Goal: Transaction & Acquisition: Subscribe to service/newsletter

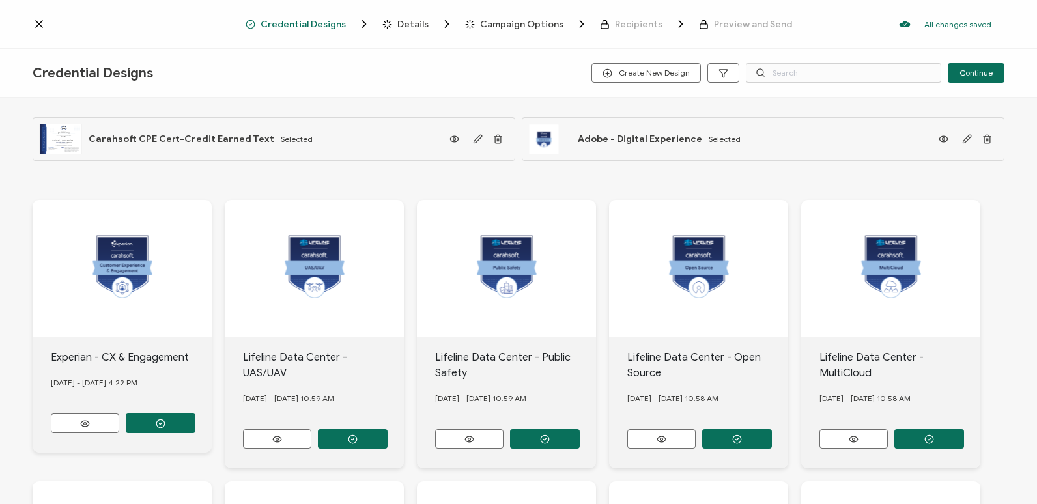
click at [401, 24] on span "Details" at bounding box center [412, 25] width 31 height 10
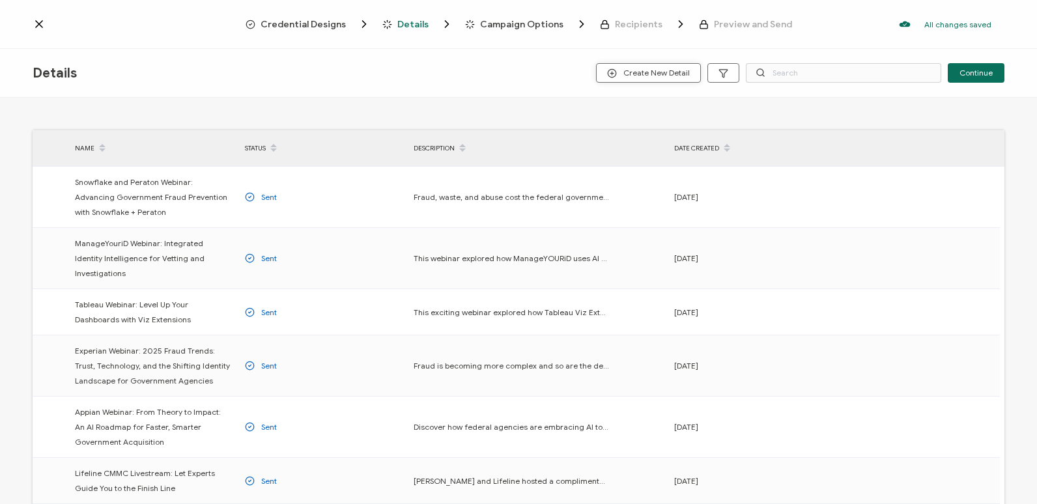
click at [623, 76] on span "Create New Detail" at bounding box center [648, 73] width 83 height 10
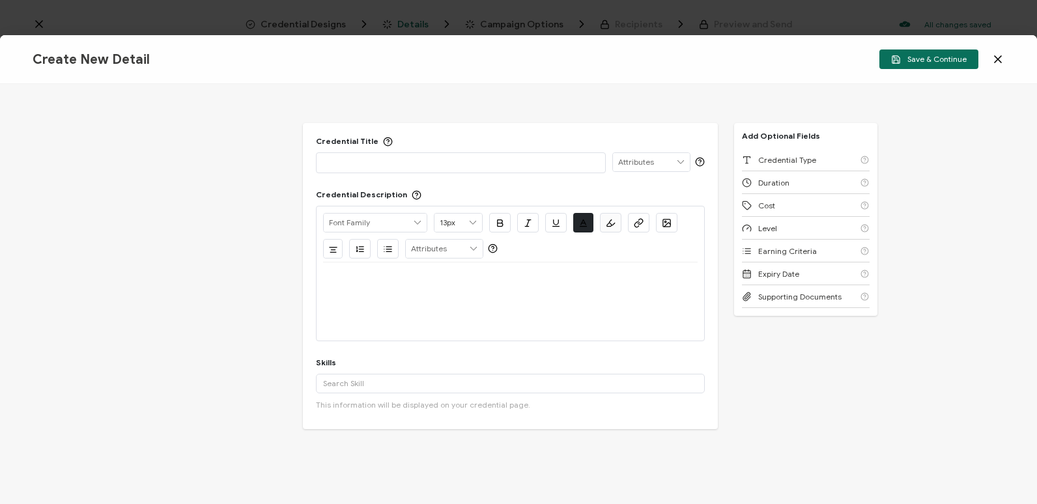
click at [393, 165] on p at bounding box center [460, 162] width 275 height 13
click at [996, 64] on icon at bounding box center [997, 59] width 13 height 13
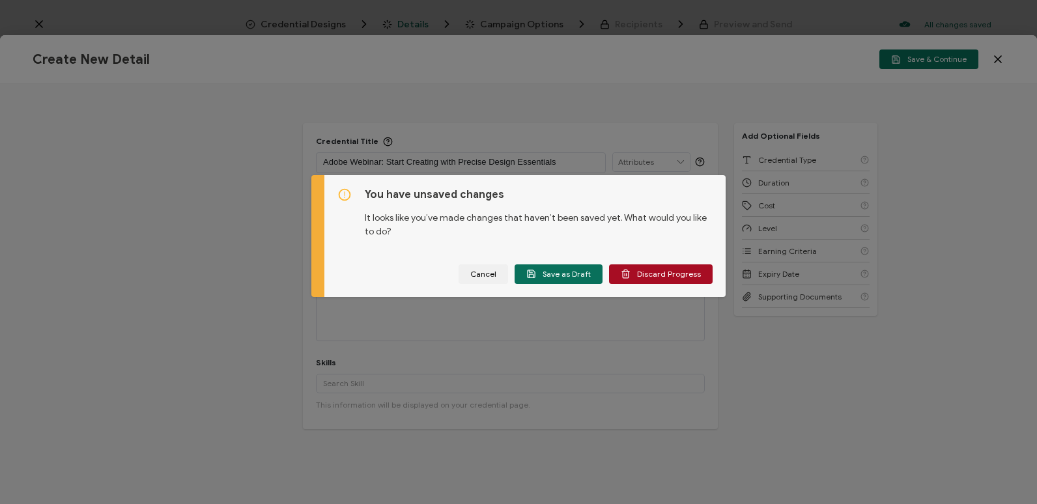
click at [689, 50] on div "You have unsaved changes It looks like you’ve made changes that haven’t been sa…" at bounding box center [518, 252] width 1037 height 504
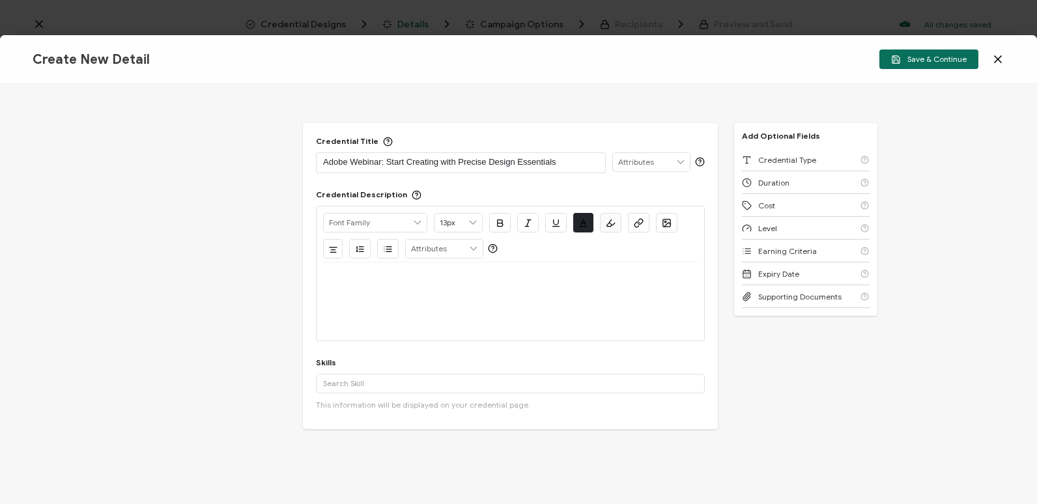
click at [378, 285] on div at bounding box center [510, 277] width 374 height 31
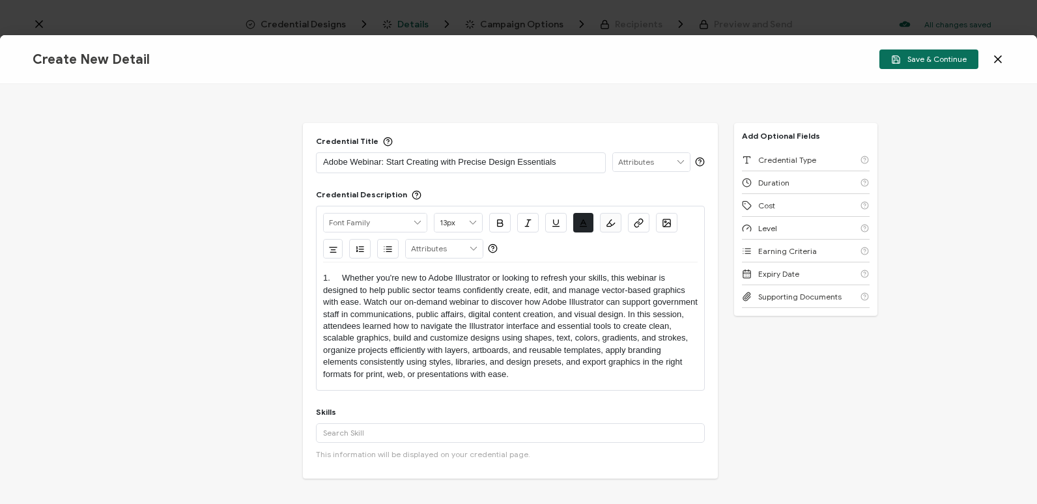
click at [342, 274] on p "1. Whether you're new to Adobe Illustrator or looking to refresh your skills, t…" at bounding box center [510, 326] width 374 height 108
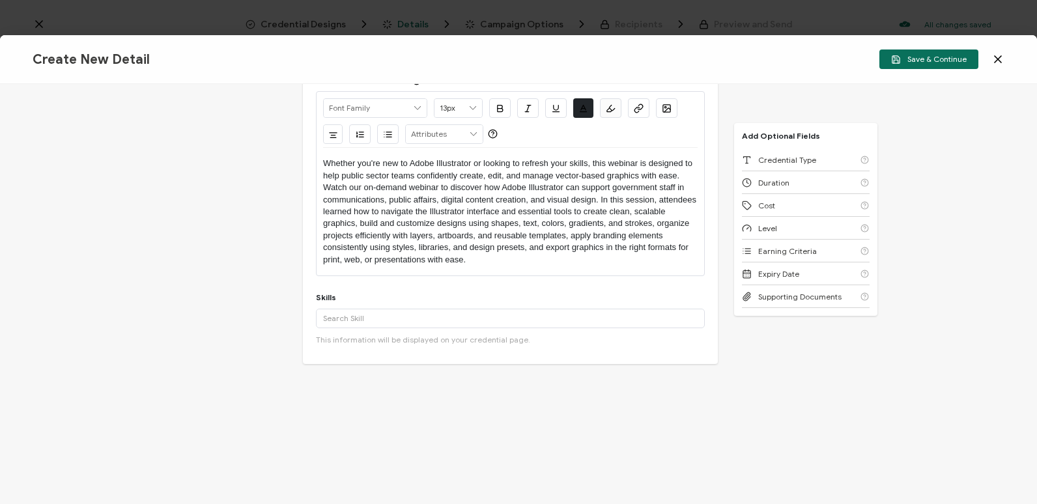
scroll to position [131, 0]
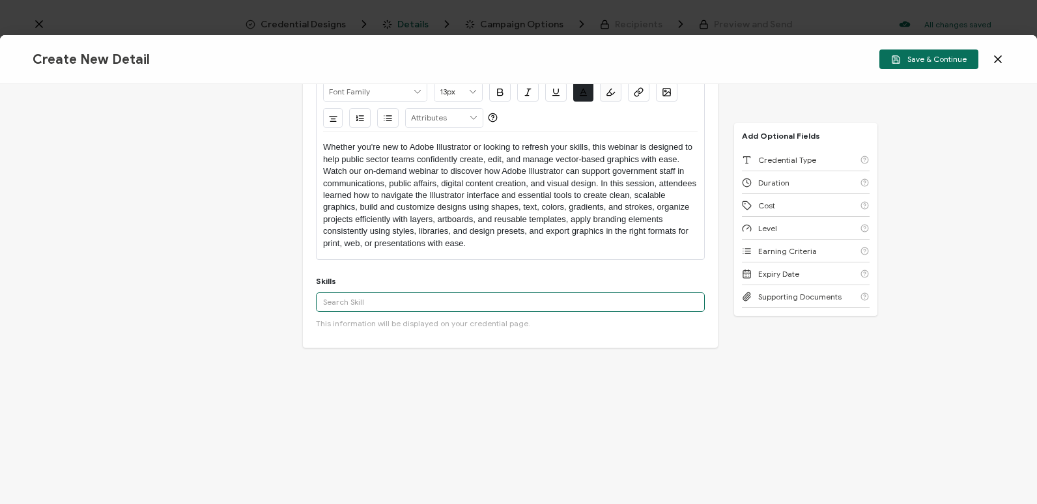
click at [386, 293] on input "text" at bounding box center [510, 302] width 389 height 20
type input "Adobe Firefly Gen AI"
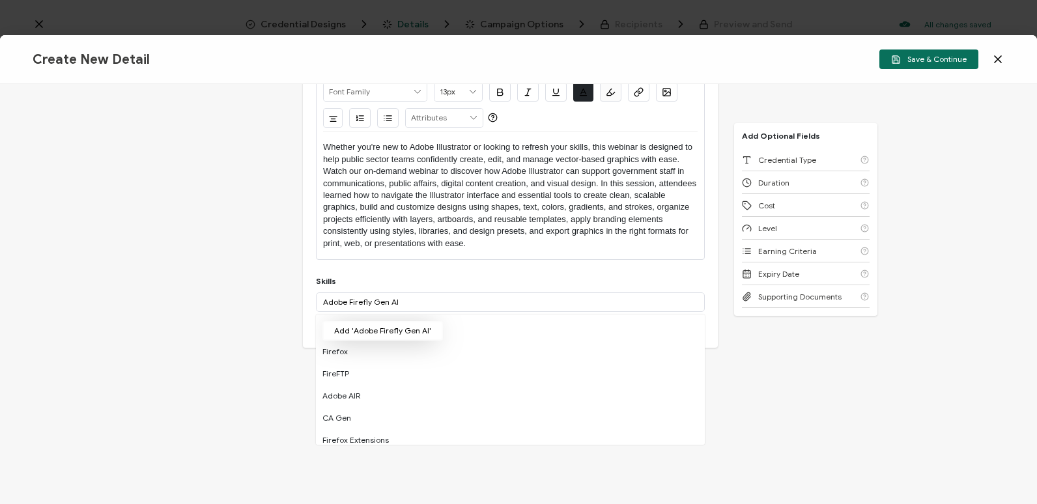
click at [392, 328] on button "Add 'Adobe Firefly Gen AI'" at bounding box center [382, 331] width 120 height 20
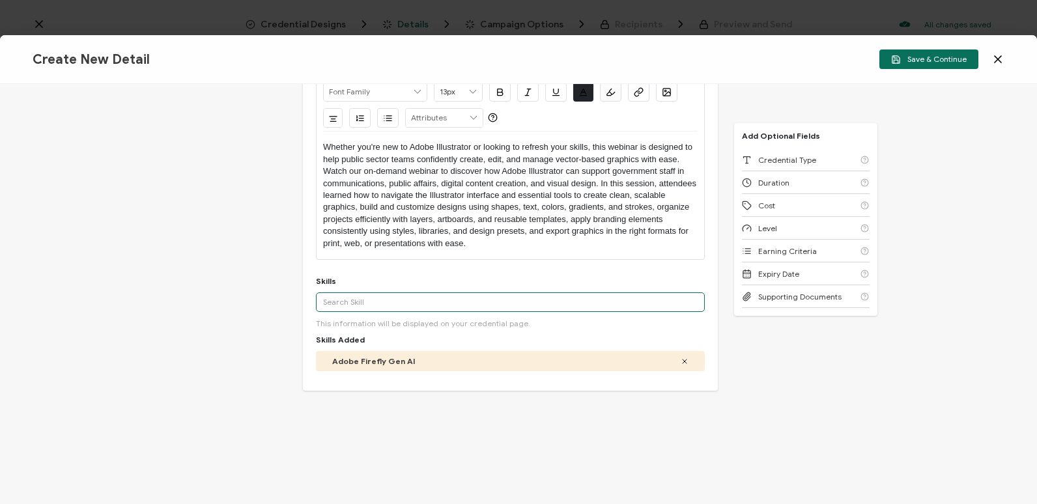
click at [418, 307] on input "text" at bounding box center [510, 302] width 389 height 20
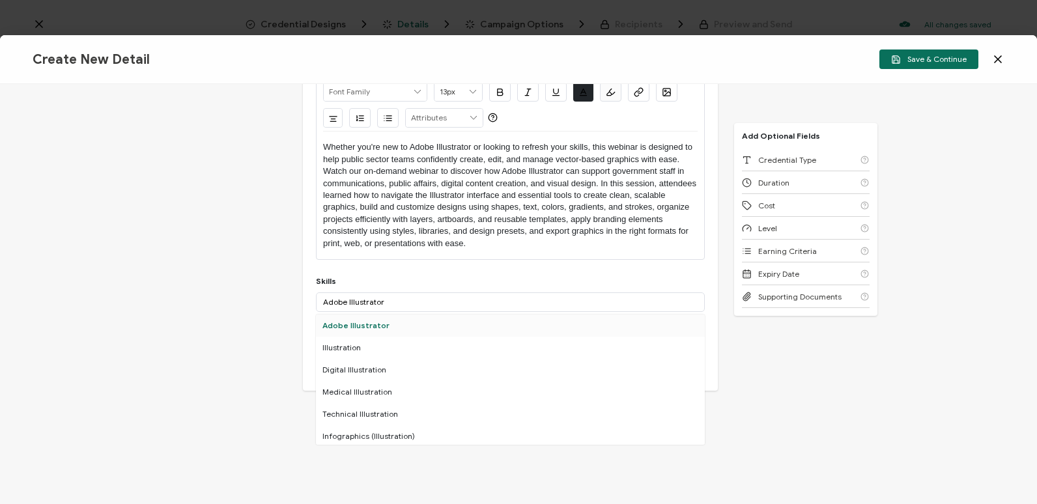
click at [431, 325] on div "Adobe Illustrator" at bounding box center [510, 326] width 389 height 22
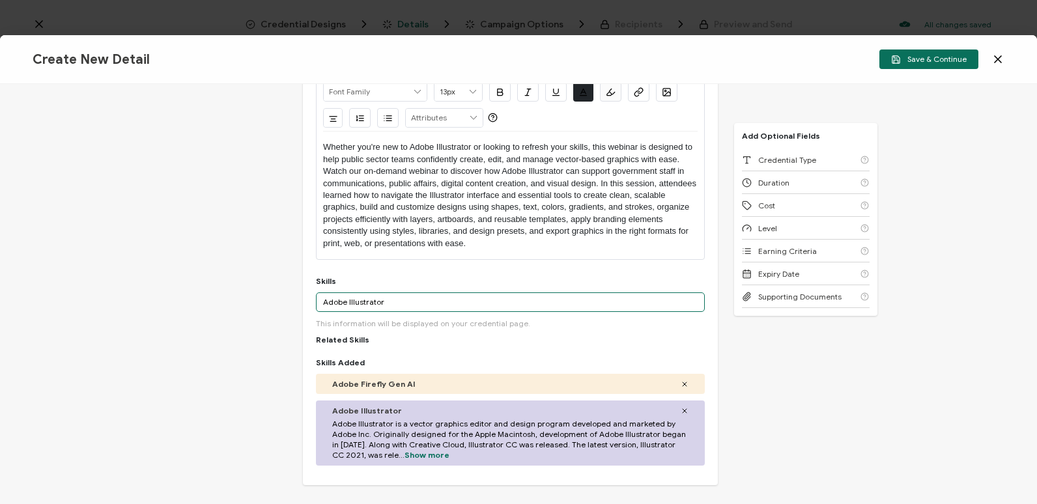
click at [439, 306] on input "Adobe Illustrator" at bounding box center [510, 302] width 389 height 20
click at [440, 305] on input "Adobe Illustrator" at bounding box center [510, 302] width 389 height 20
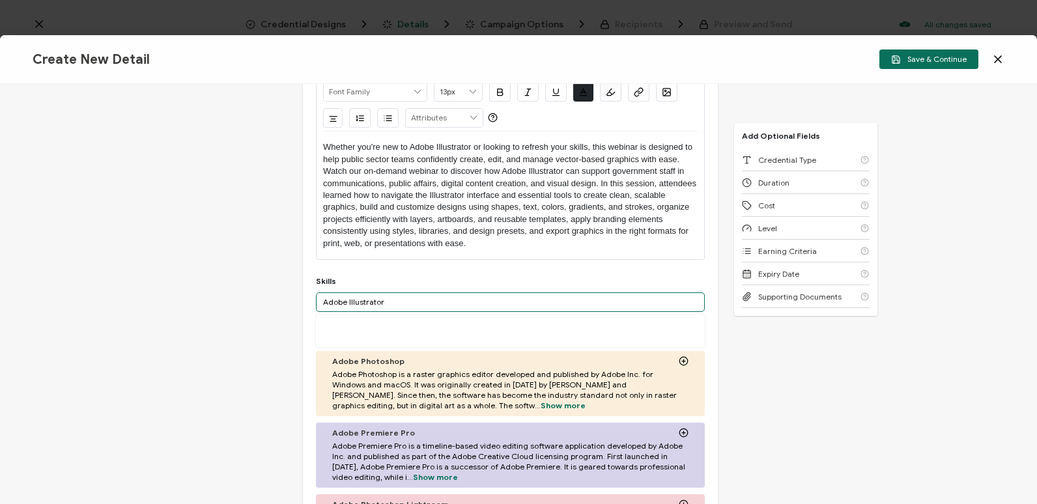
click at [440, 305] on input "Adobe Illustrator" at bounding box center [510, 302] width 389 height 20
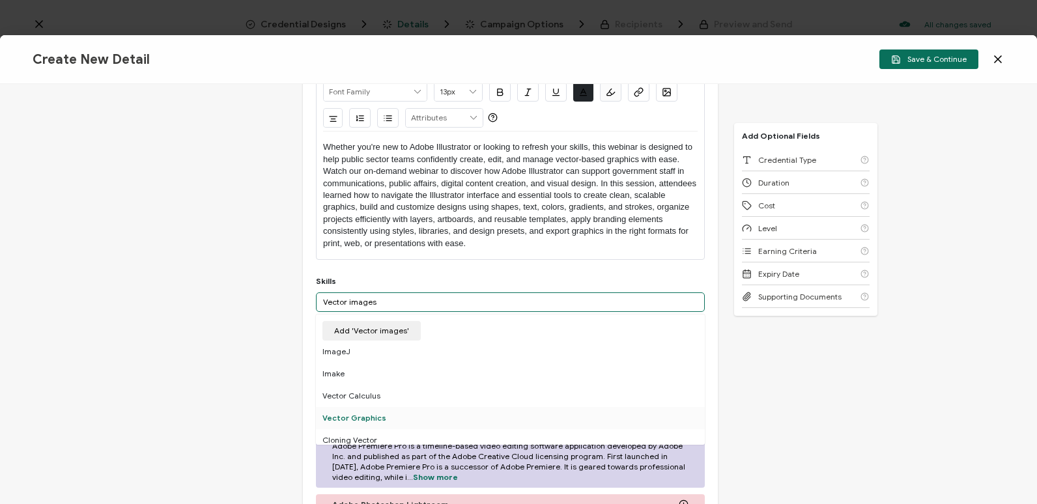
type input "Vector images"
click at [479, 410] on div "Vector Graphics" at bounding box center [510, 418] width 389 height 22
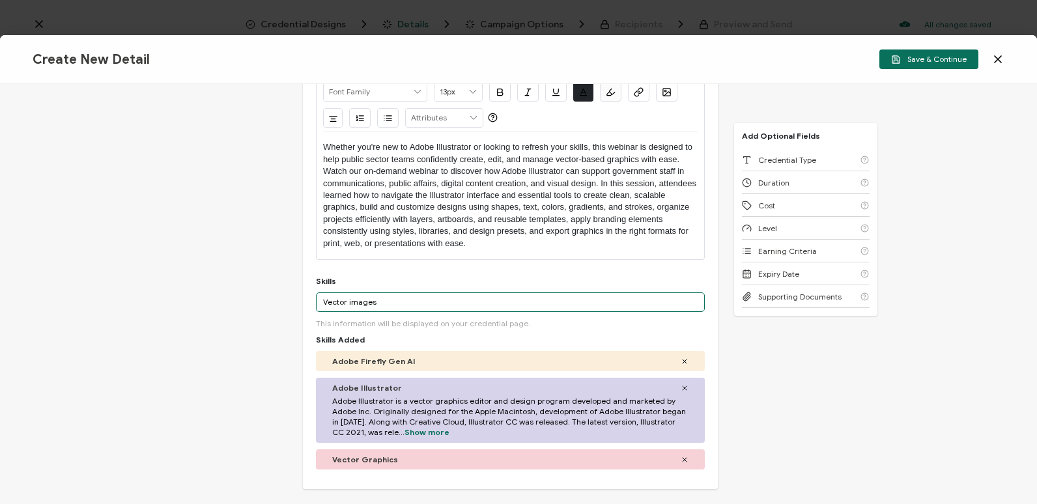
click at [466, 294] on input "Vector images" at bounding box center [510, 302] width 389 height 20
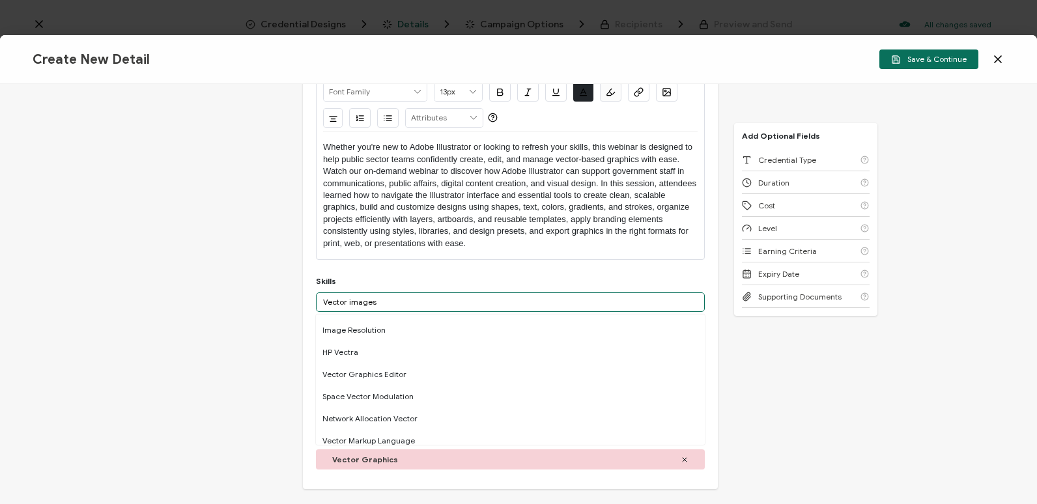
scroll to position [782, 0]
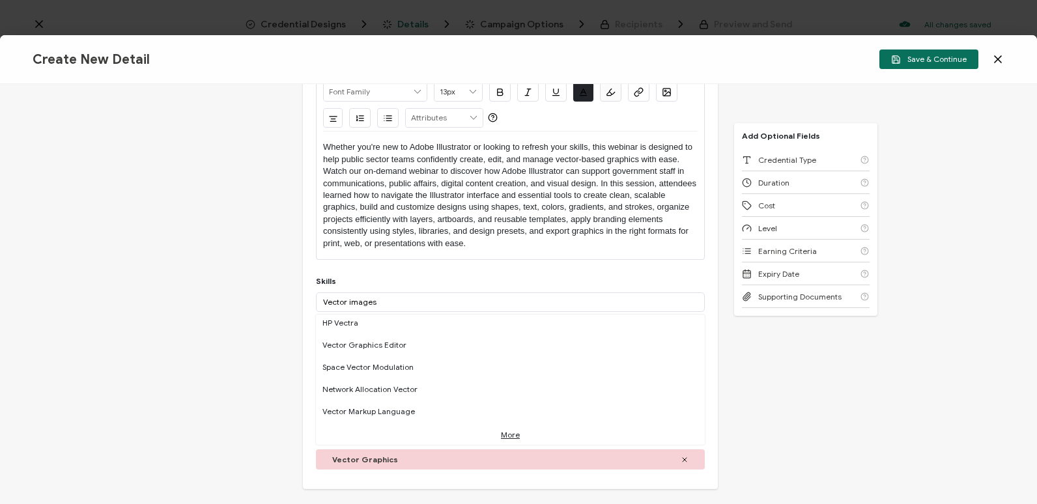
click at [501, 432] on link "More" at bounding box center [510, 432] width 19 height 18
click at [552, 272] on div "Credential Title Adobe Webinar: Start Creating with Precise Design Essentials I…" at bounding box center [510, 240] width 415 height 497
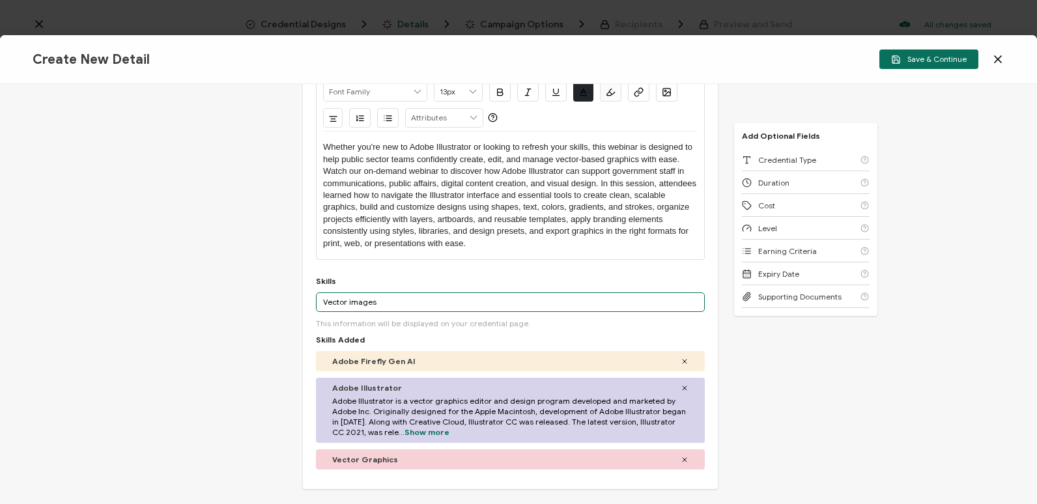
drag, startPoint x: 490, startPoint y: 307, endPoint x: 318, endPoint y: 326, distance: 172.3
click at [318, 326] on div "Vector images Add 'Vector images' A custom skill's name cannot exceed 40 charac…" at bounding box center [510, 310] width 389 height 36
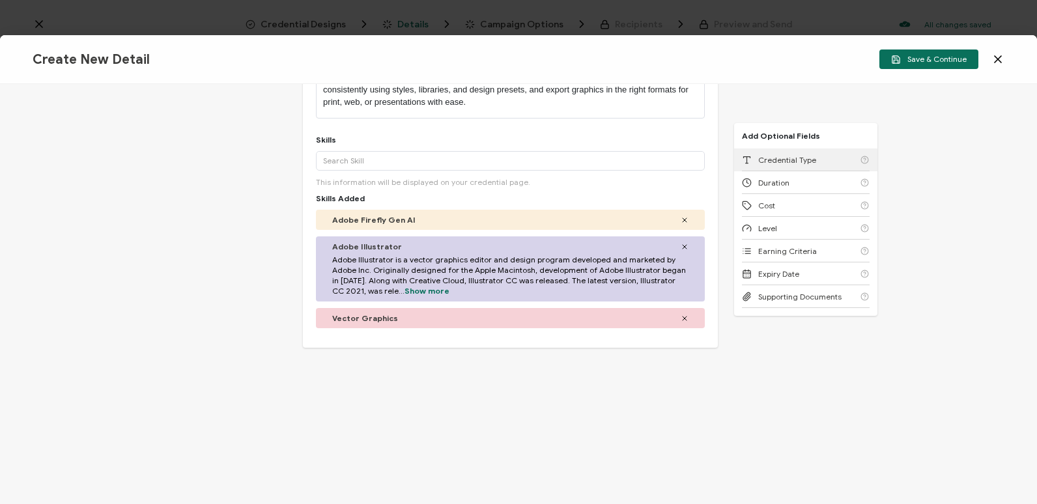
click at [805, 155] on span "Credential Type" at bounding box center [787, 160] width 58 height 10
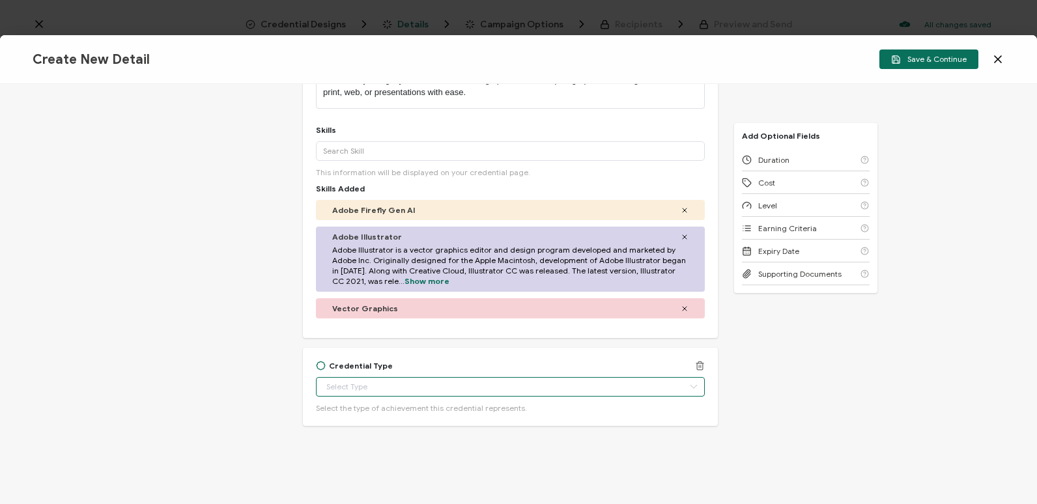
click at [576, 380] on input "text" at bounding box center [510, 387] width 389 height 20
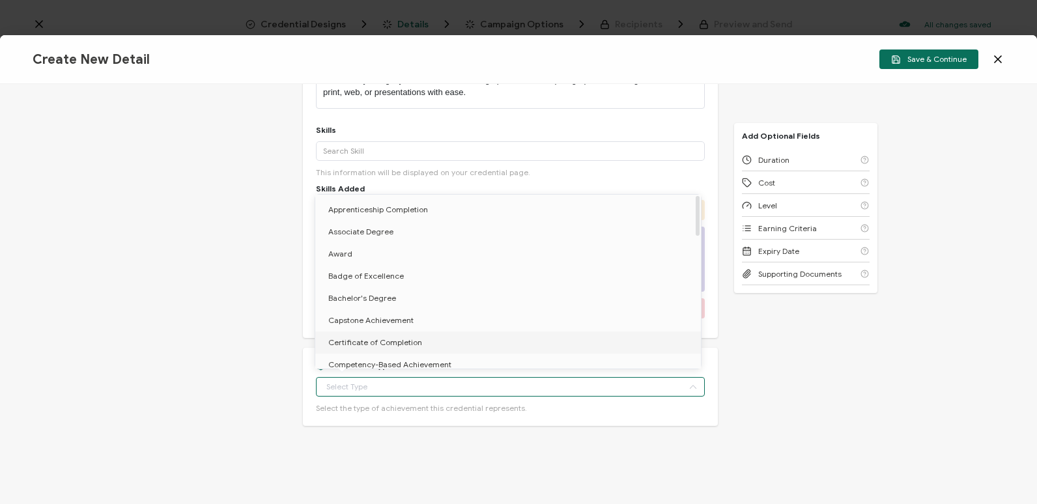
click at [579, 348] on li "Certificate of Completion" at bounding box center [510, 343] width 390 height 22
type input "Certificate of Completion"
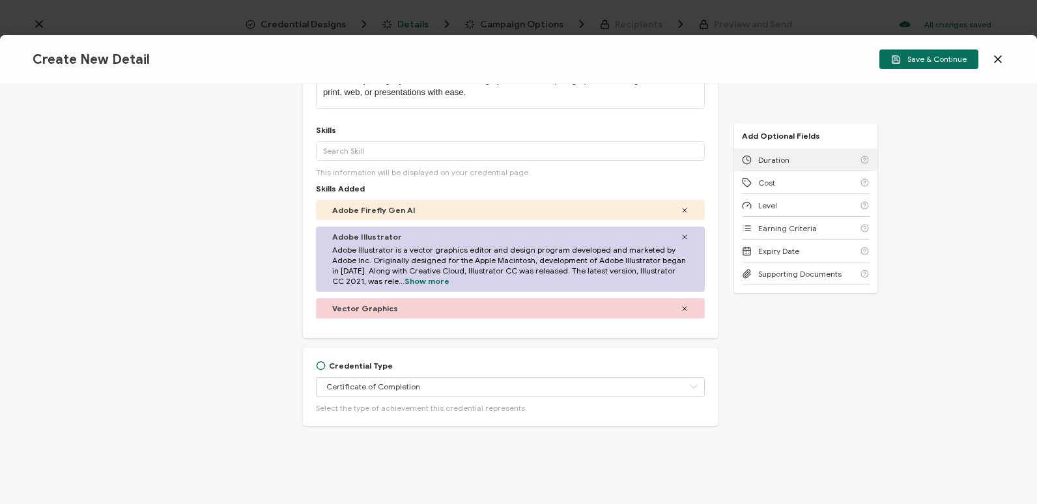
click at [765, 163] on span "Duration" at bounding box center [773, 160] width 31 height 10
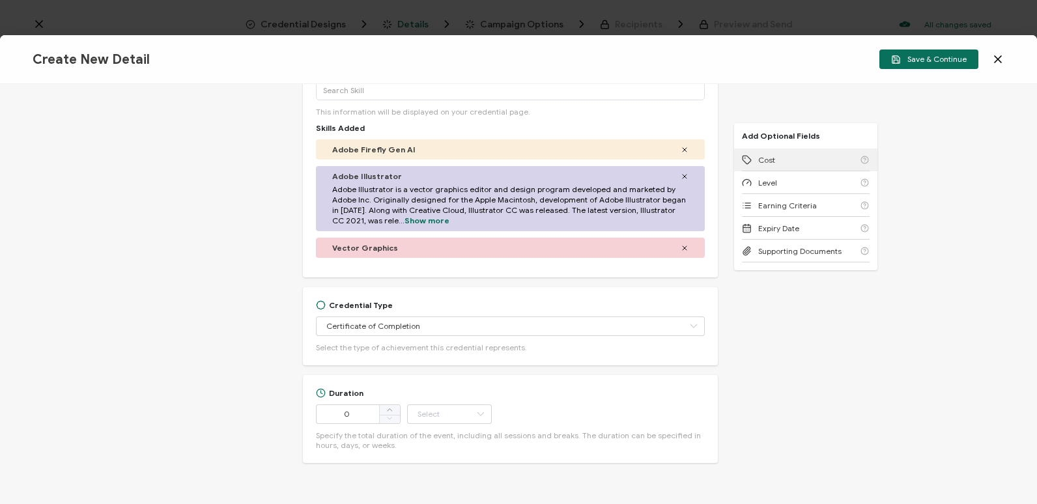
scroll to position [380, 0]
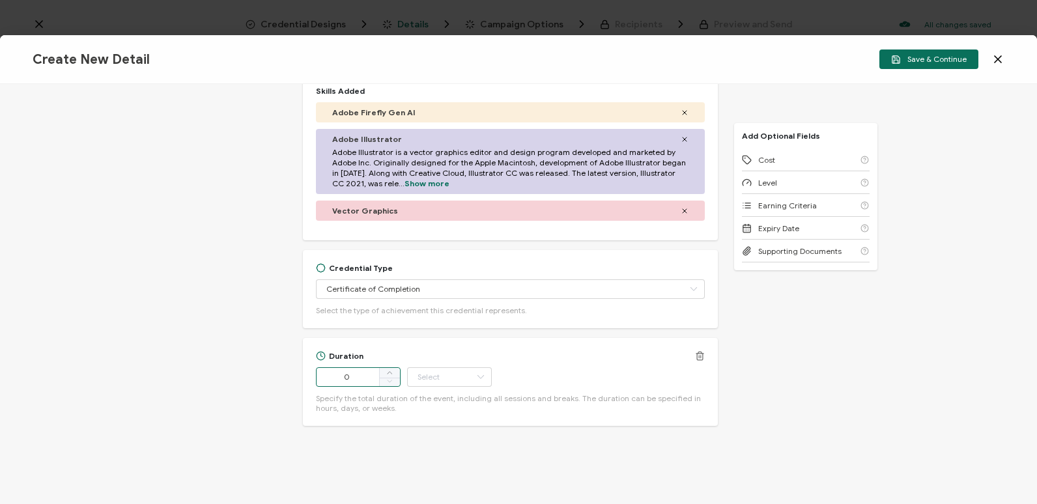
click at [359, 381] on input "0" at bounding box center [358, 377] width 85 height 20
type input "1"
click at [483, 381] on icon at bounding box center [480, 377] width 16 height 20
click at [463, 231] on li "Hour" at bounding box center [450, 231] width 88 height 22
type input "Hour"
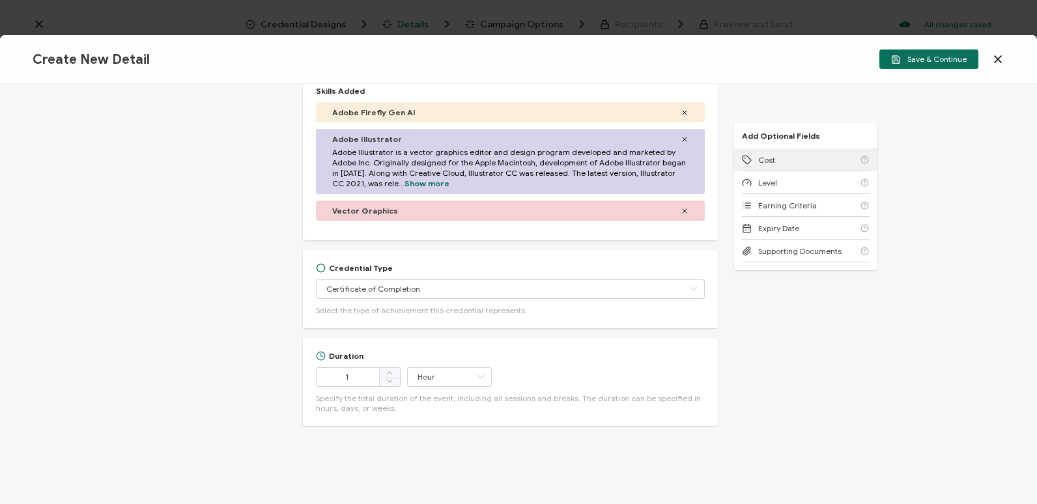
click at [767, 164] on span "Cost" at bounding box center [766, 160] width 17 height 10
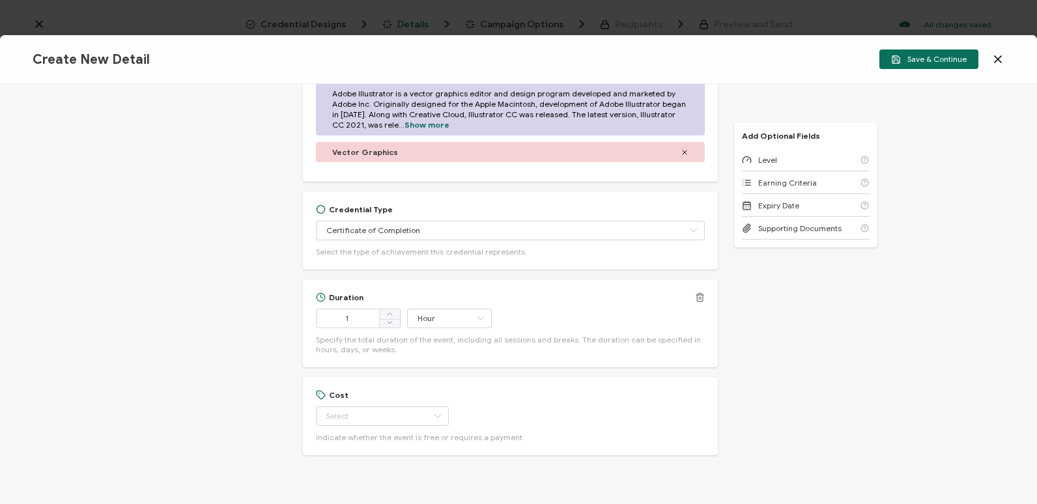
scroll to position [468, 0]
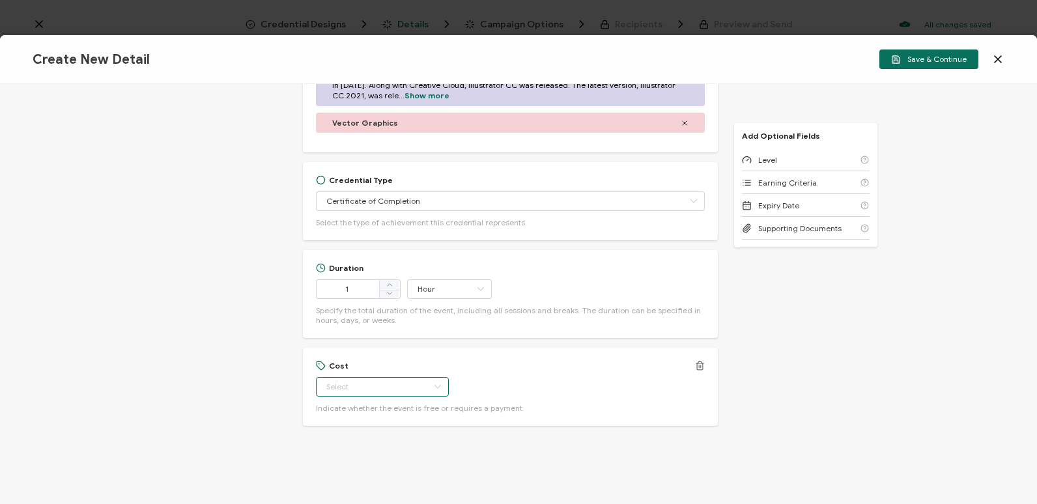
click at [405, 384] on input "text" at bounding box center [382, 387] width 133 height 20
click at [402, 422] on li "Free" at bounding box center [376, 420] width 122 height 22
type input "Free"
click at [765, 160] on span "Level" at bounding box center [767, 160] width 19 height 10
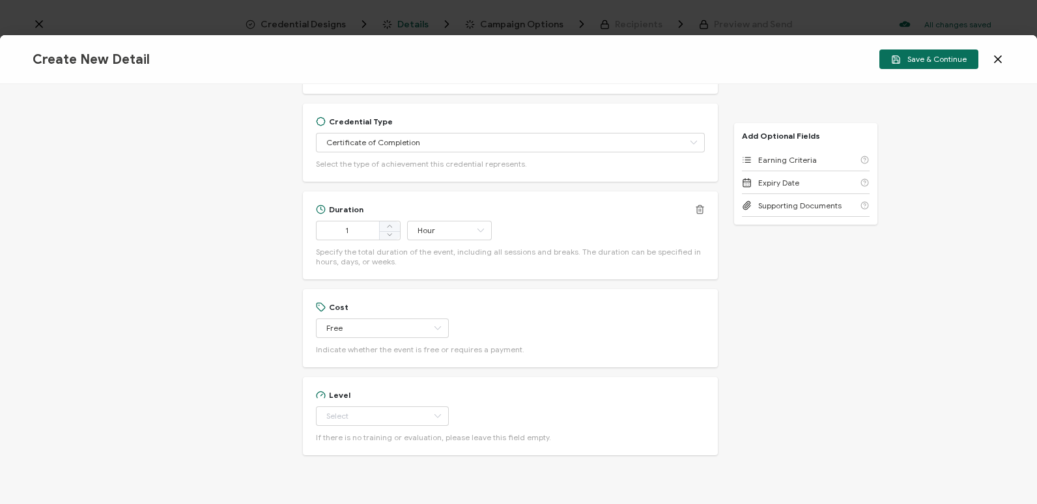
scroll to position [556, 0]
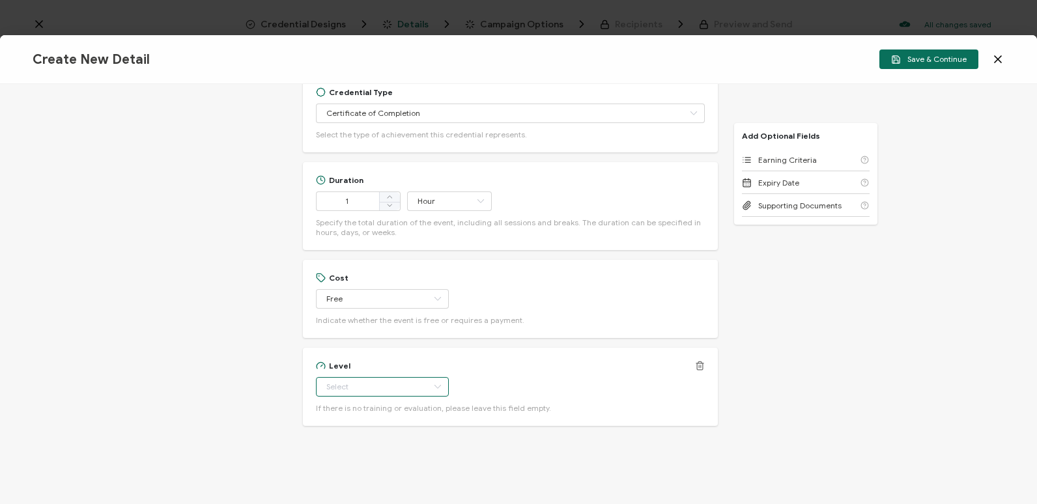
click at [412, 389] on input "text" at bounding box center [382, 387] width 133 height 20
click at [384, 267] on li "Beginner" at bounding box center [376, 263] width 122 height 22
type input "Beginner"
click at [770, 160] on span "Earning Criteria" at bounding box center [787, 160] width 59 height 10
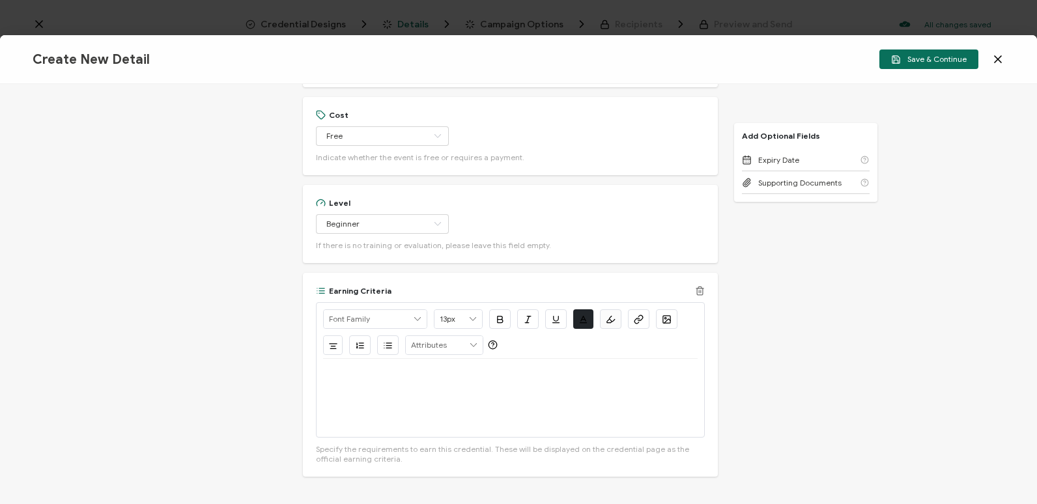
scroll to position [769, 0]
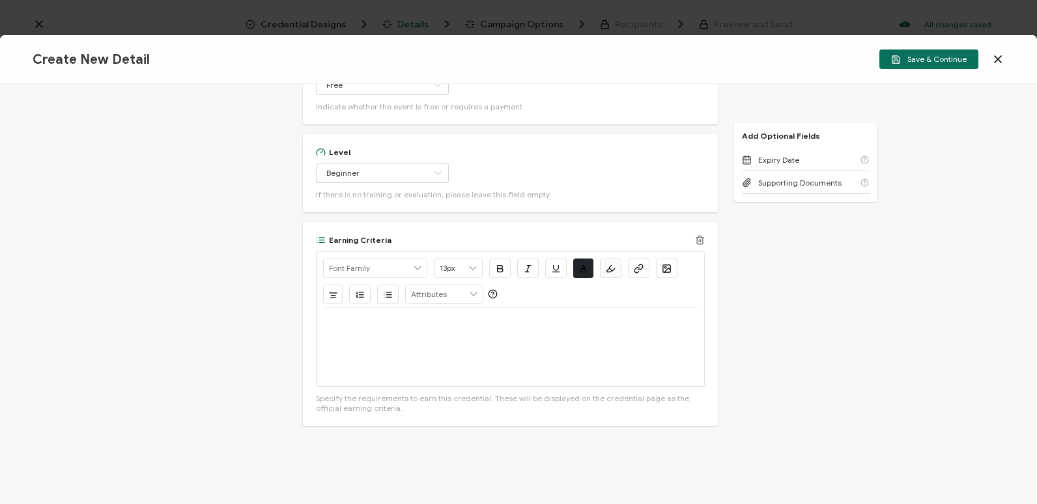
click at [399, 309] on div at bounding box center [510, 347] width 374 height 78
drag, startPoint x: 660, startPoint y: 322, endPoint x: 321, endPoint y: 333, distance: 339.5
click at [321, 333] on div "Alright Sans Amita Archivo Black Arial Arimo Blinker Caveat Charm Charmonman Ci…" at bounding box center [510, 318] width 389 height 135
click at [630, 266] on button "button" at bounding box center [638, 269] width 21 height 20
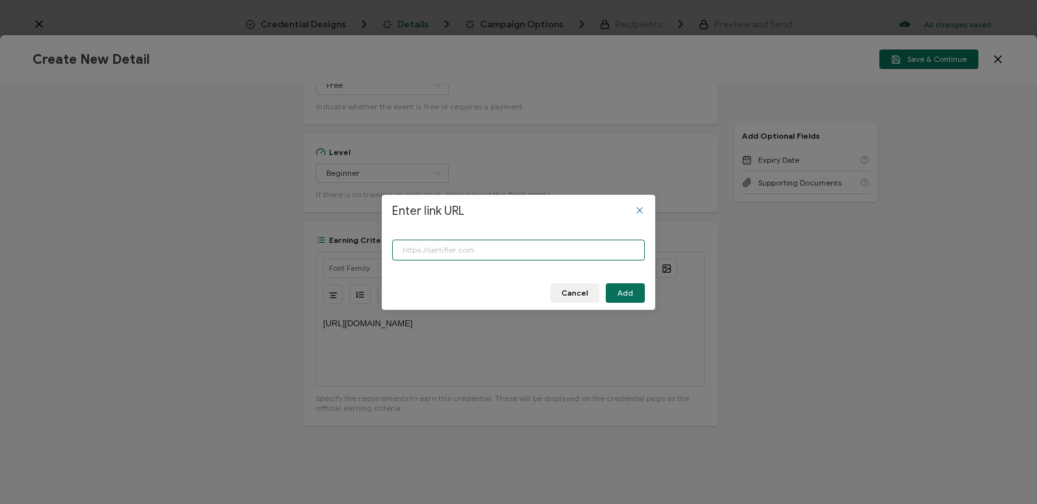
paste input "[URL][DOMAIN_NAME]"
type input "[URL][DOMAIN_NAME]"
click at [620, 296] on span "Add" at bounding box center [625, 293] width 16 height 8
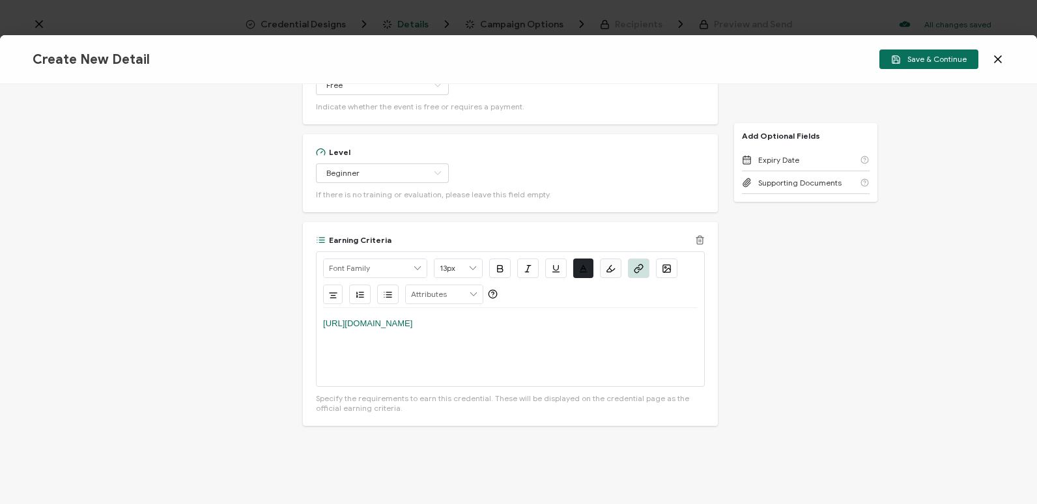
click at [677, 324] on p "[URL][DOMAIN_NAME]" at bounding box center [510, 324] width 374 height 12
click at [909, 58] on span "Save & Continue" at bounding box center [929, 60] width 76 height 10
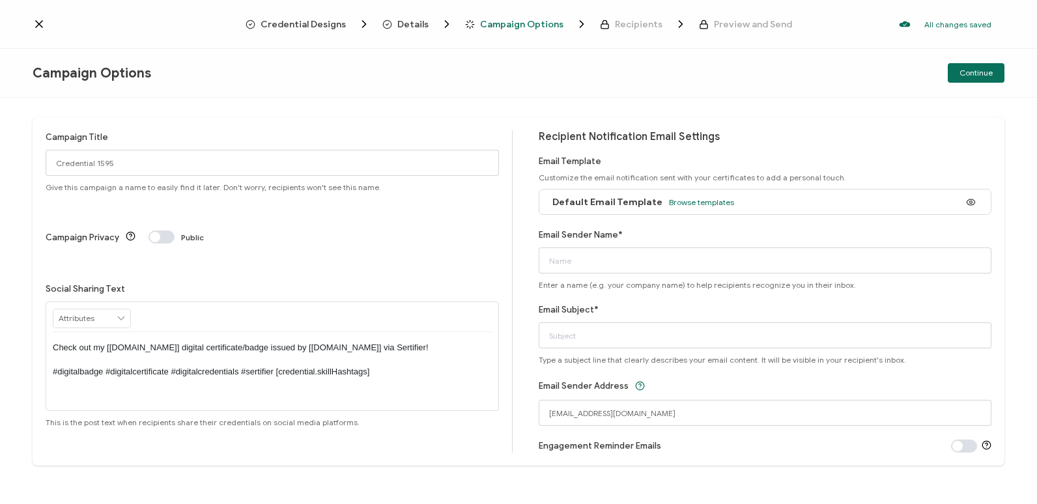
click at [414, 30] on div "Details" at bounding box center [403, 24] width 42 height 13
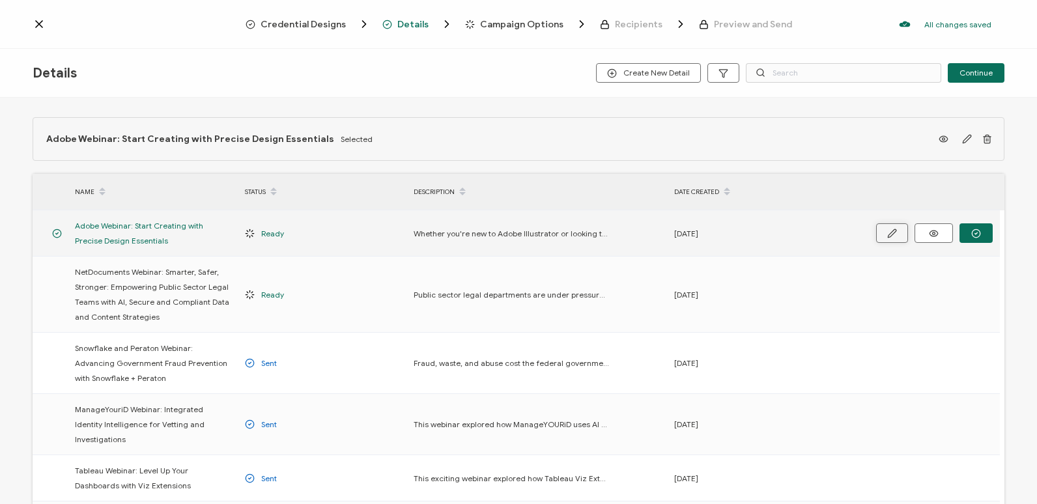
click at [899, 234] on button "button" at bounding box center [892, 233] width 32 height 20
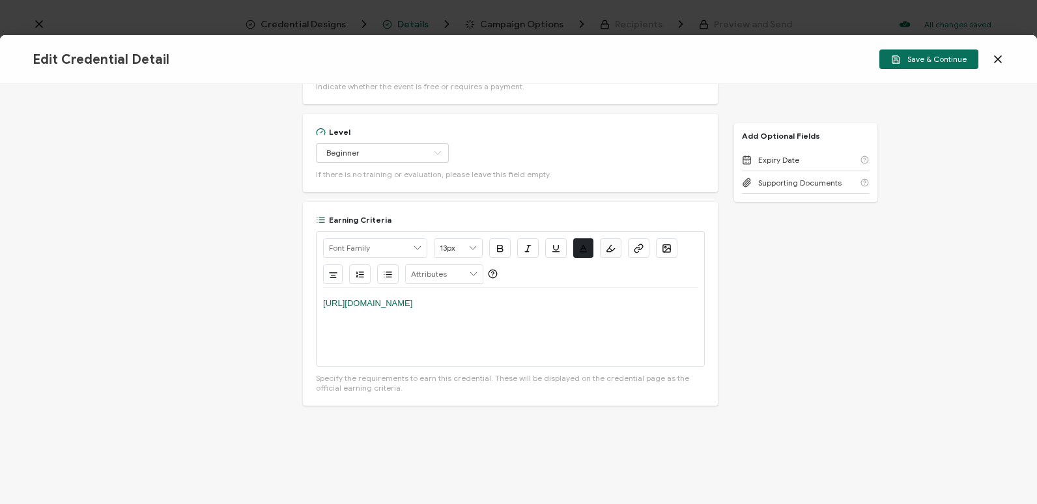
scroll to position [716, 0]
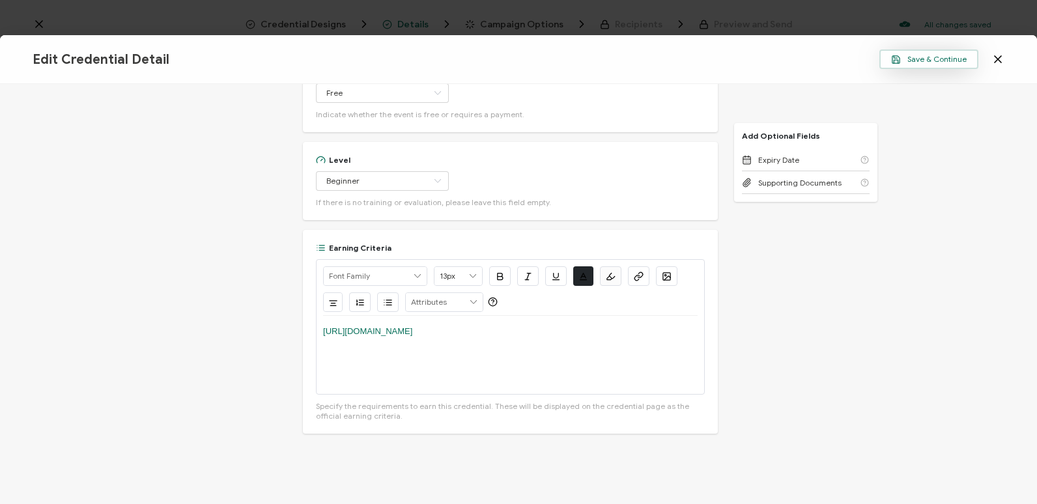
click at [965, 57] on span "Save & Continue" at bounding box center [929, 60] width 76 height 10
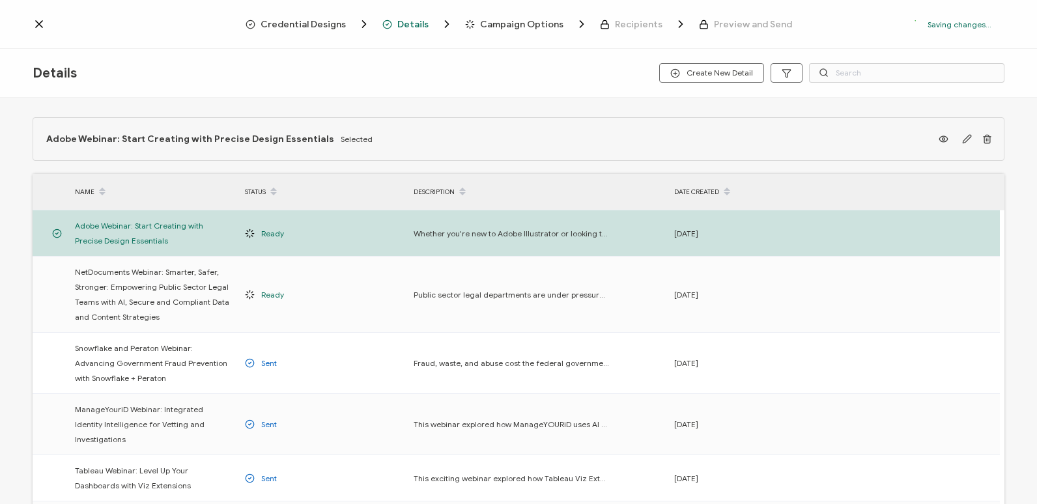
click at [517, 25] on span "Campaign Options" at bounding box center [521, 25] width 83 height 10
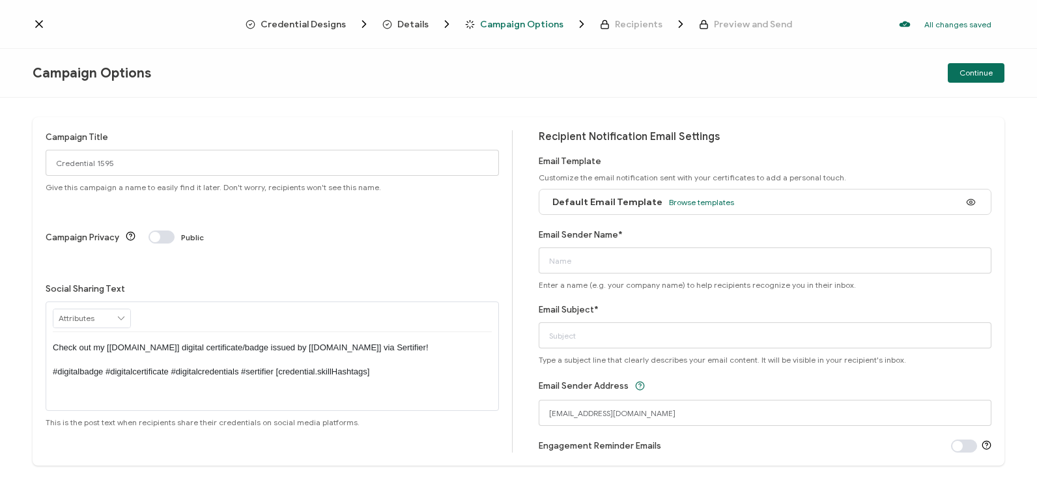
click at [494, 72] on div "Campaign Options Continue" at bounding box center [518, 73] width 1037 height 49
click at [244, 167] on input "Credential 1595" at bounding box center [272, 163] width 453 height 26
type input "9-24-2025_71945_Adobe Webinar"
click at [640, 269] on input "Email Sender Name*" at bounding box center [765, 260] width 453 height 26
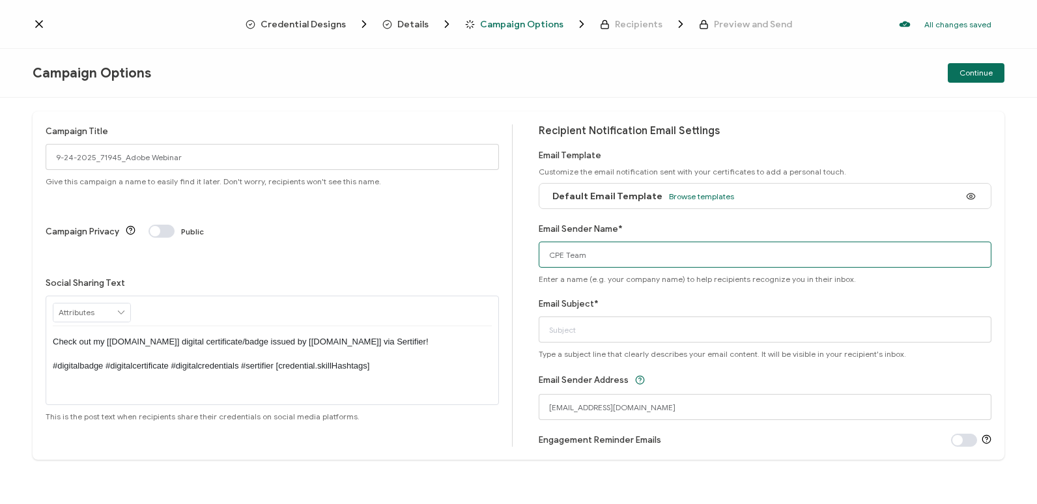
scroll to position [7, 0]
type input "CPE Team"
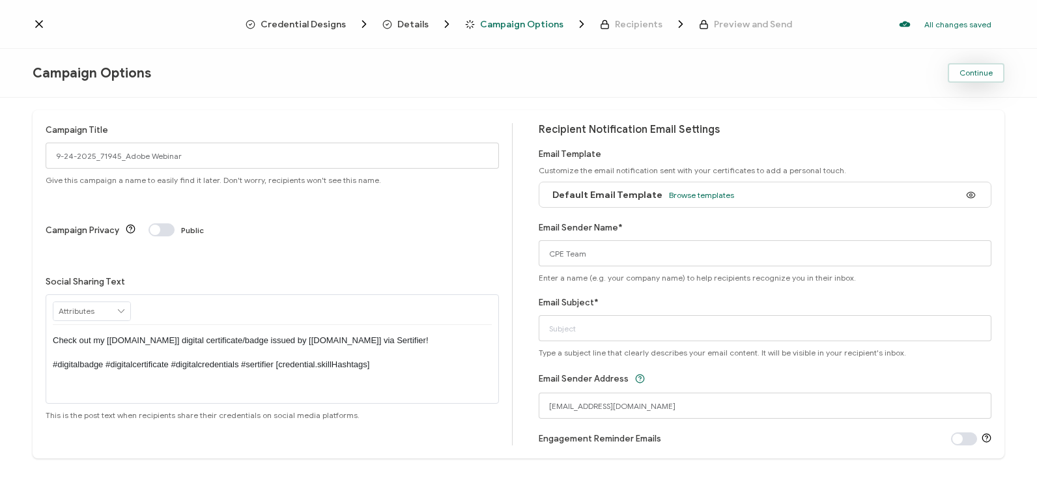
click at [987, 72] on span "Continue" at bounding box center [975, 73] width 33 height 8
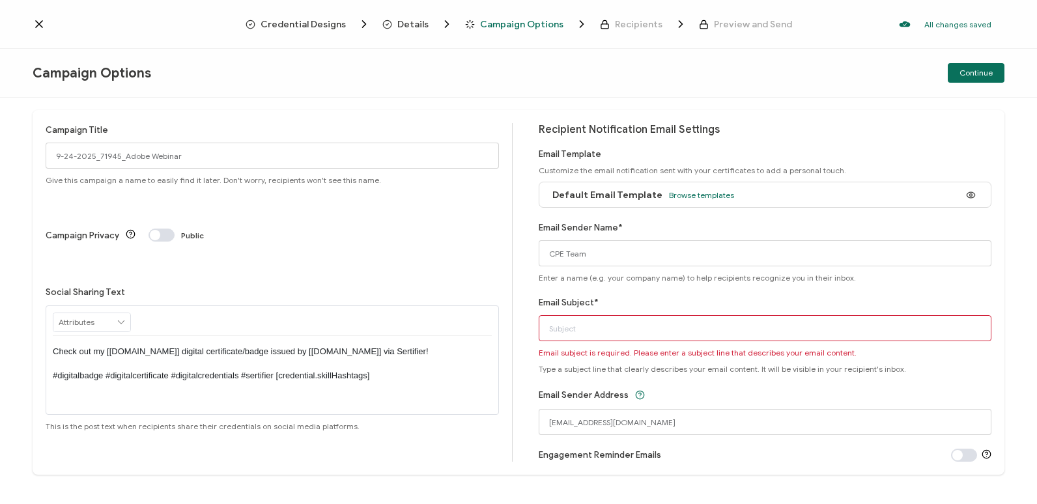
click at [774, 320] on input "Email Subject*" at bounding box center [765, 328] width 453 height 26
click at [857, 87] on div "Campaign Options Continue" at bounding box center [518, 73] width 1037 height 49
click at [577, 314] on div "Email Subject* Email subject is required. Please enter a subject line that desc…" at bounding box center [765, 335] width 453 height 78
click at [586, 326] on input "Email Subject*" at bounding box center [765, 328] width 453 height 26
click at [713, 328] on input "Email Subject*" at bounding box center [765, 328] width 453 height 26
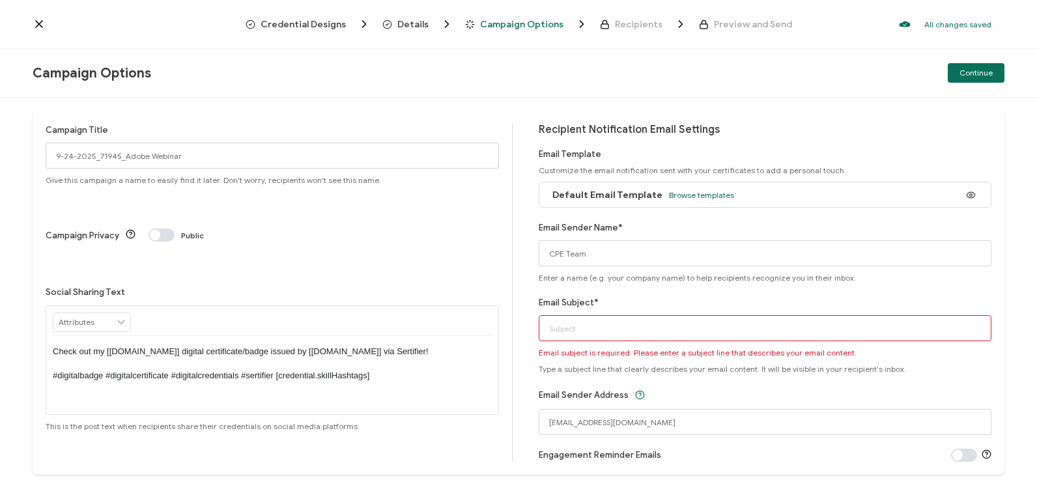
paste input "Adobe Webinar: Start Creating with Precise Design Essentials"
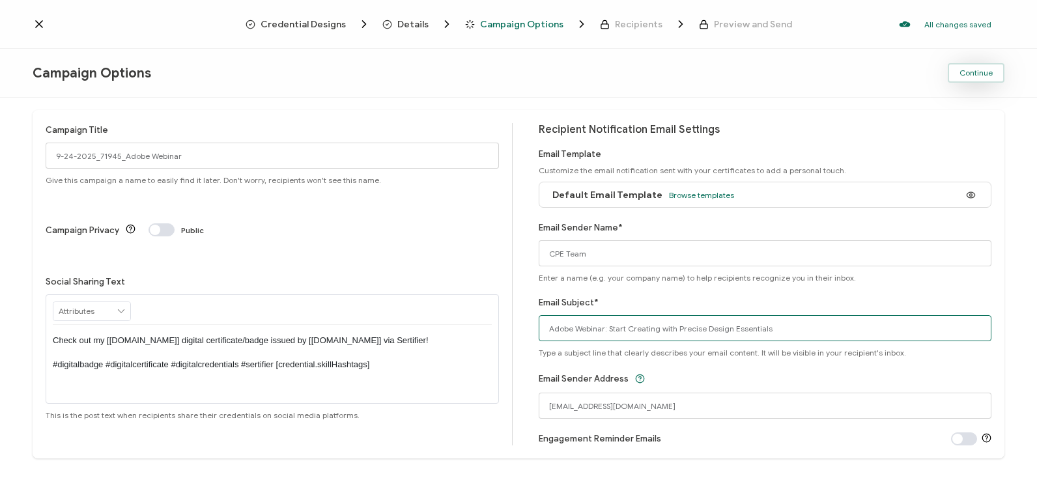
type input "Adobe Webinar: Start Creating with Precise Design Essentials"
click at [996, 67] on button "Continue" at bounding box center [976, 73] width 57 height 20
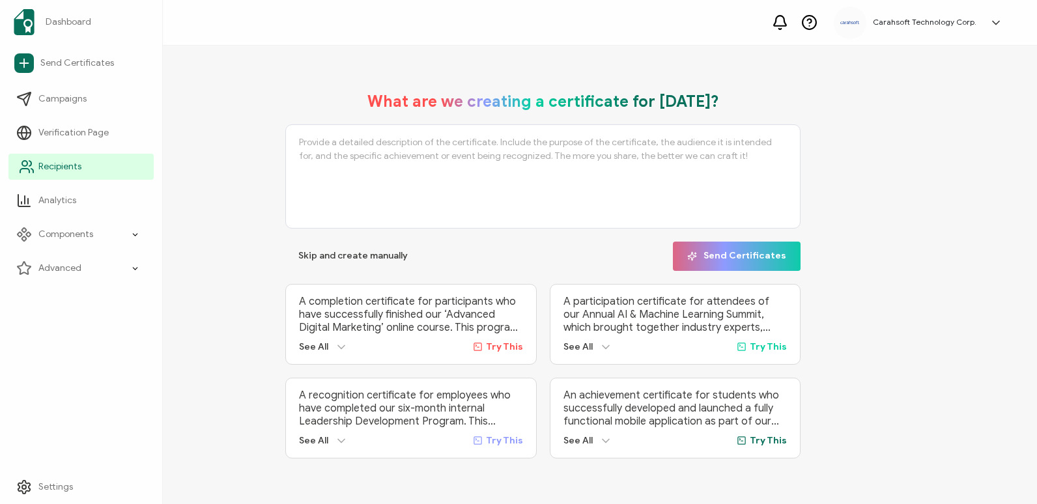
click at [33, 156] on link "Recipients" at bounding box center [80, 167] width 145 height 26
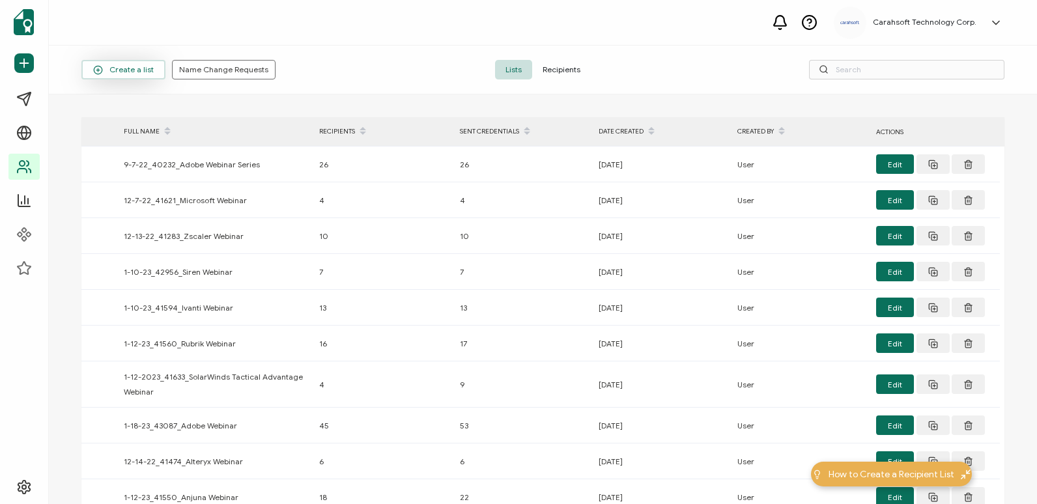
click at [98, 72] on icon "button" at bounding box center [98, 70] width 10 height 10
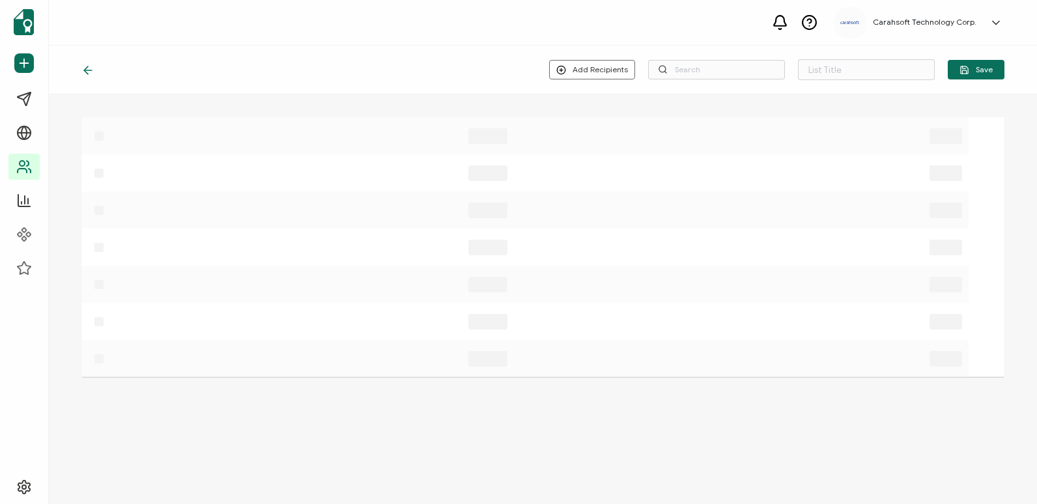
type input "List 1652"
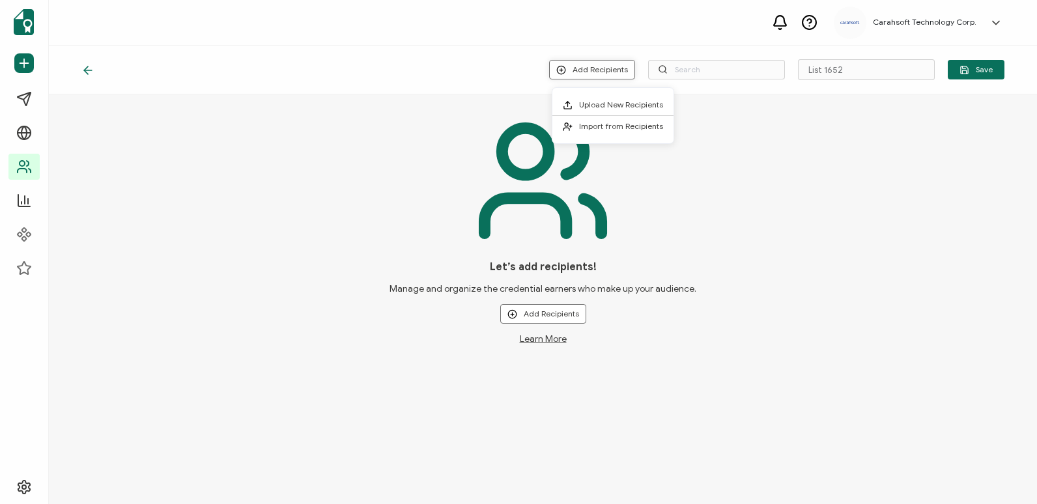
click at [575, 75] on button "Add Recipients" at bounding box center [592, 70] width 86 height 20
click at [596, 101] on span "Upload New Recipients" at bounding box center [621, 105] width 84 height 10
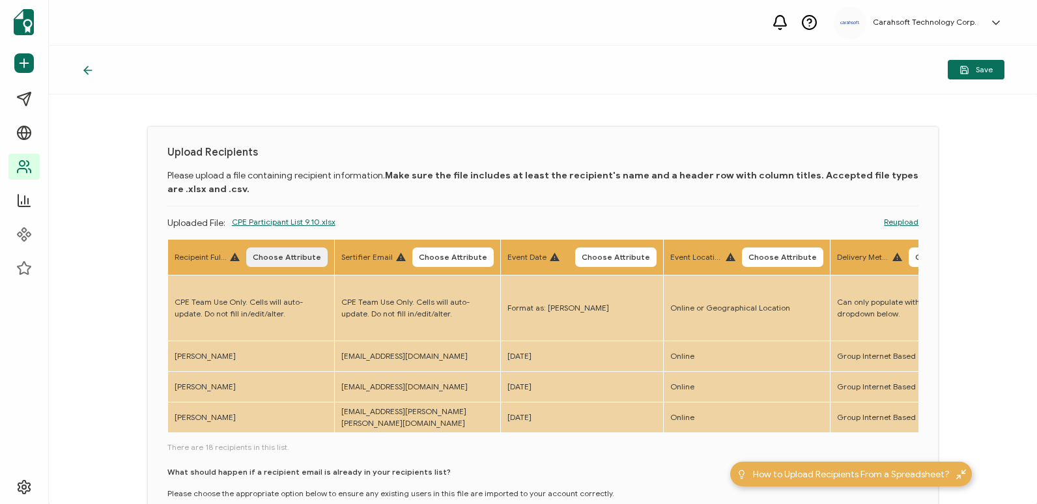
click at [297, 263] on button "Choose Attribute" at bounding box center [286, 257] width 81 height 20
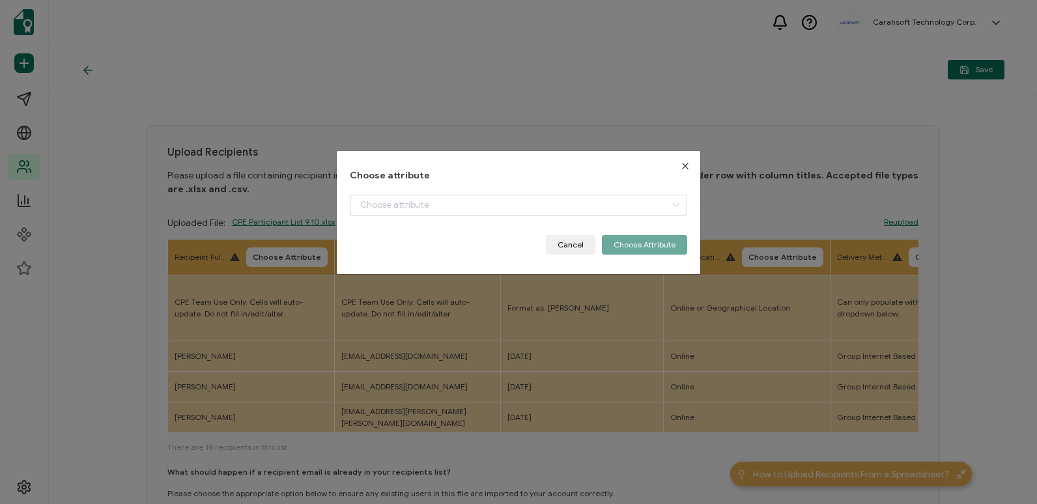
click at [683, 165] on icon "Close" at bounding box center [685, 166] width 10 height 10
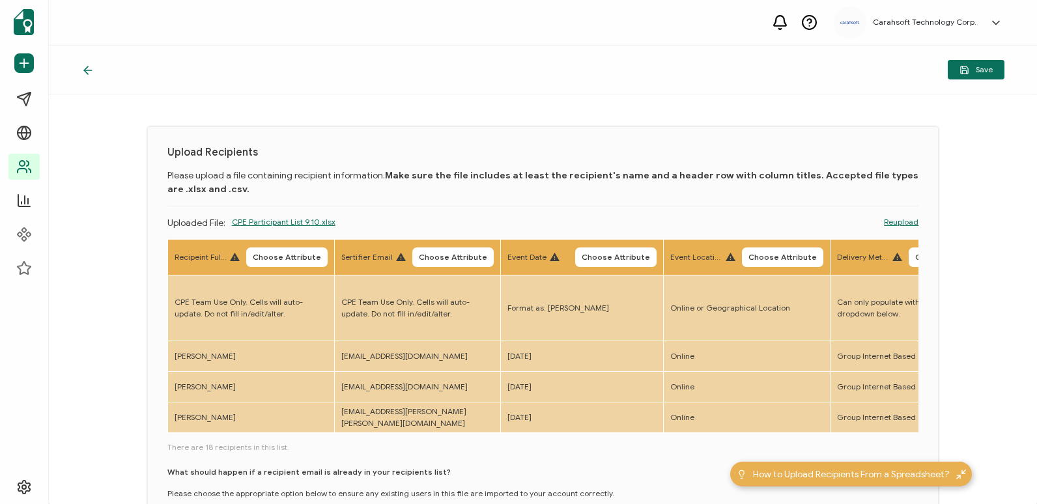
click at [86, 74] on icon at bounding box center [87, 70] width 13 height 13
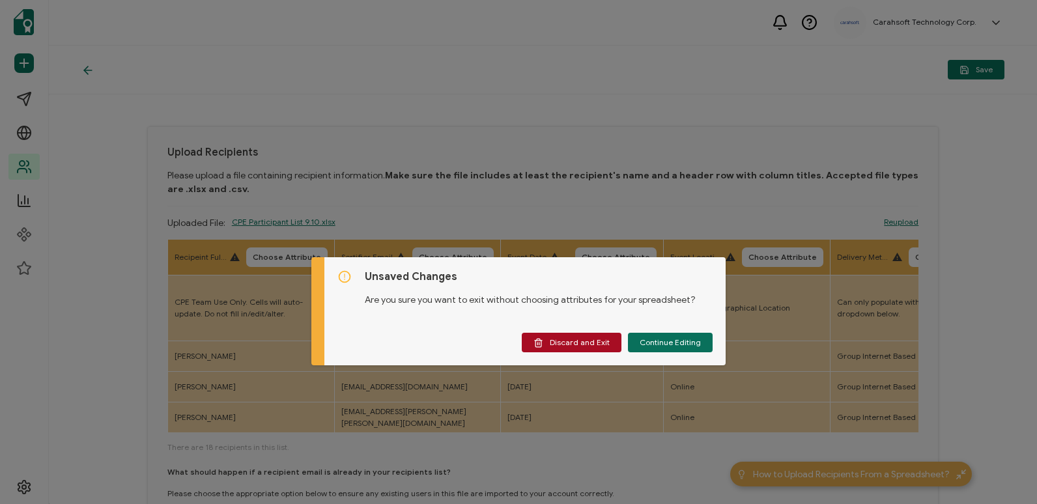
click at [633, 193] on div "Unsaved Changes Are you sure you want to exit without choosing attributes for y…" at bounding box center [518, 252] width 1037 height 504
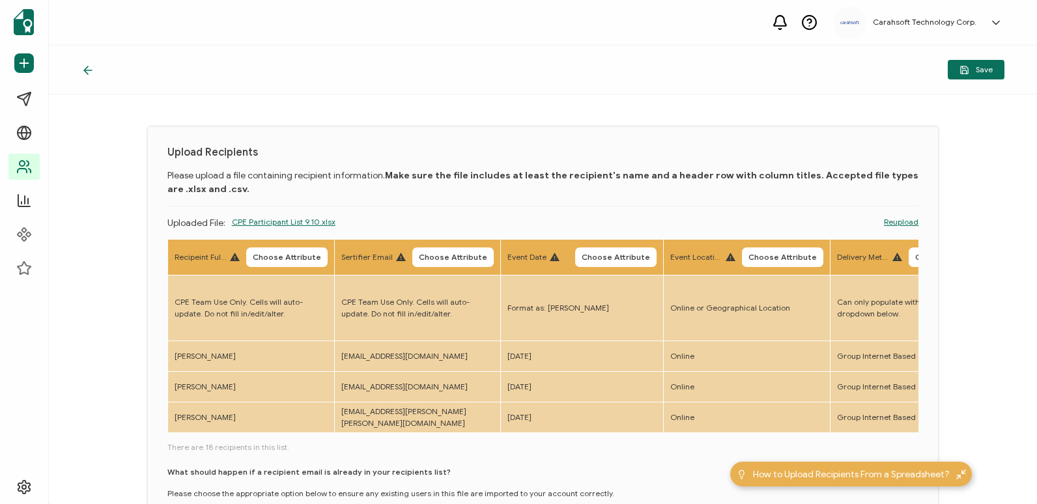
click at [83, 68] on icon at bounding box center [87, 70] width 13 height 13
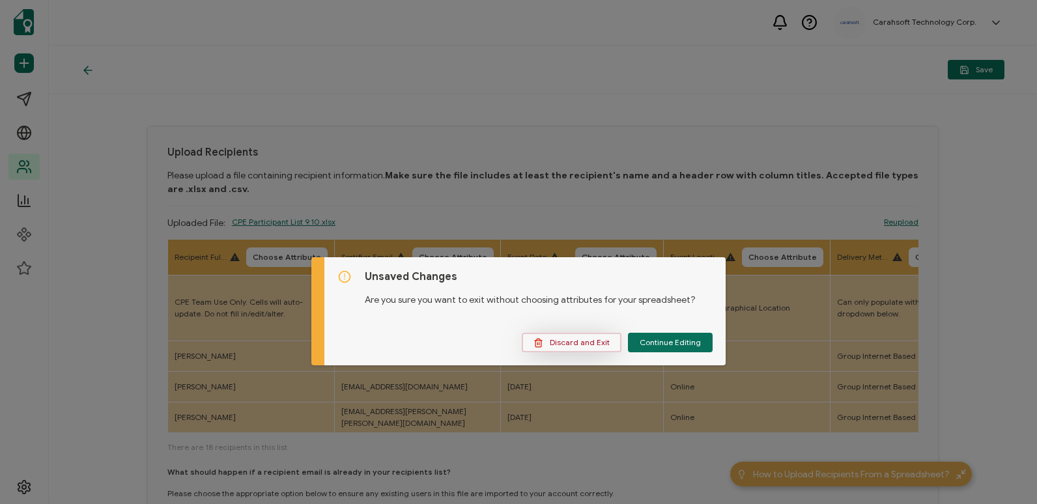
click at [593, 348] on button "Discard and Exit" at bounding box center [572, 343] width 100 height 20
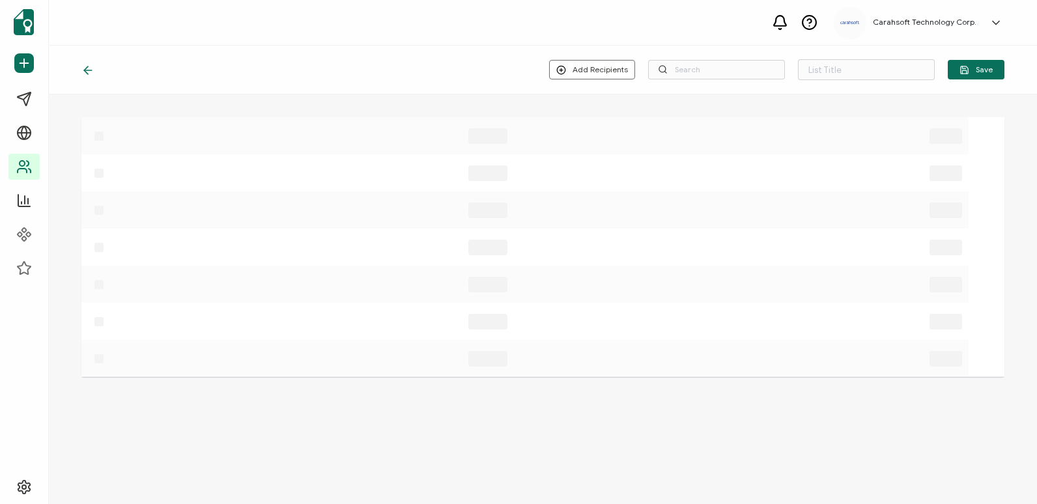
type input "List 1652"
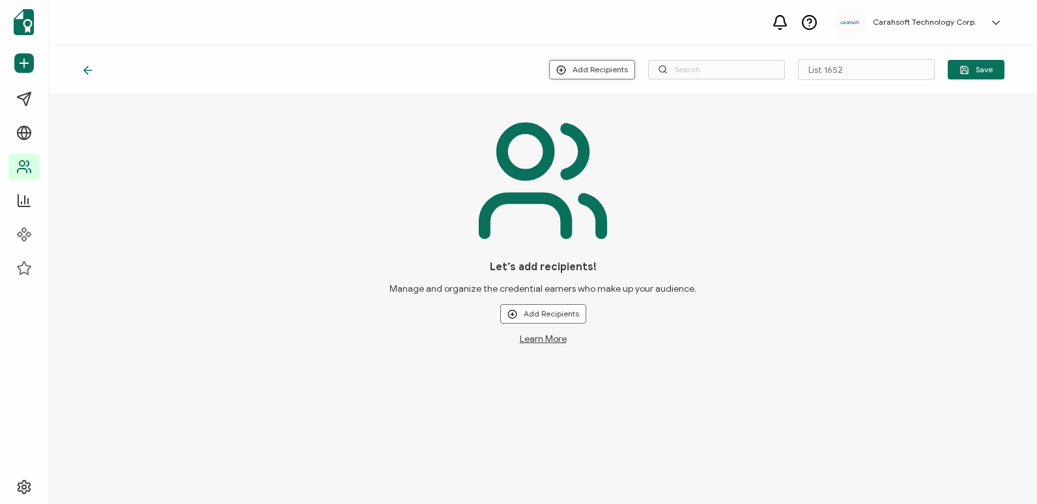
click at [559, 61] on button "Add Recipients" at bounding box center [592, 70] width 86 height 20
click at [587, 95] on li "Upload New Recipients" at bounding box center [612, 104] width 121 height 21
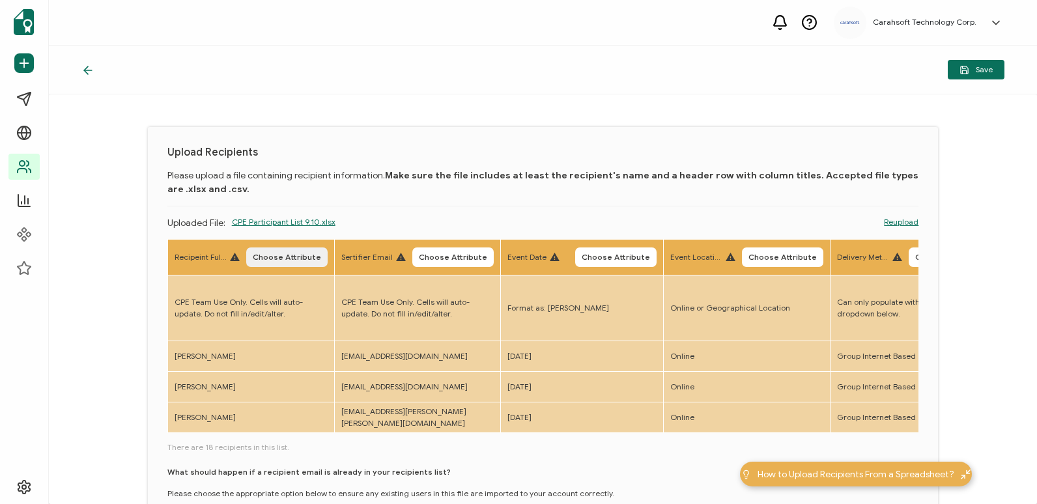
click at [266, 253] on span "Choose Attribute" at bounding box center [287, 257] width 68 height 8
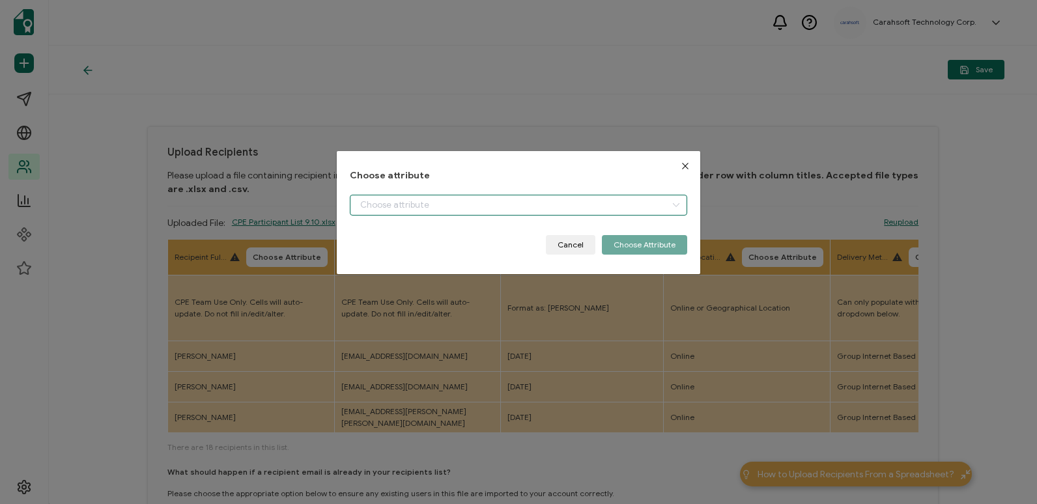
click at [500, 212] on input "dialog" at bounding box center [518, 205] width 337 height 21
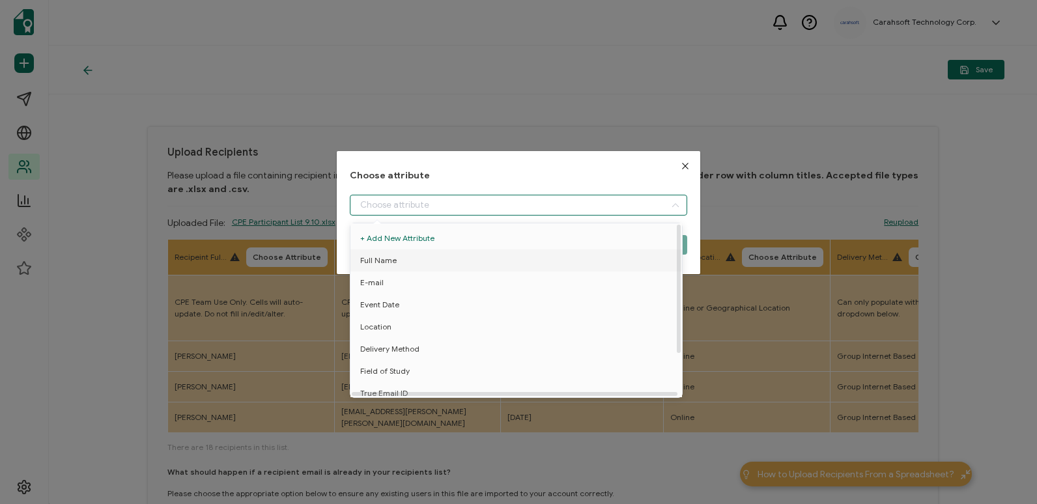
click at [481, 253] on li "Full Name" at bounding box center [518, 260] width 343 height 22
type input "Full Name"
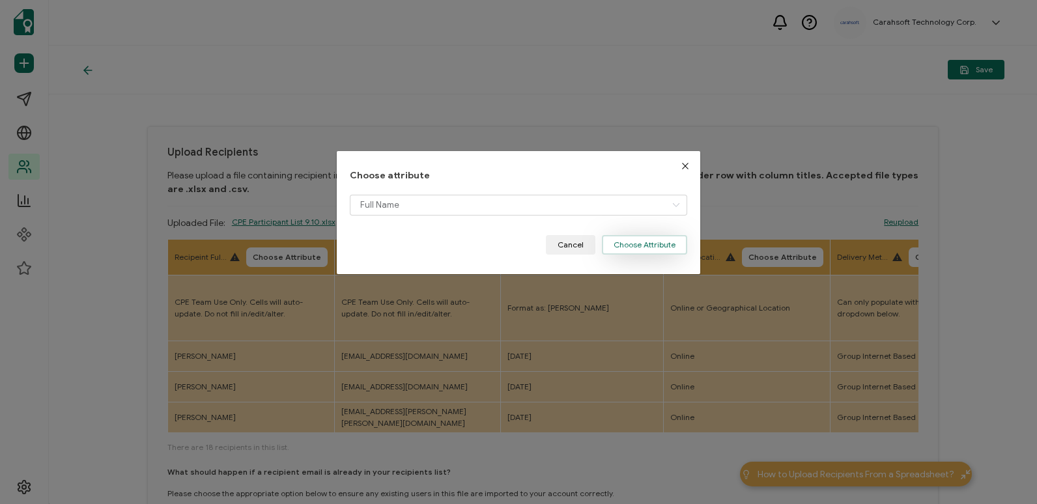
click at [675, 247] on button "Choose Attribute" at bounding box center [644, 245] width 85 height 20
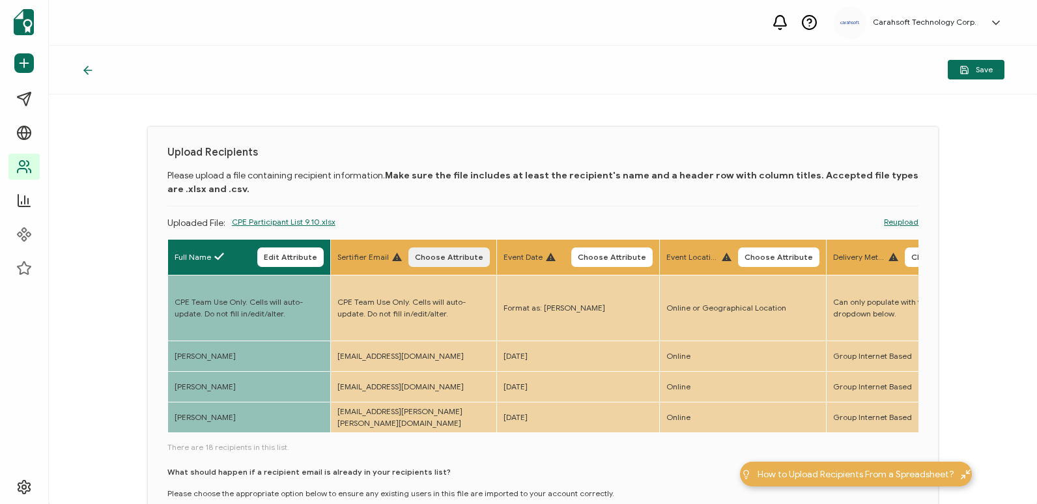
click at [434, 261] on span "Choose Attribute" at bounding box center [449, 257] width 68 height 8
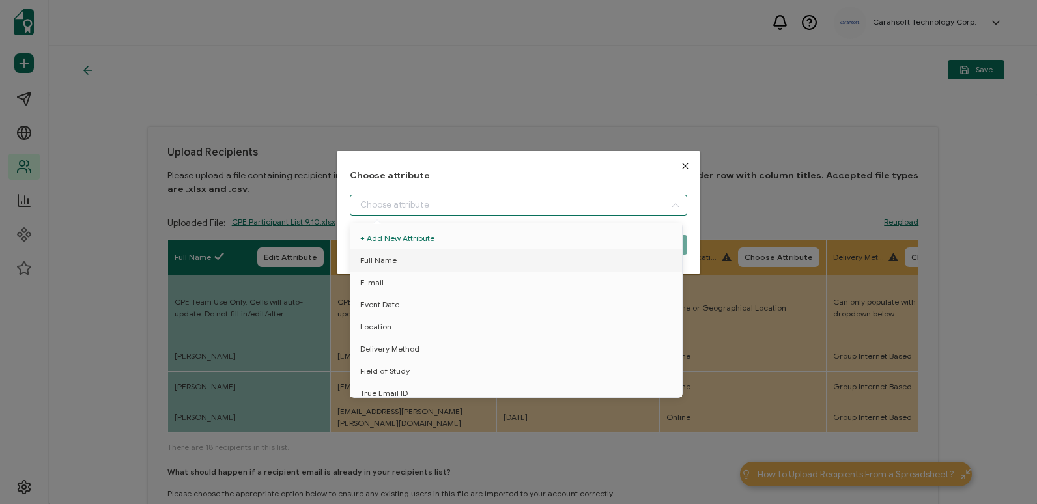
click at [570, 213] on input "dialog" at bounding box center [518, 205] width 337 height 21
click at [540, 284] on li "E-mail" at bounding box center [518, 283] width 343 height 22
type input "E-mail"
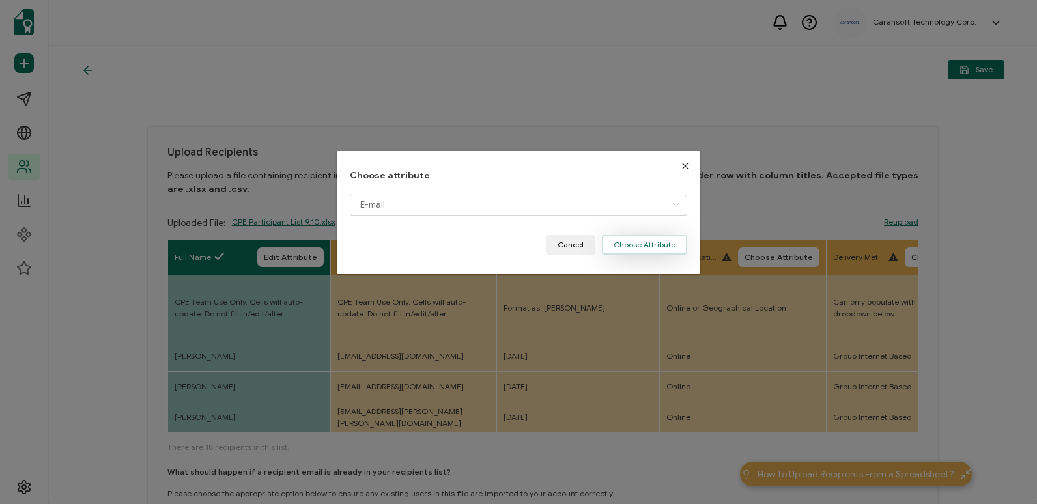
click at [632, 246] on button "Choose Attribute" at bounding box center [644, 245] width 85 height 20
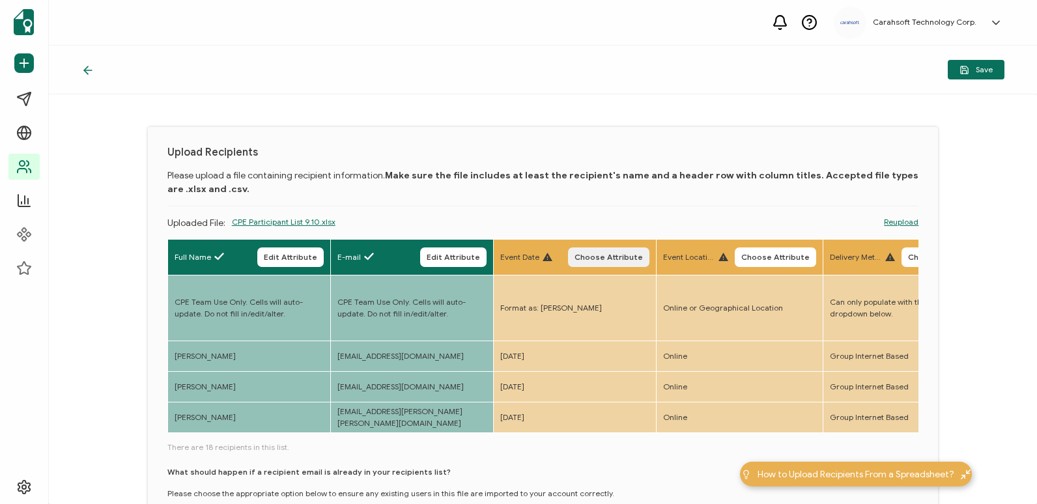
click at [619, 255] on span "Choose Attribute" at bounding box center [608, 257] width 68 height 8
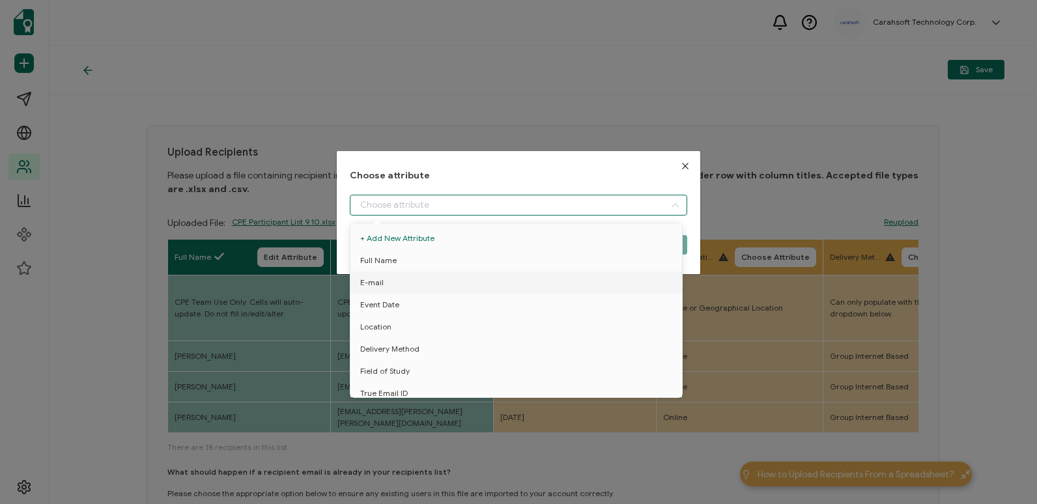
click at [623, 205] on input "dialog" at bounding box center [518, 205] width 337 height 21
click at [590, 303] on li "Event Date" at bounding box center [518, 305] width 343 height 22
type input "Event Date"
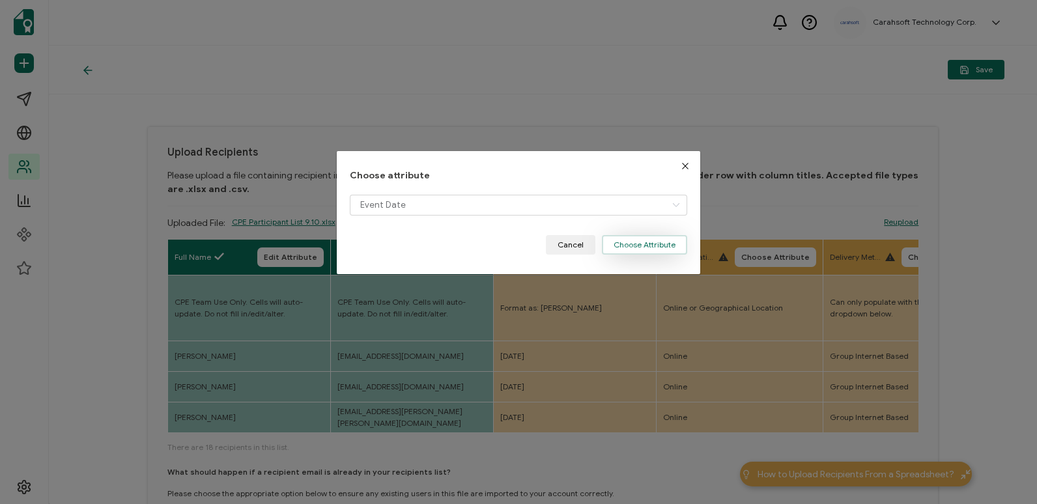
click at [618, 242] on button "Choose Attribute" at bounding box center [644, 245] width 85 height 20
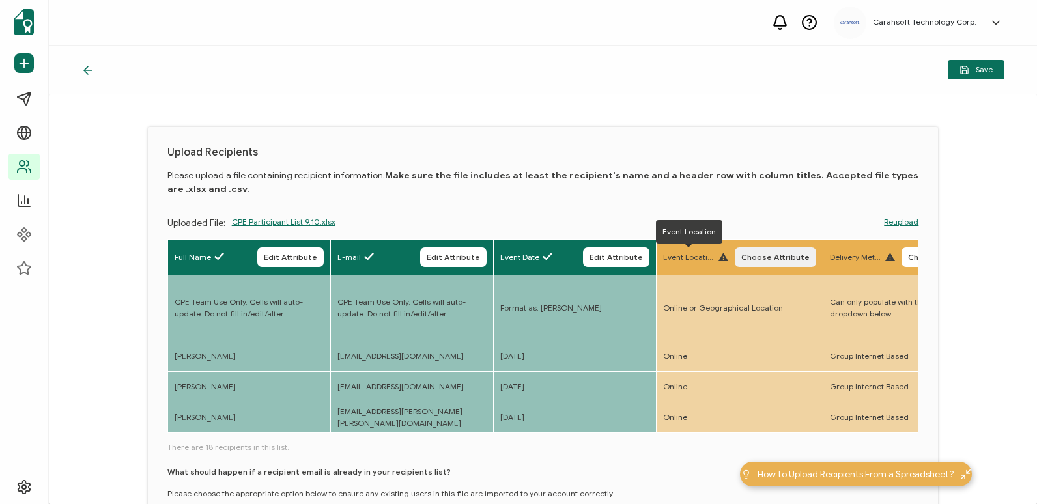
click at [780, 259] on span "Choose Attribute" at bounding box center [775, 257] width 68 height 8
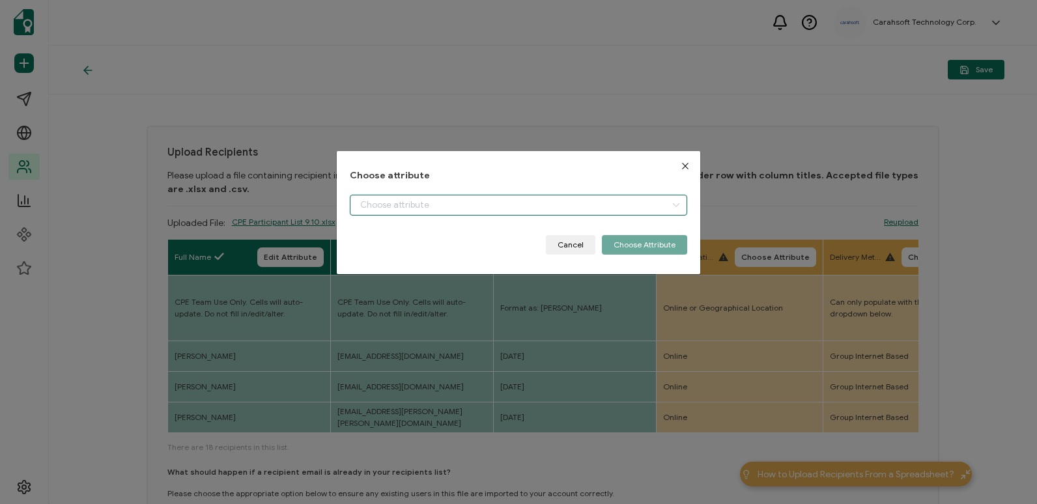
click at [651, 209] on input "dialog" at bounding box center [518, 205] width 337 height 21
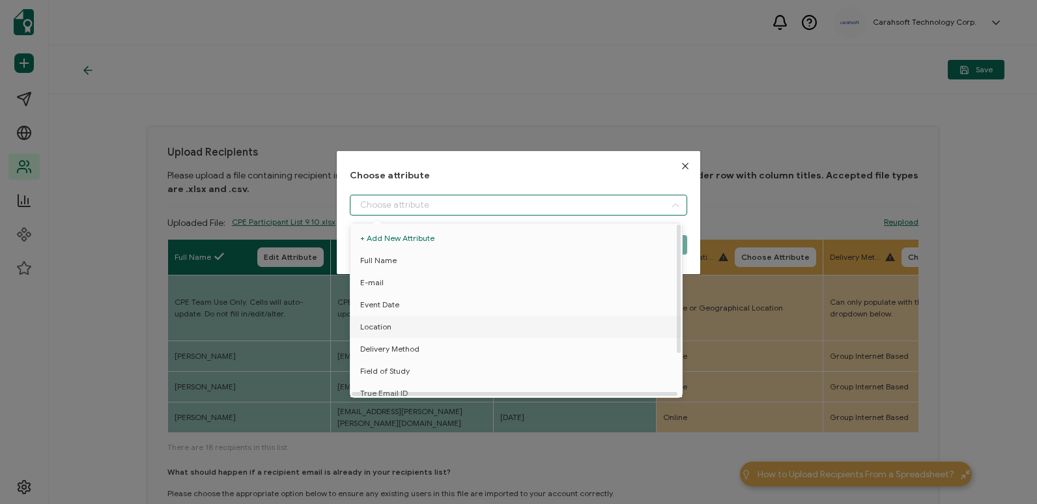
click at [624, 318] on li "Location" at bounding box center [518, 327] width 343 height 22
type input "Location"
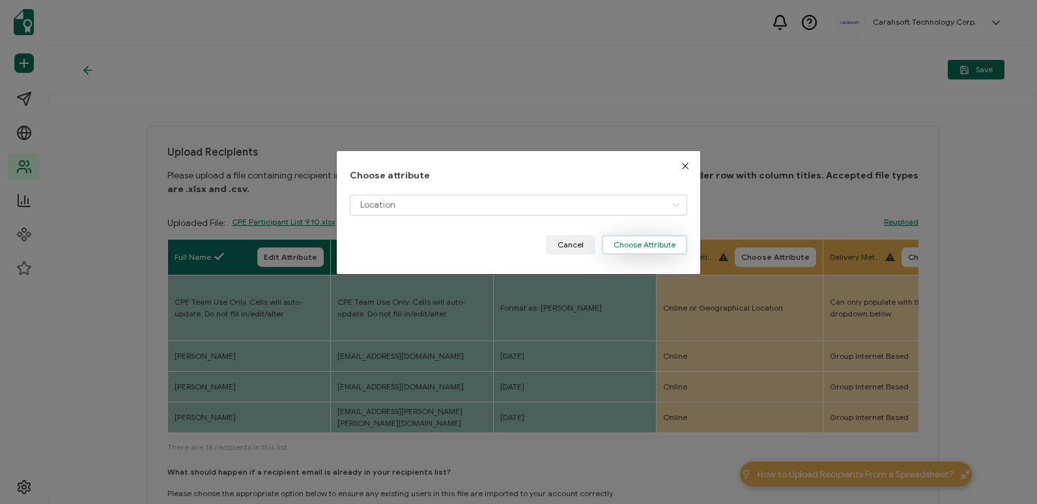
click at [653, 236] on button "Choose Attribute" at bounding box center [644, 245] width 85 height 20
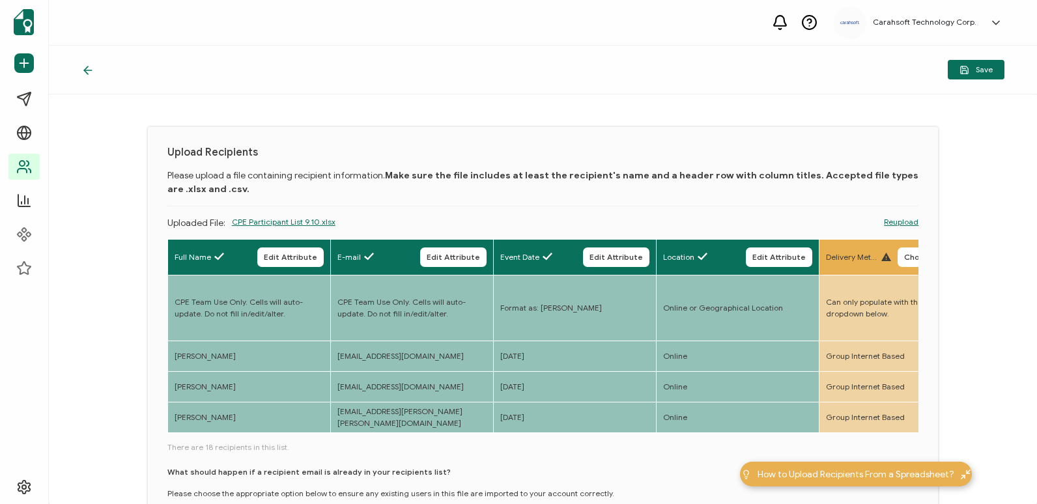
click at [898, 264] on div "Delivery Method Choose Attribute" at bounding box center [902, 257] width 153 height 20
click at [908, 258] on span "Choose Attribute" at bounding box center [938, 257] width 68 height 8
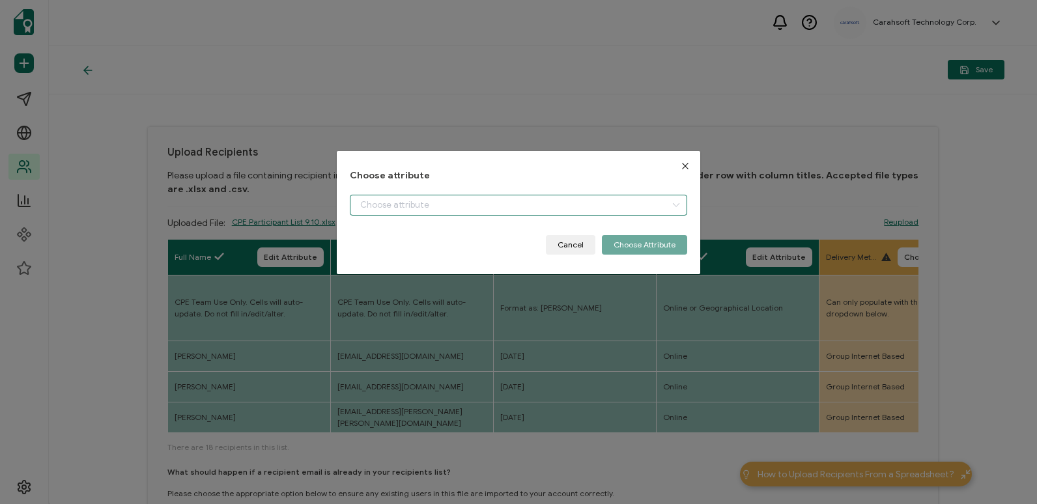
click at [647, 199] on input "dialog" at bounding box center [518, 205] width 337 height 21
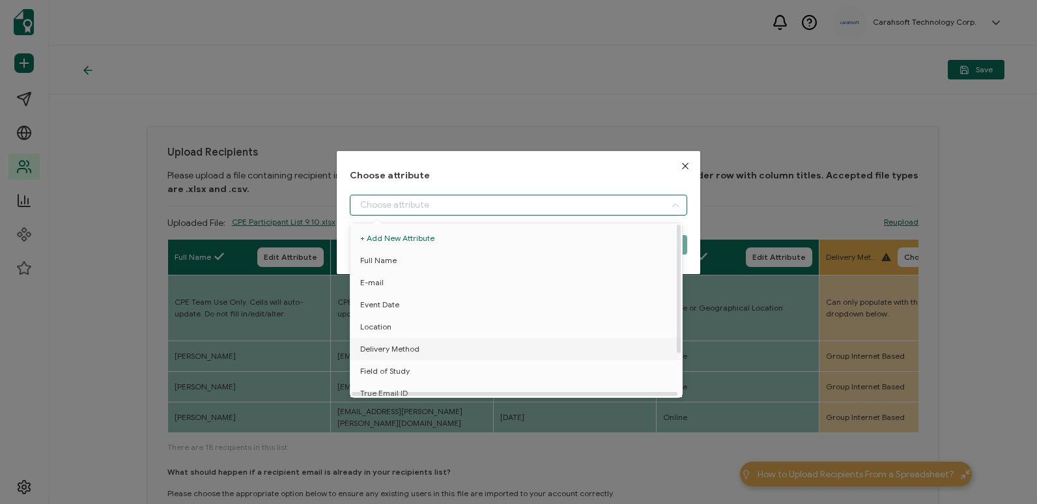
click at [589, 345] on li "Delivery Method" at bounding box center [518, 349] width 343 height 22
type input "Delivery Method"
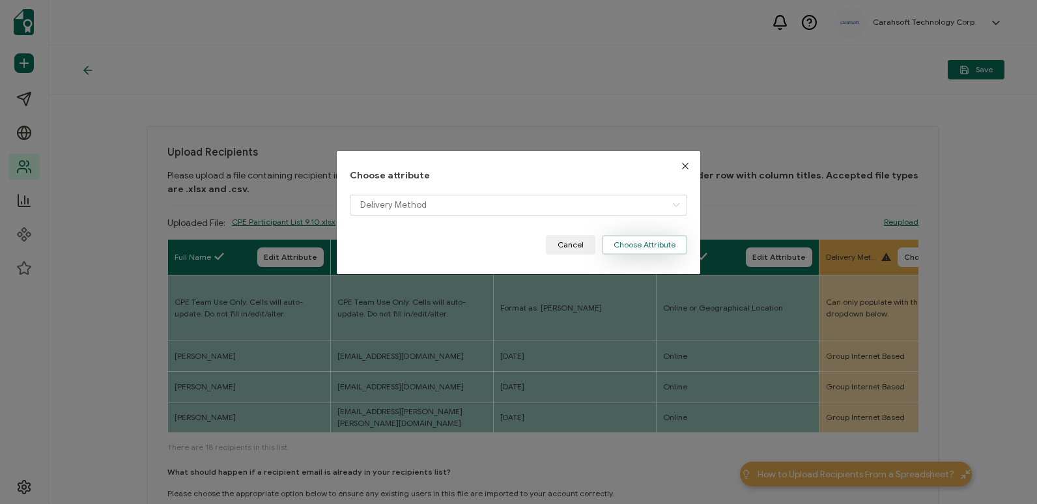
click at [645, 247] on button "Choose Attribute" at bounding box center [644, 245] width 85 height 20
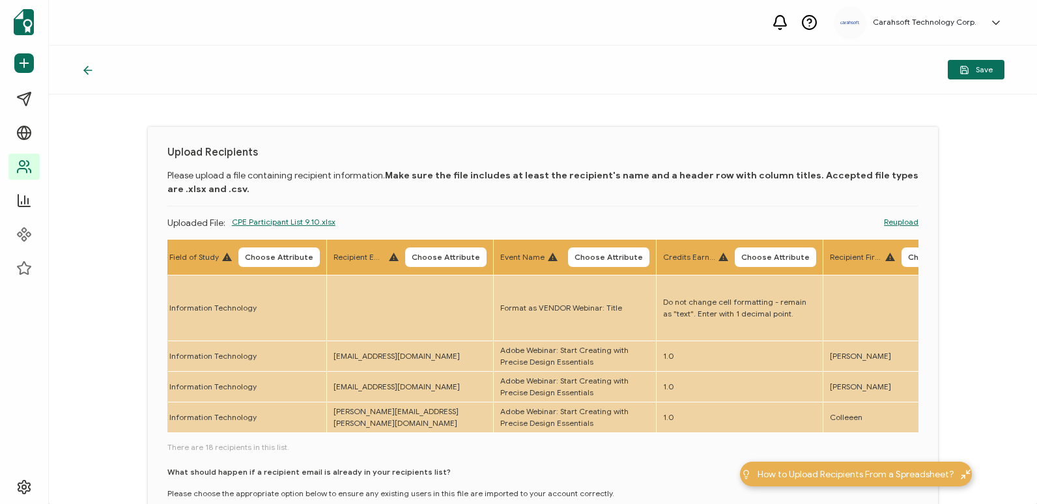
scroll to position [0, 812]
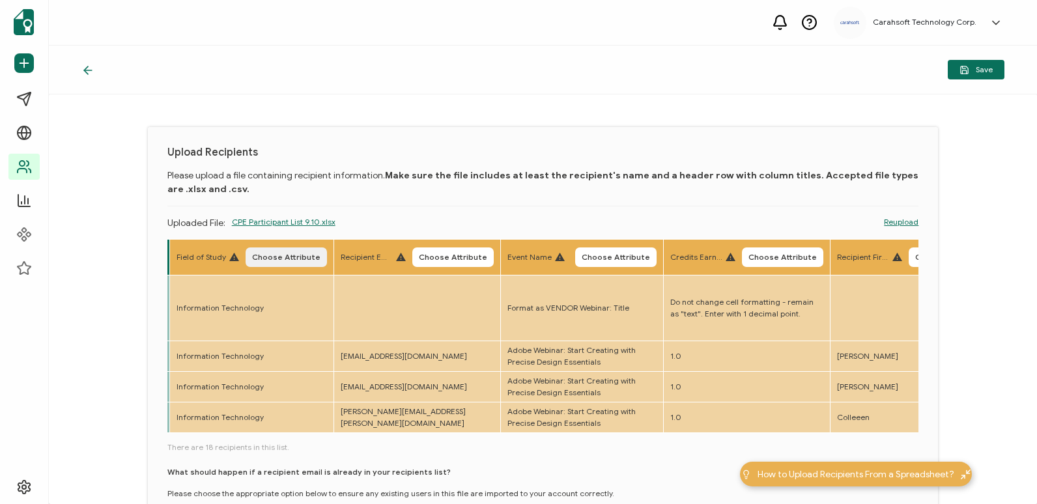
click at [296, 253] on span "Choose Attribute" at bounding box center [286, 257] width 68 height 8
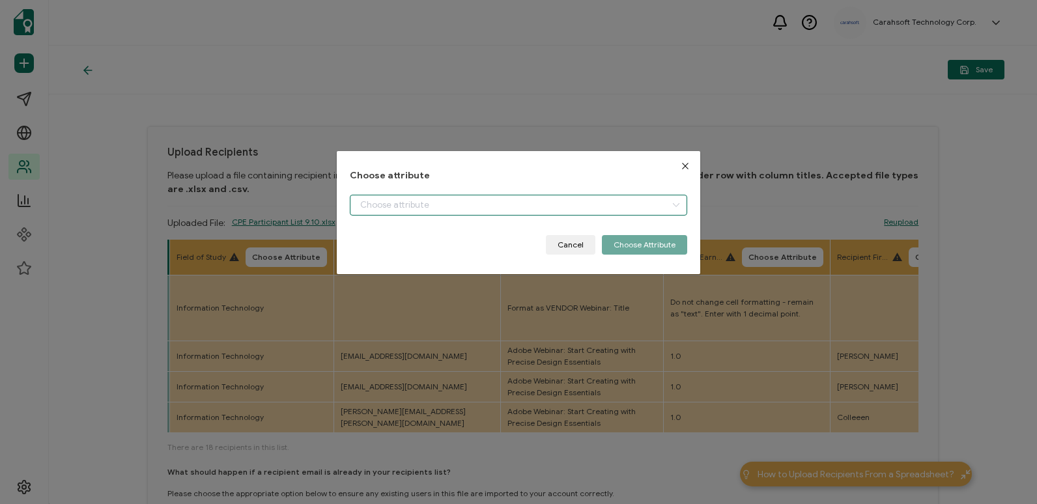
click at [541, 201] on input "dialog" at bounding box center [518, 205] width 337 height 21
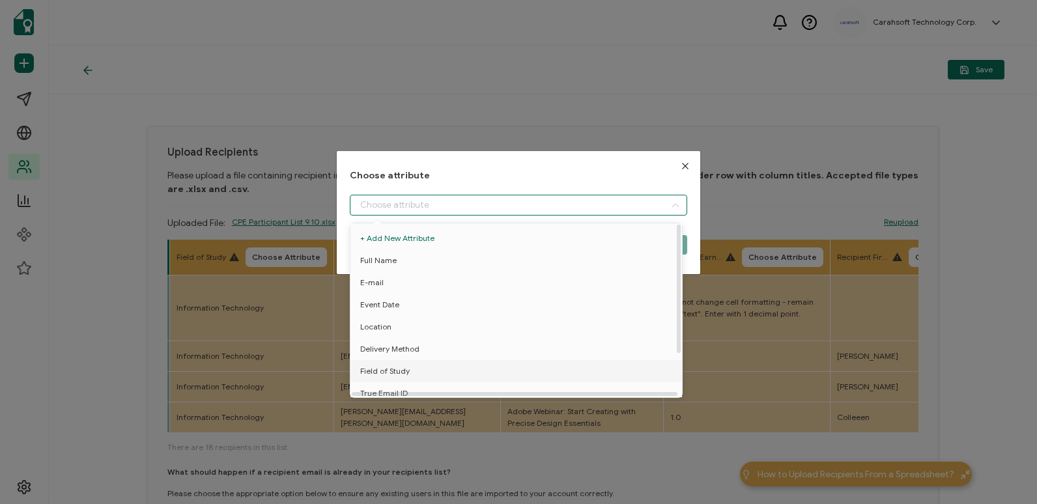
click at [503, 373] on li "Field of Study" at bounding box center [518, 371] width 343 height 22
type input "Field of Study"
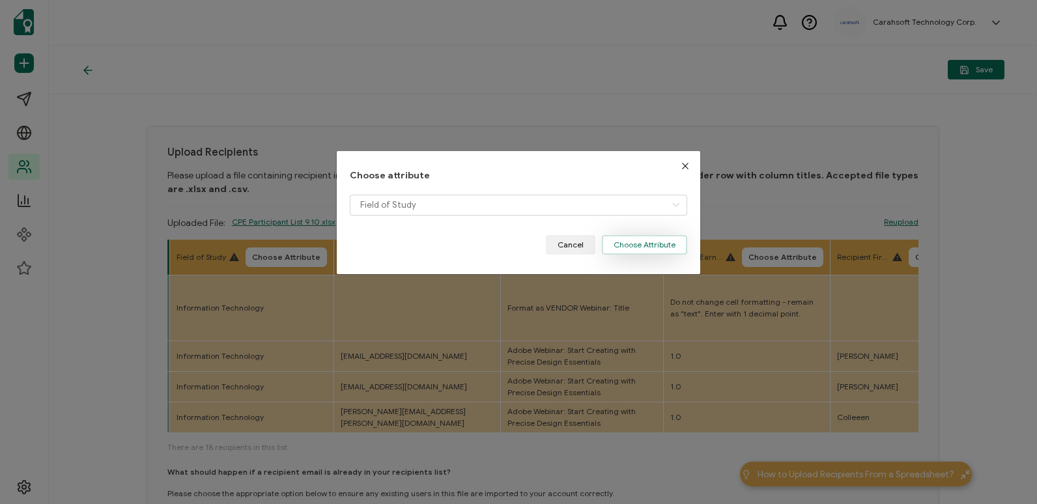
click at [641, 242] on button "Choose Attribute" at bounding box center [644, 245] width 85 height 20
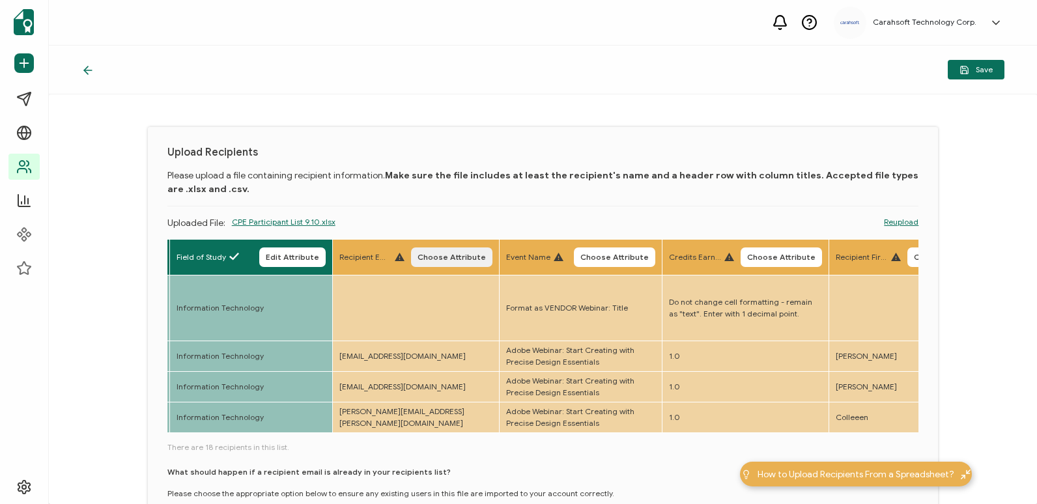
click at [438, 257] on span "Choose Attribute" at bounding box center [451, 257] width 68 height 8
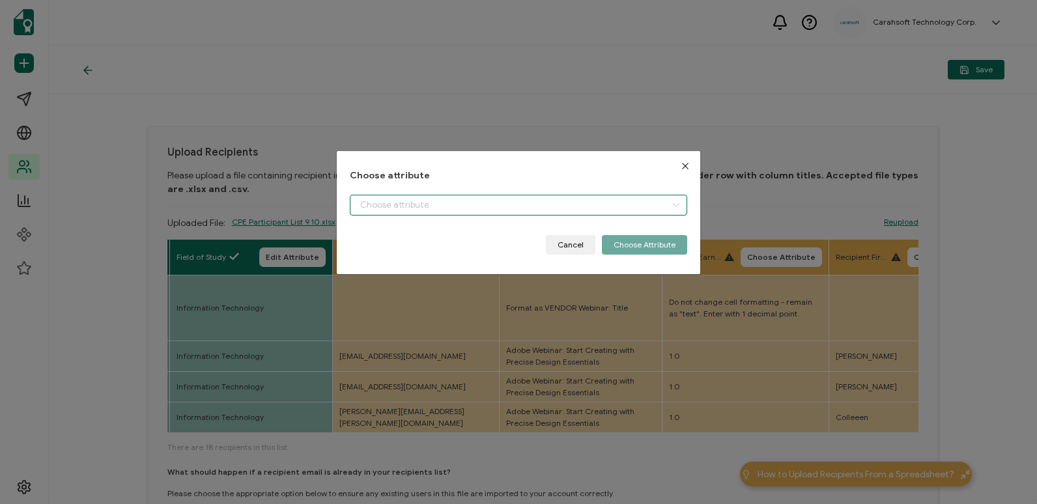
click at [591, 213] on input "dialog" at bounding box center [518, 205] width 337 height 21
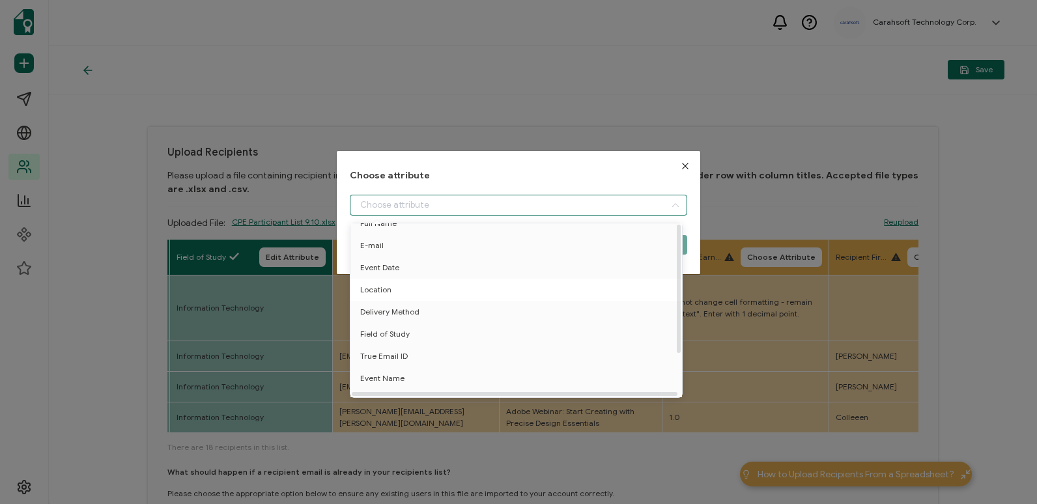
scroll to position [57, 0]
click at [546, 336] on li "True Email ID" at bounding box center [518, 343] width 343 height 22
type input "True Email ID"
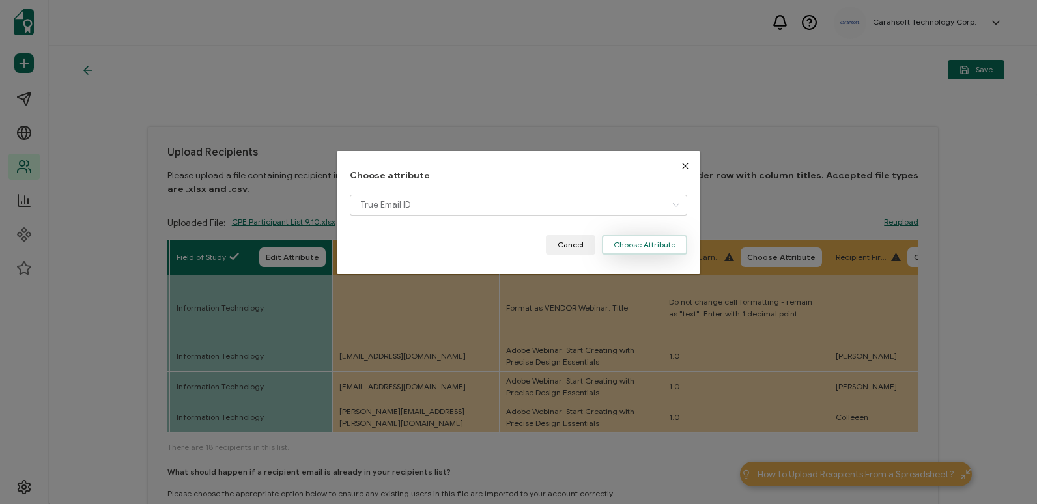
click at [658, 251] on button "Choose Attribute" at bounding box center [644, 245] width 85 height 20
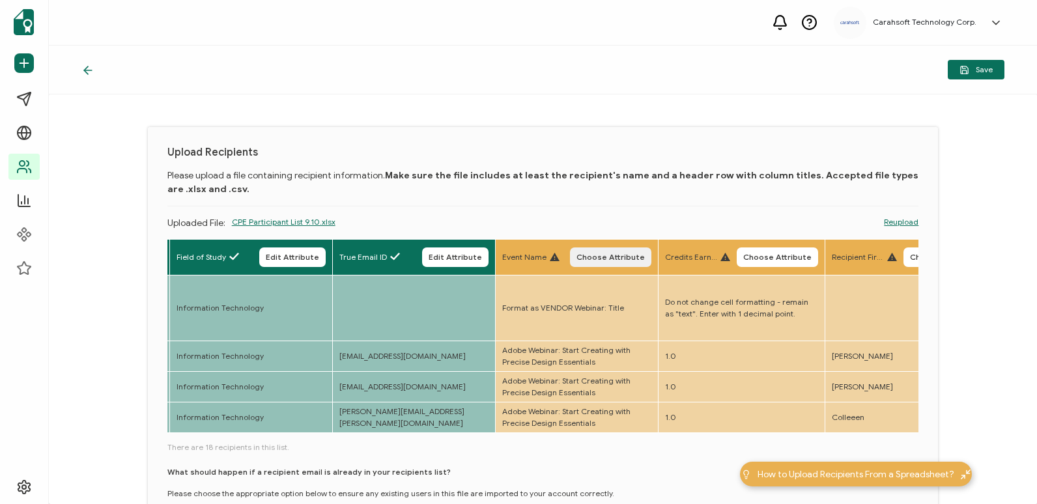
click at [611, 255] on span "Choose Attribute" at bounding box center [610, 257] width 68 height 8
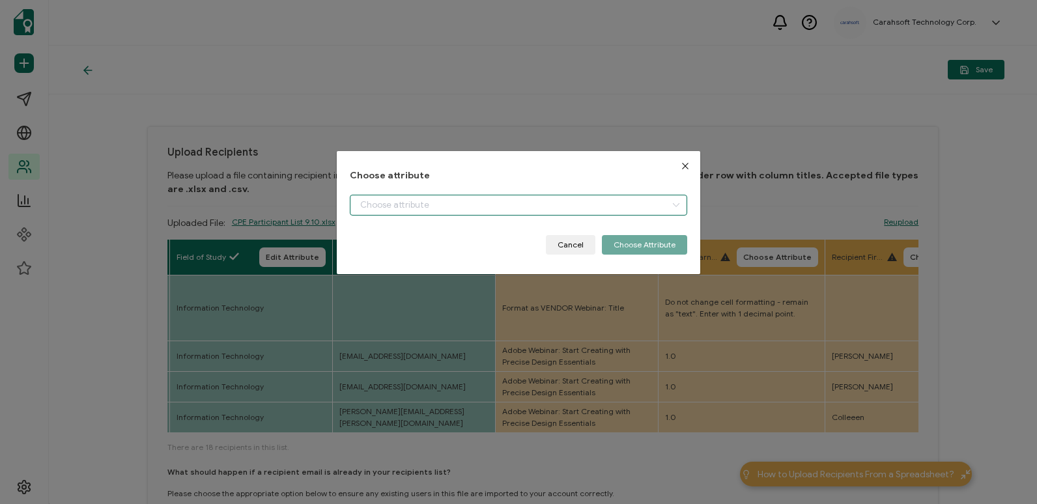
click at [615, 207] on input "dialog" at bounding box center [518, 205] width 337 height 21
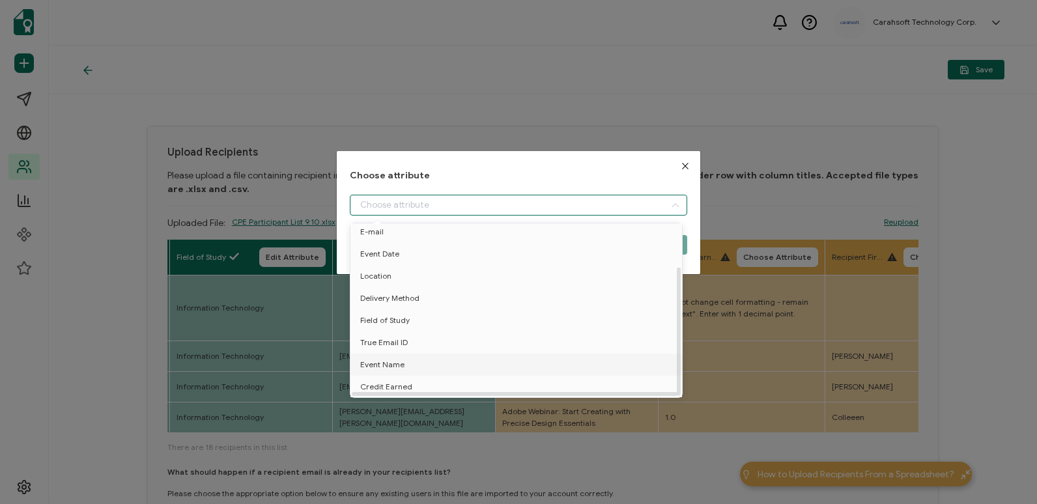
click at [566, 365] on li "Event Name" at bounding box center [518, 365] width 343 height 22
type input "Event Name"
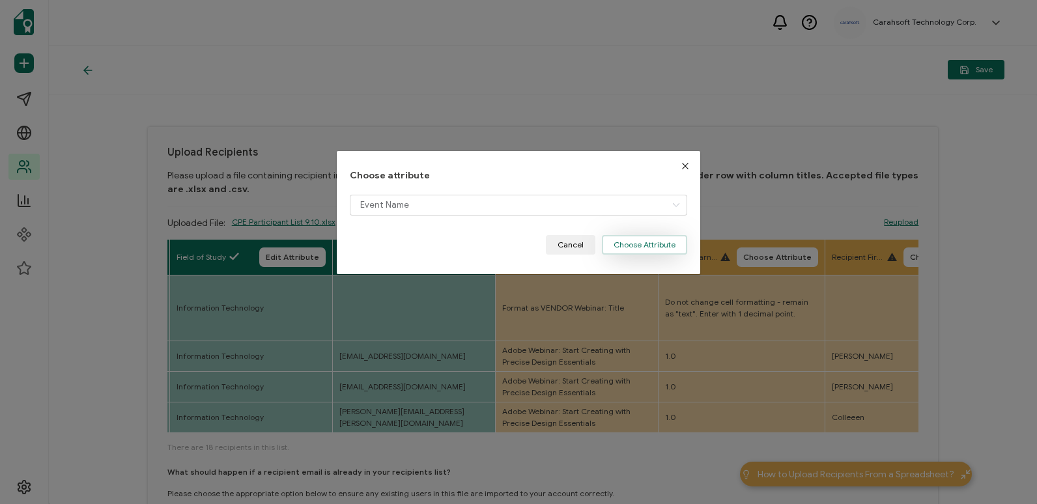
click at [637, 248] on button "Choose Attribute" at bounding box center [644, 245] width 85 height 20
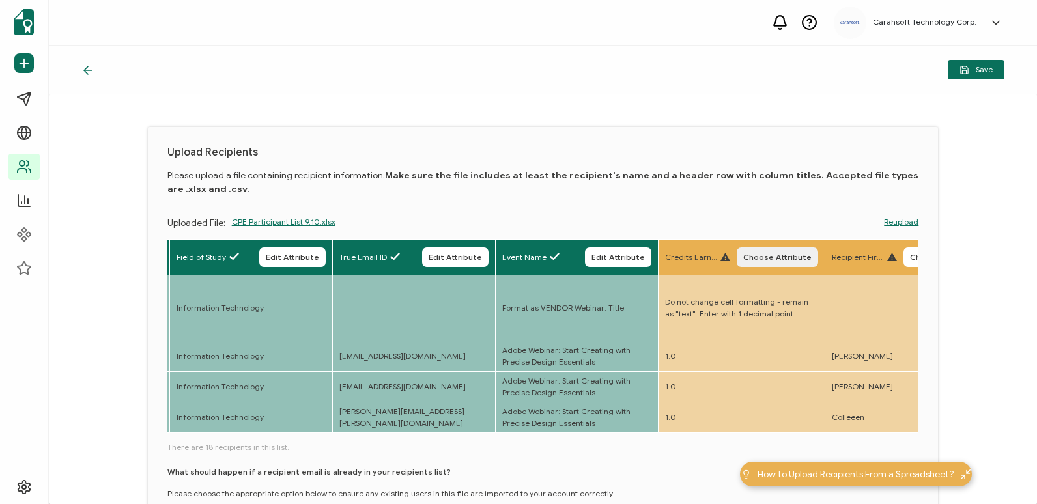
click at [792, 261] on span "Choose Attribute" at bounding box center [777, 257] width 68 height 8
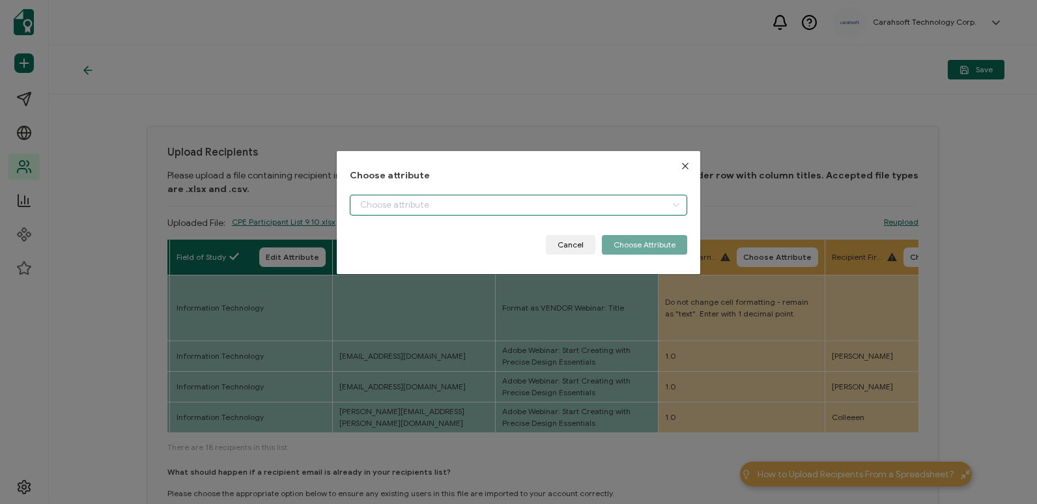
click at [627, 205] on input "dialog" at bounding box center [518, 205] width 337 height 21
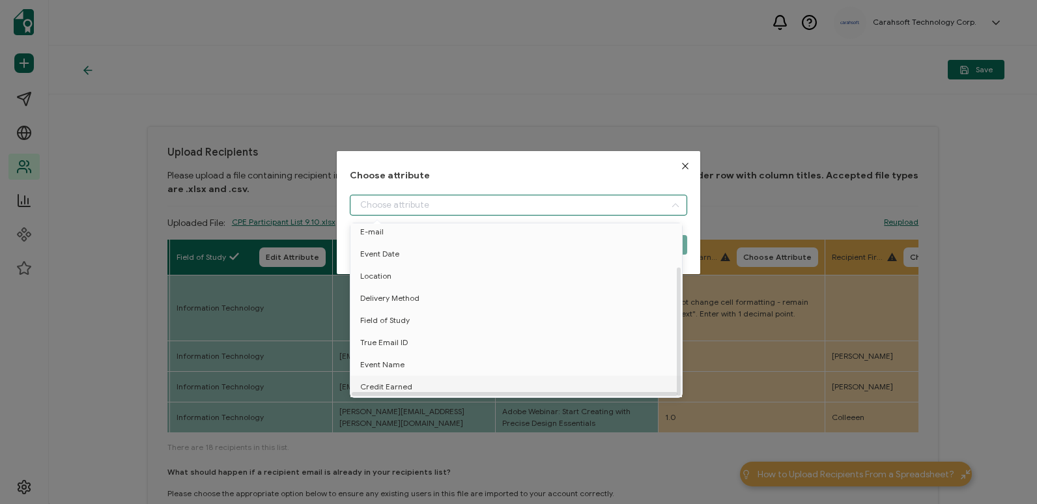
click at [541, 380] on li "Credit Earned" at bounding box center [518, 387] width 343 height 22
type input "Credit Earned"
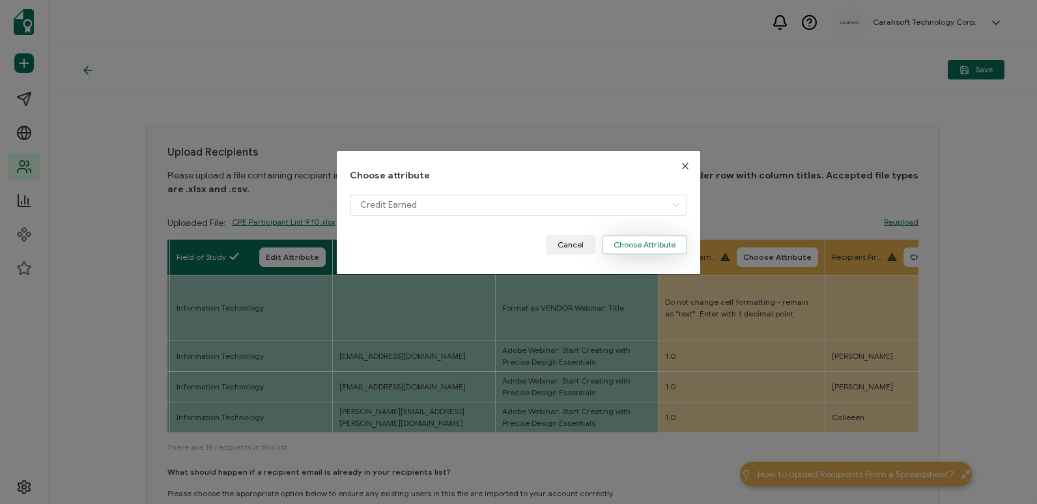
click at [673, 247] on button "Choose Attribute" at bounding box center [644, 245] width 85 height 20
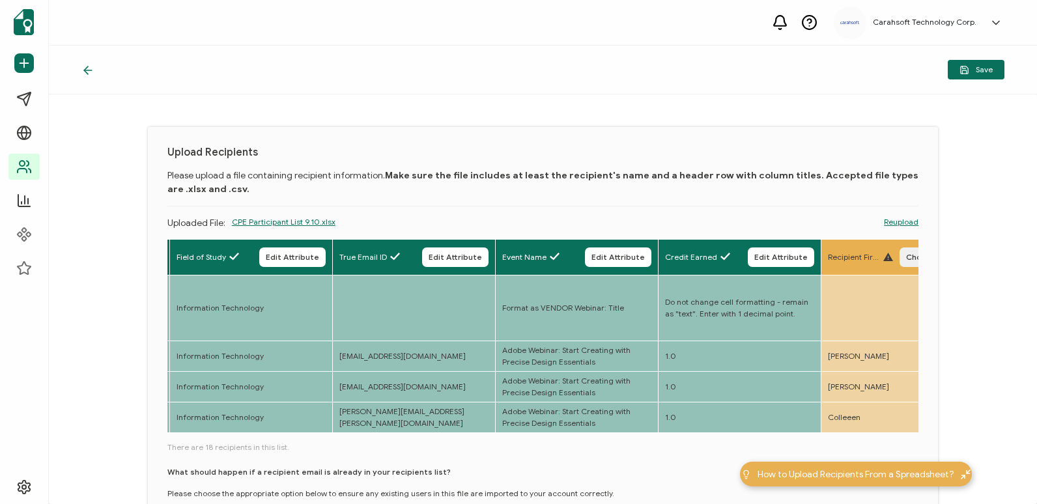
click at [910, 259] on span "Choose Attribute" at bounding box center [940, 257] width 68 height 8
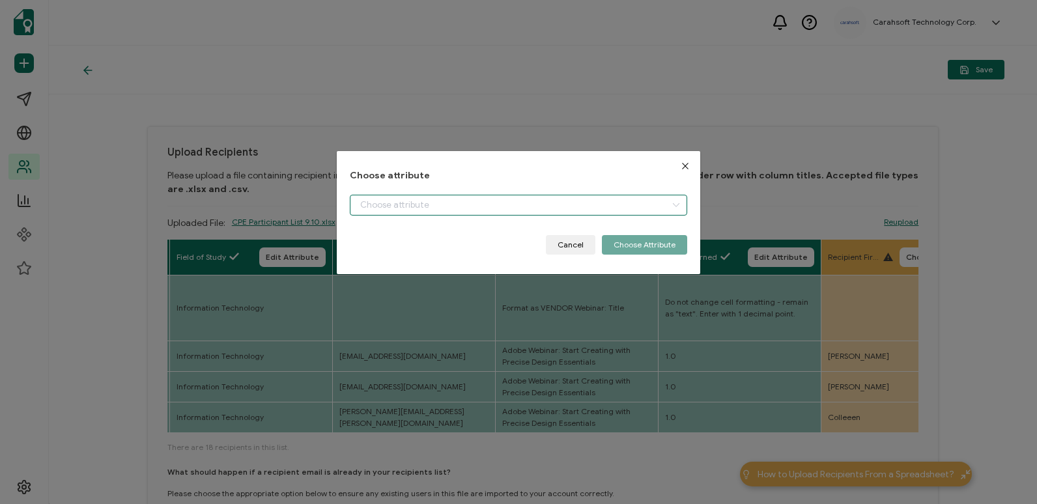
click at [563, 203] on input "dialog" at bounding box center [518, 205] width 337 height 21
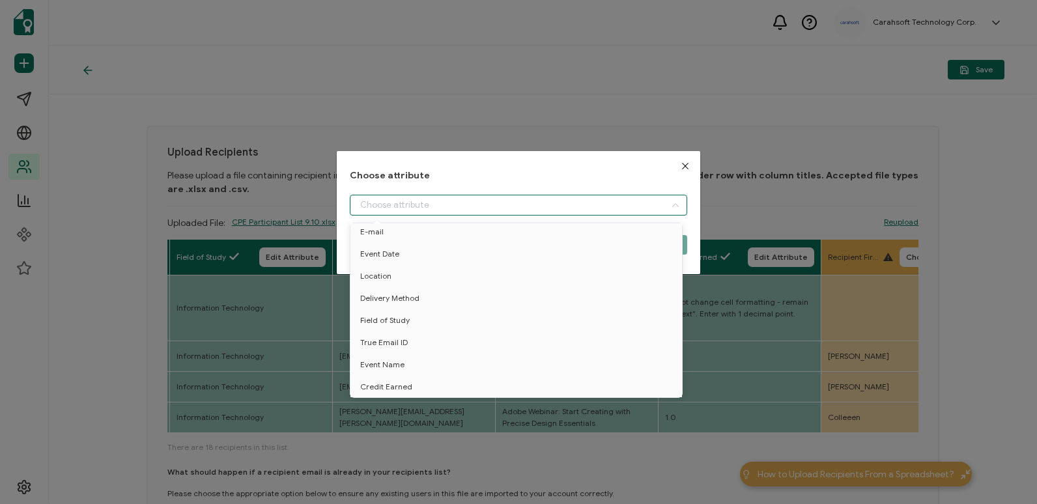
click at [687, 169] on button "Close" at bounding box center [685, 166] width 30 height 30
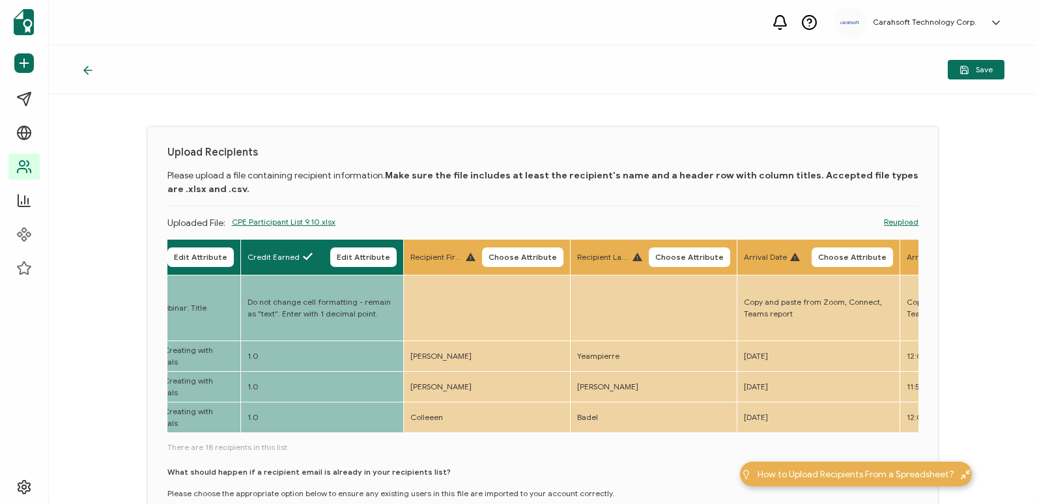
scroll to position [0, 1191]
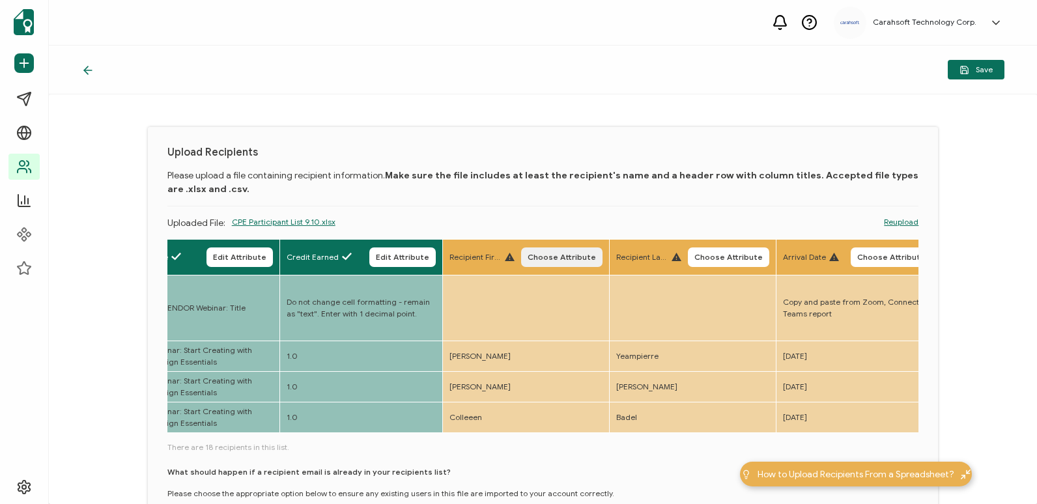
click at [565, 255] on span "Choose Attribute" at bounding box center [562, 257] width 68 height 8
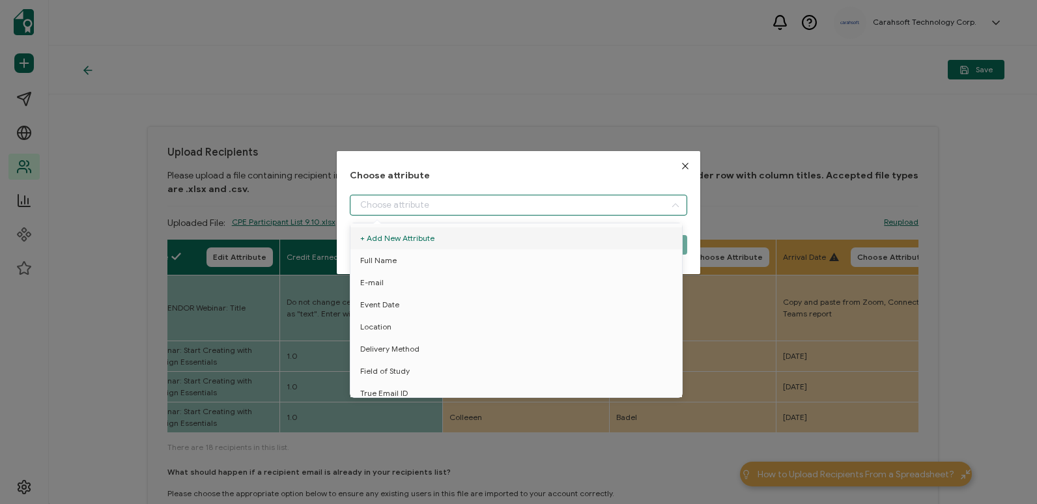
click at [595, 202] on input "dialog" at bounding box center [518, 205] width 337 height 21
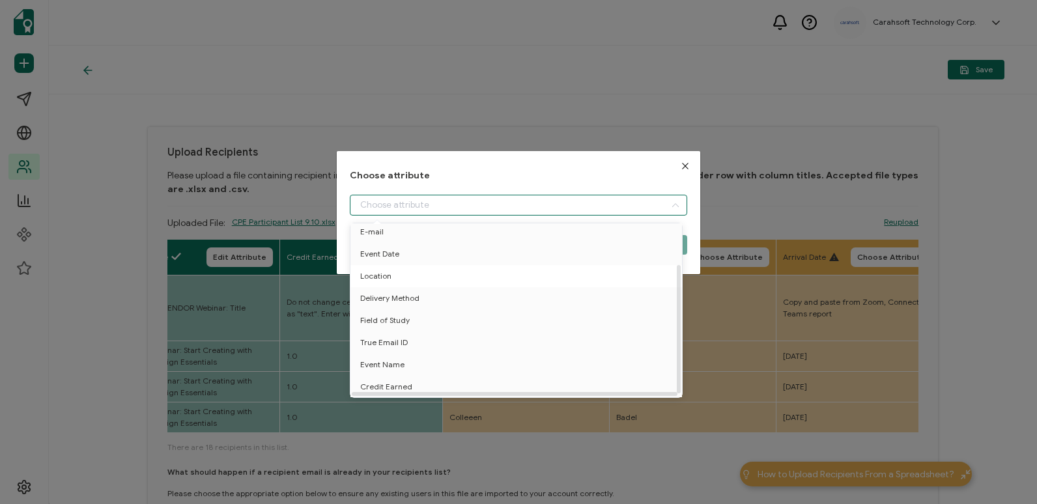
scroll to position [0, 0]
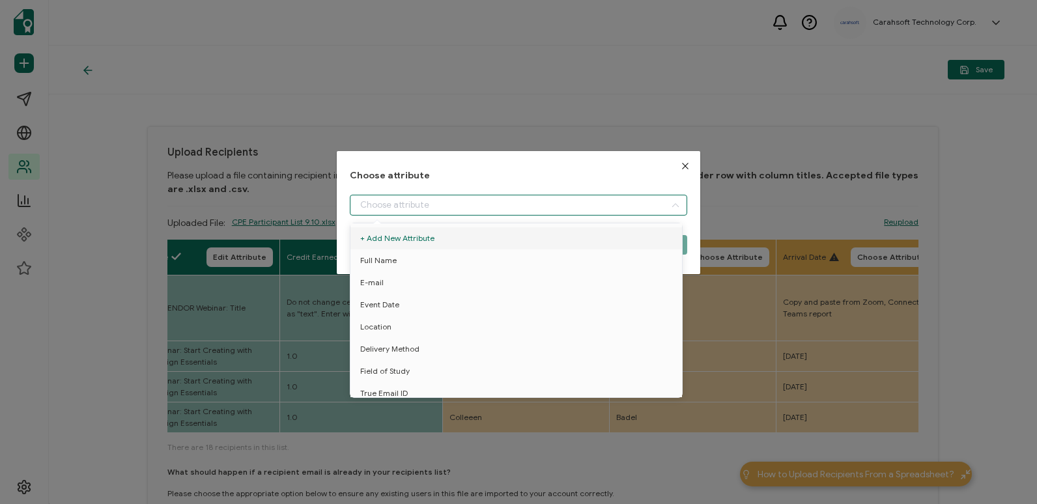
click at [632, 123] on div "Choose attribute Cancel Choose Attribute" at bounding box center [518, 252] width 1037 height 504
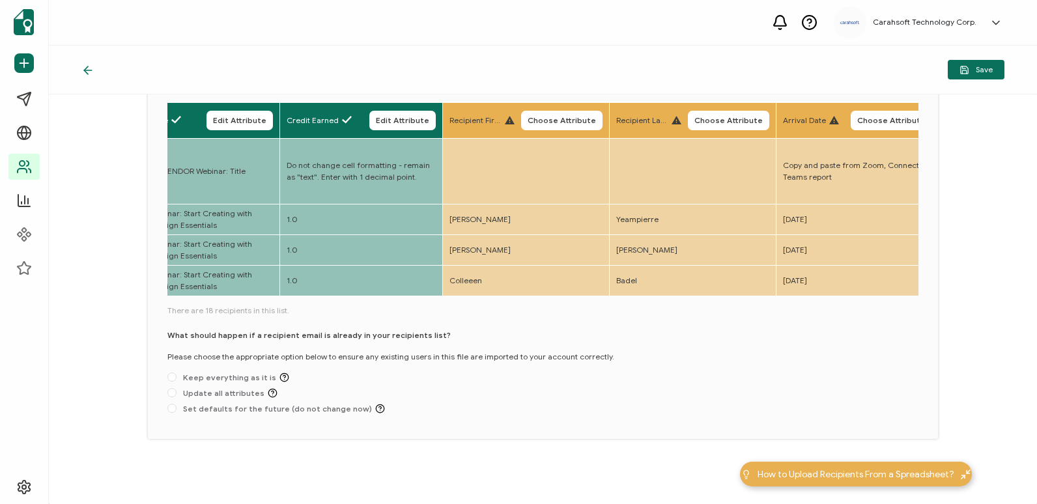
scroll to position [140, 0]
click at [232, 381] on span "Keep everything as it is" at bounding box center [232, 378] width 113 height 10
click at [176, 381] on input "Keep everything as it is" at bounding box center [171, 378] width 9 height 10
radio input "true"
click at [983, 70] on span "Save" at bounding box center [975, 70] width 33 height 10
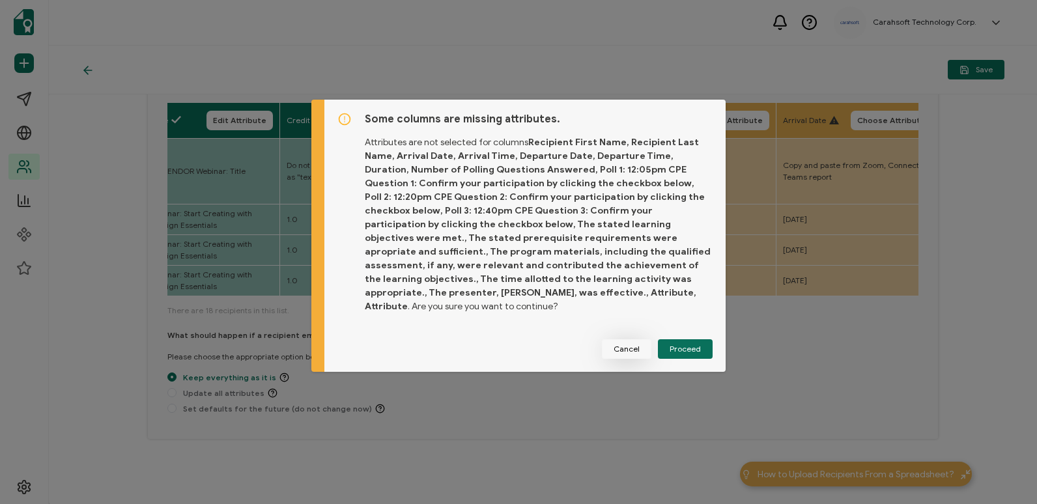
click at [638, 339] on button "Cancel" at bounding box center [626, 349] width 49 height 20
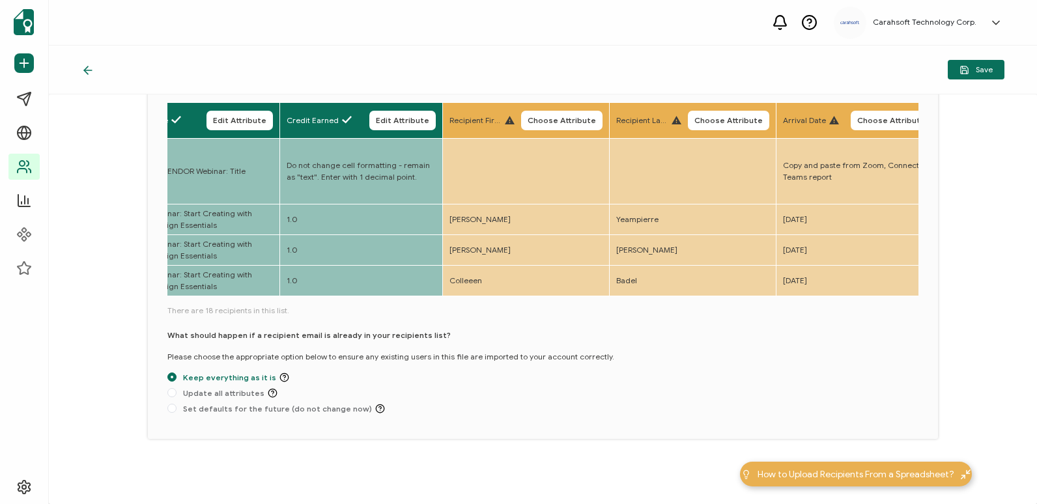
click at [77, 67] on div "Save" at bounding box center [543, 70] width 988 height 49
click at [85, 74] on icon at bounding box center [87, 70] width 13 height 13
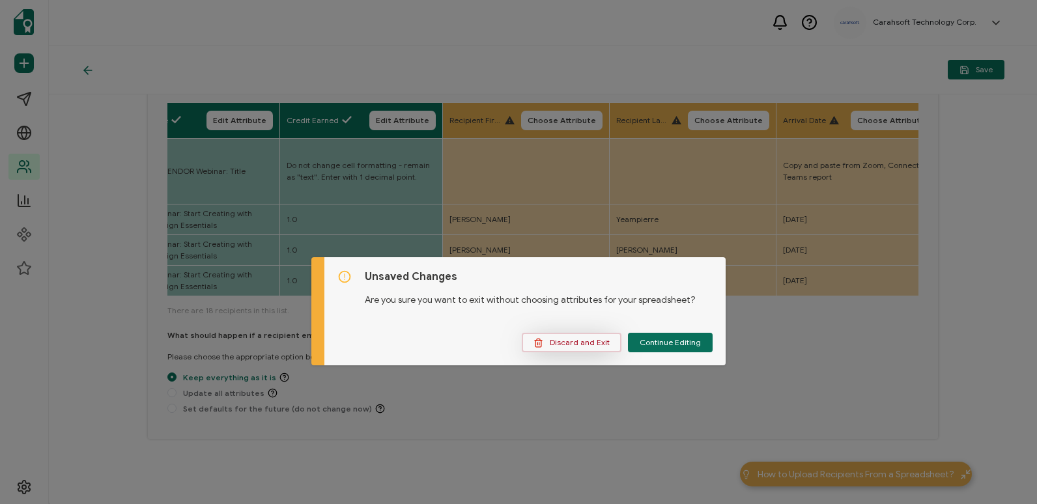
click at [578, 335] on button "Discard and Exit" at bounding box center [572, 343] width 100 height 20
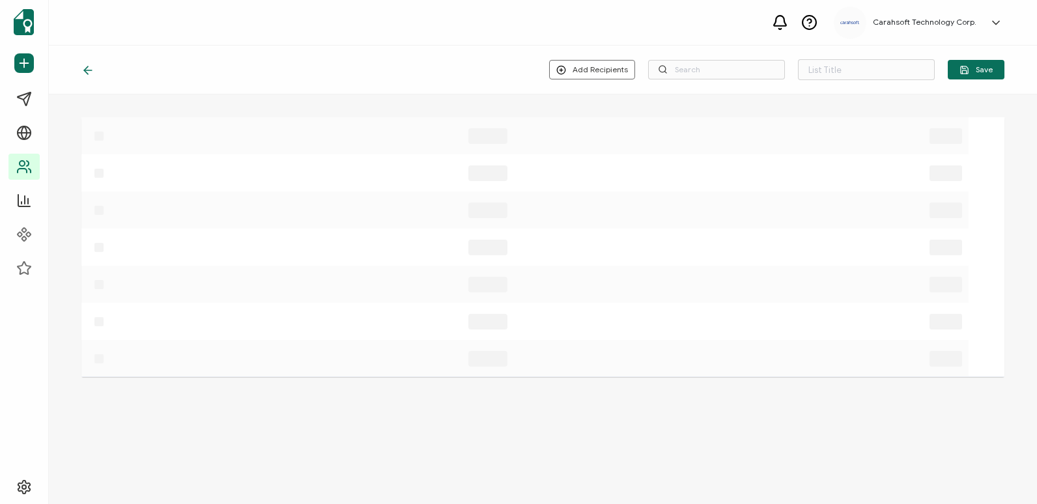
type input "List 1652"
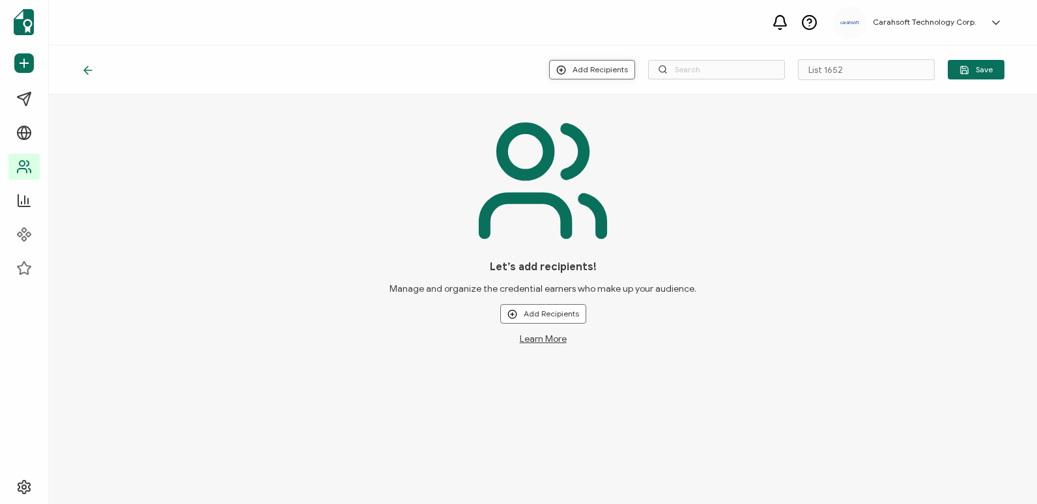
click at [595, 76] on button "Add Recipients" at bounding box center [592, 70] width 86 height 20
click at [600, 97] on li "Upload New Recipients" at bounding box center [612, 104] width 121 height 21
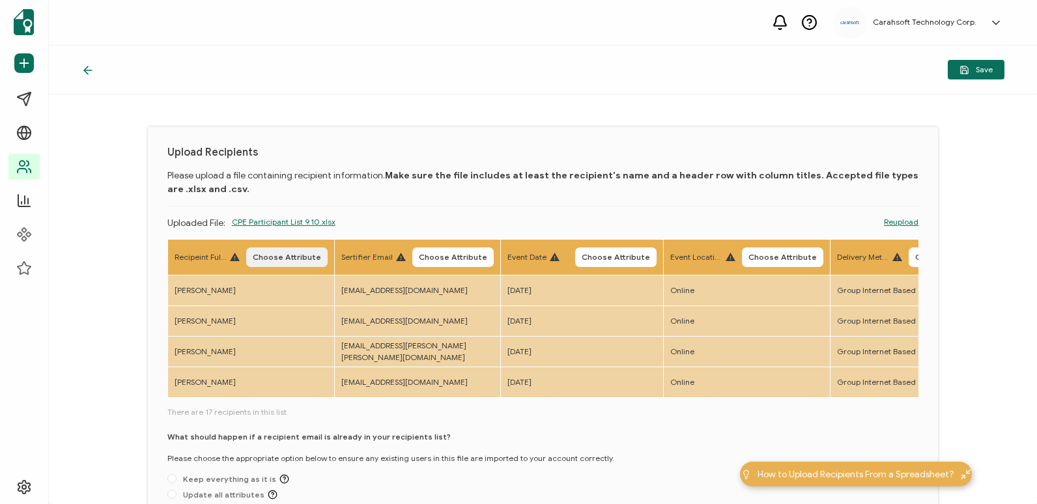
click at [283, 255] on span "Choose Attribute" at bounding box center [287, 257] width 68 height 8
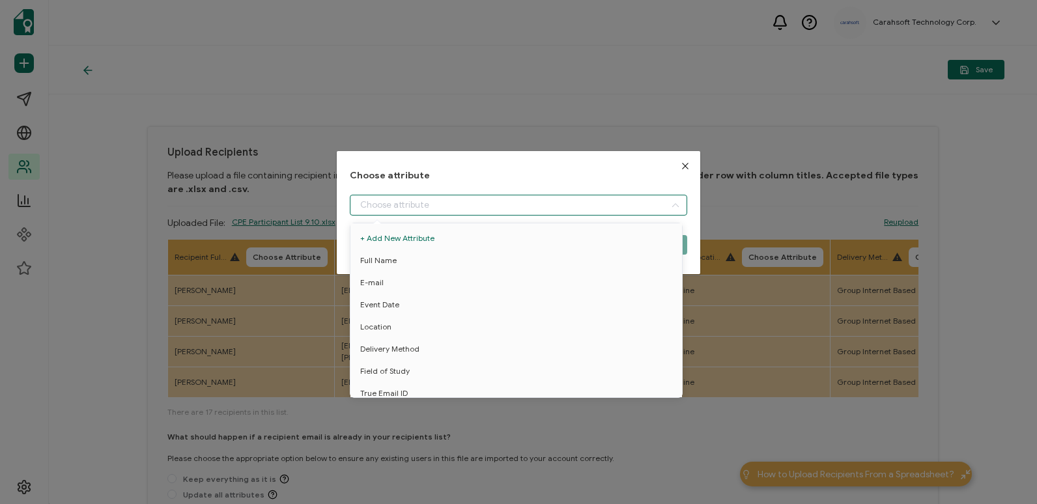
click at [578, 214] on input "dialog" at bounding box center [518, 205] width 337 height 21
click at [568, 261] on li "Full Name" at bounding box center [518, 260] width 343 height 22
type input "Full Name"
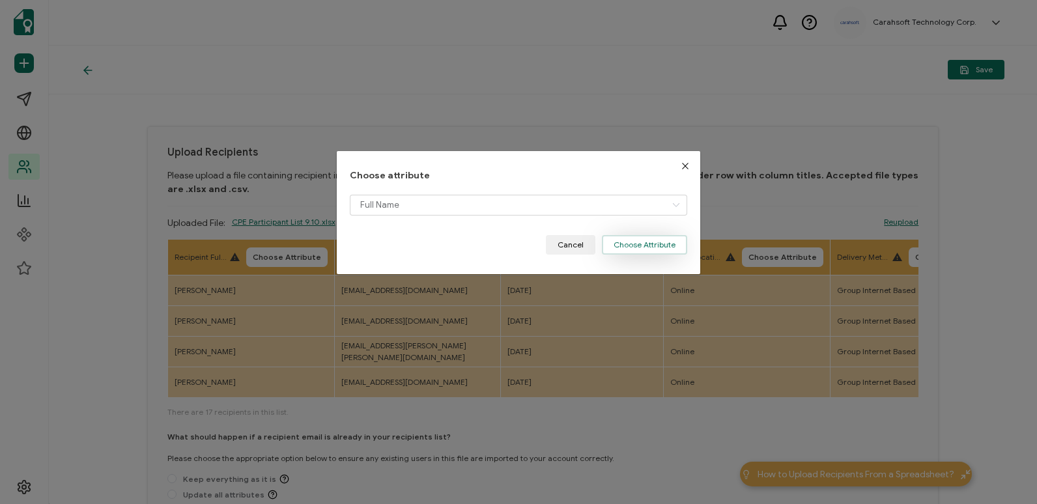
click at [618, 247] on button "Choose Attribute" at bounding box center [644, 245] width 85 height 20
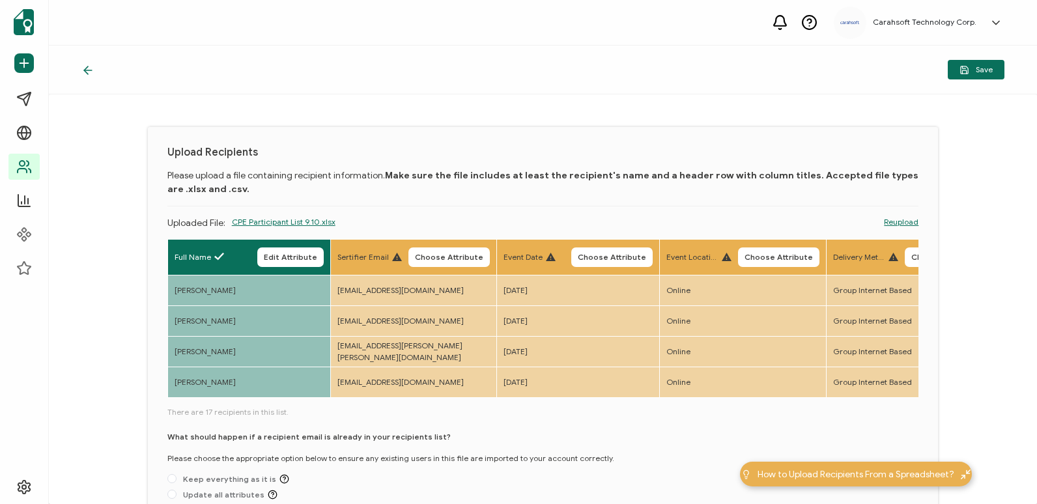
click at [466, 253] on span "Choose Attribute" at bounding box center [449, 257] width 68 height 8
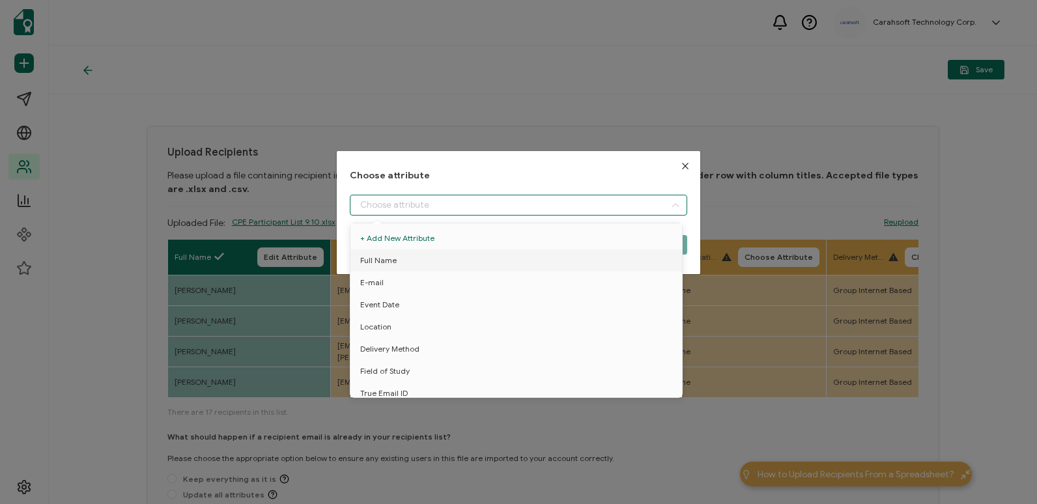
click at [569, 210] on input "dialog" at bounding box center [518, 205] width 337 height 21
click at [569, 277] on li "E-mail" at bounding box center [518, 283] width 343 height 22
type input "E-mail"
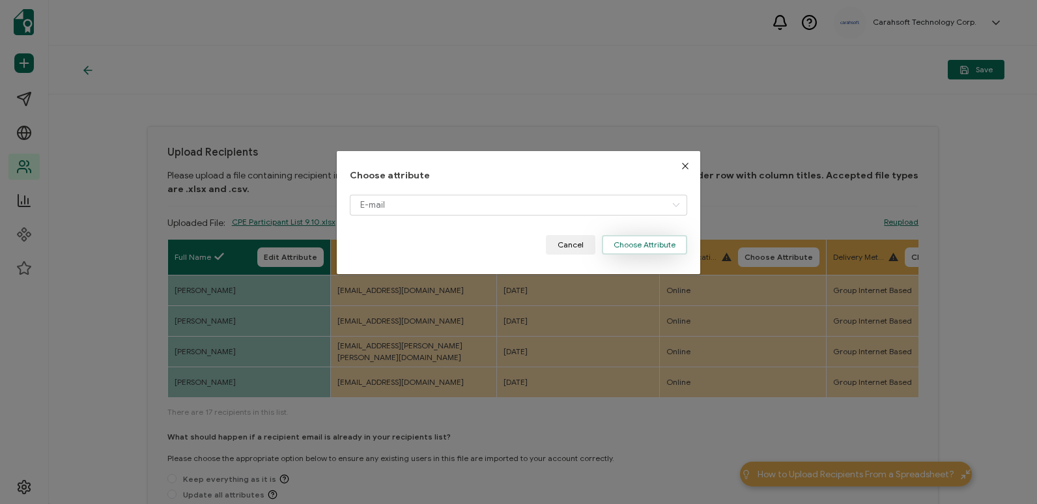
click at [635, 247] on button "Choose Attribute" at bounding box center [644, 245] width 85 height 20
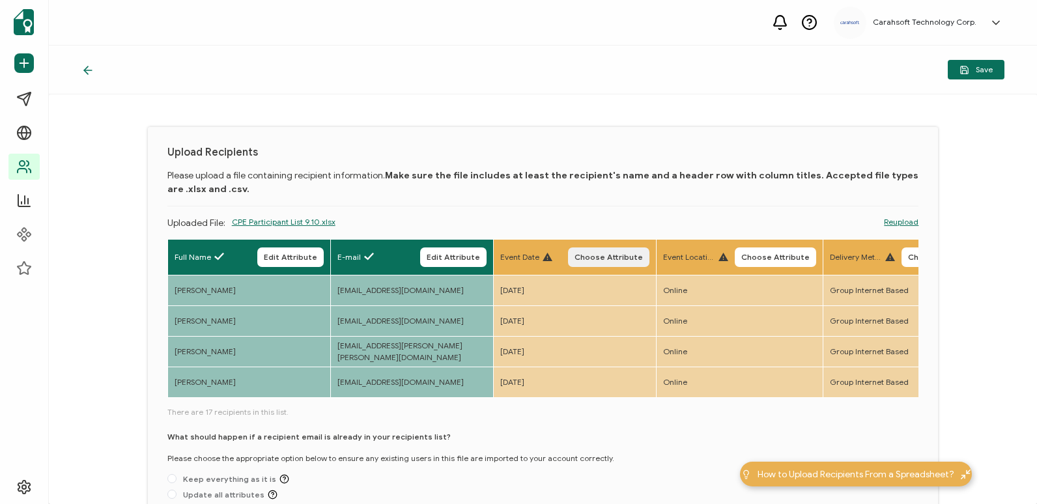
click at [632, 261] on span "Choose Attribute" at bounding box center [608, 257] width 68 height 8
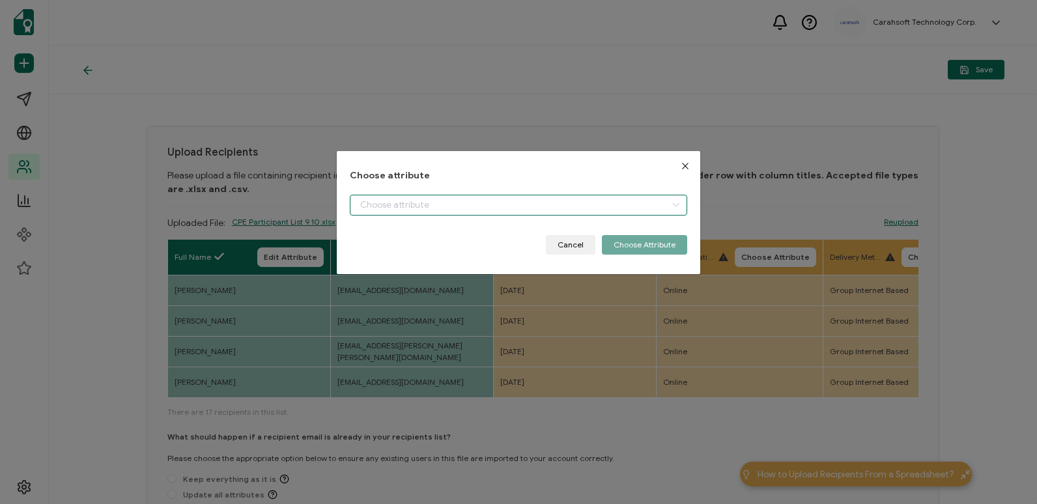
click at [625, 206] on input "dialog" at bounding box center [518, 205] width 337 height 21
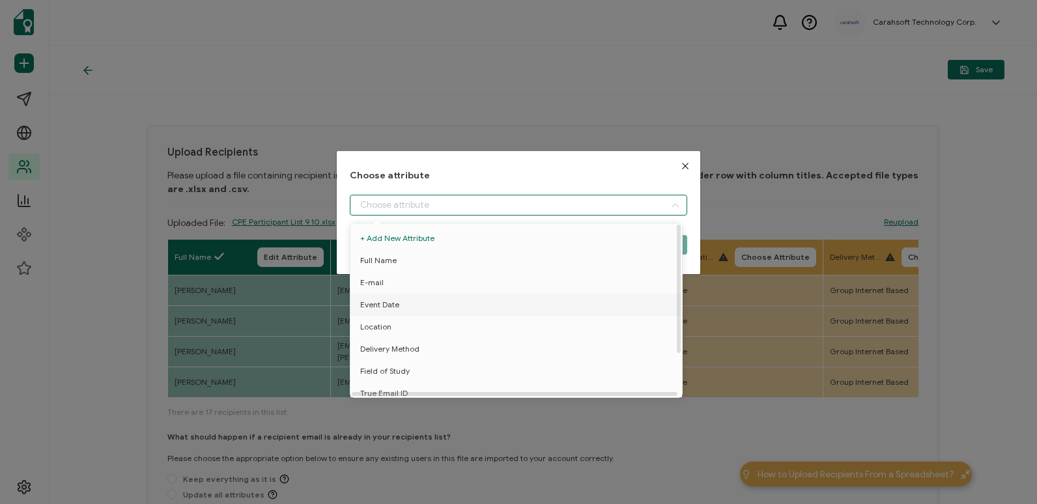
click at [609, 303] on li "Event Date" at bounding box center [518, 305] width 343 height 22
type input "Event Date"
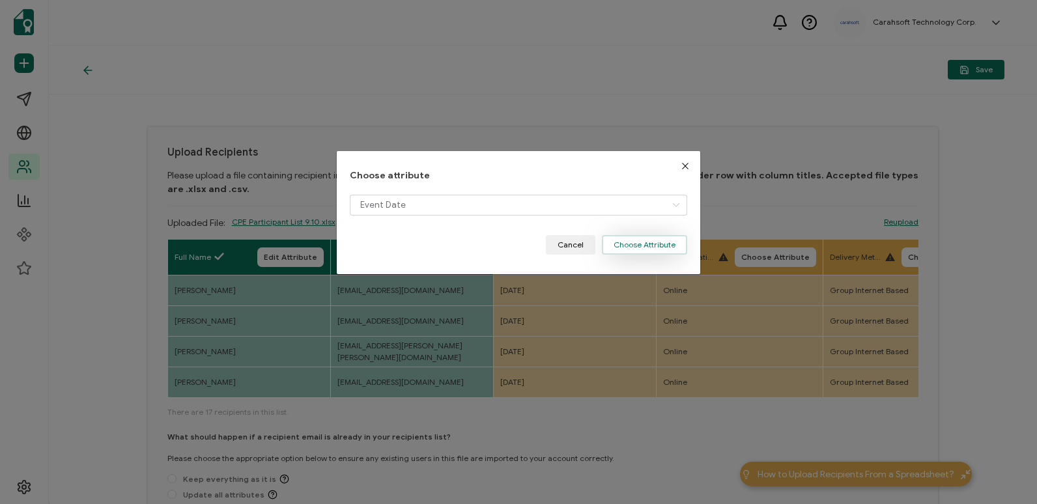
click at [638, 247] on button "Choose Attribute" at bounding box center [644, 245] width 85 height 20
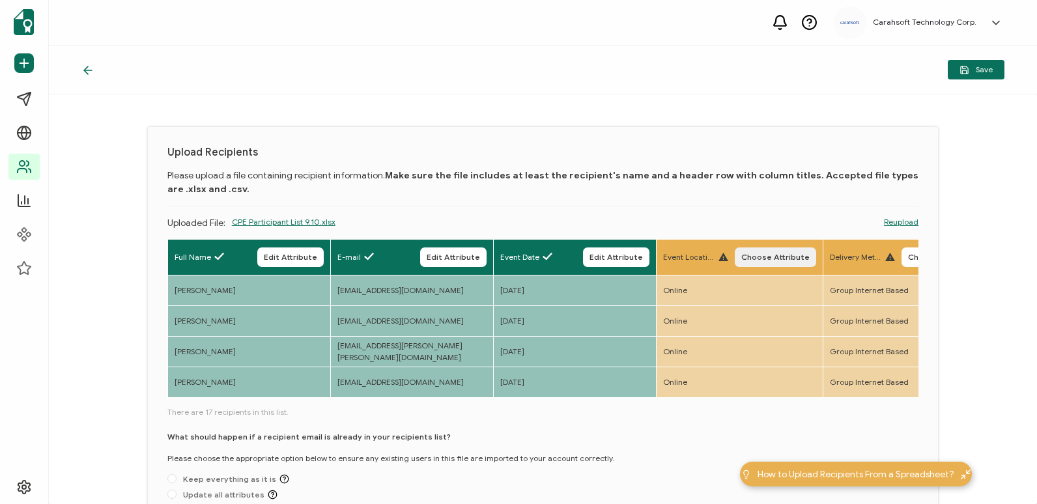
click at [789, 262] on button "Choose Attribute" at bounding box center [775, 257] width 81 height 20
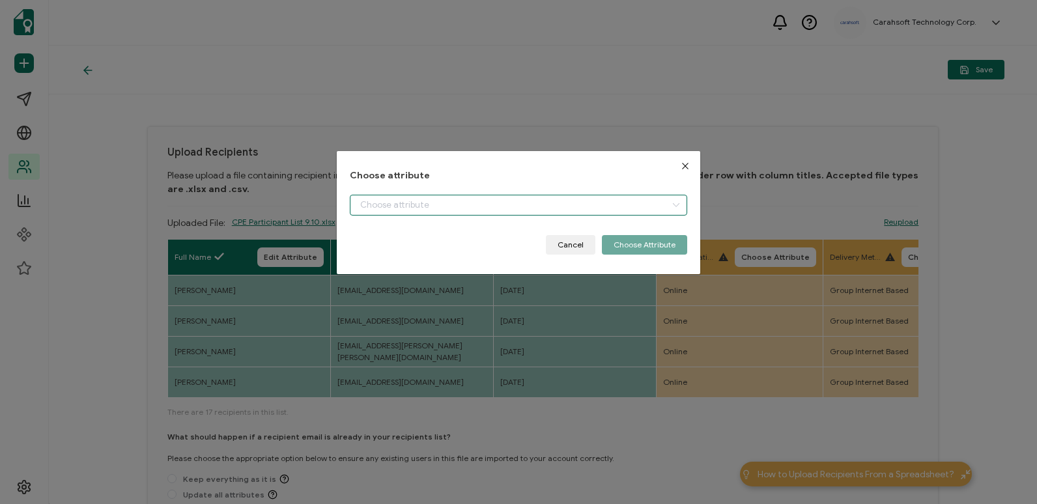
click at [587, 210] on input "dialog" at bounding box center [518, 205] width 337 height 21
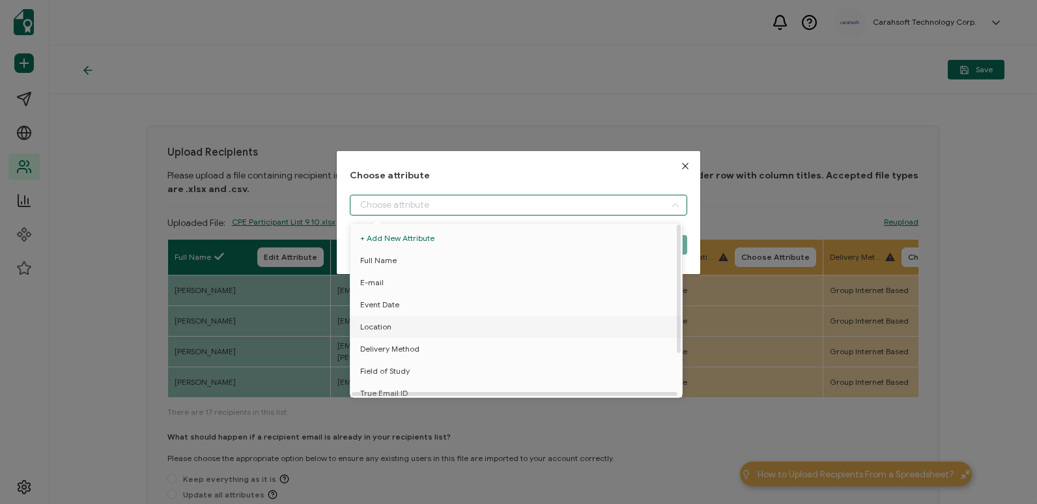
click at [578, 328] on li "Location" at bounding box center [518, 327] width 343 height 22
type input "Location"
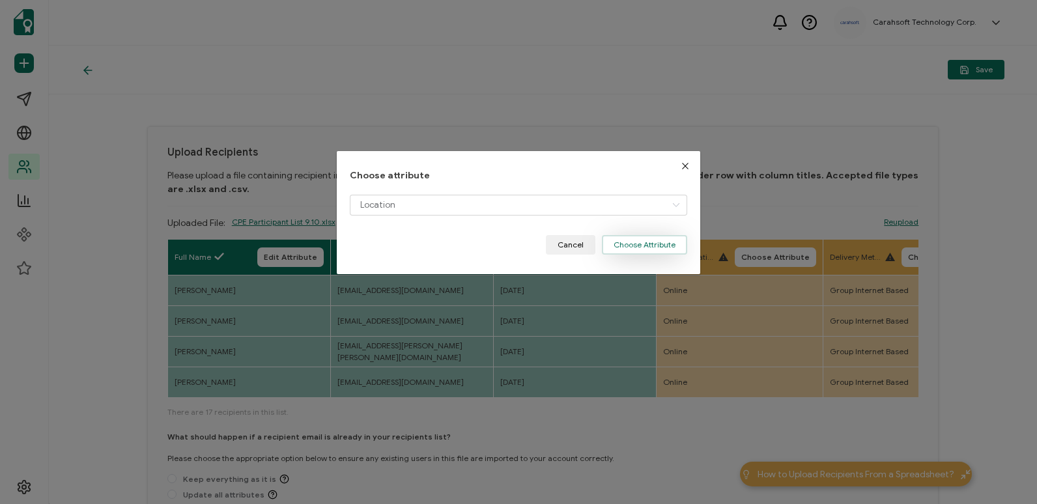
click at [645, 247] on button "Choose Attribute" at bounding box center [644, 245] width 85 height 20
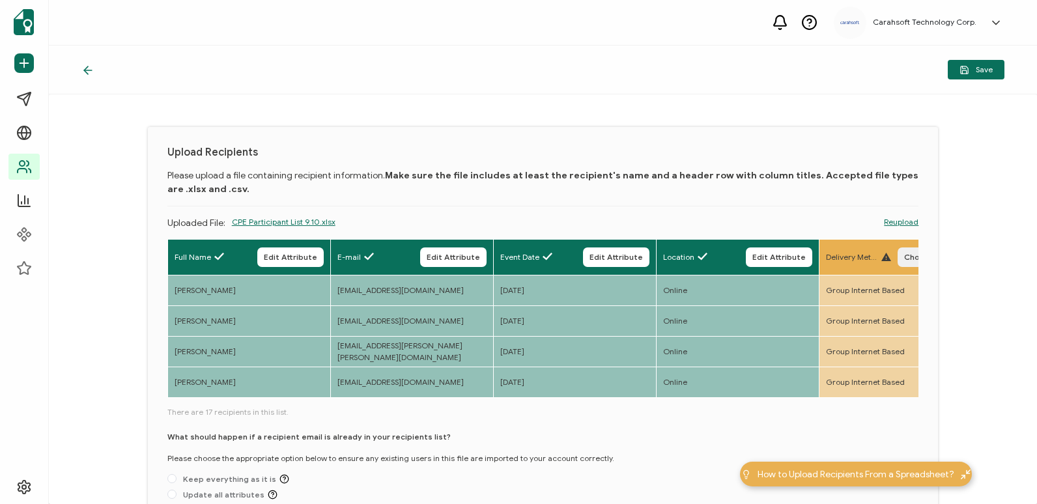
click at [903, 252] on button "Choose Attribute" at bounding box center [937, 257] width 81 height 20
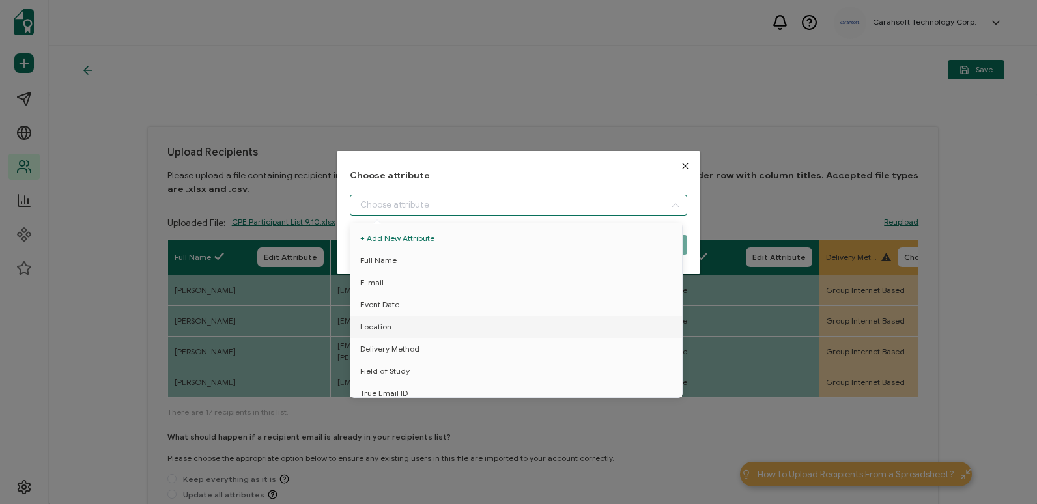
click at [553, 198] on input "dialog" at bounding box center [518, 205] width 337 height 21
click at [499, 348] on li "Delivery Method" at bounding box center [518, 349] width 343 height 22
type input "Delivery Method"
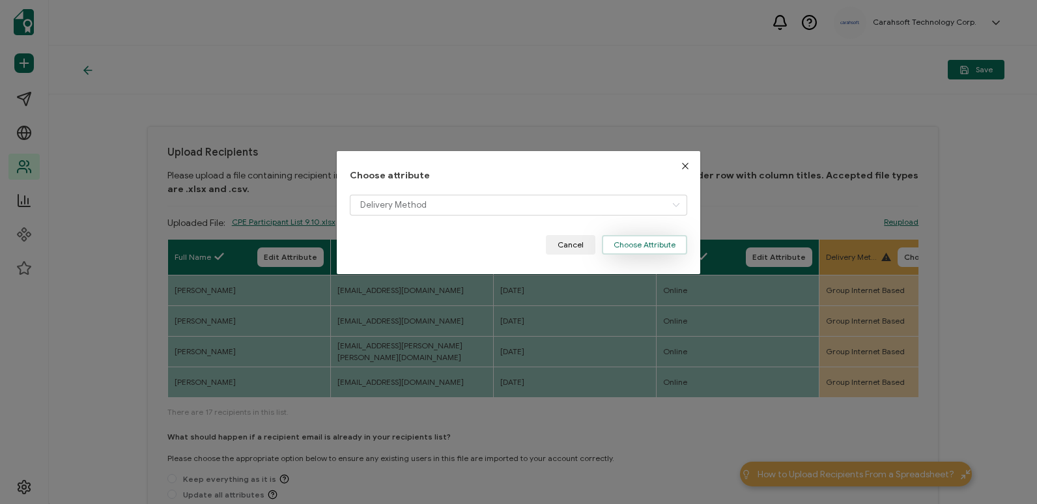
click at [642, 251] on button "Choose Attribute" at bounding box center [644, 245] width 85 height 20
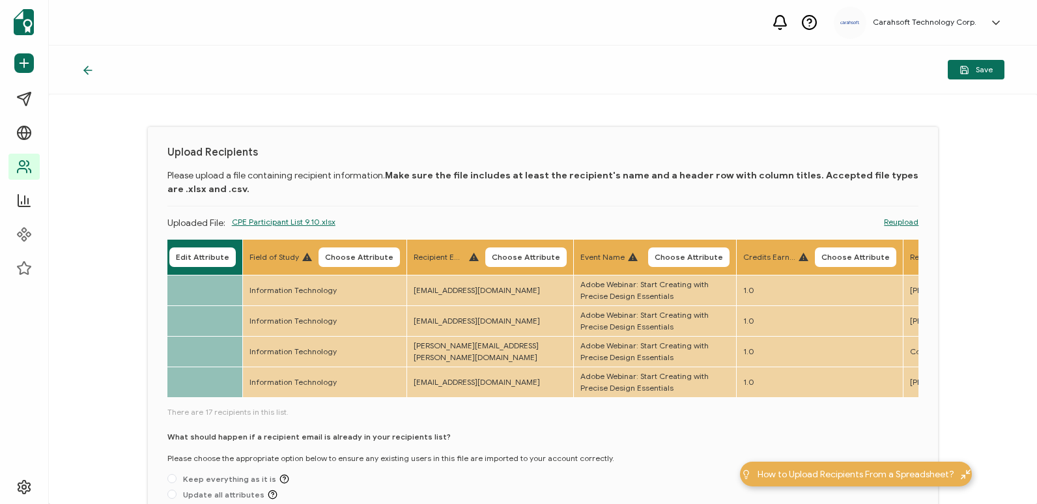
scroll to position [0, 724]
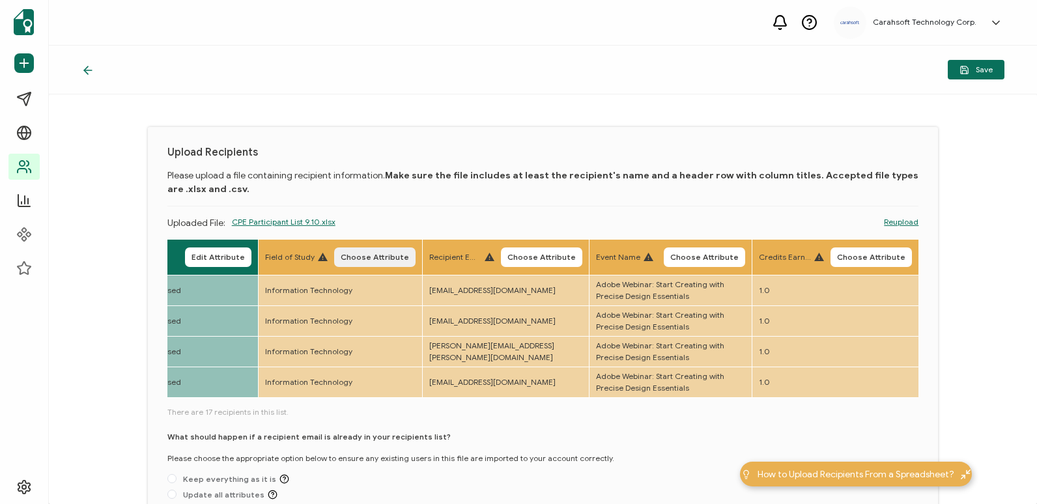
click at [380, 251] on button "Choose Attribute" at bounding box center [374, 257] width 81 height 20
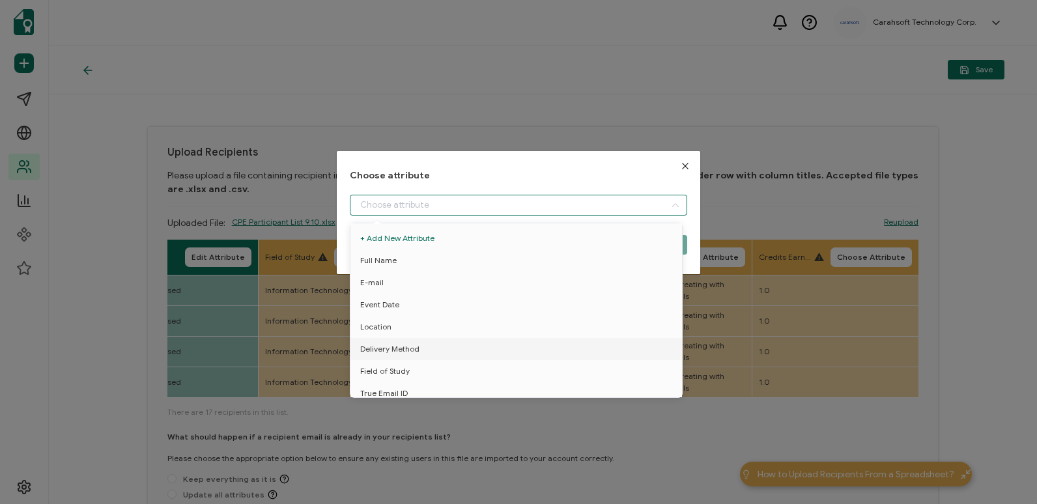
click at [451, 205] on input "dialog" at bounding box center [518, 205] width 337 height 21
click at [436, 375] on li "Field of Study" at bounding box center [518, 371] width 343 height 22
type input "Field of Study"
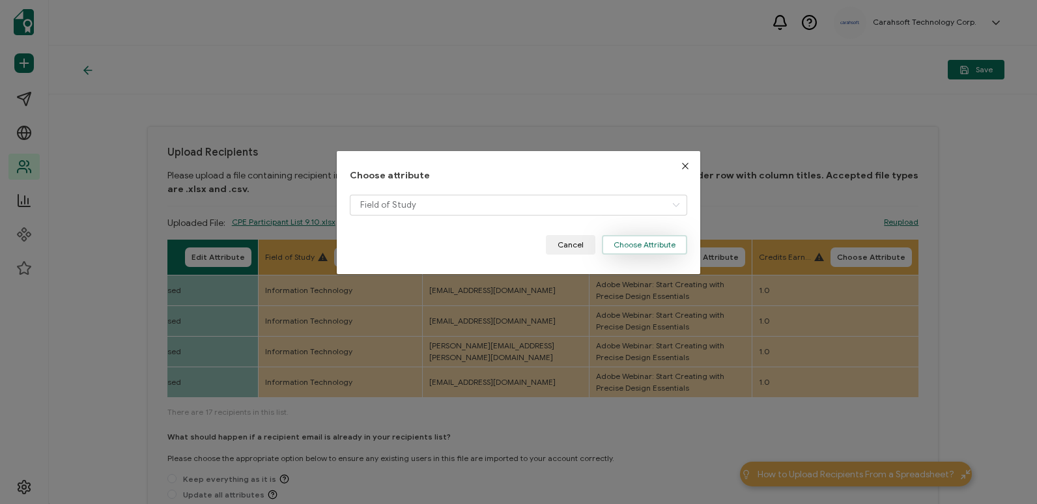
click at [625, 251] on button "Choose Attribute" at bounding box center [644, 245] width 85 height 20
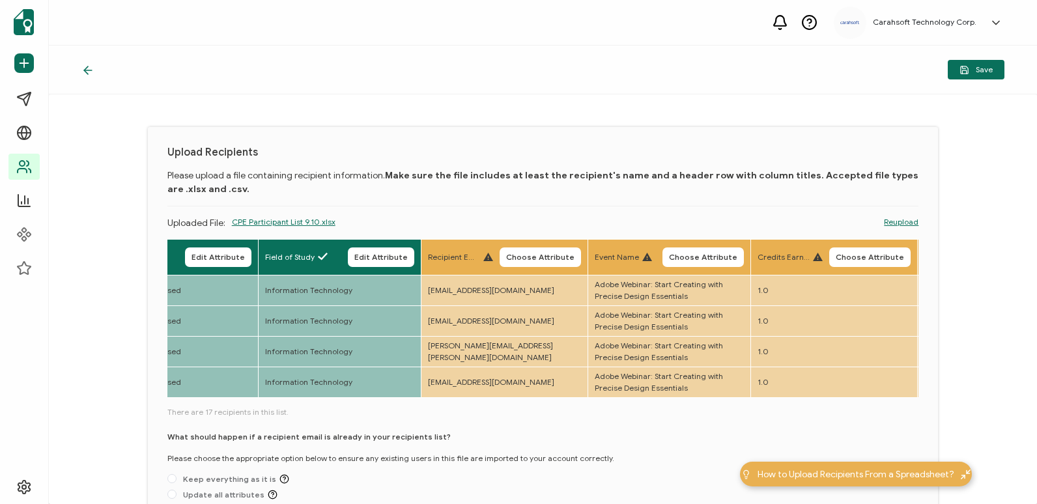
click at [554, 259] on span "Choose Attribute" at bounding box center [540, 257] width 68 height 8
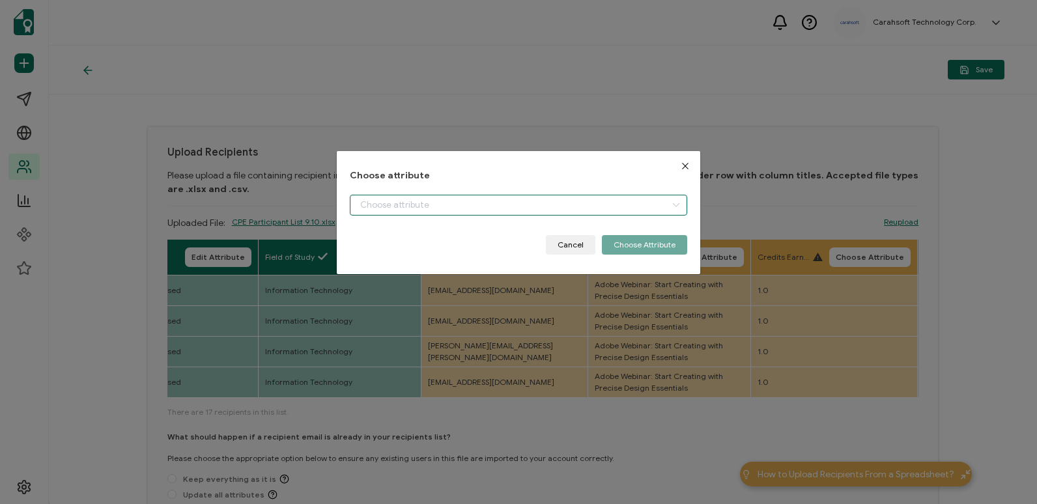
click at [615, 206] on input "dialog" at bounding box center [518, 205] width 337 height 21
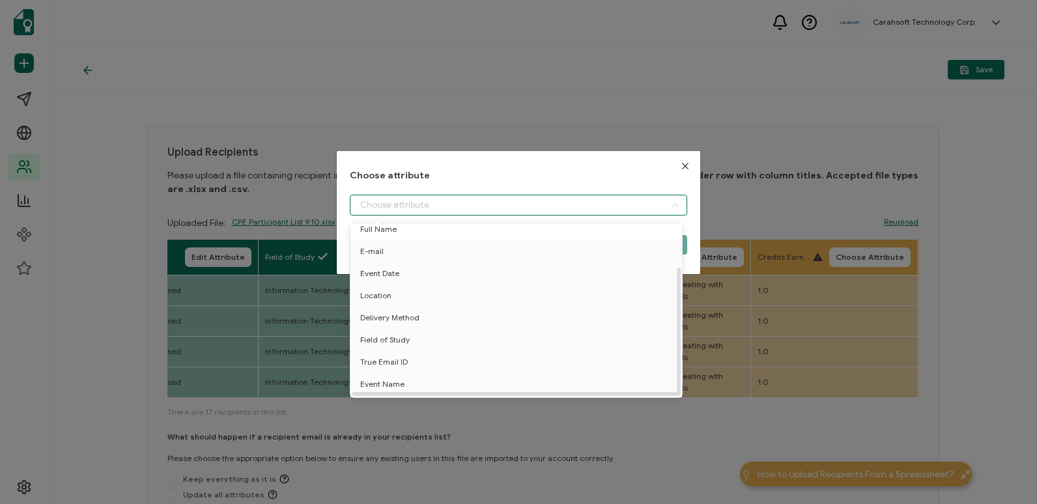
scroll to position [57, 0]
click at [572, 332] on li "True Email ID" at bounding box center [518, 343] width 343 height 22
type input "True Email ID"
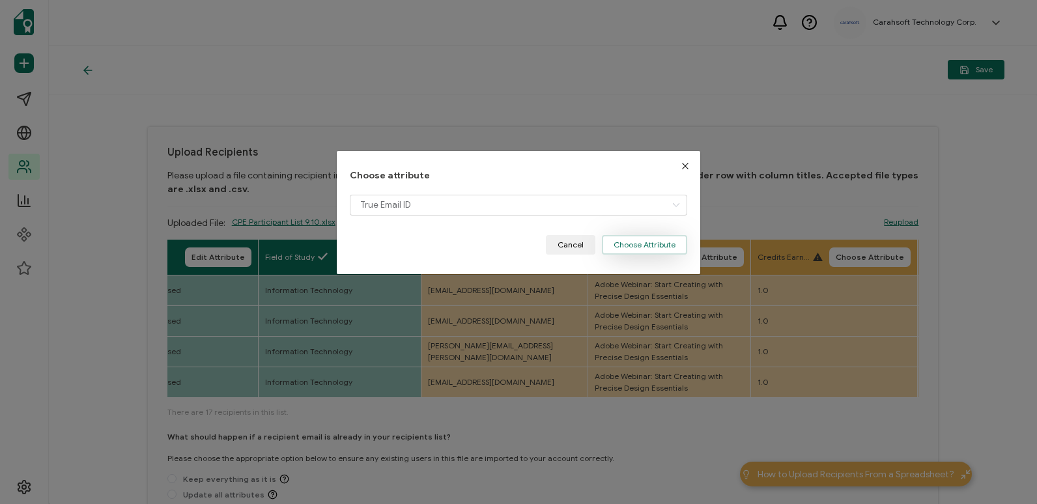
click at [643, 240] on button "Choose Attribute" at bounding box center [644, 245] width 85 height 20
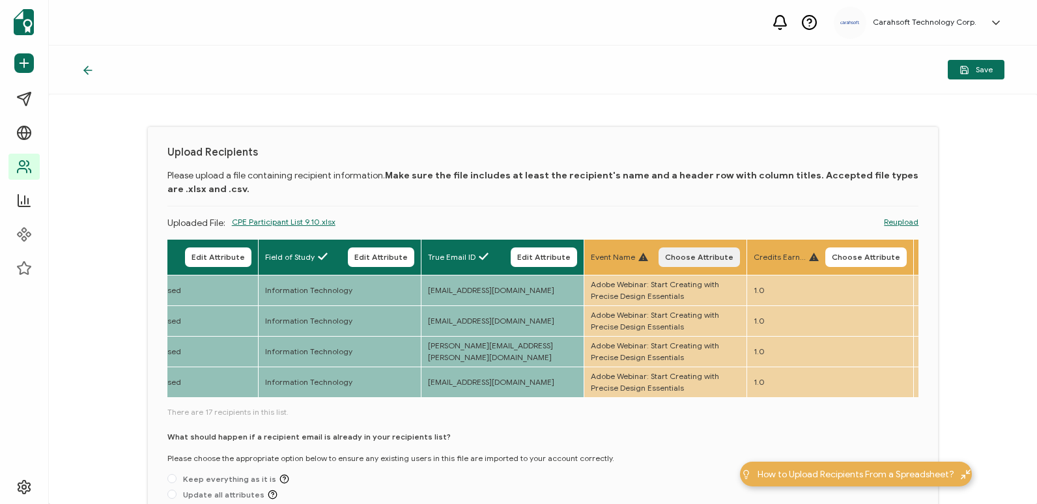
click at [732, 261] on span "Choose Attribute" at bounding box center [699, 257] width 68 height 8
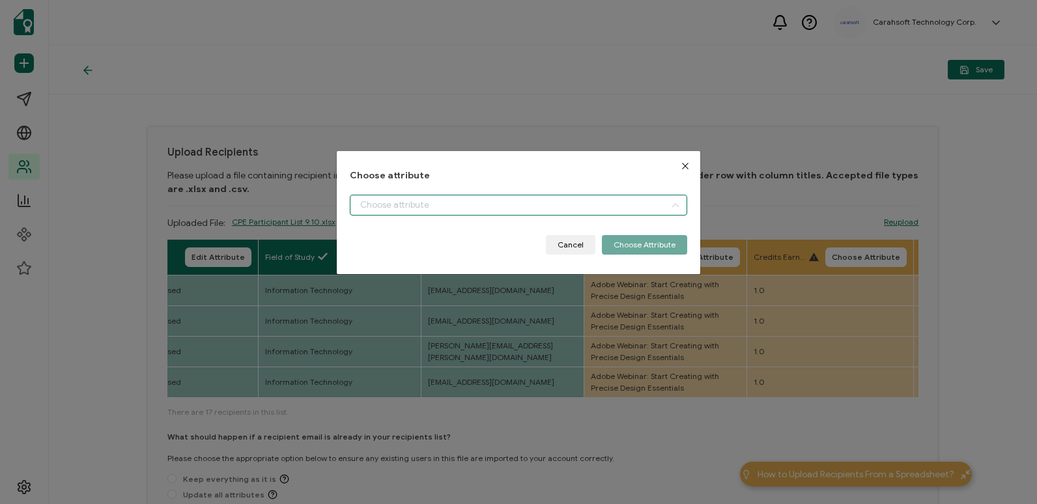
click at [548, 206] on input "dialog" at bounding box center [518, 205] width 337 height 21
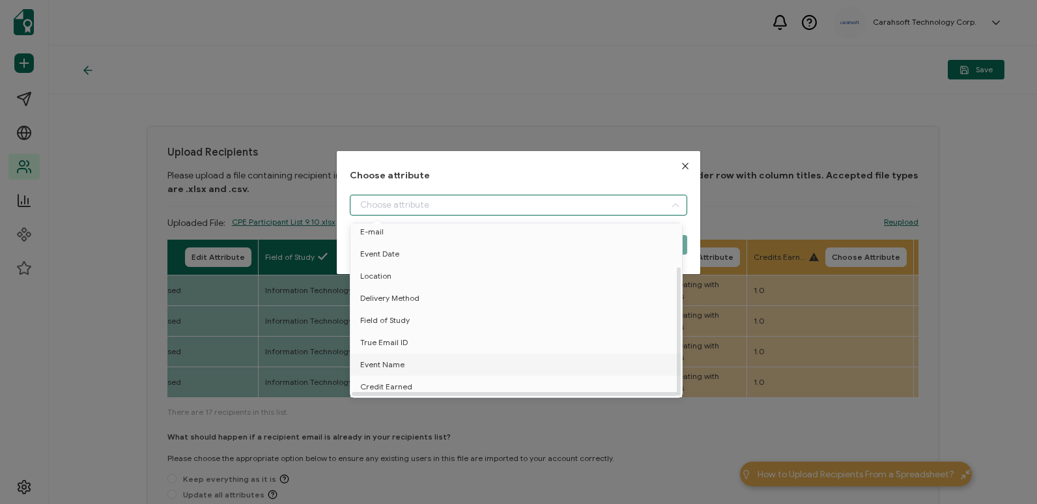
click at [529, 358] on li "Event Name" at bounding box center [518, 365] width 343 height 22
type input "Event Name"
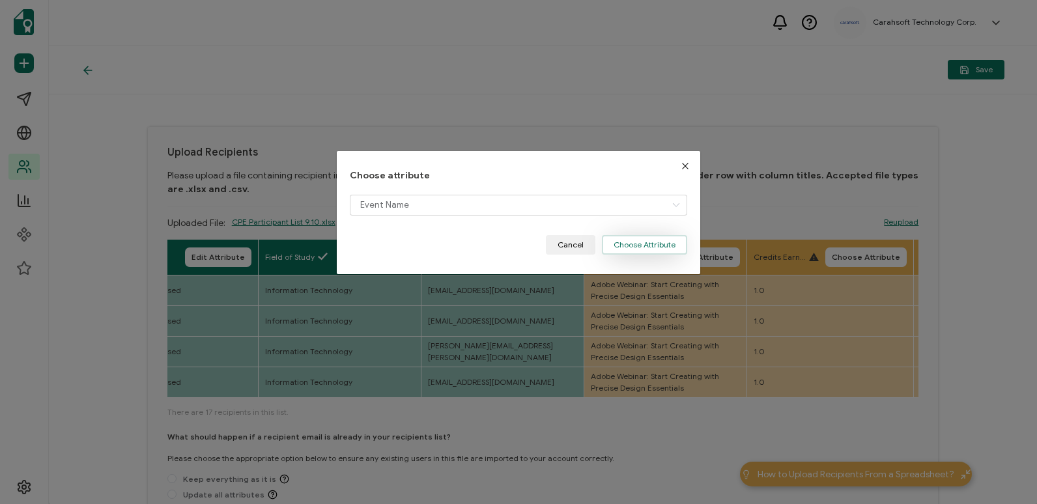
click at [674, 246] on button "Choose Attribute" at bounding box center [644, 245] width 85 height 20
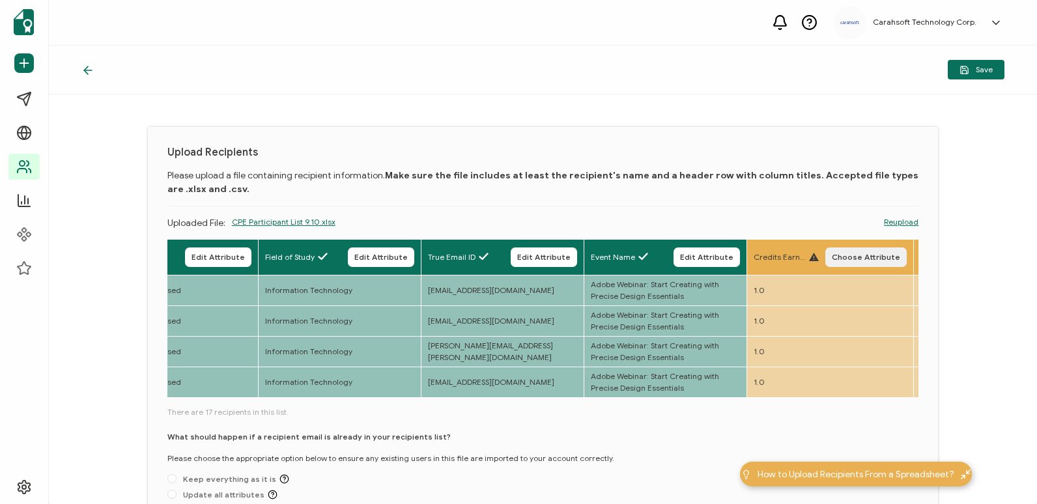
click at [848, 259] on span "Choose Attribute" at bounding box center [866, 257] width 68 height 8
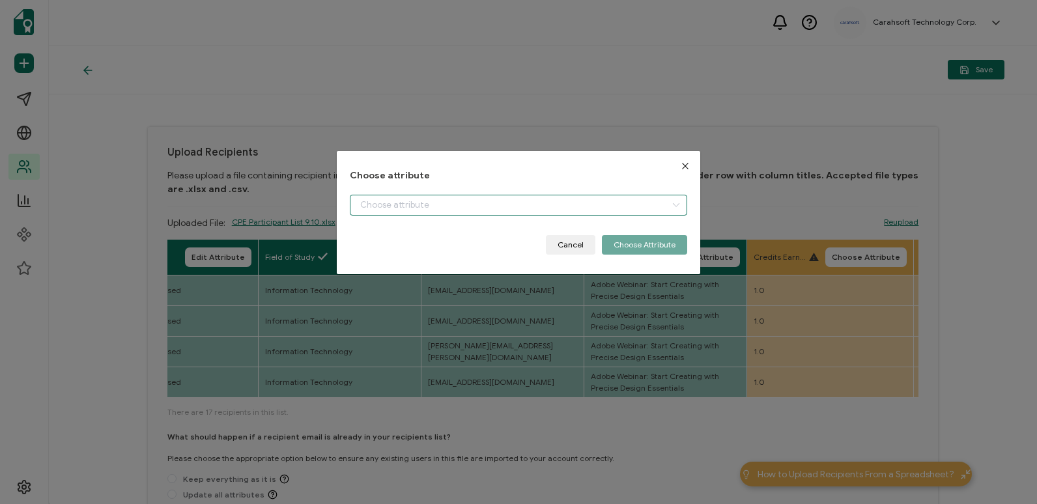
click at [566, 205] on input "dialog" at bounding box center [518, 205] width 337 height 21
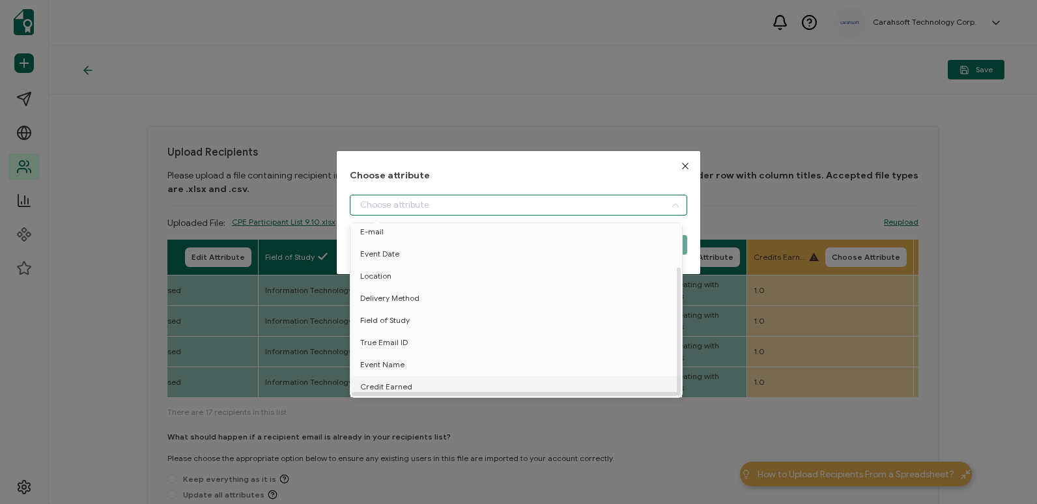
click at [528, 386] on li "Credit Earned" at bounding box center [518, 387] width 343 height 22
type input "Credit Earned"
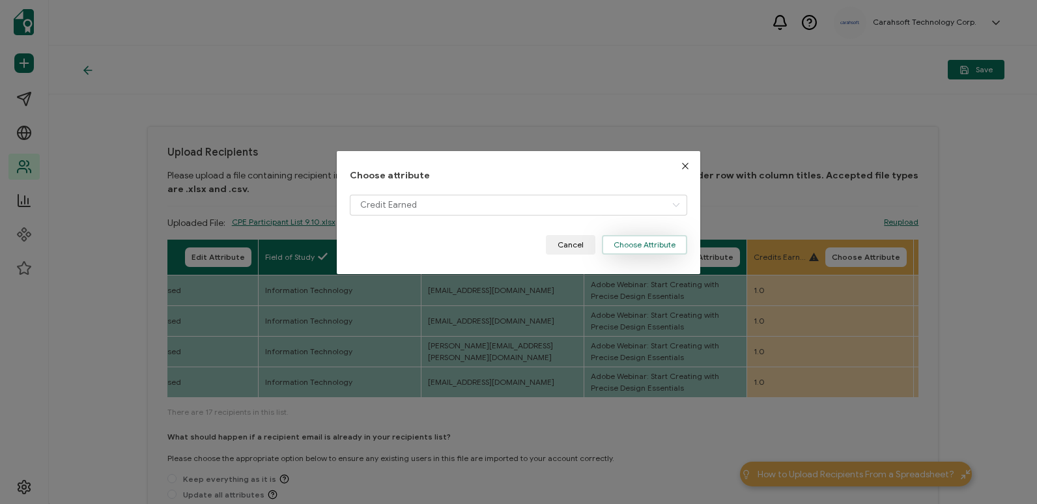
click at [676, 247] on button "Choose Attribute" at bounding box center [644, 245] width 85 height 20
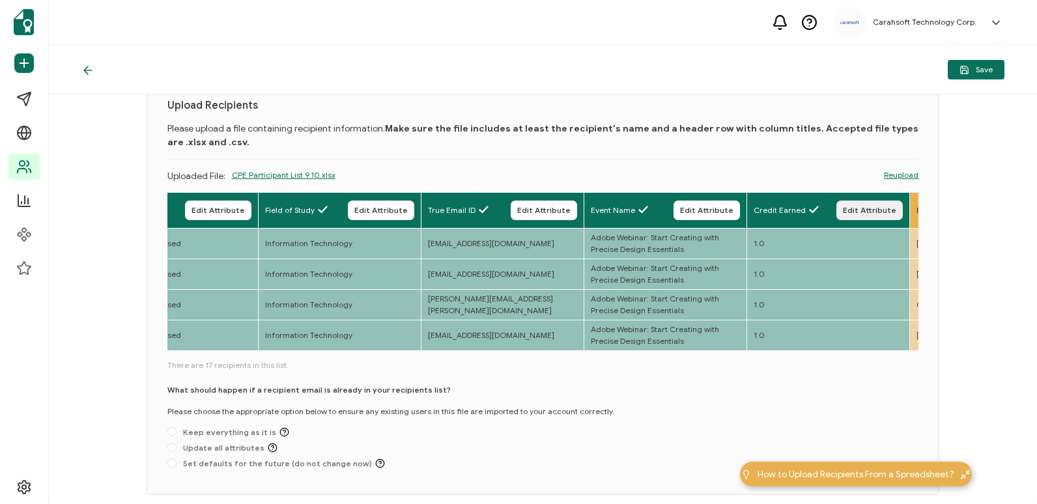
scroll to position [105, 0]
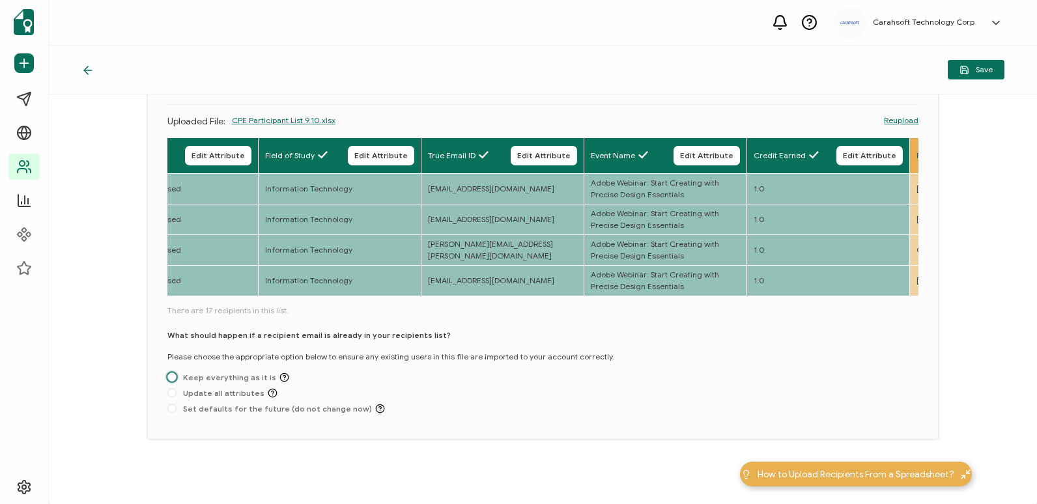
click at [209, 380] on span "Keep everything as it is" at bounding box center [232, 378] width 113 height 10
click at [176, 380] on input "Keep everything as it is" at bounding box center [171, 378] width 9 height 10
radio input "true"
click at [971, 62] on button "Save" at bounding box center [976, 70] width 57 height 20
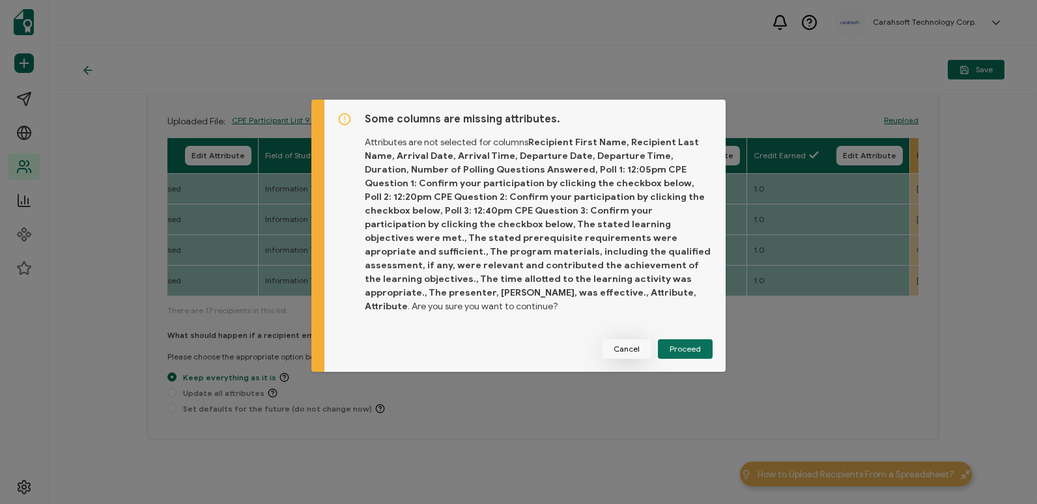
click at [635, 345] on span "Cancel" at bounding box center [627, 349] width 26 height 8
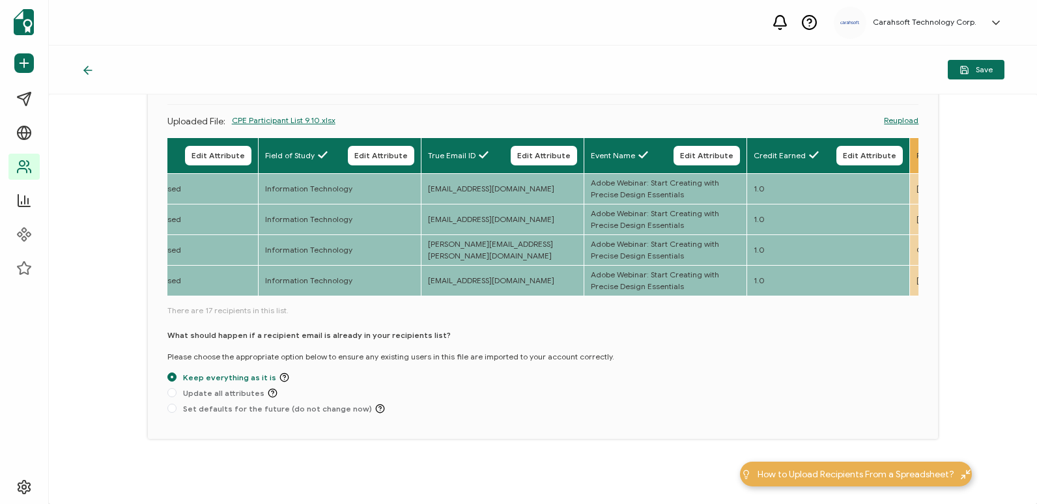
drag, startPoint x: 389, startPoint y: 294, endPoint x: 603, endPoint y: 293, distance: 214.3
click at [603, 293] on div "Full Name Edit Attribute E-mail Edit Attribute Event Date Edit Attribute Locati…" at bounding box center [543, 217] width 752 height 161
drag, startPoint x: 379, startPoint y: 299, endPoint x: 427, endPoint y: 300, distance: 47.6
click at [427, 300] on div "Full Name Edit Attribute E-mail Edit Attribute Event Date Edit Attribute Locati…" at bounding box center [543, 278] width 752 height 282
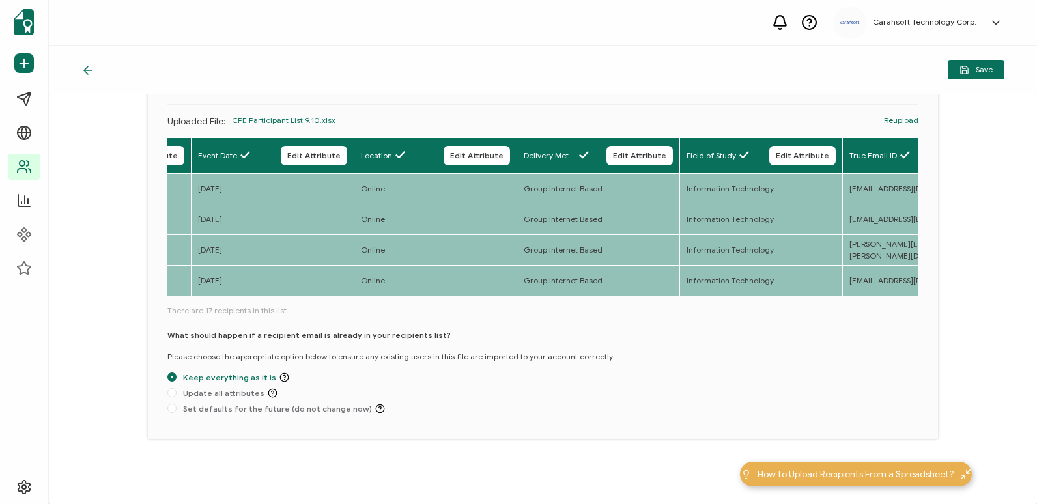
scroll to position [0, 0]
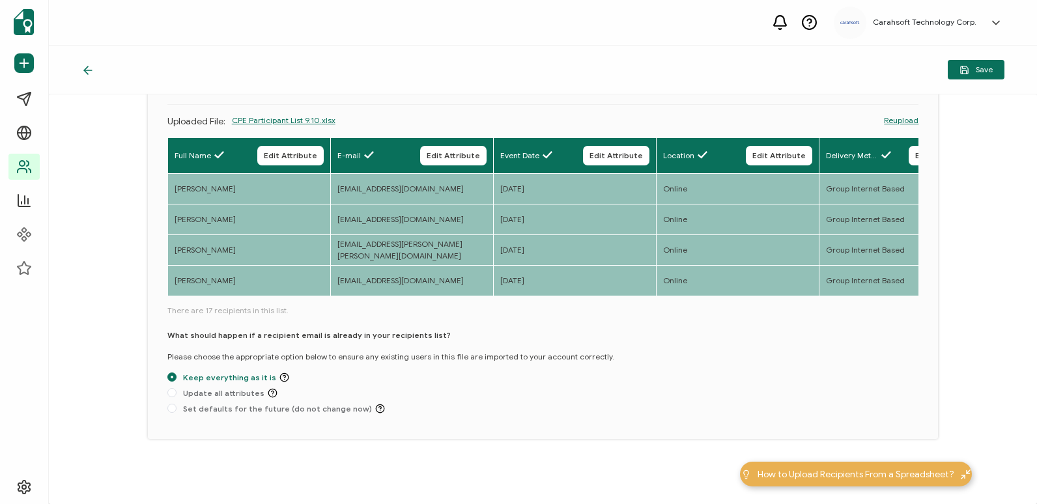
click at [96, 76] on div at bounding box center [91, 69] width 20 height 13
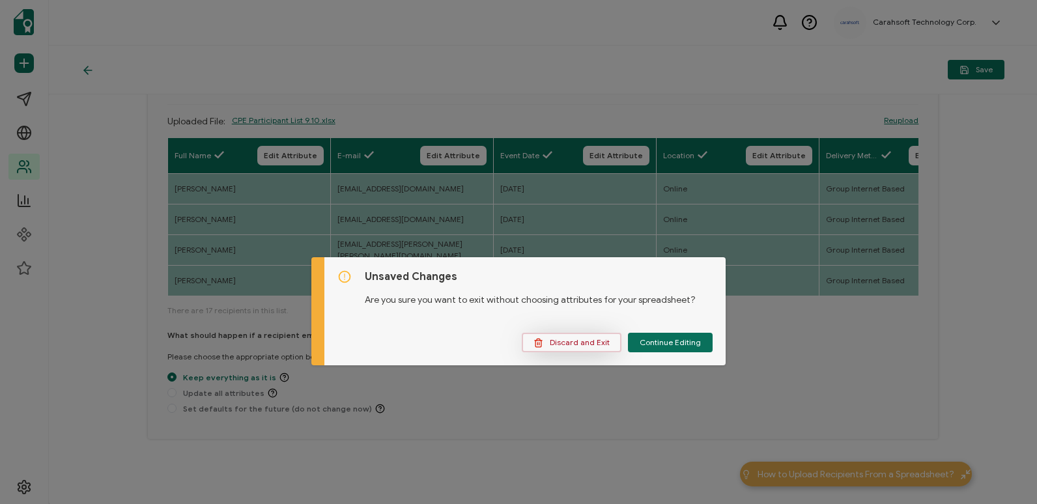
click at [576, 333] on button "Discard and Exit" at bounding box center [572, 343] width 100 height 20
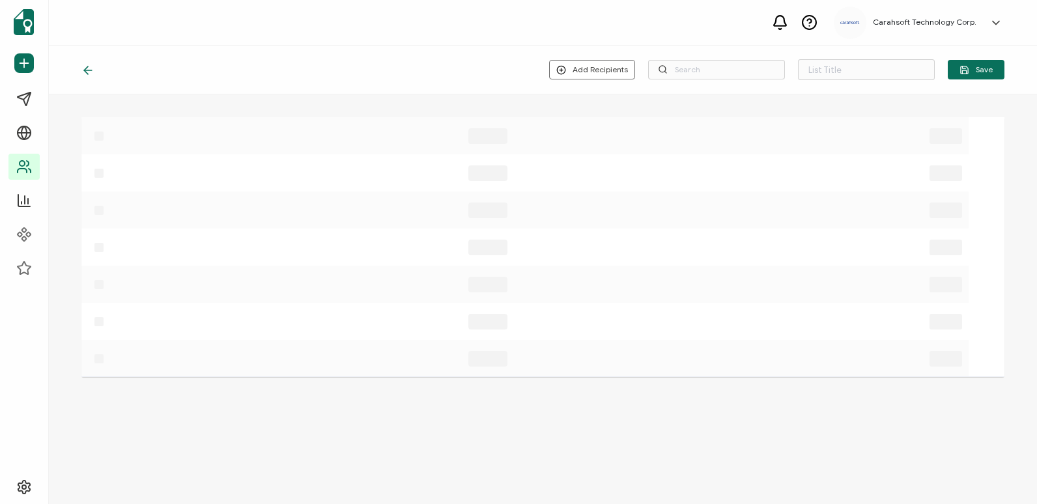
type input "List 1652"
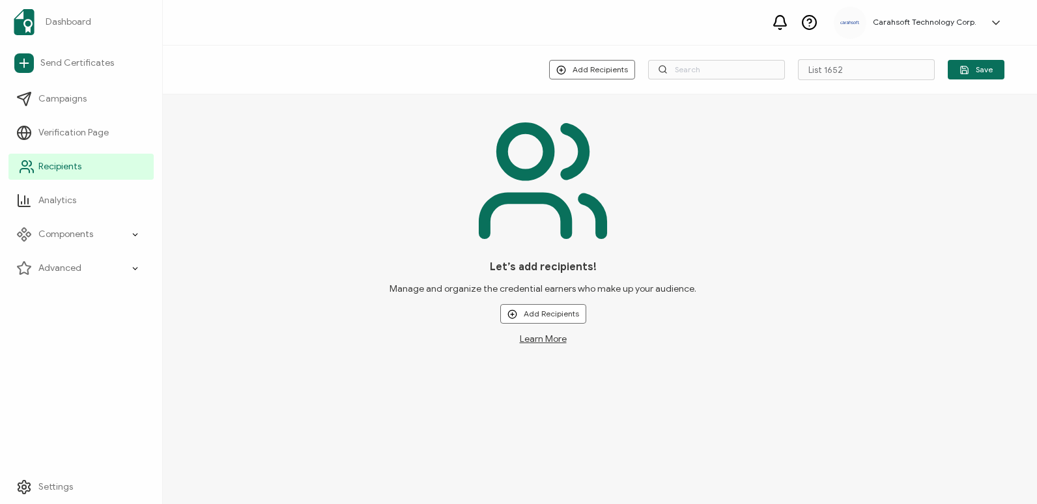
click at [27, 154] on link "Recipients" at bounding box center [80, 167] width 145 height 26
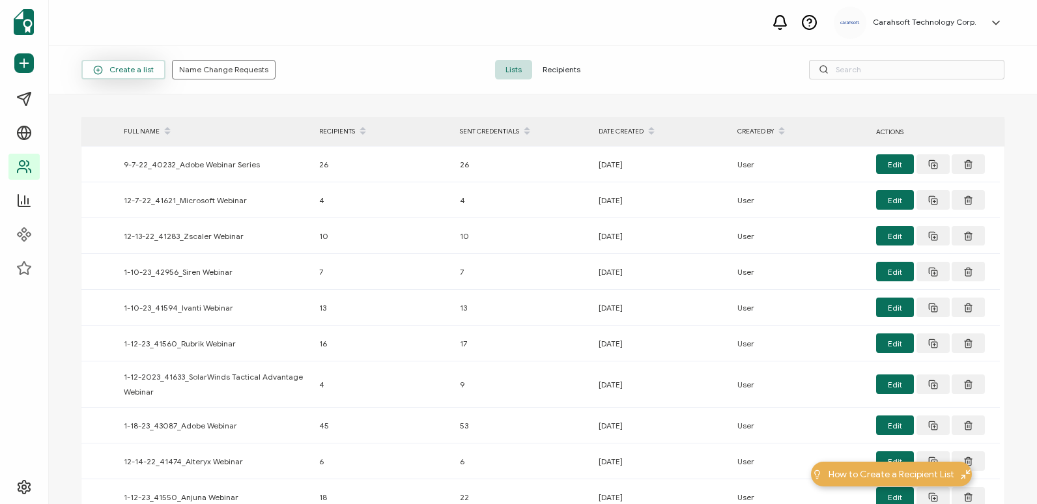
click at [128, 66] on span "Create a list" at bounding box center [123, 70] width 61 height 10
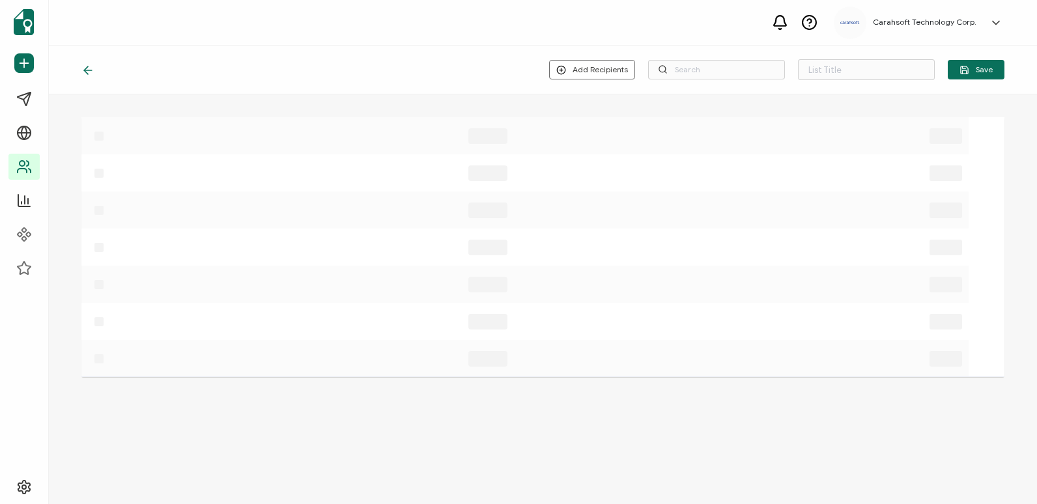
type input "List 1654"
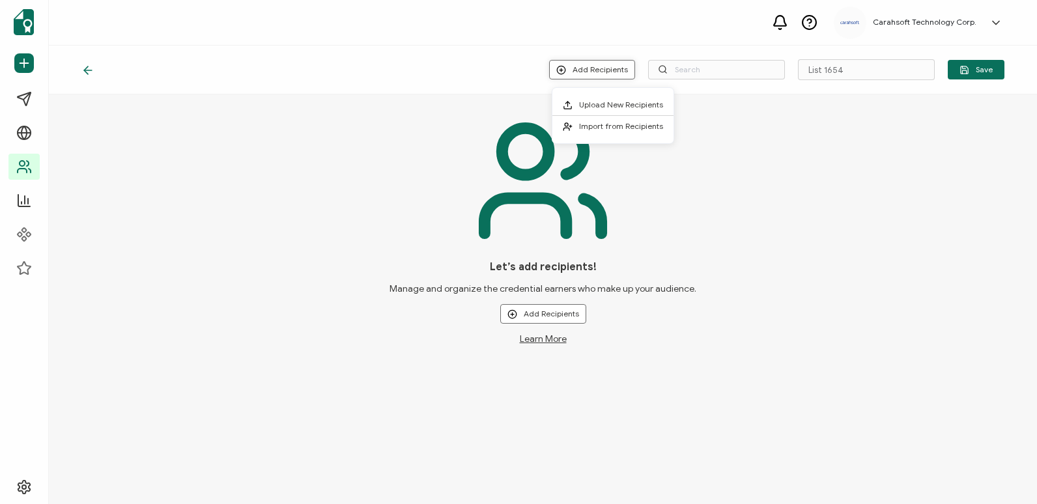
click at [571, 61] on button "Add Recipients" at bounding box center [592, 70] width 86 height 20
click at [584, 124] on span "Import from Recipients" at bounding box center [621, 126] width 84 height 10
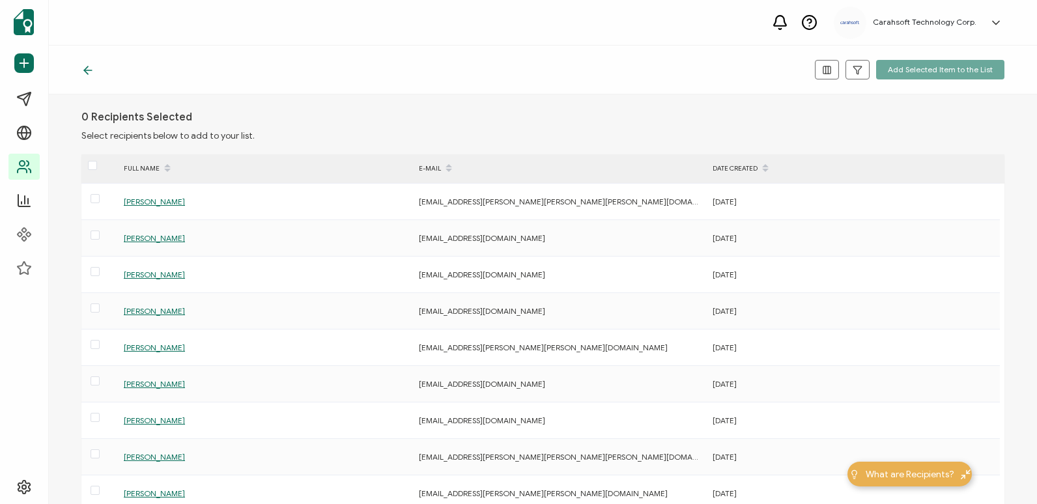
click at [96, 68] on div at bounding box center [91, 69] width 20 height 13
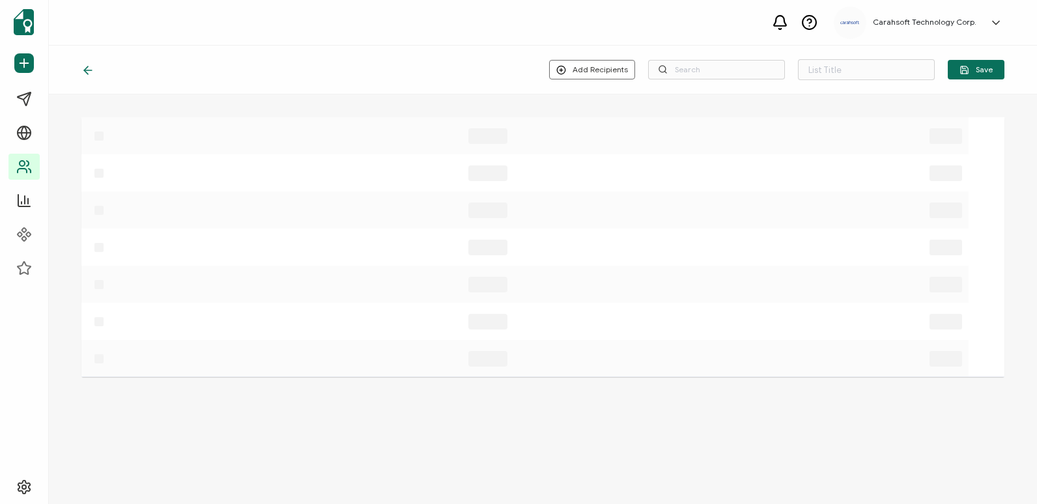
type input "List 1654"
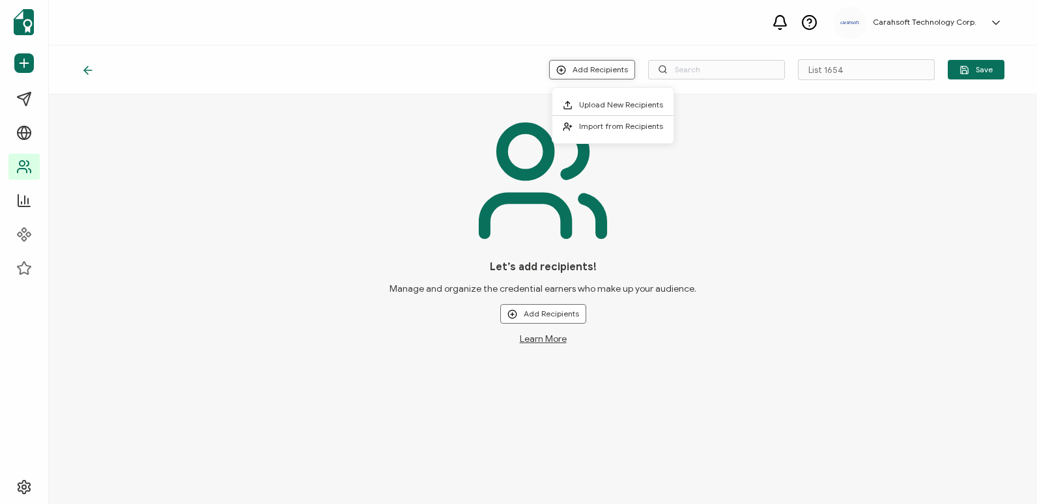
click at [563, 67] on icon at bounding box center [561, 70] width 10 height 10
click at [578, 102] on span at bounding box center [571, 105] width 16 height 10
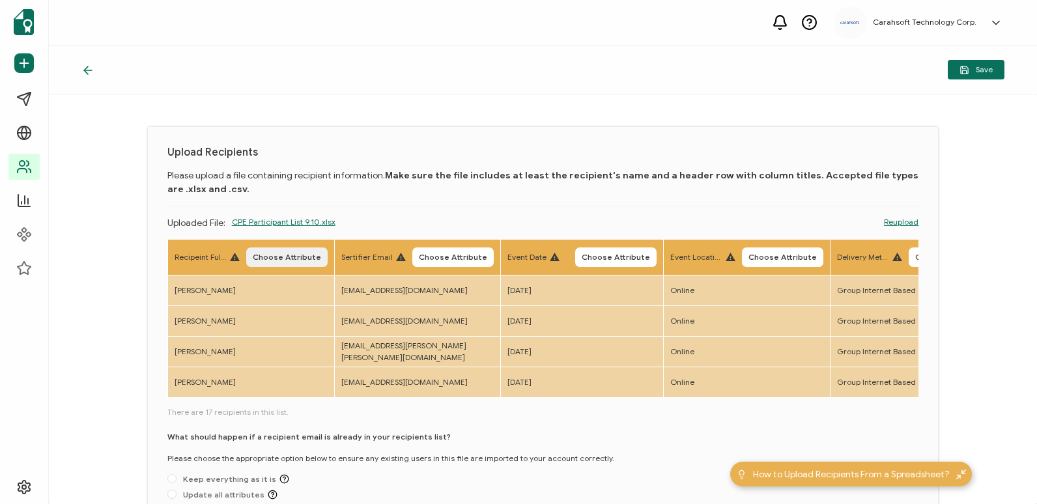
click at [312, 261] on span "Choose Attribute" at bounding box center [287, 257] width 68 height 8
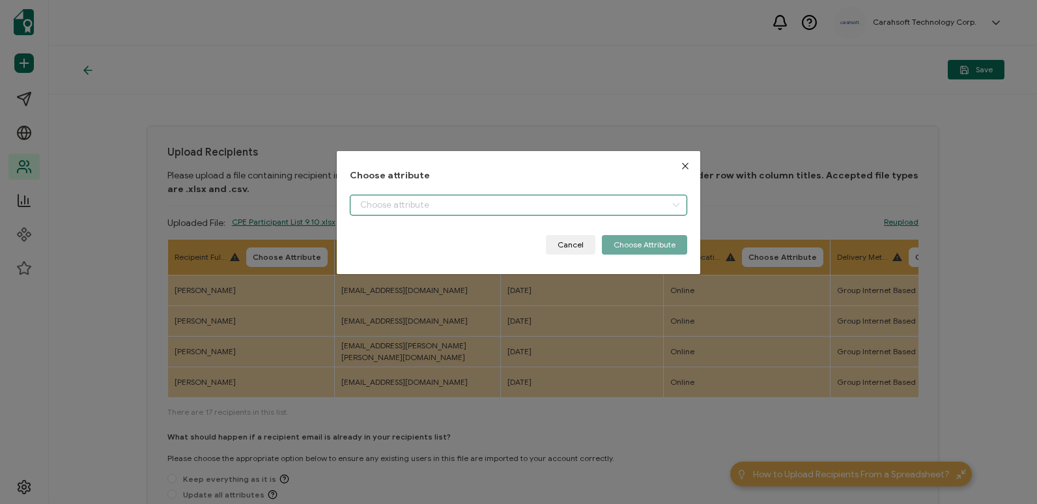
click at [455, 203] on input "dialog" at bounding box center [518, 205] width 337 height 21
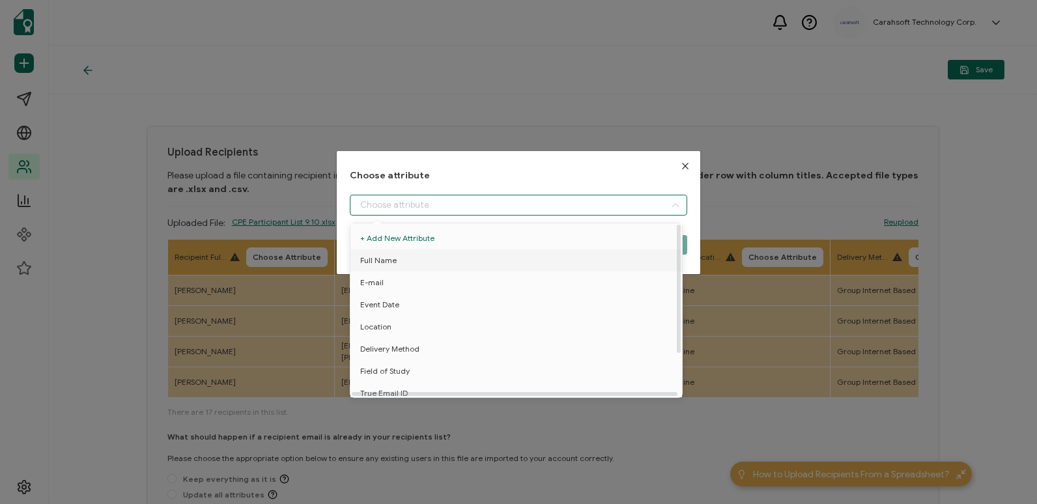
click at [461, 255] on li "Full Name" at bounding box center [518, 260] width 343 height 22
type input "Full Name"
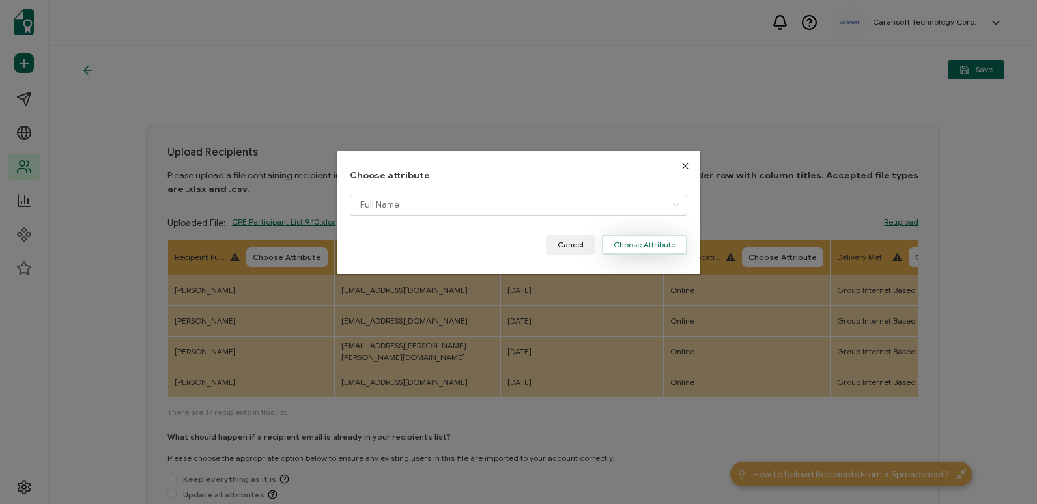
click at [628, 240] on button "Choose Attribute" at bounding box center [644, 245] width 85 height 20
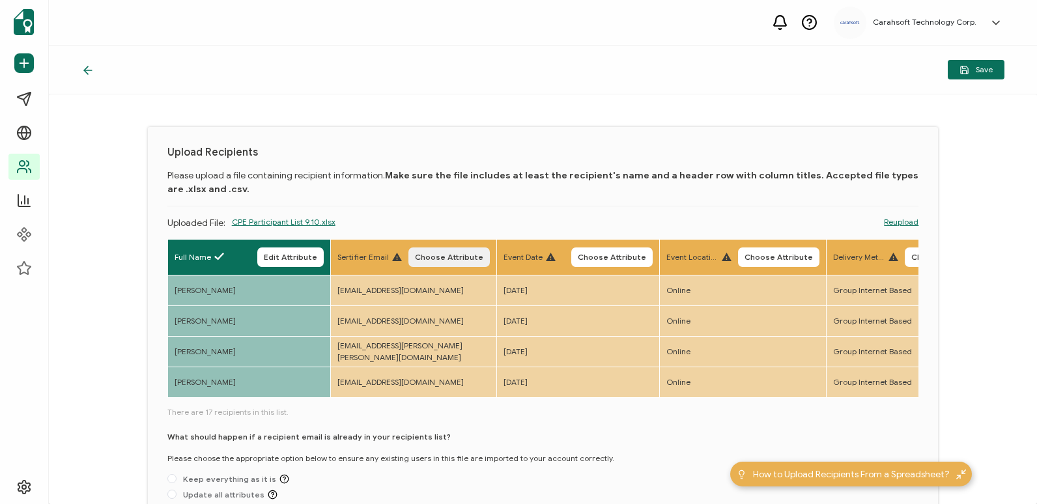
click at [432, 261] on span "Choose Attribute" at bounding box center [449, 257] width 68 height 8
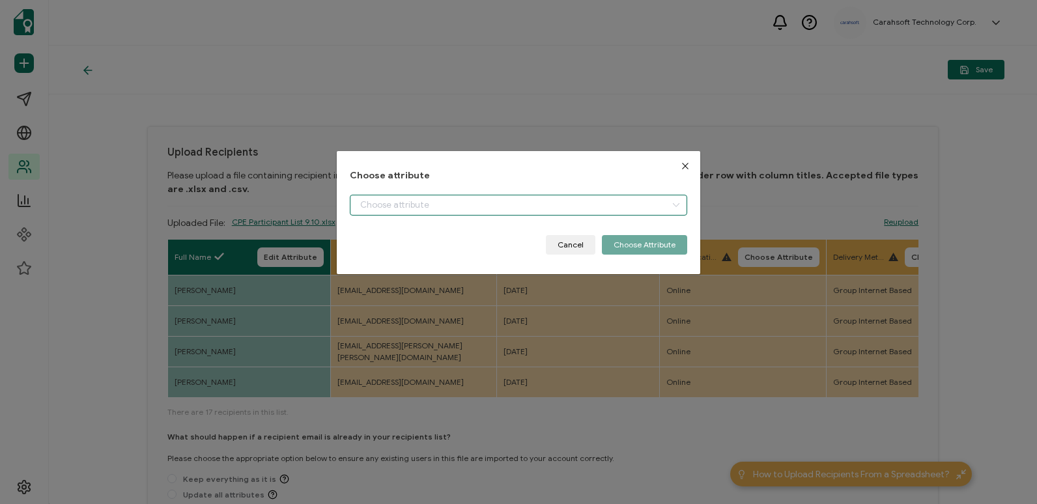
click at [484, 212] on input "dialog" at bounding box center [518, 205] width 337 height 21
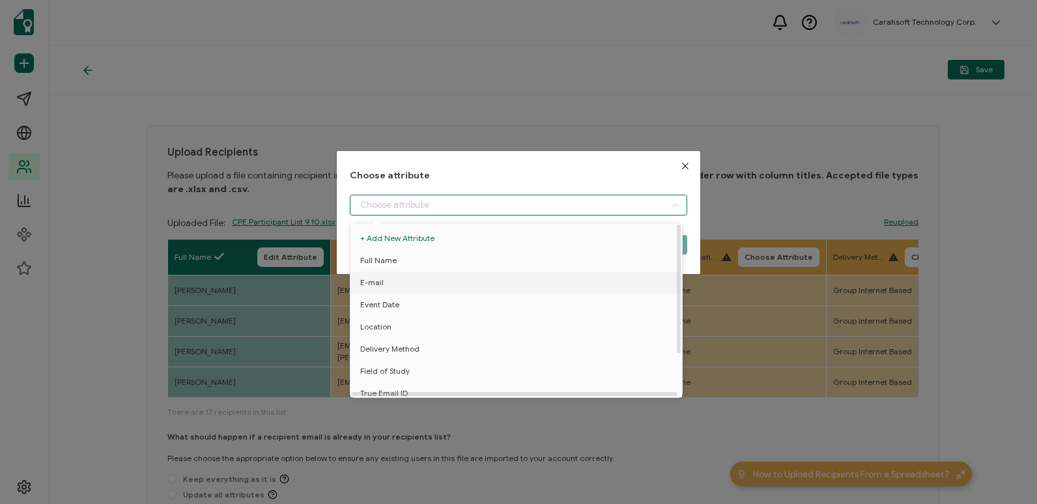
click at [483, 280] on li "E-mail" at bounding box center [518, 283] width 343 height 22
type input "E-mail"
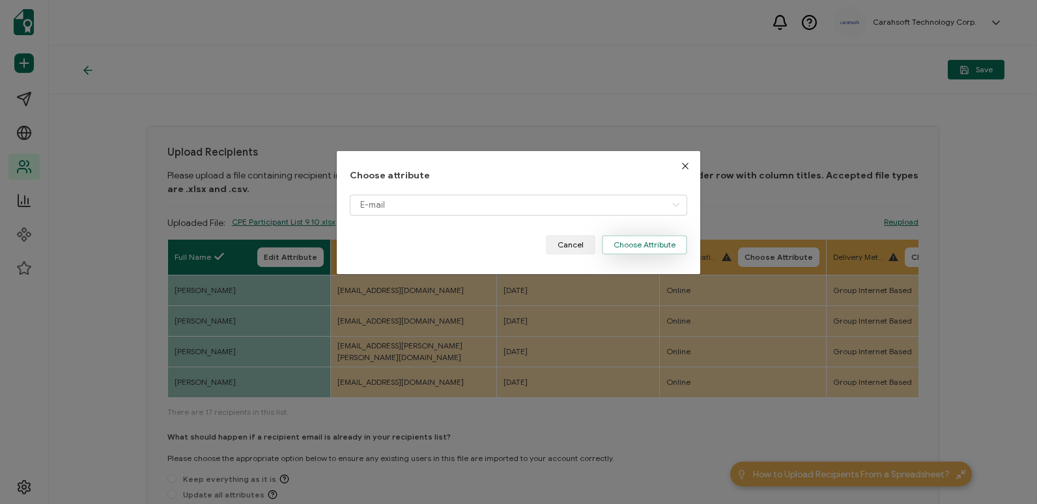
click at [622, 240] on button "Choose Attribute" at bounding box center [644, 245] width 85 height 20
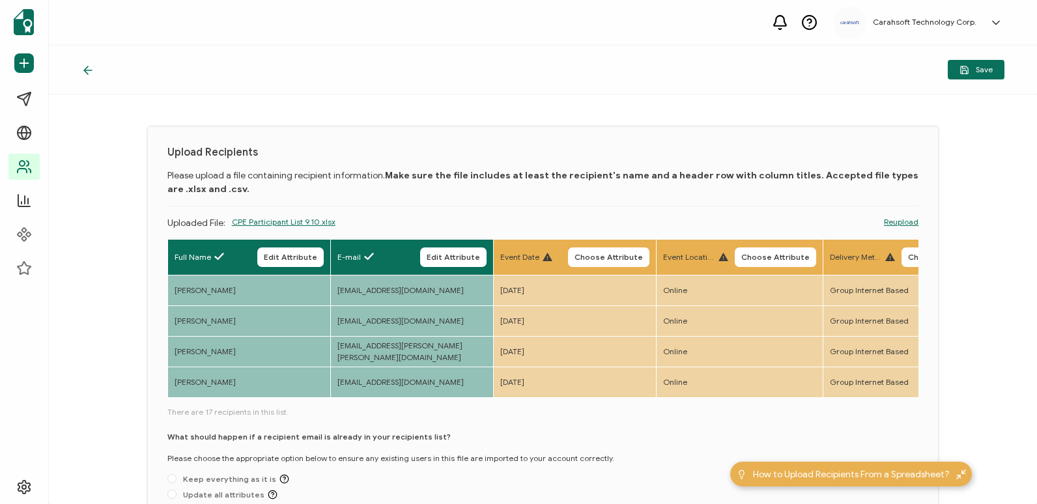
click at [608, 266] on button "Choose Attribute" at bounding box center [608, 257] width 81 height 20
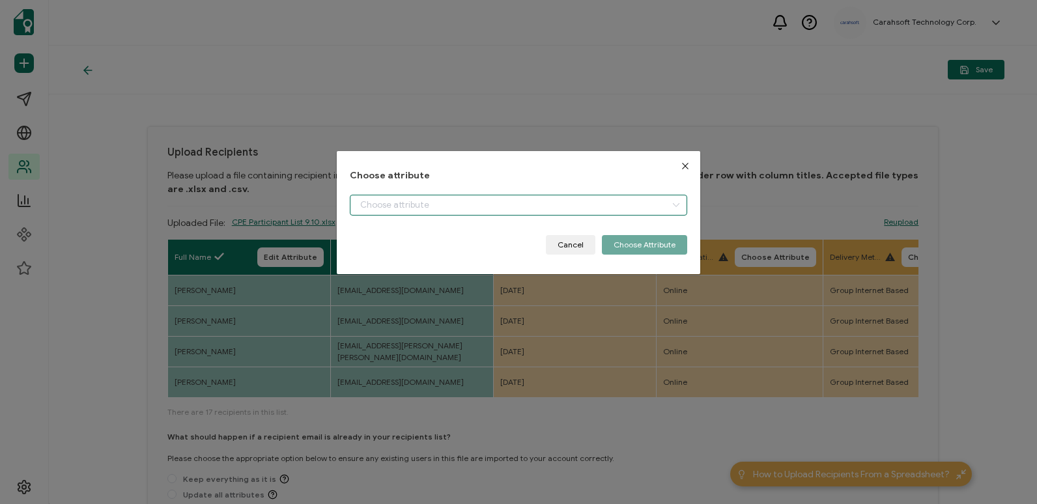
click at [645, 215] on input "dialog" at bounding box center [518, 205] width 337 height 21
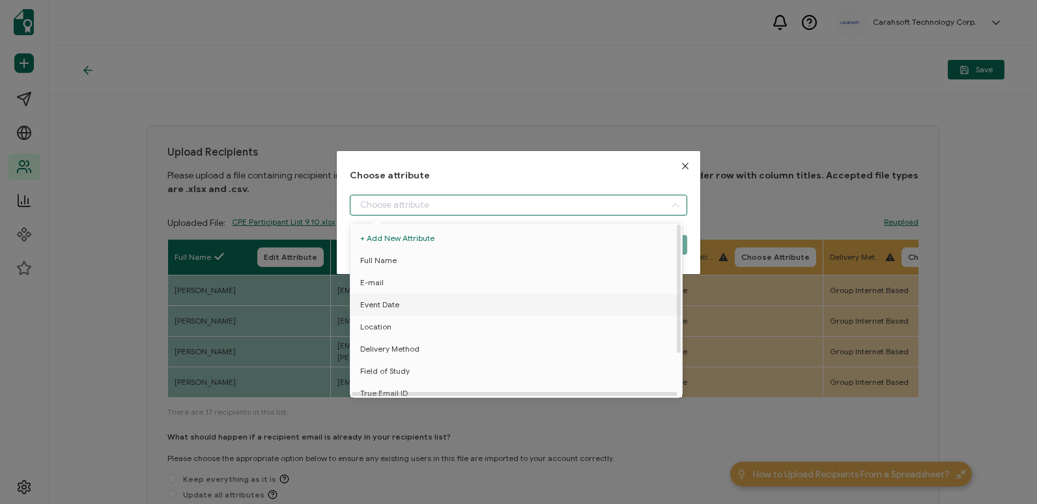
click at [579, 302] on li "Event Date" at bounding box center [518, 305] width 343 height 22
type input "Event Date"
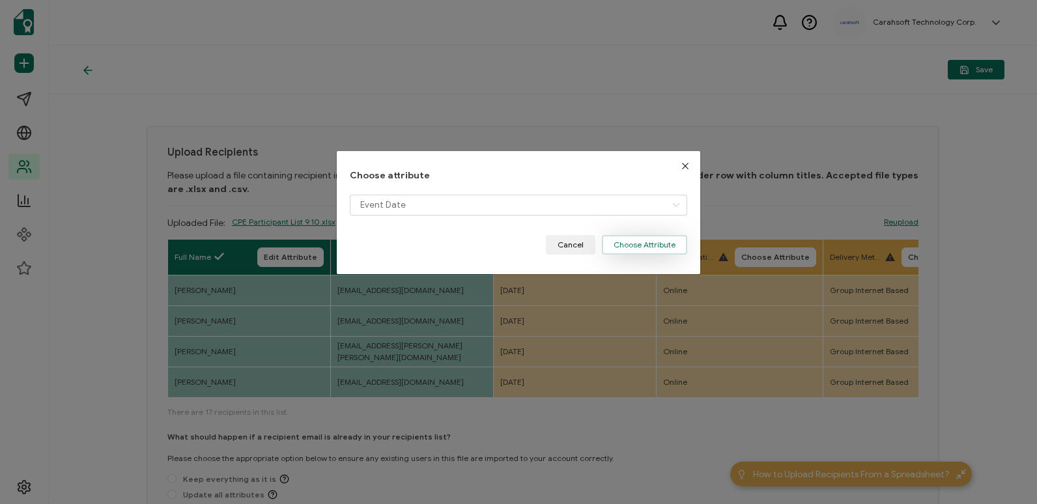
click at [625, 243] on button "Choose Attribute" at bounding box center [644, 245] width 85 height 20
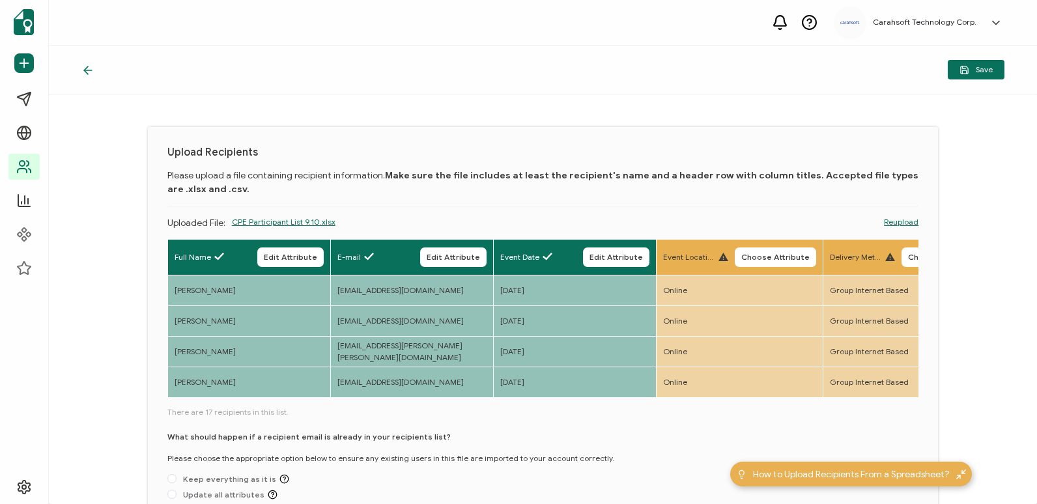
click at [770, 253] on span "Choose Attribute" at bounding box center [775, 257] width 68 height 8
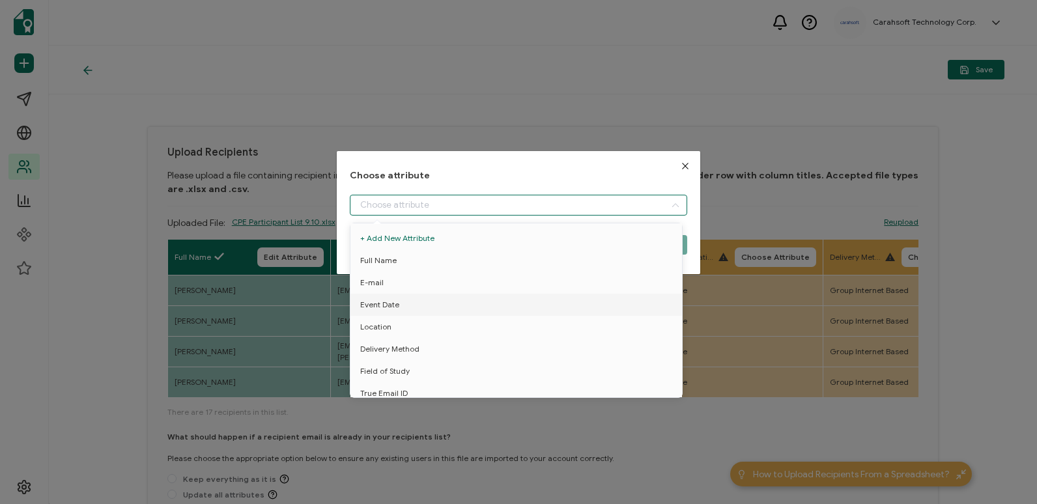
click at [565, 211] on input "dialog" at bounding box center [518, 205] width 337 height 21
click at [551, 326] on li "Location" at bounding box center [518, 327] width 343 height 22
type input "Location"
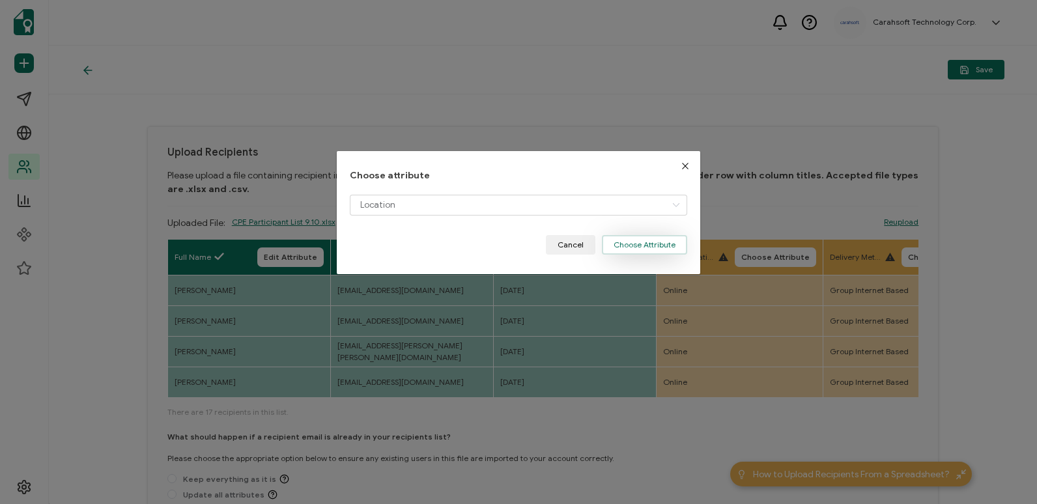
click at [638, 244] on button "Choose Attribute" at bounding box center [644, 245] width 85 height 20
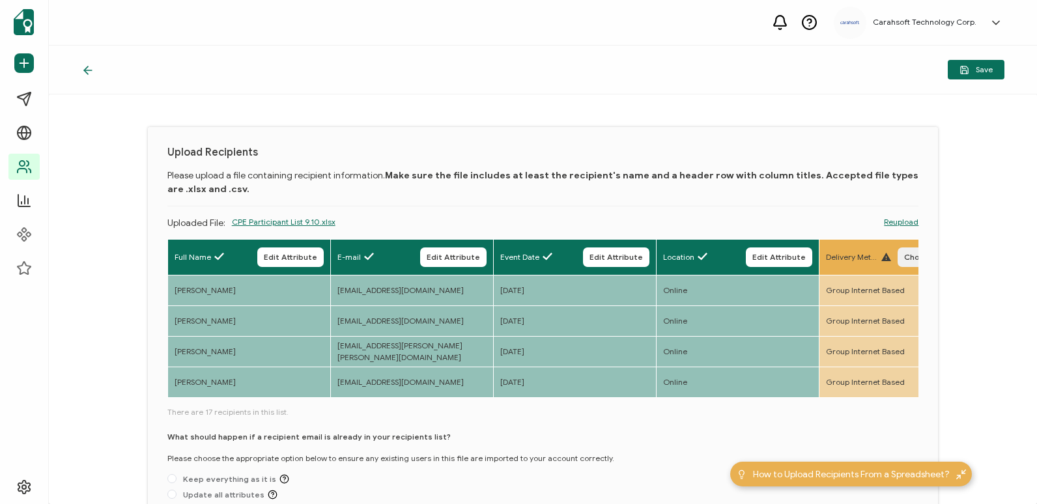
click at [909, 259] on span "Choose Attribute" at bounding box center [938, 257] width 68 height 8
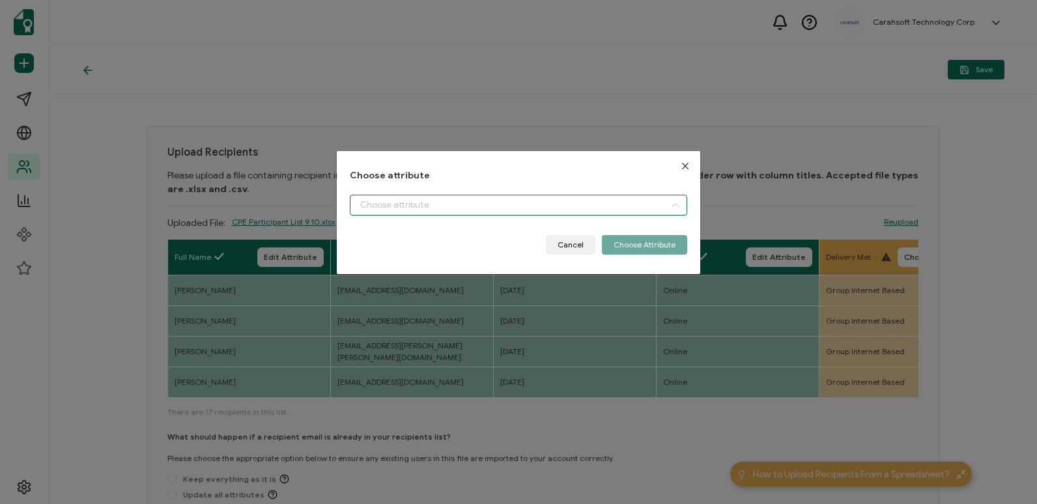
click at [581, 206] on input "dialog" at bounding box center [518, 205] width 337 height 21
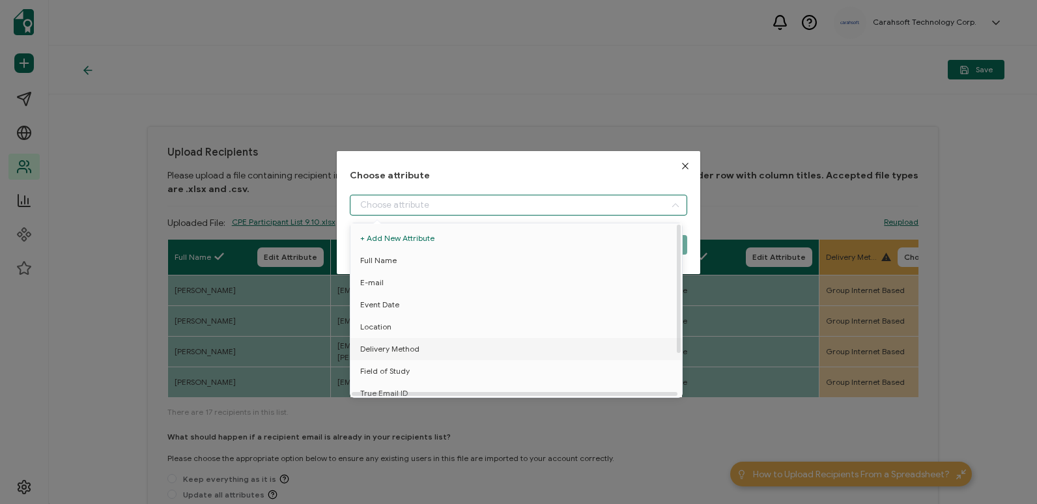
click at [575, 352] on li "Delivery Method" at bounding box center [518, 349] width 343 height 22
type input "Delivery Method"
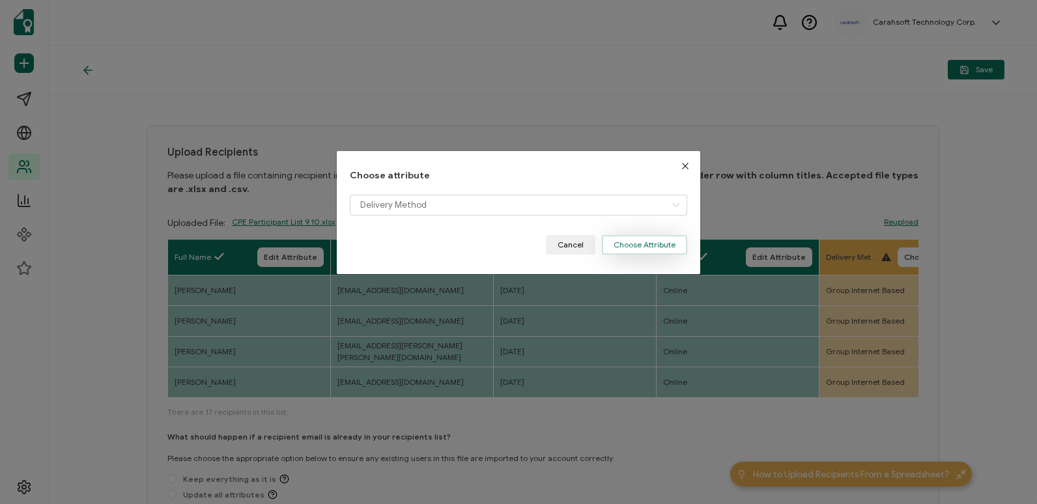
click at [631, 247] on button "Choose Attribute" at bounding box center [644, 245] width 85 height 20
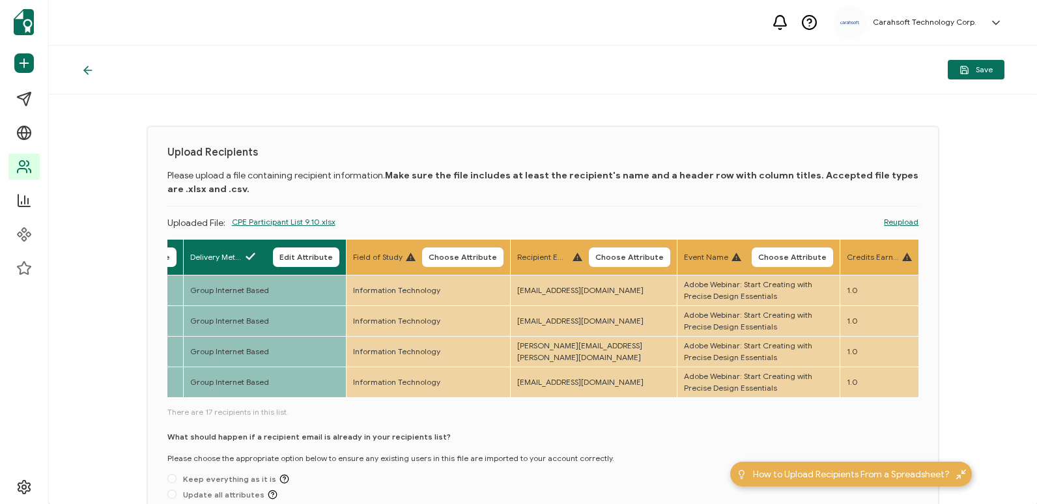
scroll to position [0, 640]
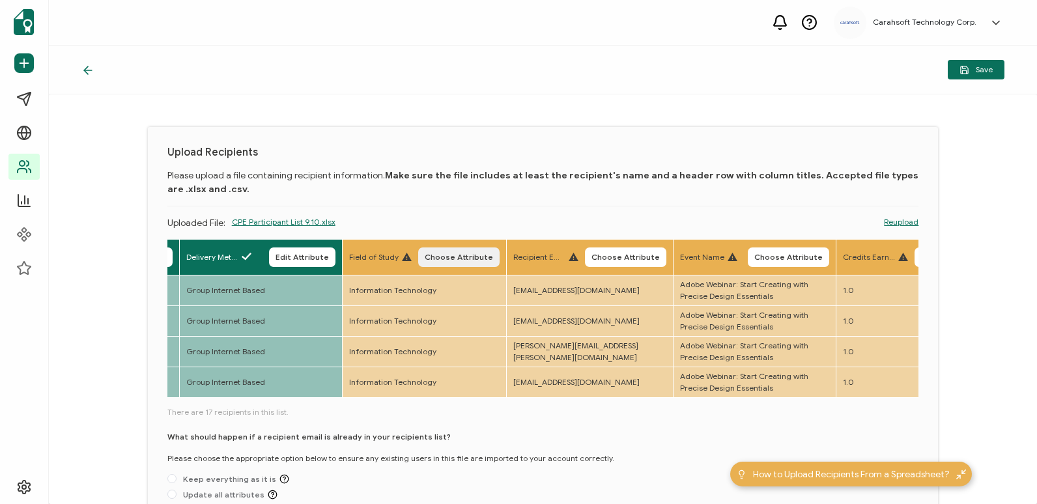
click at [438, 253] on span "Choose Attribute" at bounding box center [459, 257] width 68 height 8
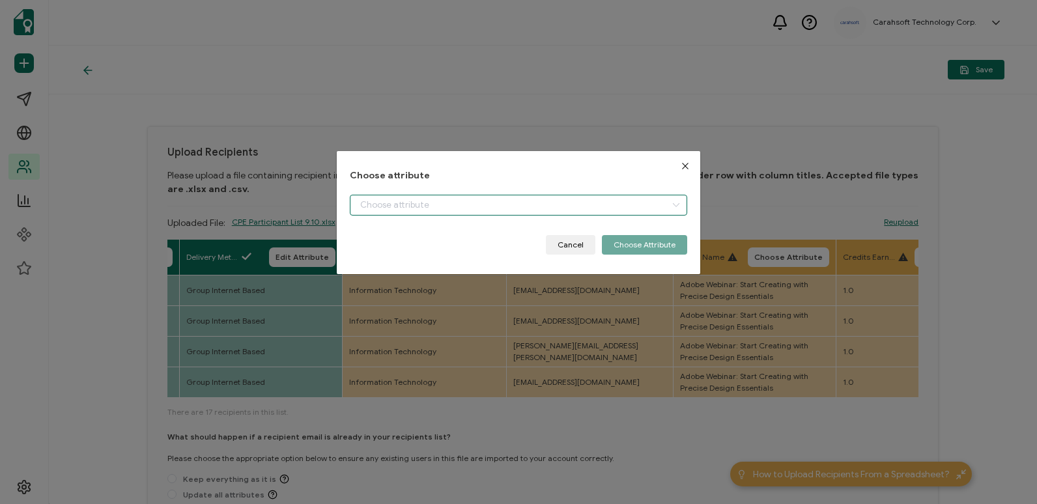
click at [572, 212] on input "dialog" at bounding box center [518, 205] width 337 height 21
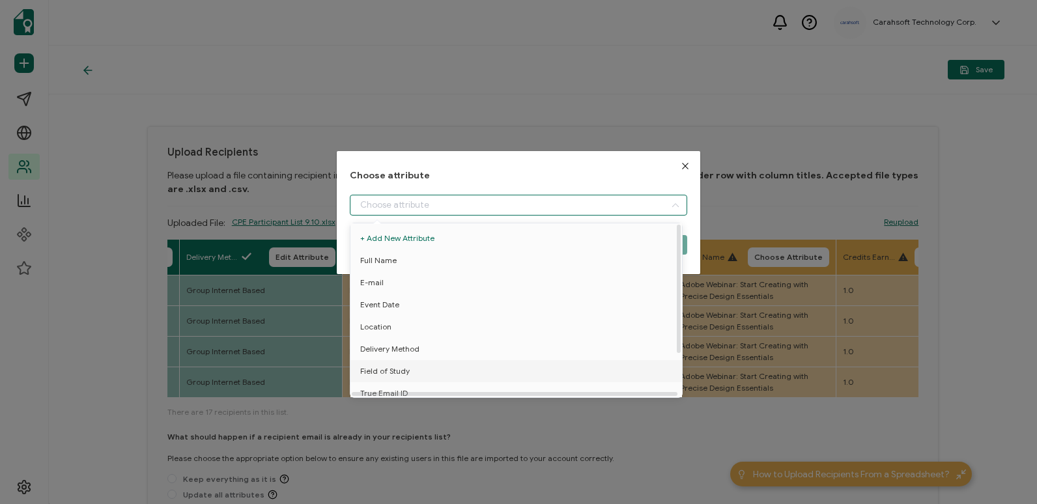
click at [518, 368] on li "Field of Study" at bounding box center [518, 371] width 343 height 22
type input "Field of Study"
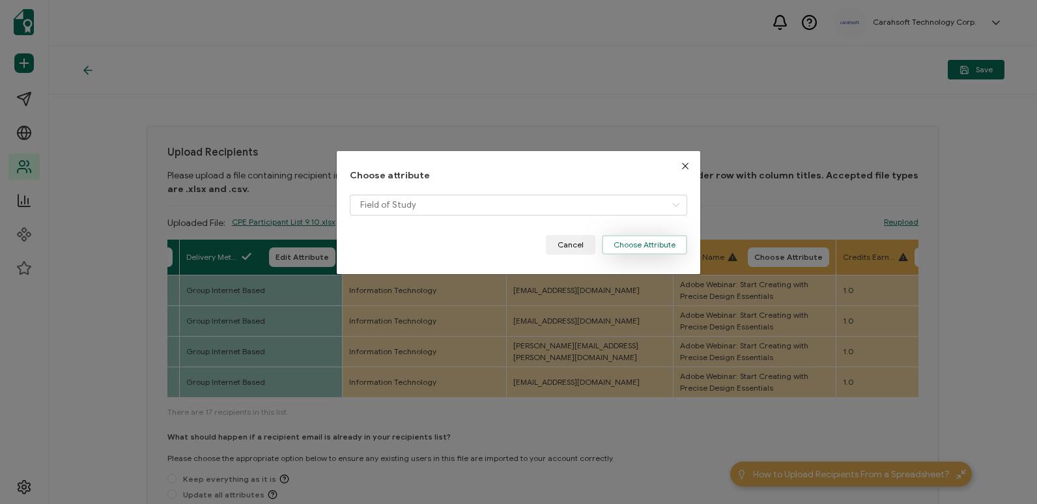
click at [621, 251] on button "Choose Attribute" at bounding box center [644, 245] width 85 height 20
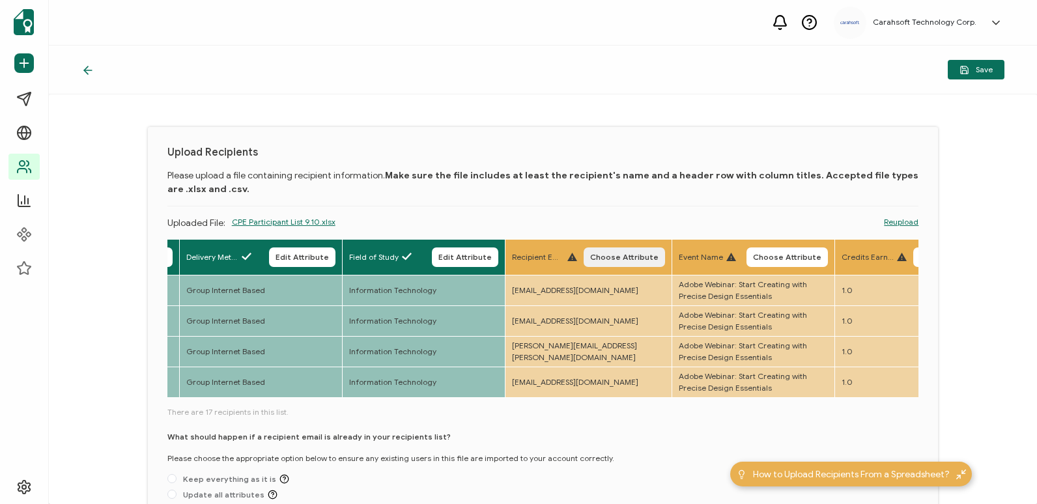
click at [614, 251] on button "Choose Attribute" at bounding box center [624, 257] width 81 height 20
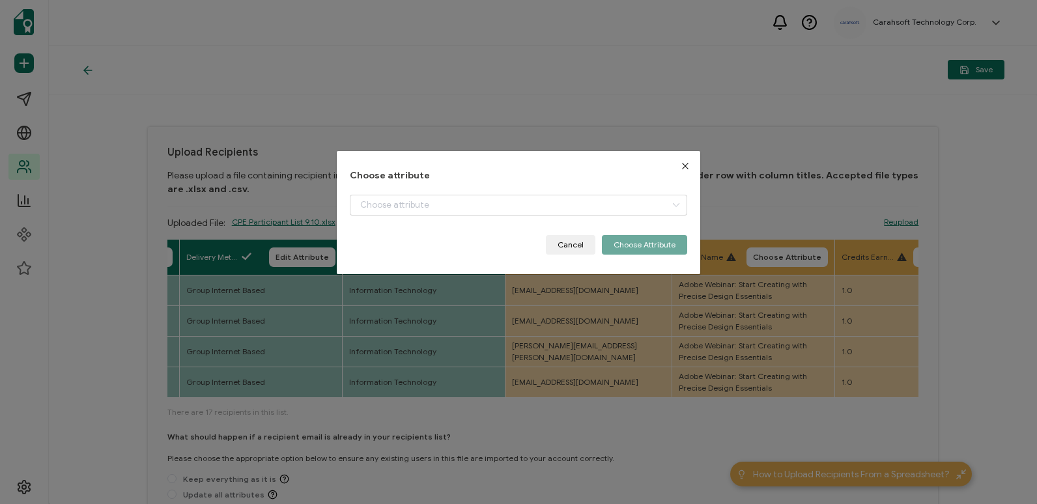
click at [614, 218] on div "dialog" at bounding box center [518, 215] width 337 height 40
click at [620, 211] on input "dialog" at bounding box center [518, 205] width 337 height 21
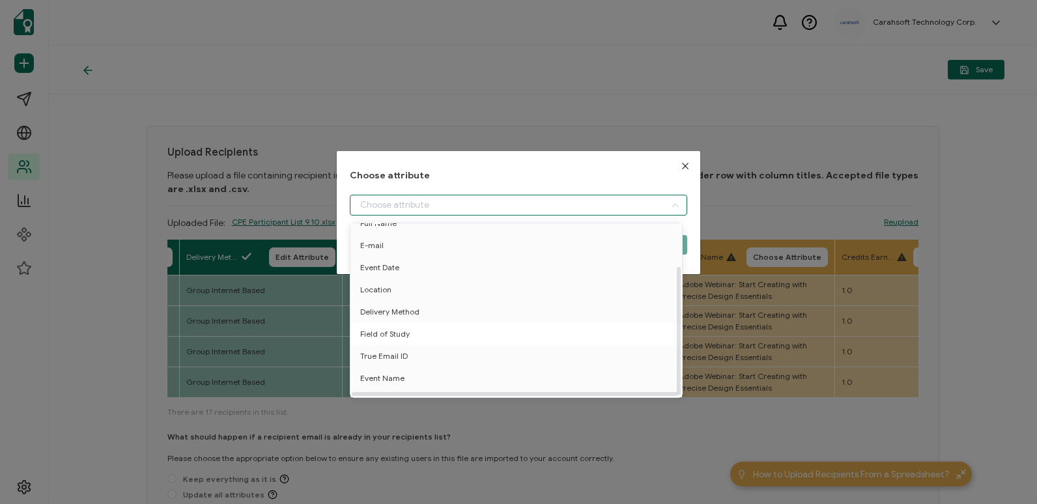
scroll to position [57, 0]
click at [569, 333] on li "True Email ID" at bounding box center [518, 343] width 343 height 22
type input "True Email ID"
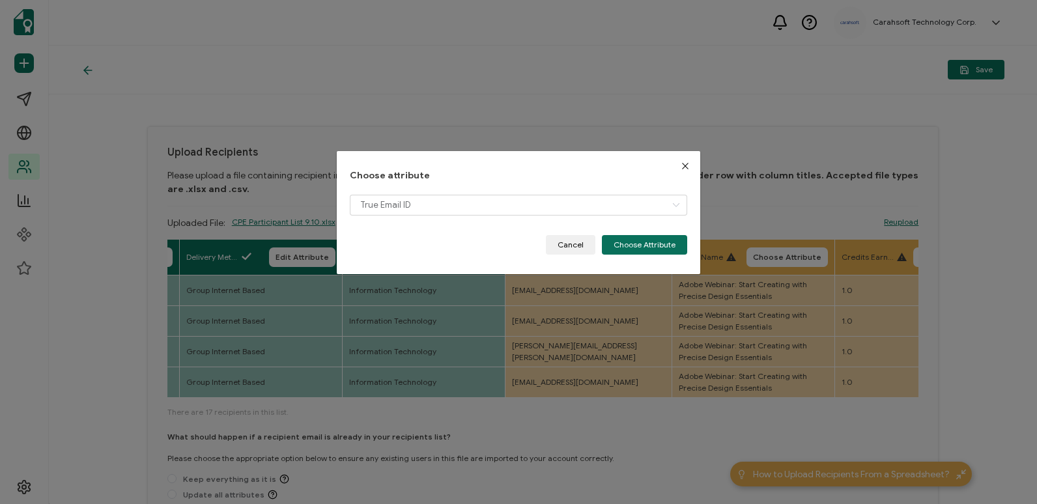
click at [630, 231] on div "True Email ID" at bounding box center [518, 215] width 337 height 40
click at [632, 243] on button "Choose Attribute" at bounding box center [644, 245] width 85 height 20
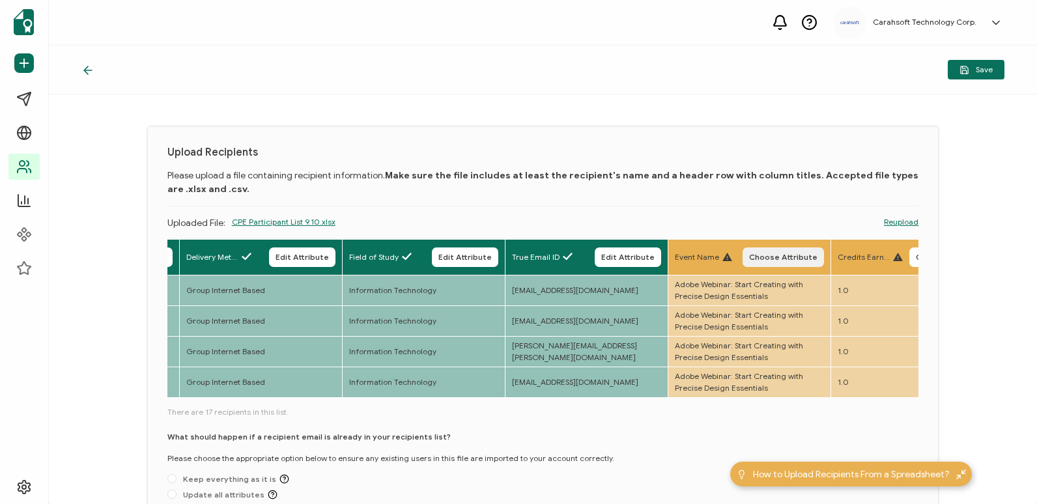
click at [793, 257] on span "Choose Attribute" at bounding box center [783, 257] width 68 height 8
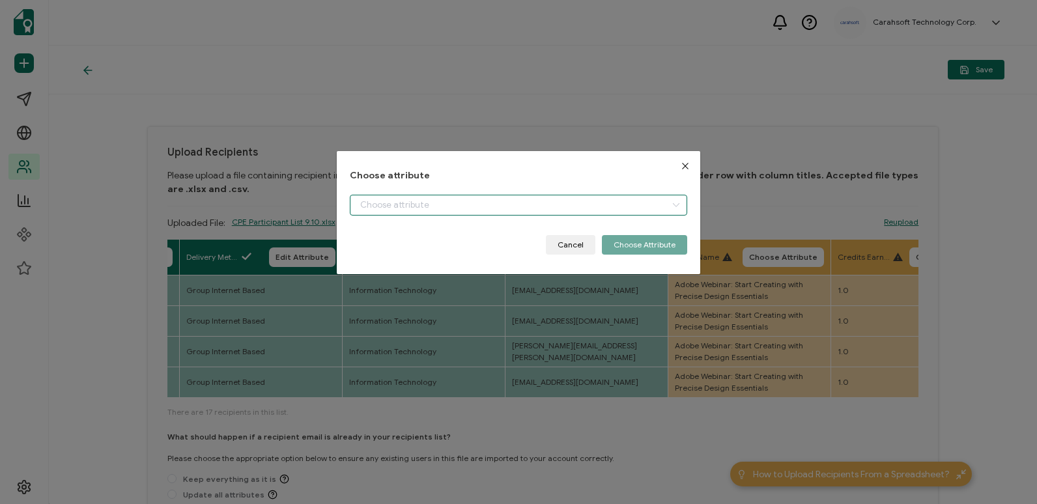
click at [472, 199] on input "dialog" at bounding box center [518, 205] width 337 height 21
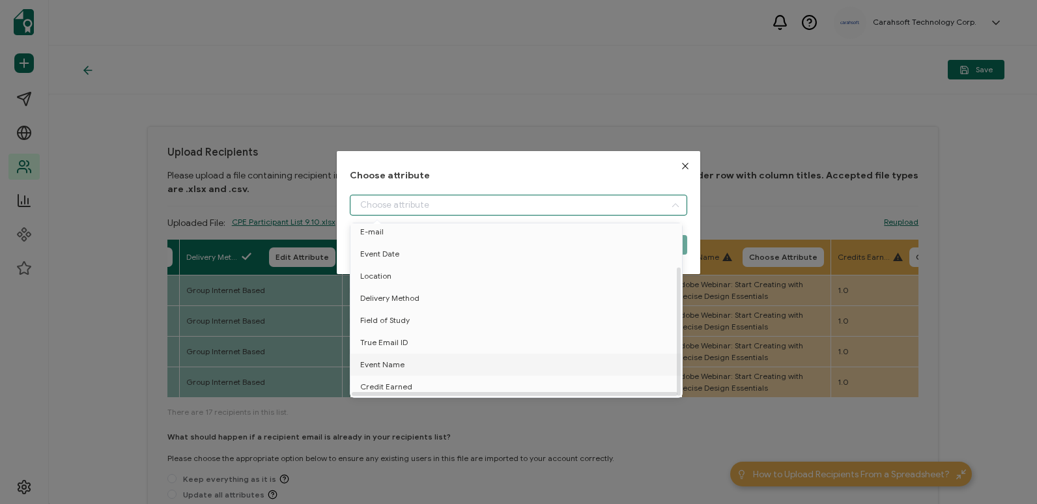
click at [491, 369] on li "Event Name" at bounding box center [518, 365] width 343 height 22
type input "Event Name"
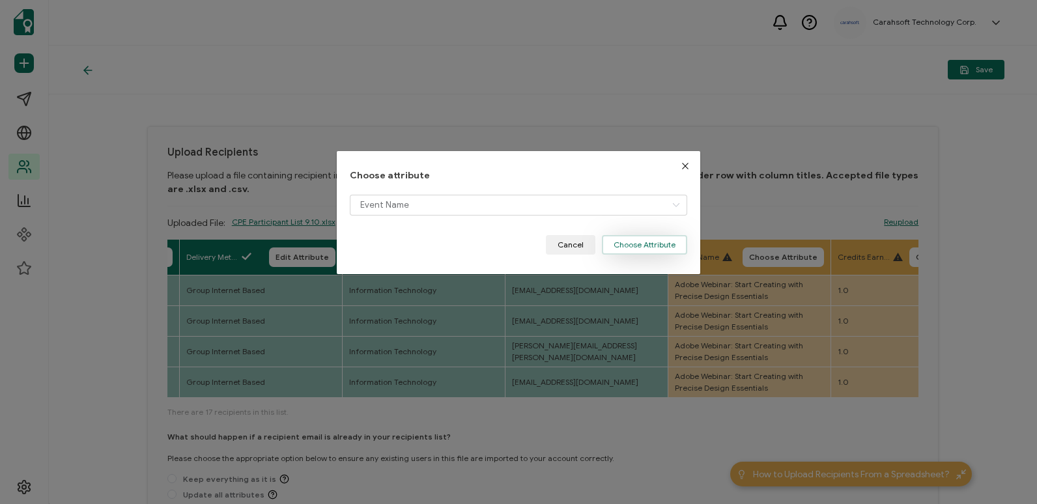
click at [622, 236] on button "Choose Attribute" at bounding box center [644, 245] width 85 height 20
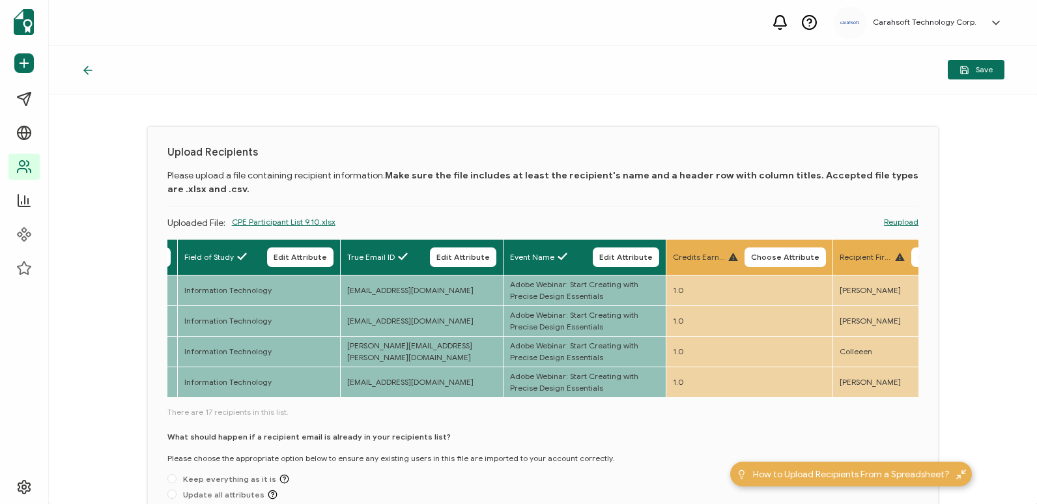
scroll to position [0, 815]
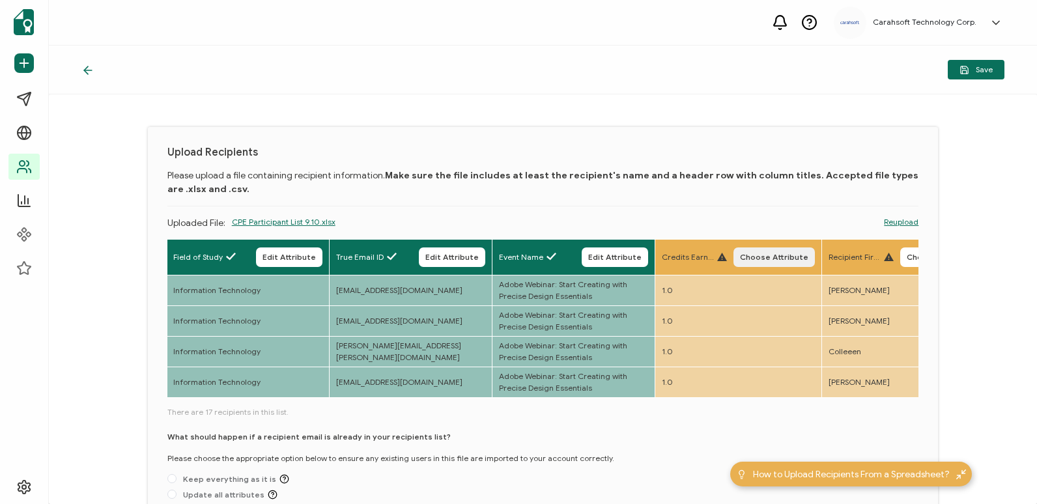
click at [769, 264] on button "Choose Attribute" at bounding box center [773, 257] width 81 height 20
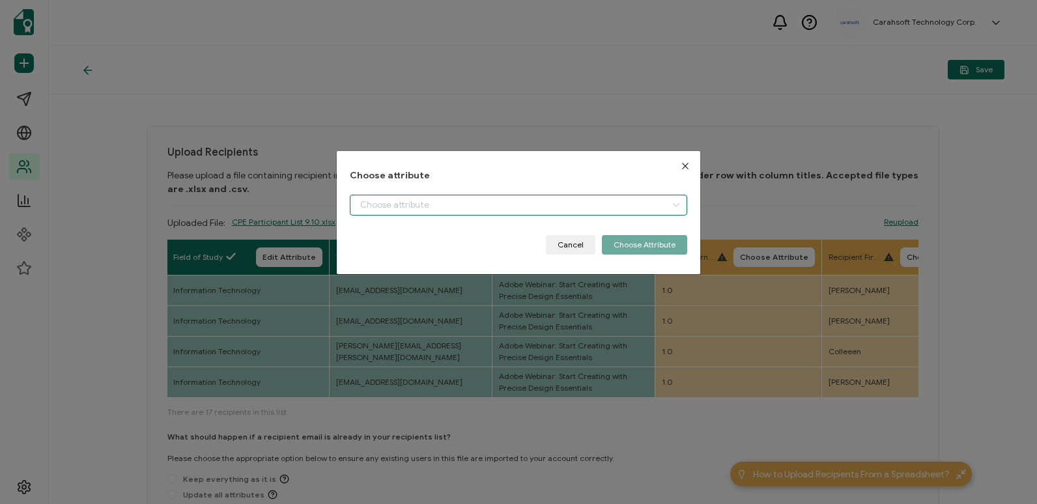
click at [600, 210] on input "dialog" at bounding box center [518, 205] width 337 height 21
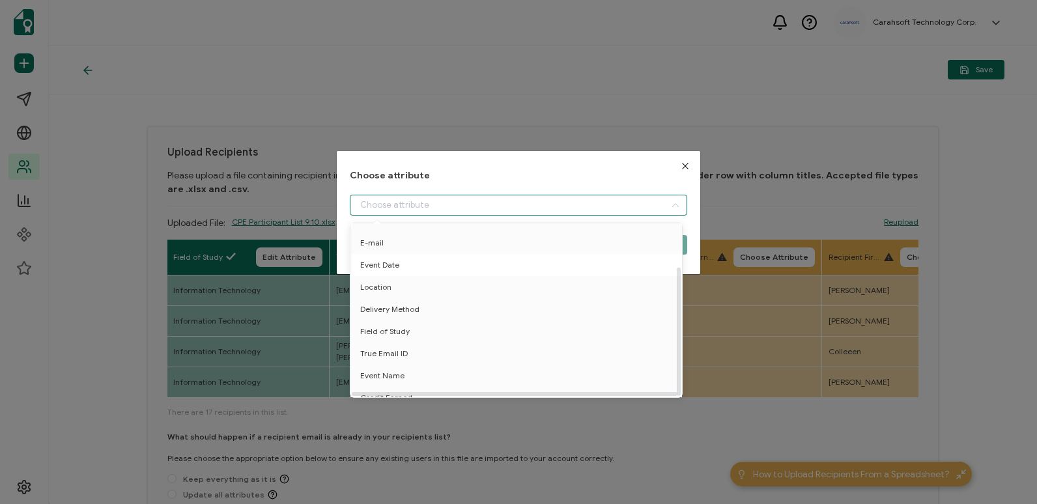
scroll to position [57, 0]
click at [560, 382] on li "Credit Earned" at bounding box center [518, 387] width 343 height 22
type input "Credit Earned"
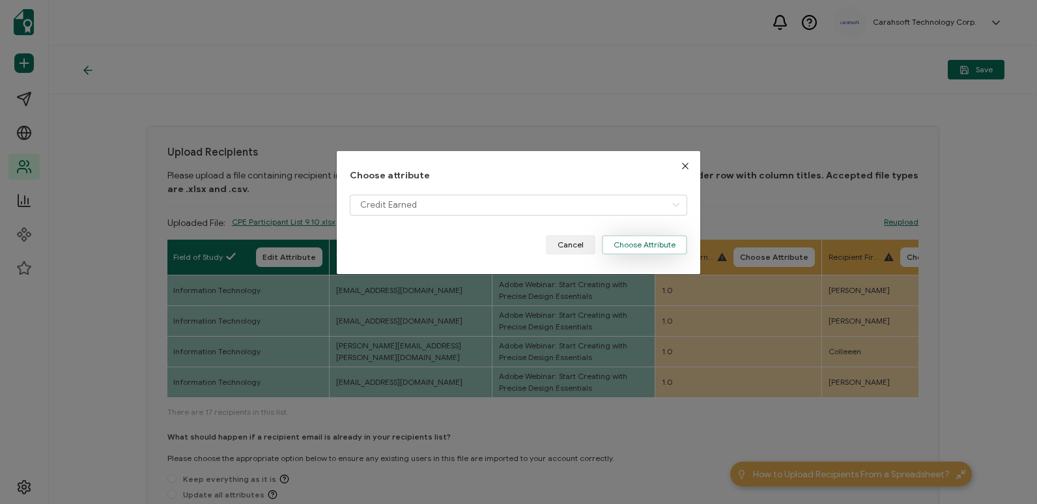
click at [627, 253] on button "Choose Attribute" at bounding box center [644, 245] width 85 height 20
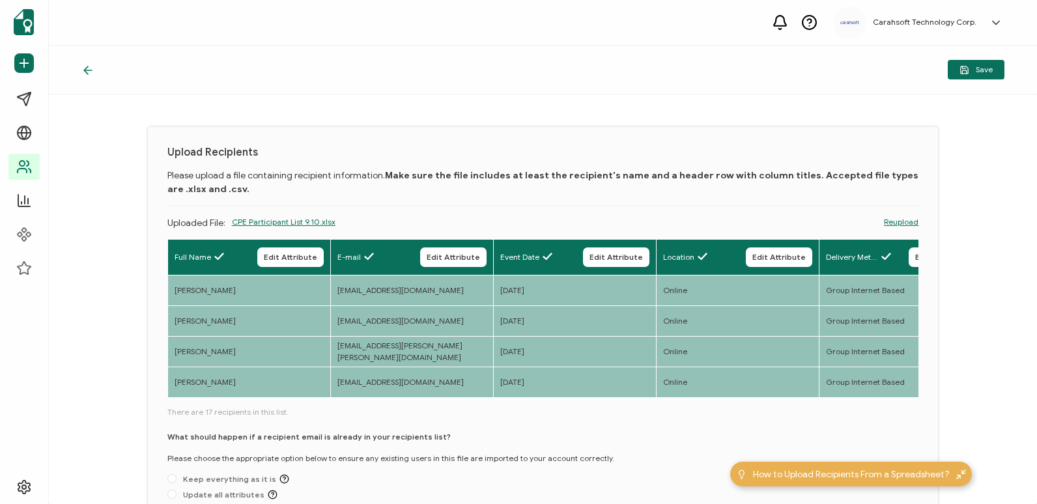
scroll to position [105, 0]
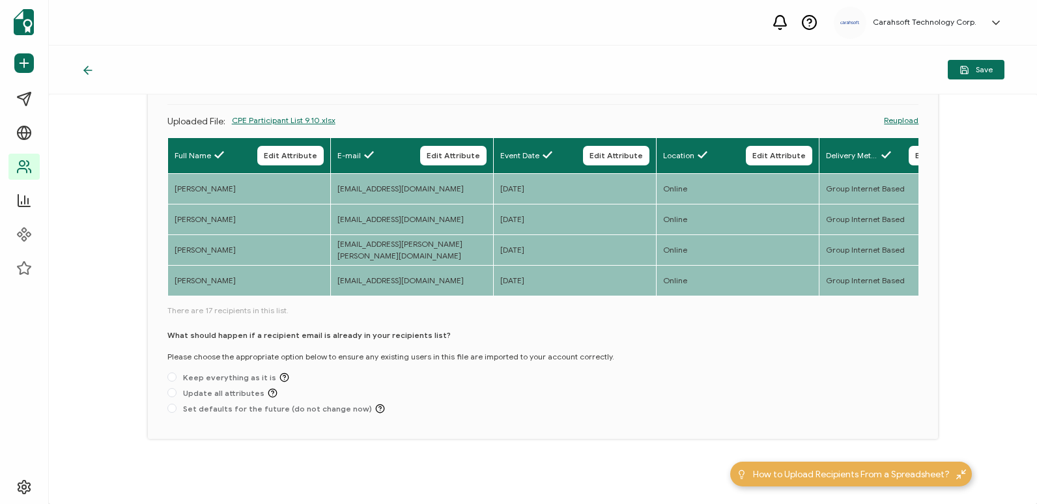
drag, startPoint x: 270, startPoint y: 294, endPoint x: 297, endPoint y: 290, distance: 26.9
click at [297, 290] on div "Full Name Edit Attribute E-mail Edit Attribute Event Date Edit Attribute Locati…" at bounding box center [543, 217] width 752 height 161
drag, startPoint x: 297, startPoint y: 290, endPoint x: 284, endPoint y: 308, distance: 21.9
click at [284, 308] on span "There are 17 recipients in this list." at bounding box center [543, 311] width 752 height 12
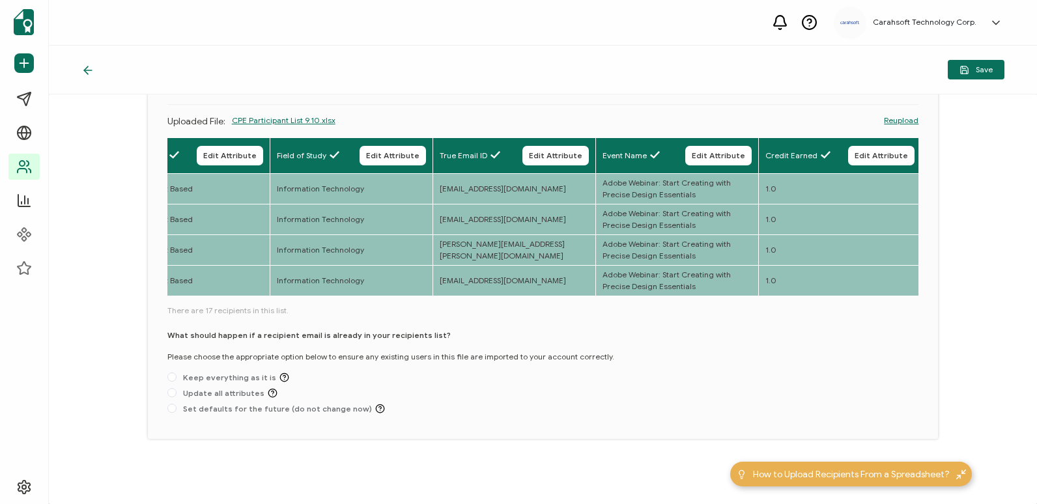
scroll to position [0, 716]
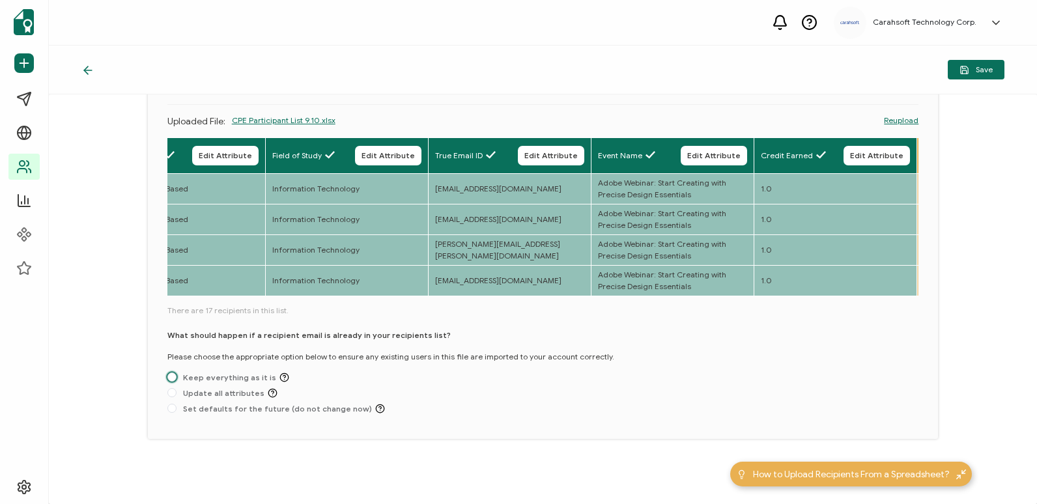
click at [241, 381] on span "Keep everything as it is" at bounding box center [232, 378] width 113 height 10
click at [176, 381] on input "Keep everything as it is" at bounding box center [171, 378] width 9 height 10
radio input "true"
click at [963, 70] on icon "button" at bounding box center [964, 71] width 4 height 3
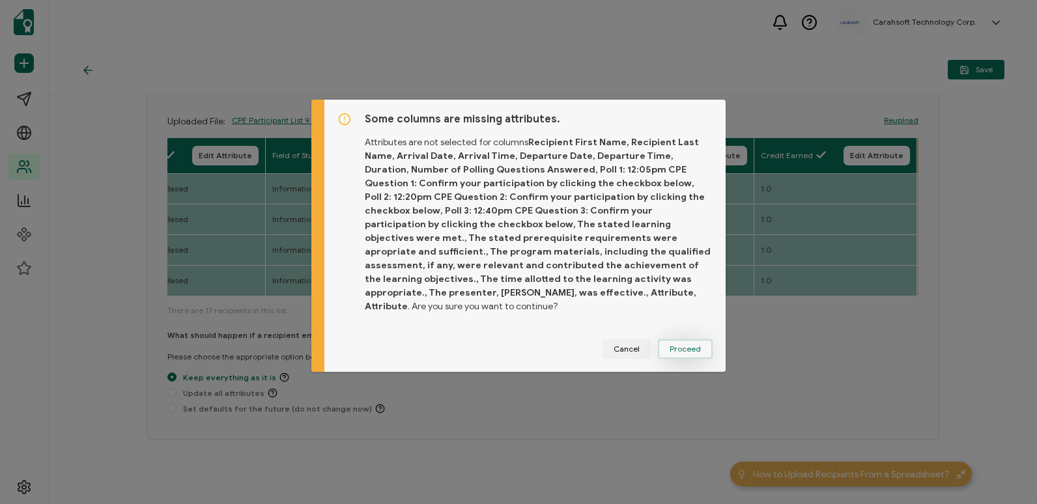
click at [688, 345] on span "Proceed" at bounding box center [685, 349] width 31 height 8
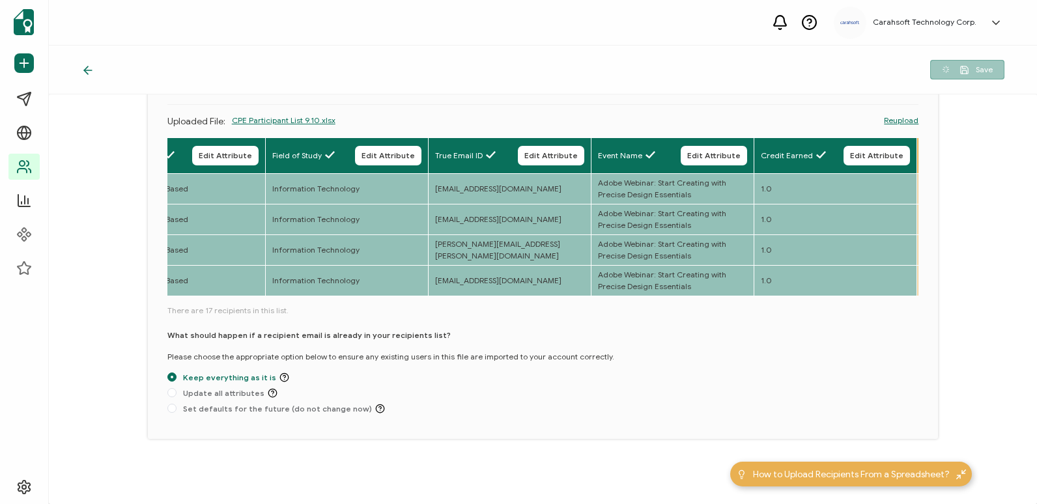
scroll to position [2, 0]
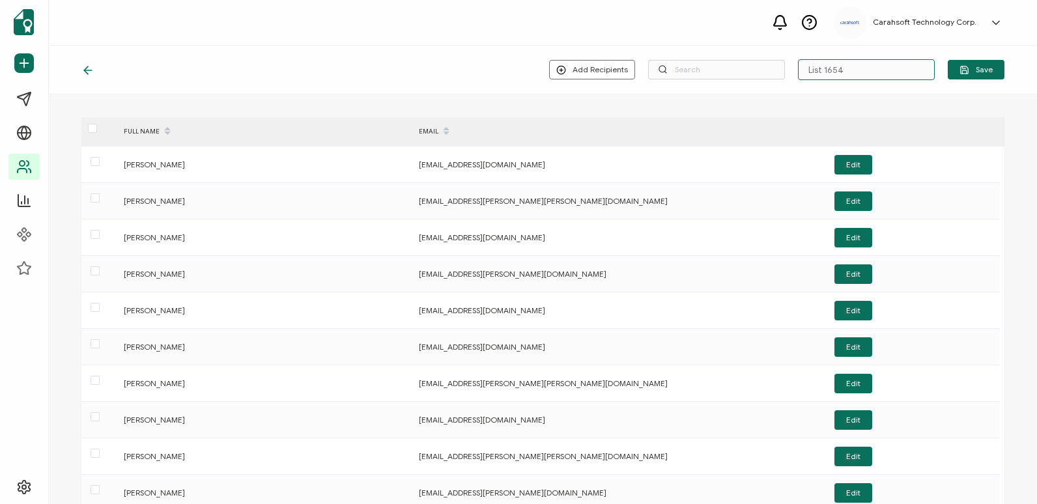
click at [850, 63] on input "List 1654" at bounding box center [866, 69] width 137 height 21
paste input "9-24-2025_71945_Adobe Webinar"
type input "9-24-2025_71945_Adobe Webinar"
click at [984, 63] on button "Save" at bounding box center [976, 70] width 57 height 20
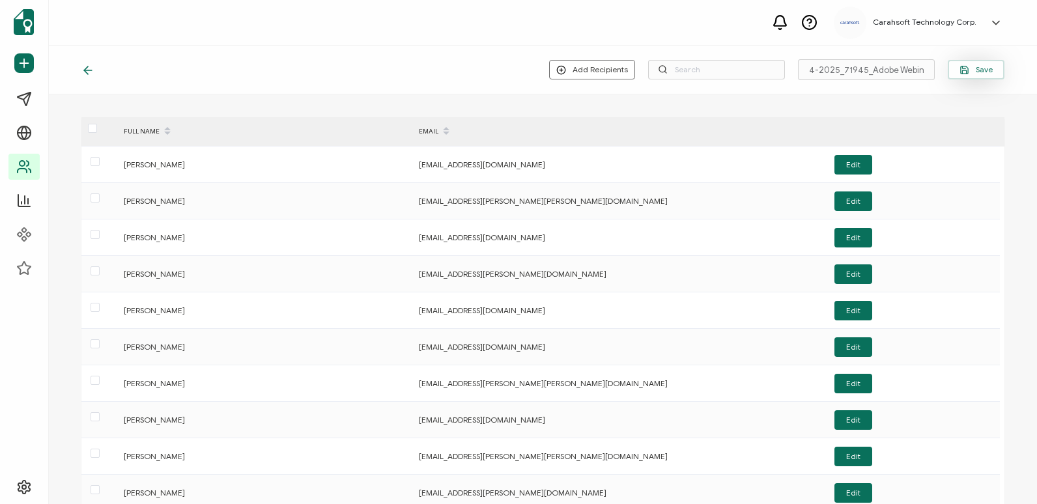
scroll to position [0, 0]
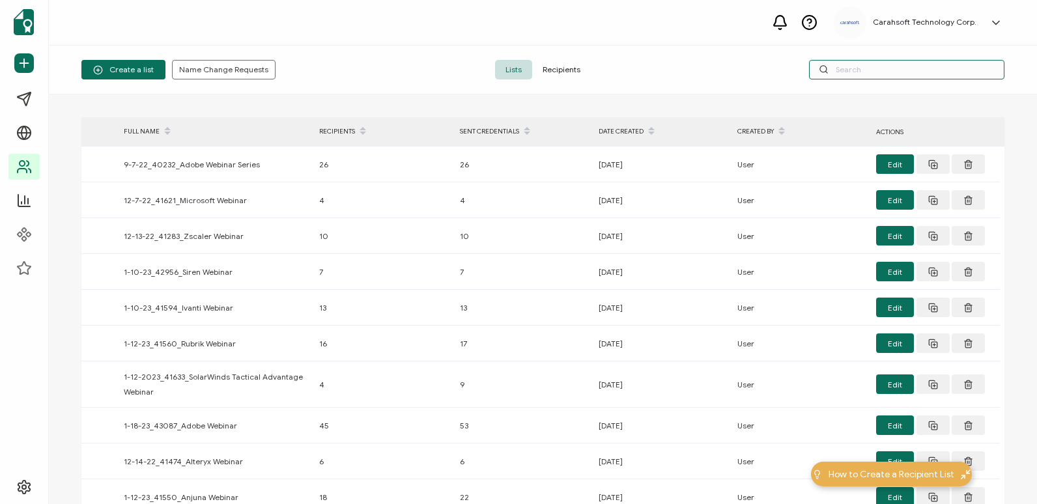
click at [905, 69] on input "text" at bounding box center [906, 70] width 195 height 20
paste input "9-24-2025_71945_Adobe Webinar"
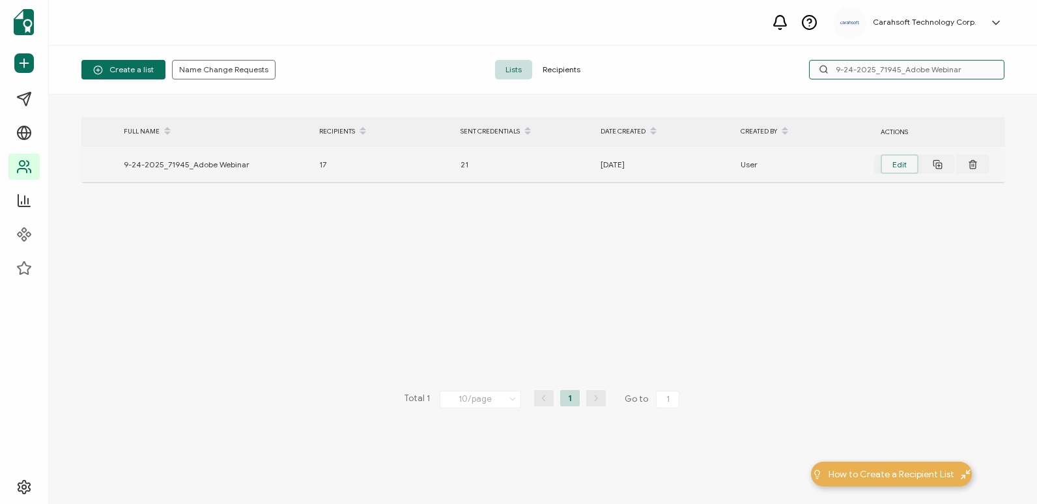
type input "9-24-2025_71945_Adobe Webinar"
click at [904, 161] on button "Edit" at bounding box center [900, 164] width 38 height 20
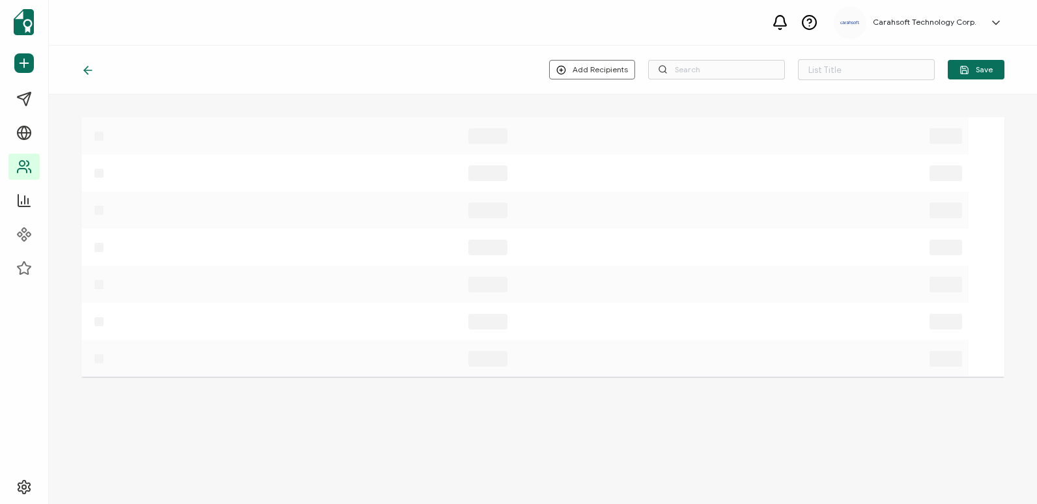
type input "9-24-2025_71945_Adobe Webinar"
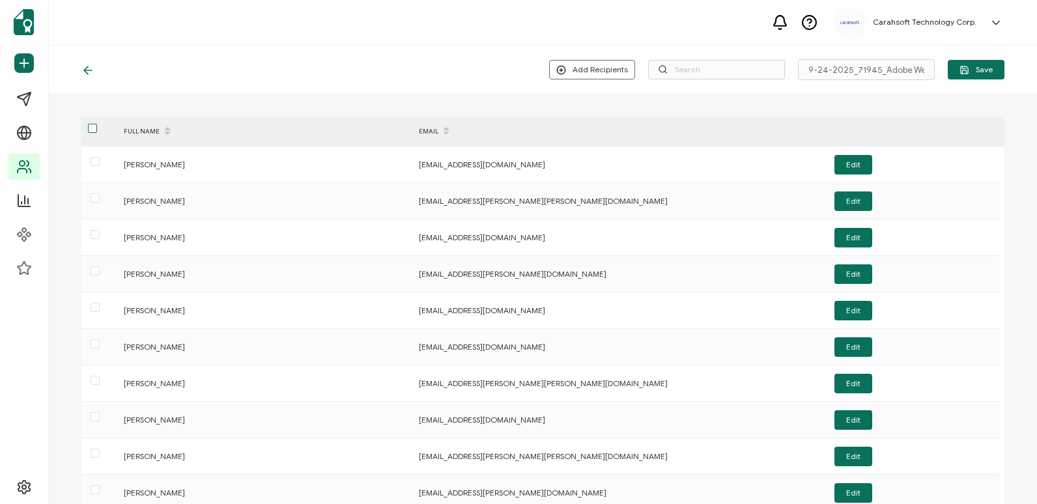
click at [94, 129] on span at bounding box center [92, 128] width 9 height 9
click at [97, 124] on input "checkbox" at bounding box center [97, 124] width 0 height 0
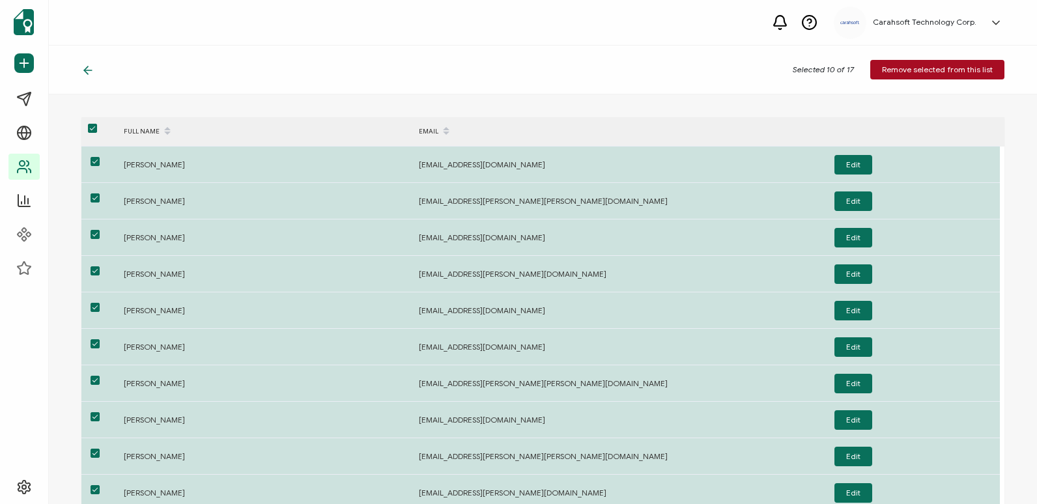
click at [95, 133] on span at bounding box center [92, 128] width 9 height 9
click at [97, 124] on input "checkbox" at bounding box center [97, 124] width 0 height 0
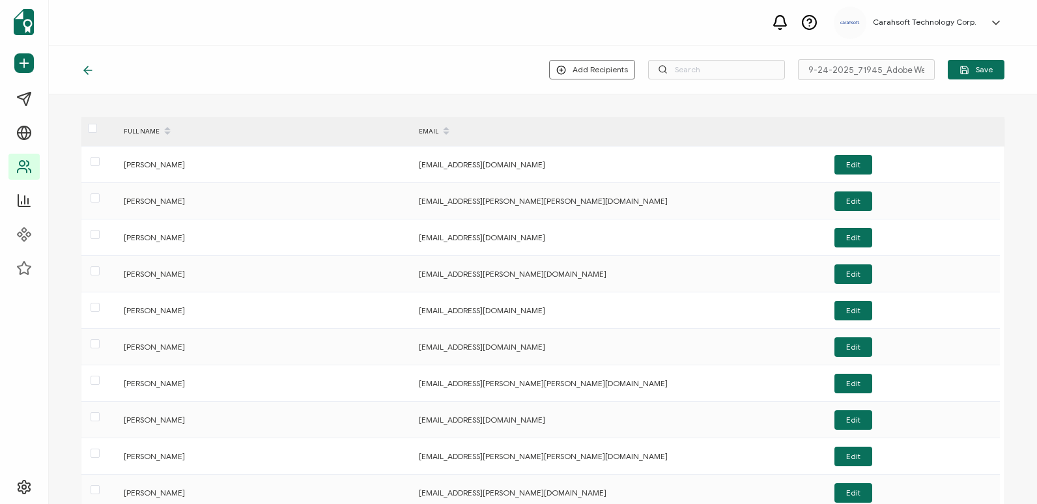
click at [94, 72] on icon at bounding box center [87, 70] width 13 height 13
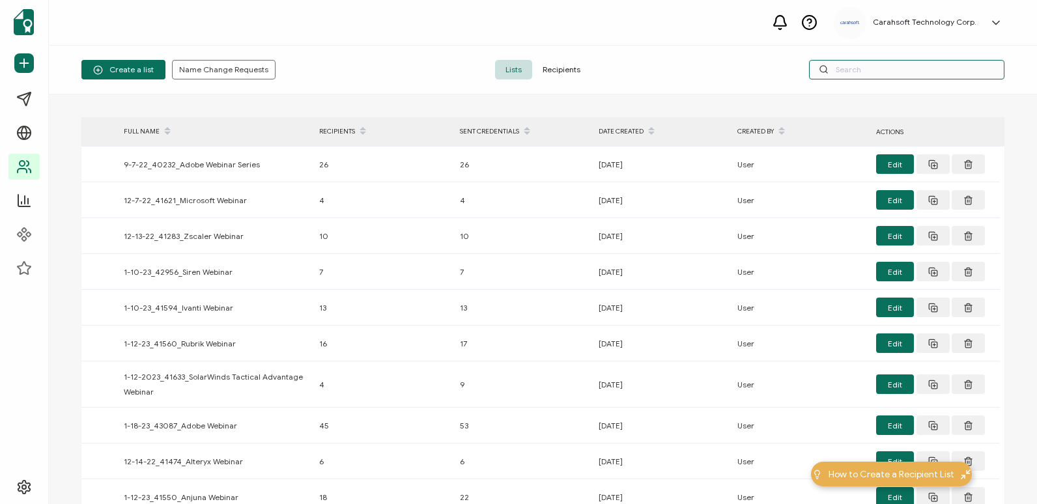
click at [860, 77] on input "text" at bounding box center [906, 70] width 195 height 20
paste input "9-24-2025_71945_Adobe Webinar"
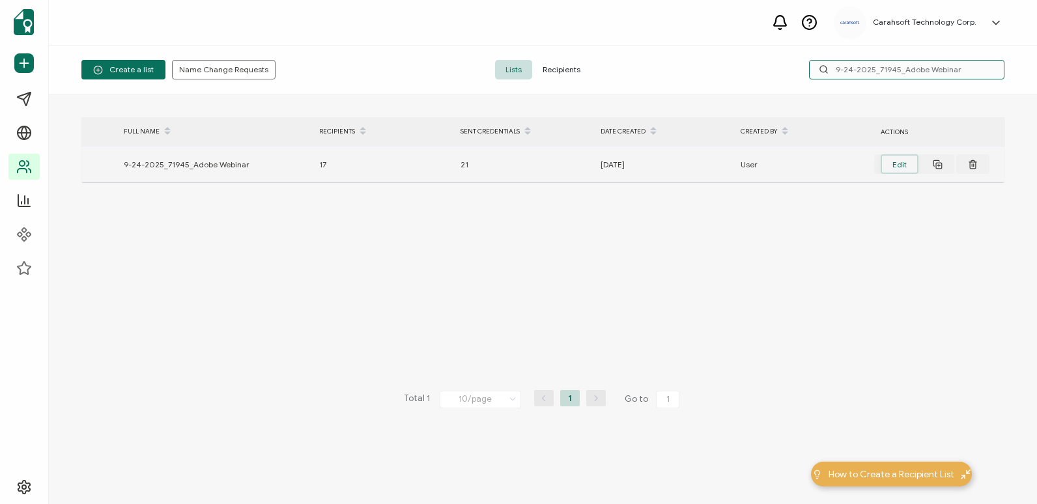
type input "9-24-2025_71945_Adobe Webinar"
click at [903, 165] on button "Edit" at bounding box center [900, 164] width 38 height 20
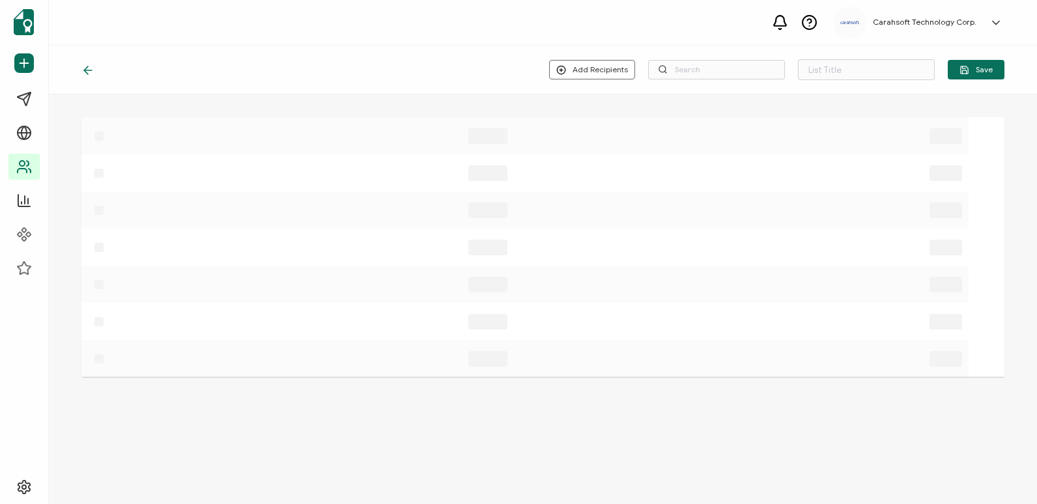
type input "9-24-2025_71945_Adobe Webinar"
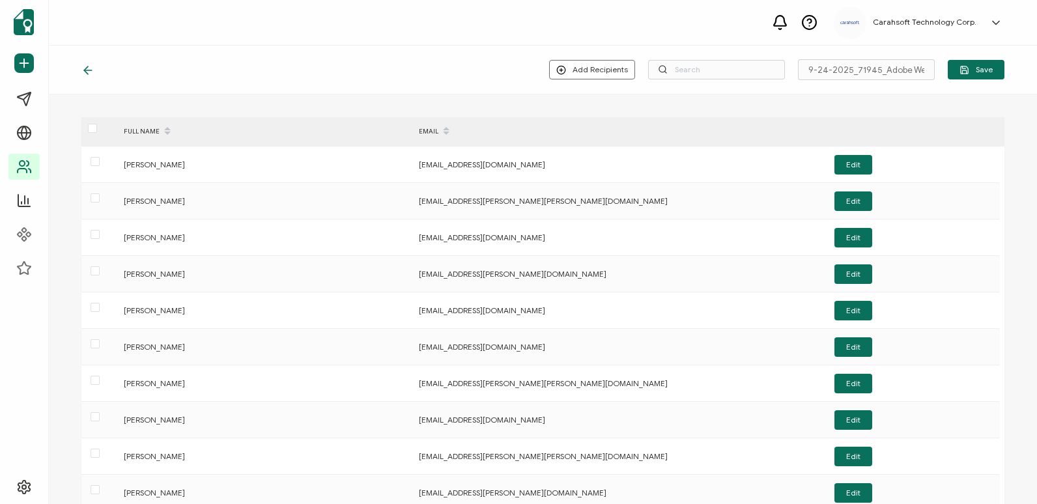
click at [91, 73] on icon at bounding box center [87, 70] width 13 height 13
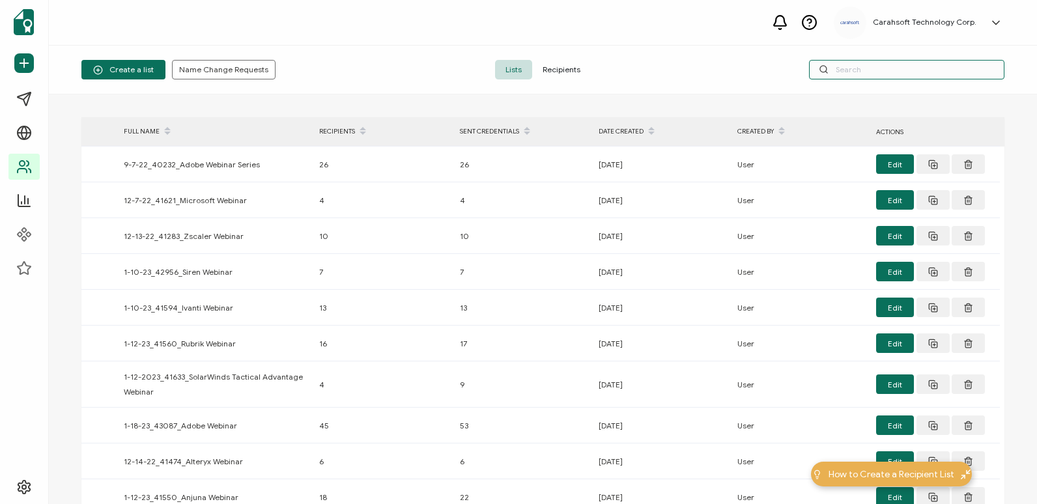
click at [882, 71] on input "text" at bounding box center [906, 70] width 195 height 20
paste input "9-24-2025_71945_Adobe Webinar"
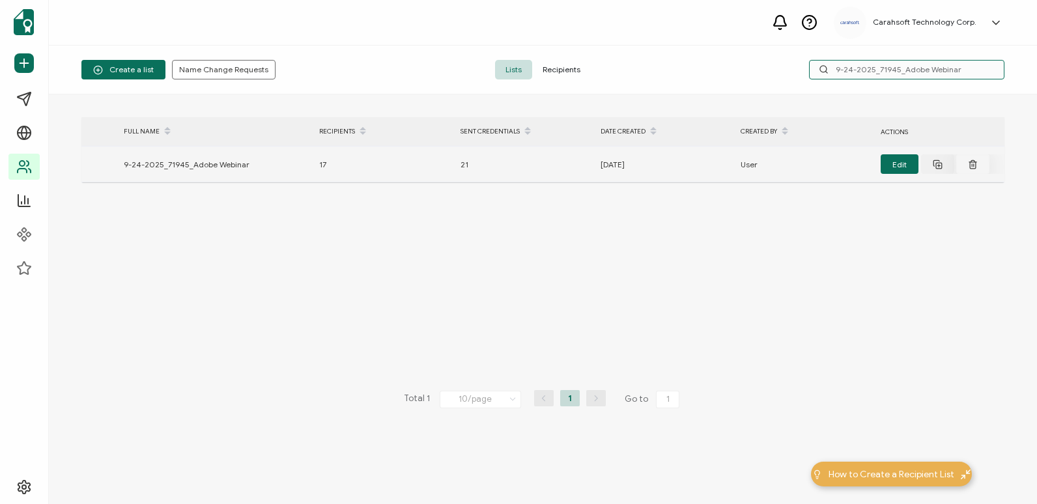
type input "9-24-2025_71945_Adobe Webinar"
click at [970, 154] on button at bounding box center [972, 164] width 33 height 20
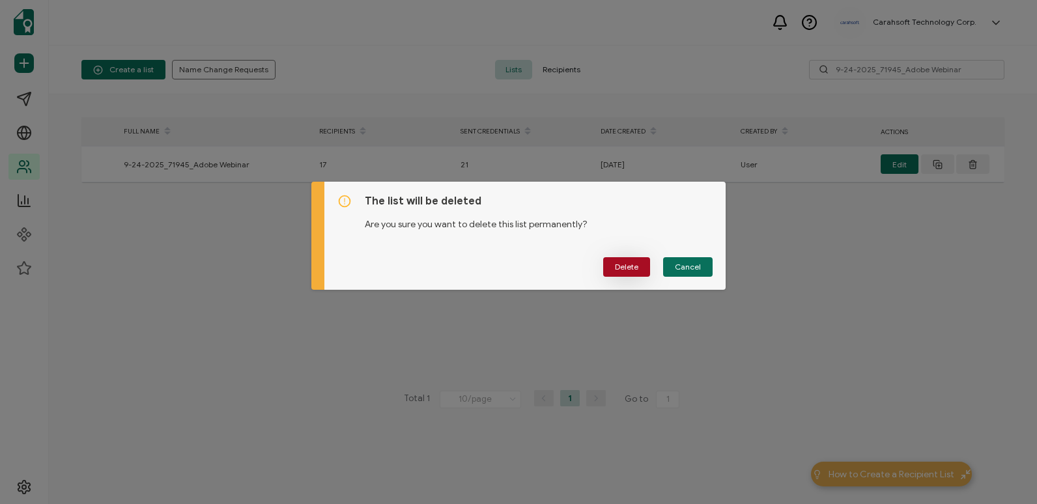
click at [629, 268] on span "Delete" at bounding box center [626, 267] width 23 height 8
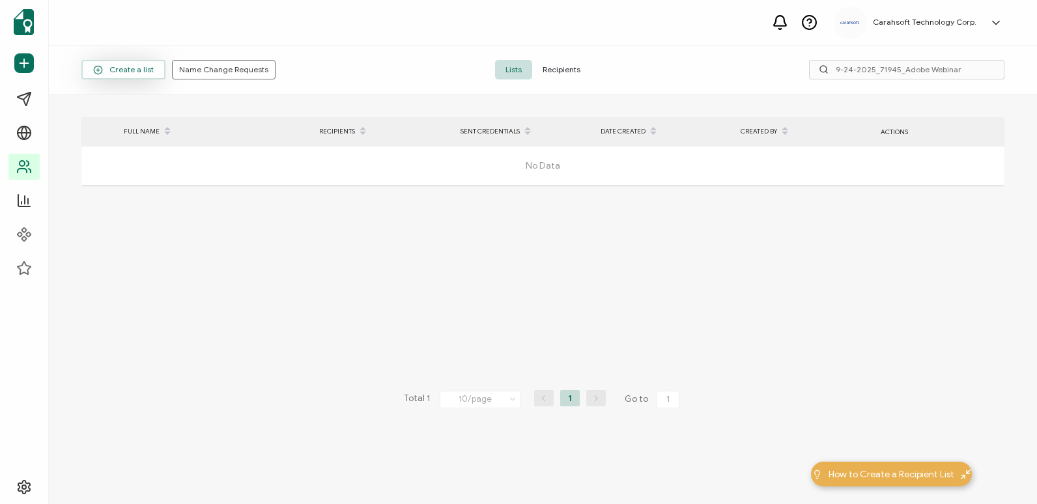
click at [120, 74] on span "Create a list" at bounding box center [123, 70] width 61 height 10
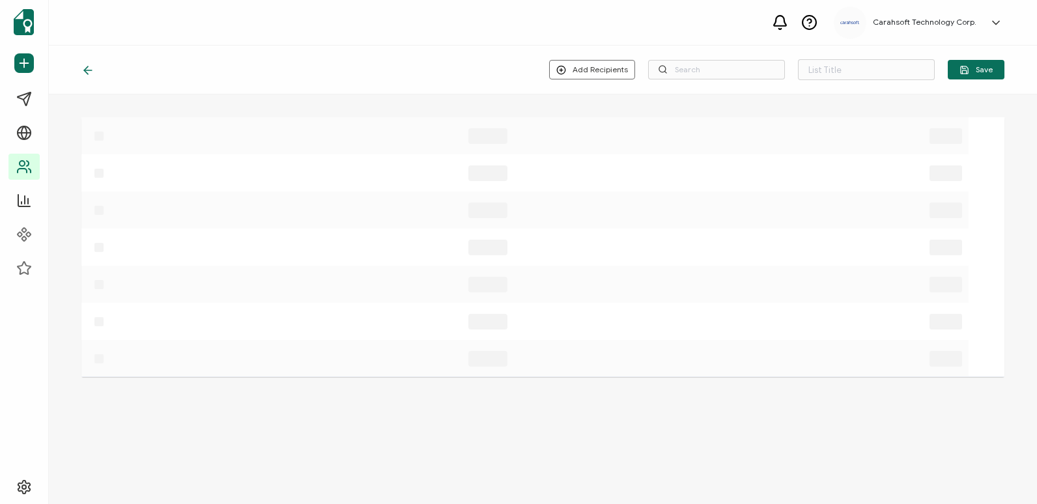
type input "List 1654"
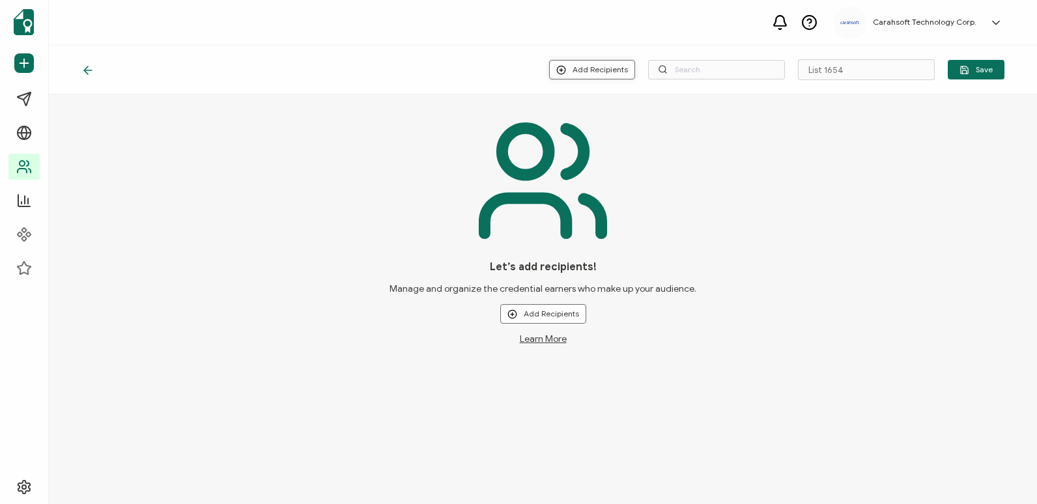
click at [599, 65] on button "Add Recipients" at bounding box center [592, 70] width 86 height 20
click at [589, 135] on li "Import from Recipients" at bounding box center [612, 126] width 121 height 21
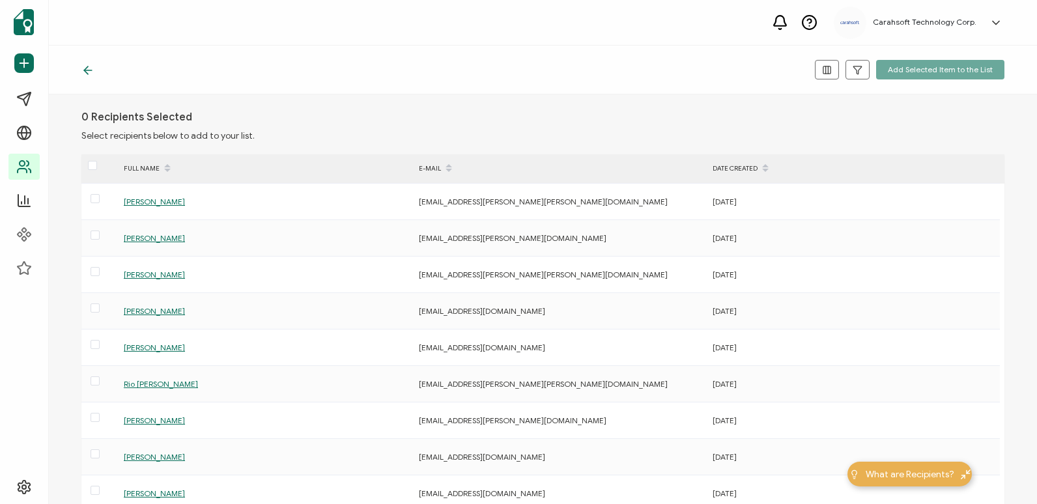
click at [85, 70] on icon at bounding box center [86, 70] width 4 height 8
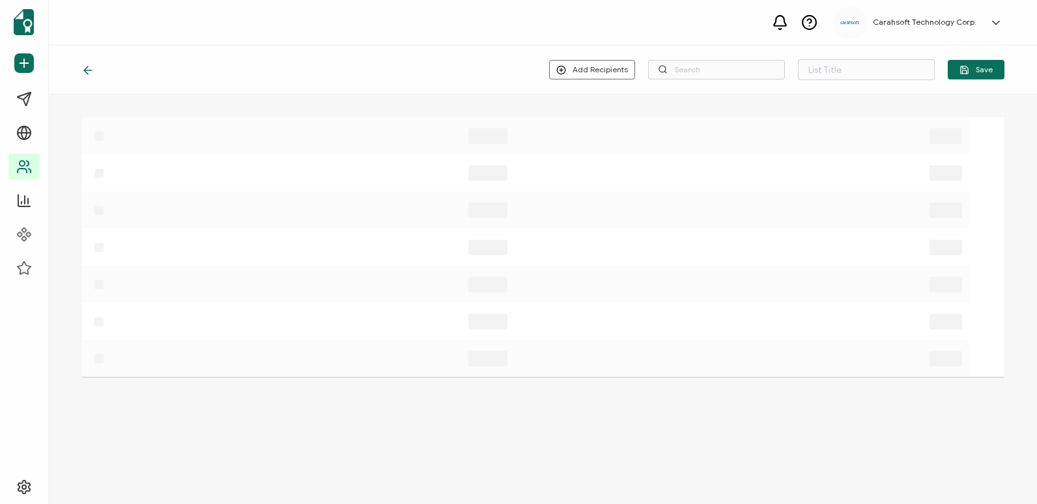
type input "List 1654"
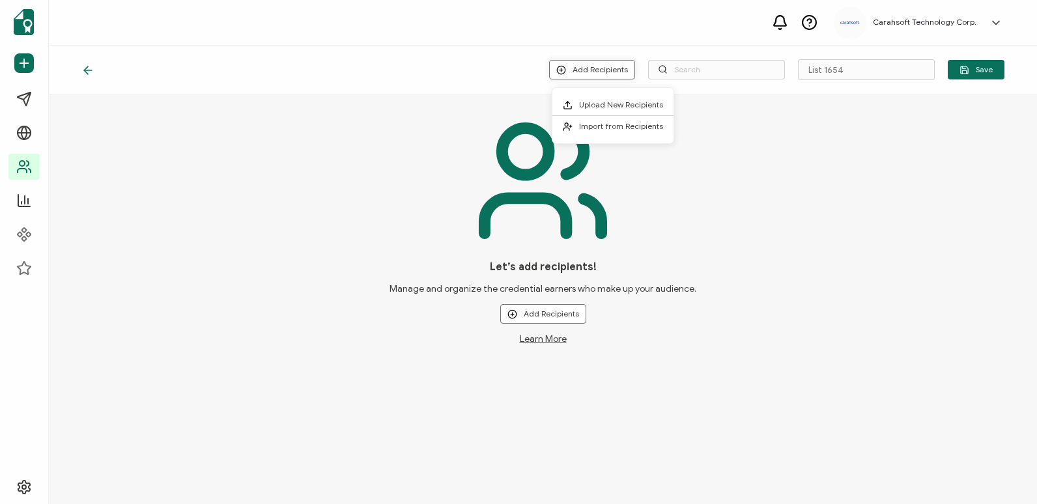
click at [604, 69] on button "Add Recipients" at bounding box center [592, 70] width 86 height 20
click at [603, 100] on span "Upload New Recipients" at bounding box center [621, 105] width 84 height 10
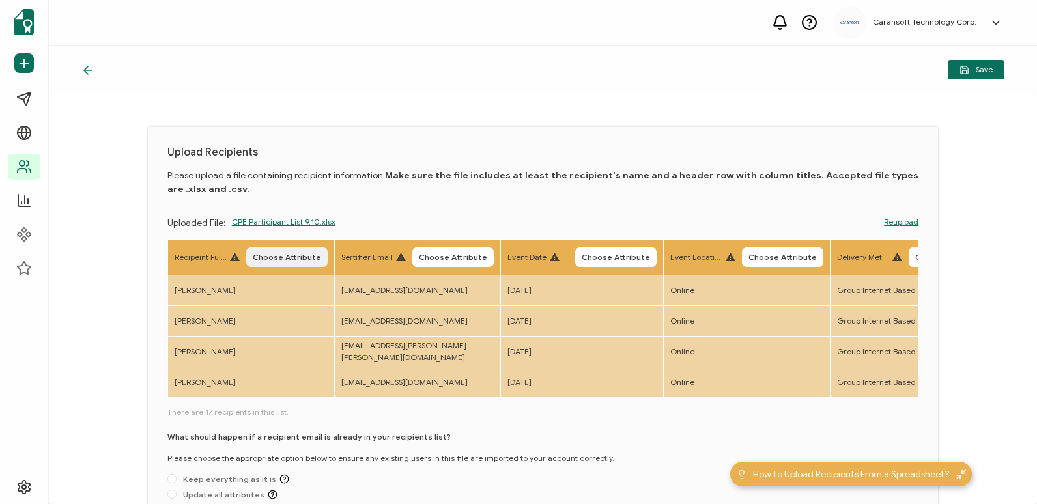
click at [295, 253] on span "Choose Attribute" at bounding box center [287, 257] width 68 height 8
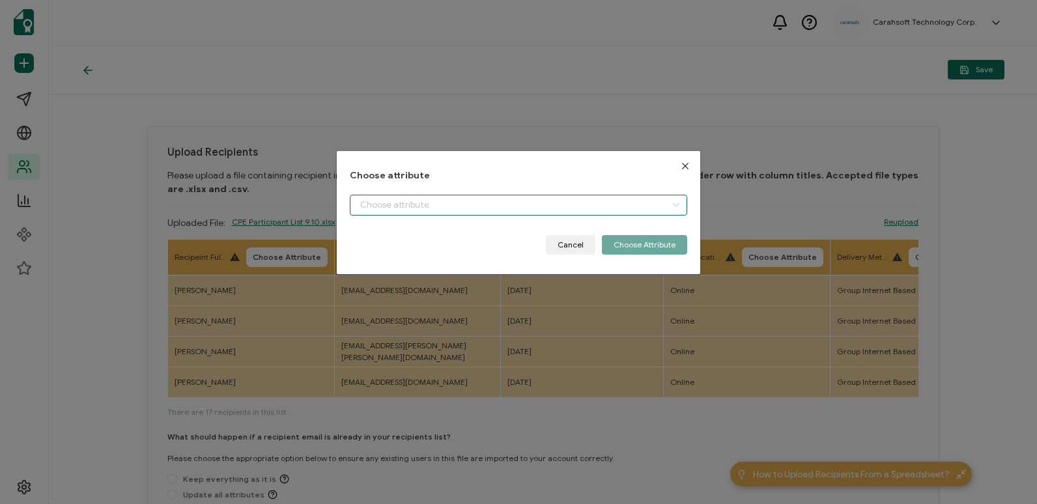
click at [466, 202] on input "dialog" at bounding box center [518, 205] width 337 height 21
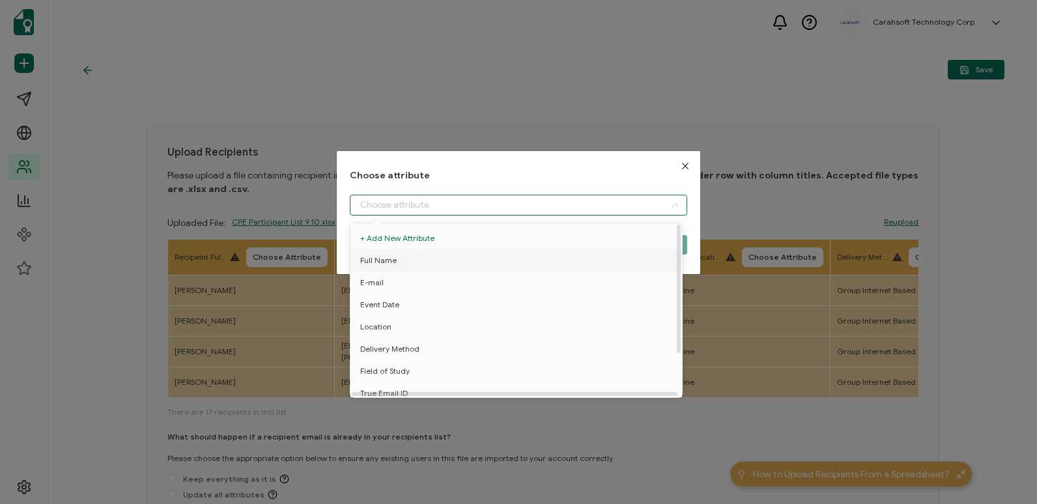
click at [463, 267] on li "Full Name" at bounding box center [518, 260] width 343 height 22
type input "Full Name"
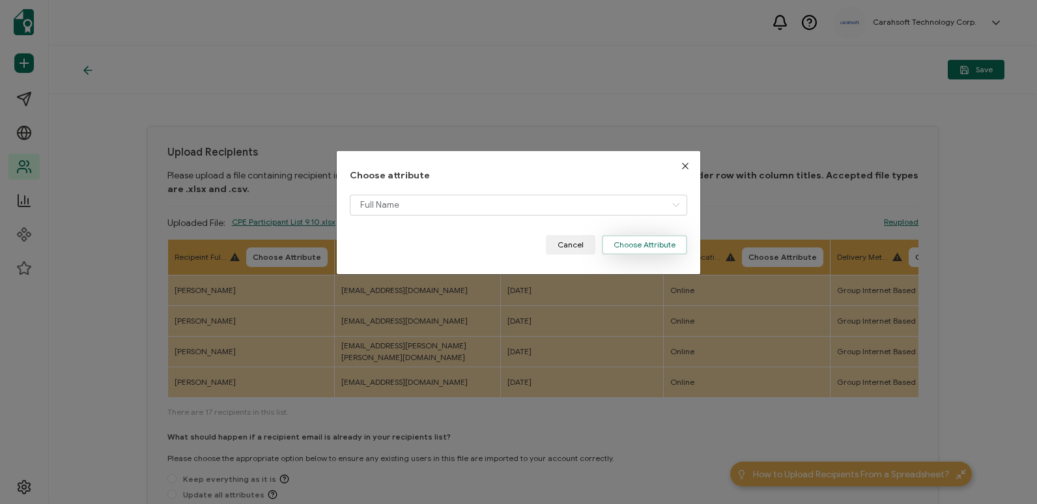
click at [637, 249] on button "Choose Attribute" at bounding box center [644, 245] width 85 height 20
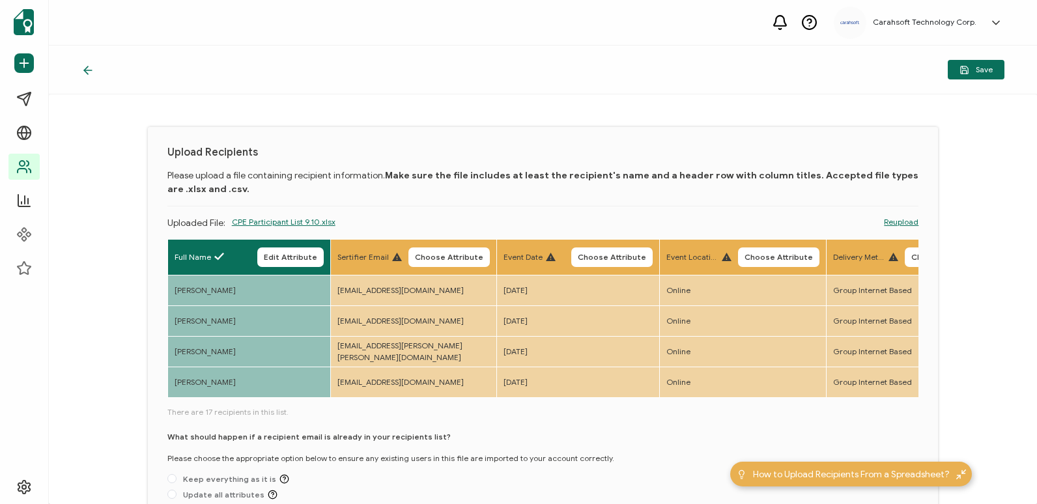
click at [462, 255] on button "Choose Attribute" at bounding box center [448, 257] width 81 height 20
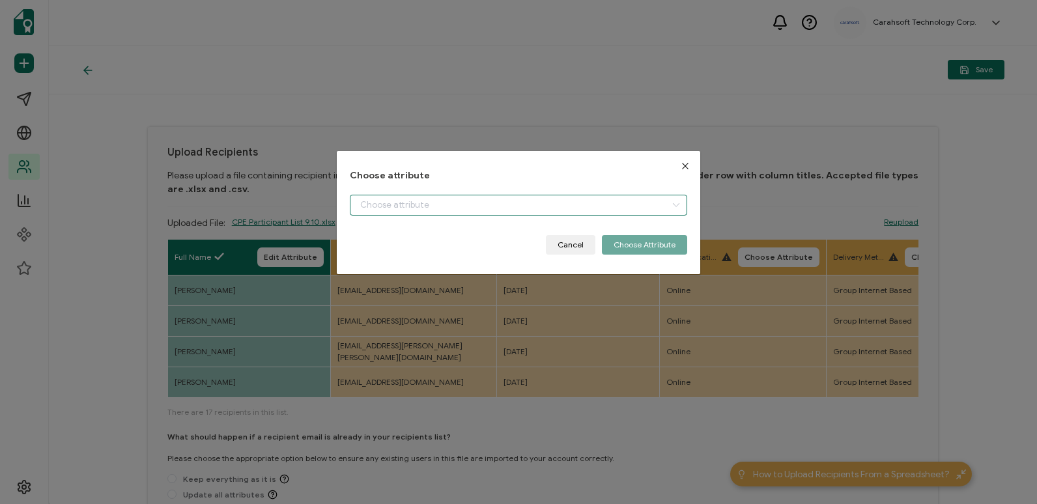
click at [528, 201] on input "dialog" at bounding box center [518, 205] width 337 height 21
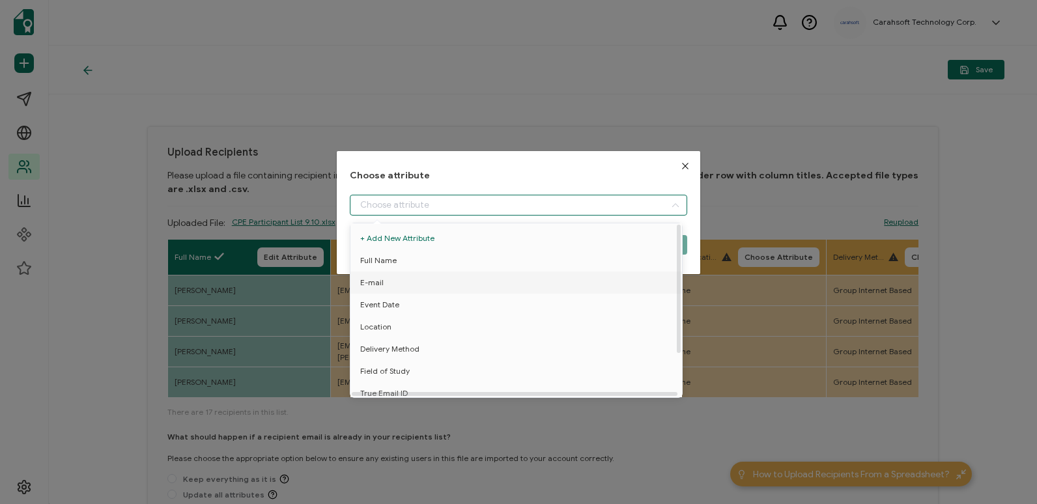
click at [527, 280] on li "E-mail" at bounding box center [518, 283] width 343 height 22
type input "E-mail"
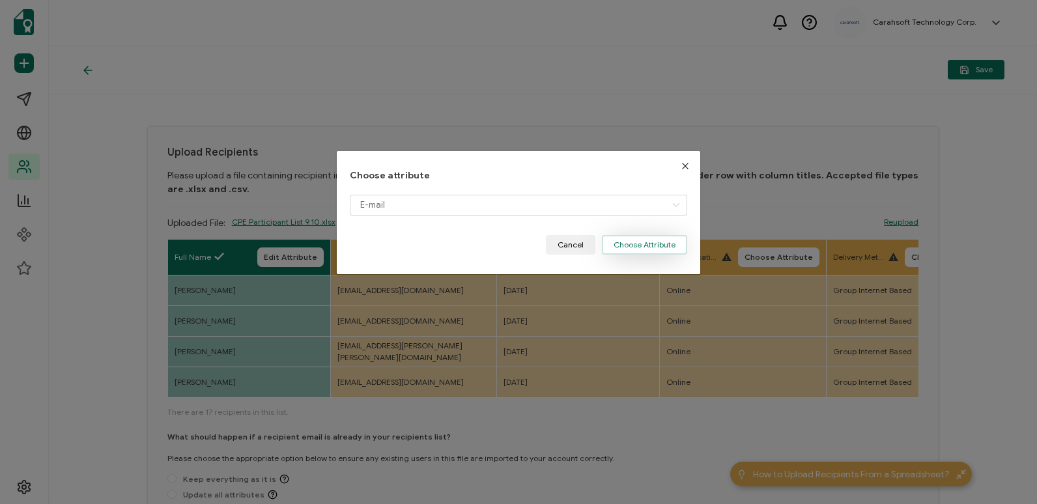
click at [607, 245] on button "Choose Attribute" at bounding box center [644, 245] width 85 height 20
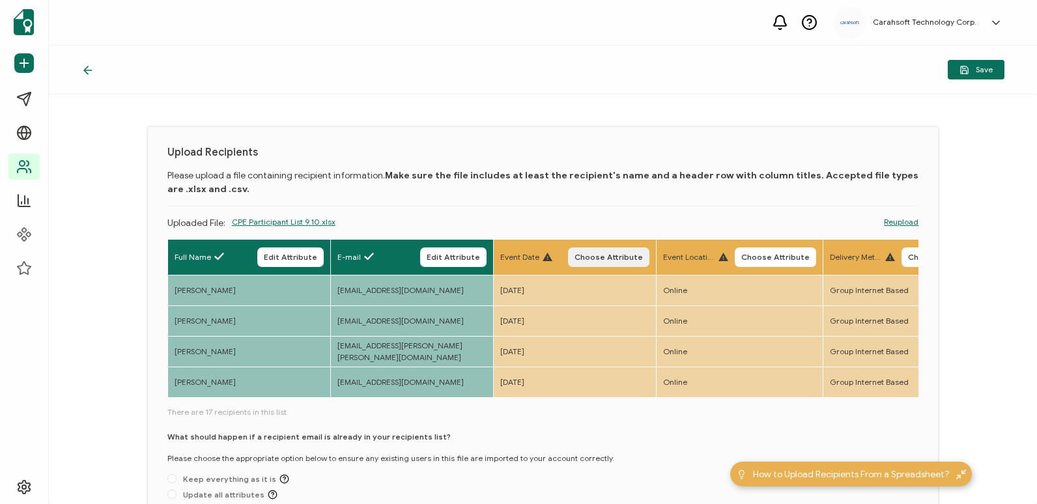
click at [625, 251] on button "Choose Attribute" at bounding box center [608, 257] width 81 height 20
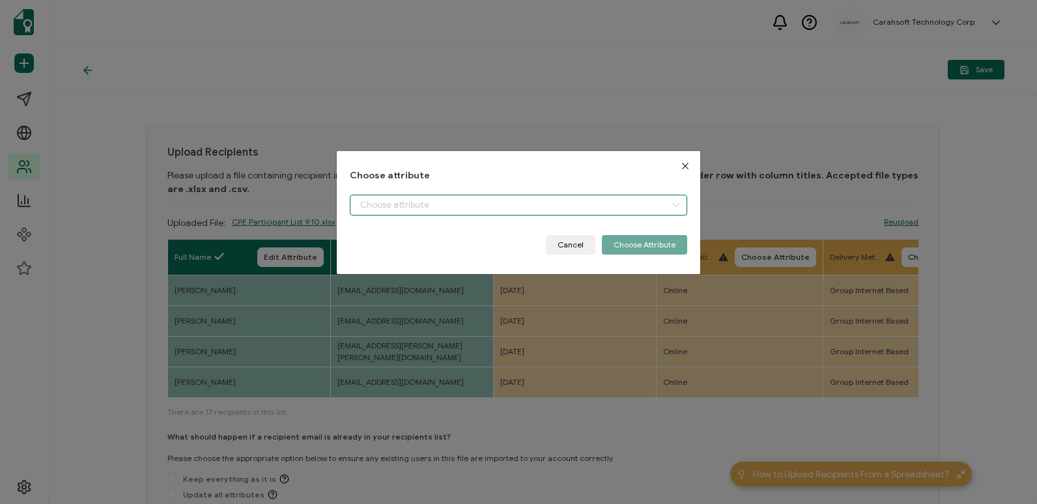
click at [640, 205] on input "dialog" at bounding box center [518, 205] width 337 height 21
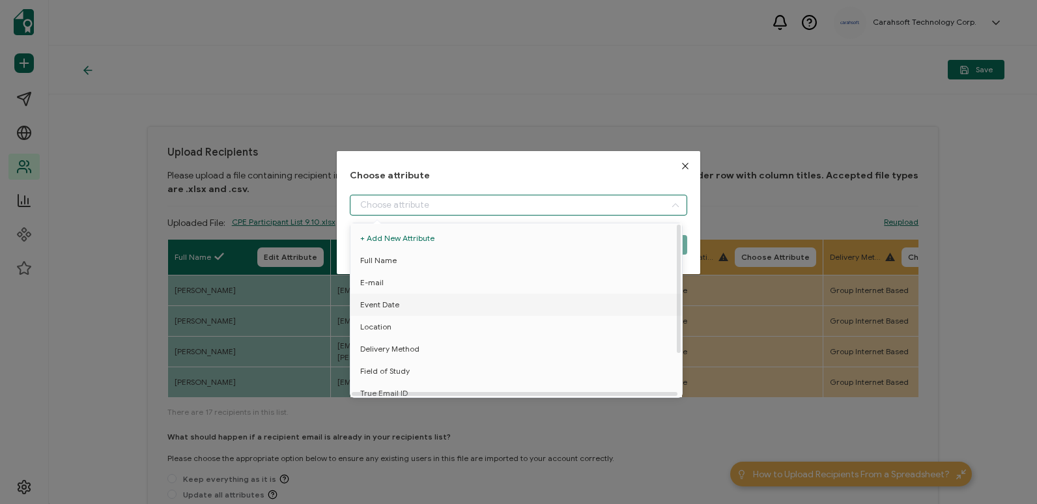
click at [610, 308] on li "Event Date" at bounding box center [518, 305] width 343 height 22
type input "Event Date"
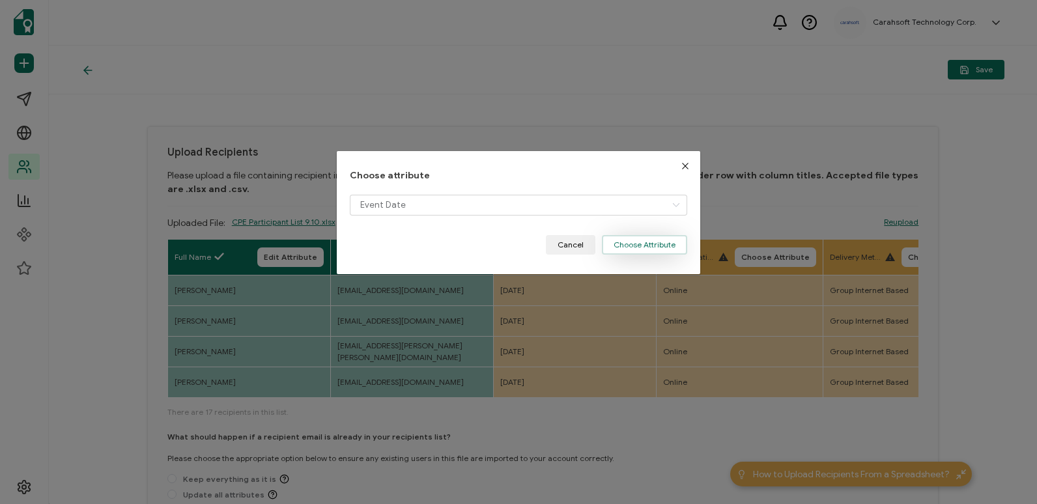
click at [642, 247] on button "Choose Attribute" at bounding box center [644, 245] width 85 height 20
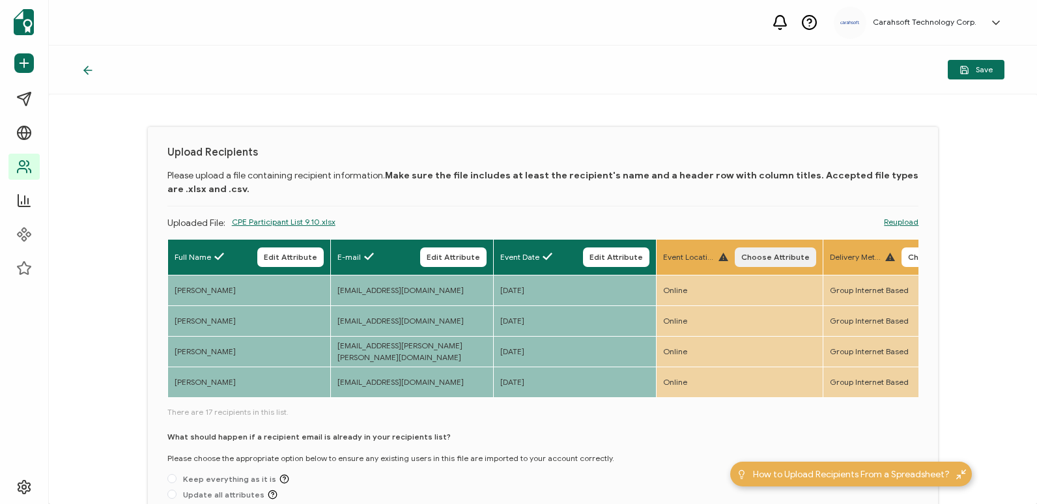
click at [767, 251] on button "Choose Attribute" at bounding box center [775, 257] width 81 height 20
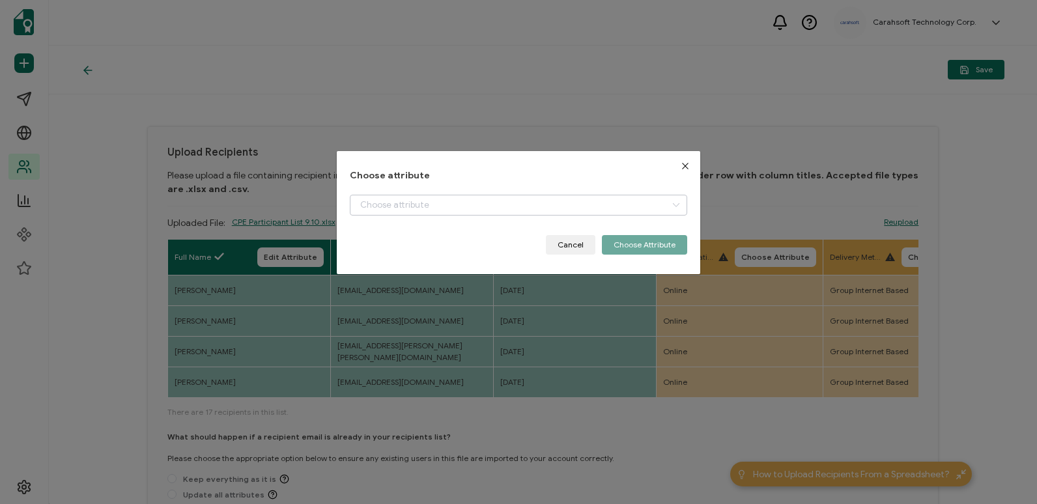
click at [671, 210] on icon "dialog" at bounding box center [676, 205] width 16 height 21
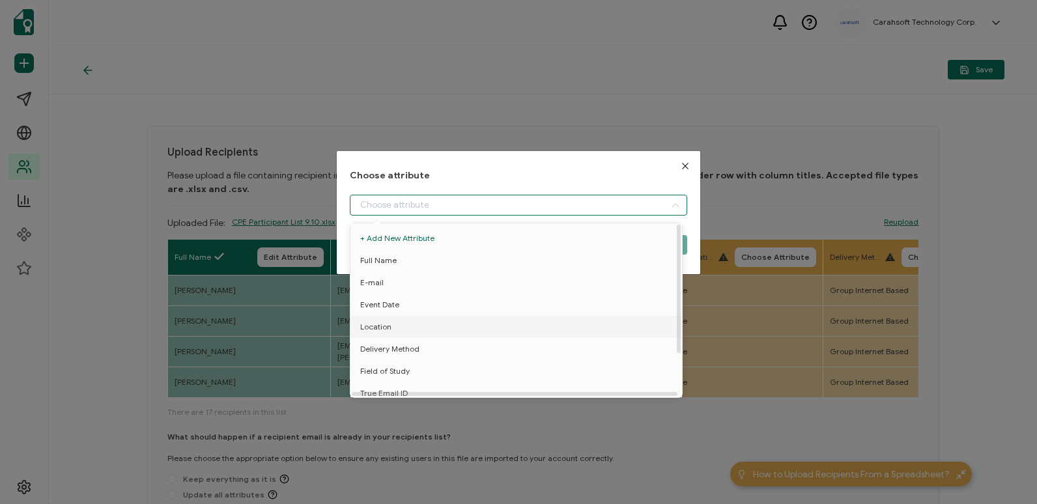
click at [594, 319] on li "Location" at bounding box center [518, 327] width 343 height 22
type input "Location"
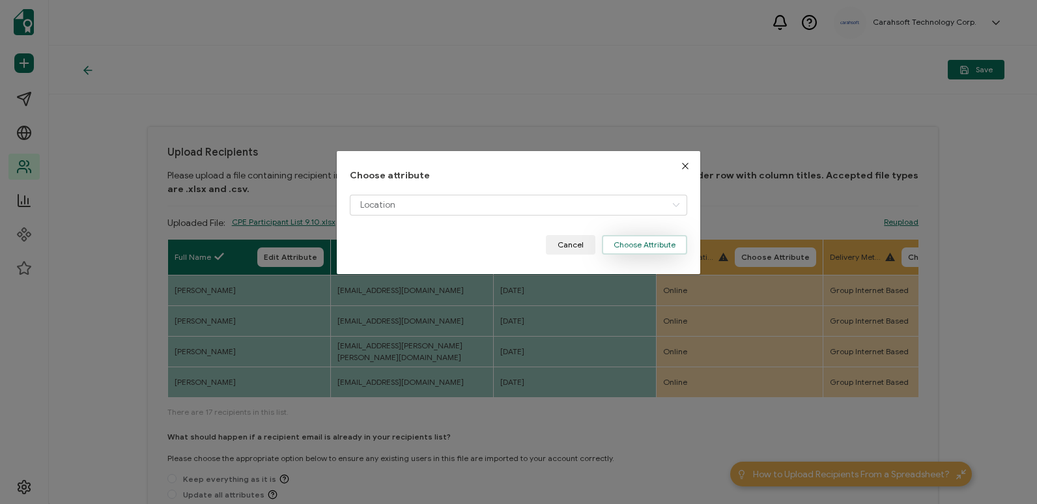
click at [655, 240] on button "Choose Attribute" at bounding box center [644, 245] width 85 height 20
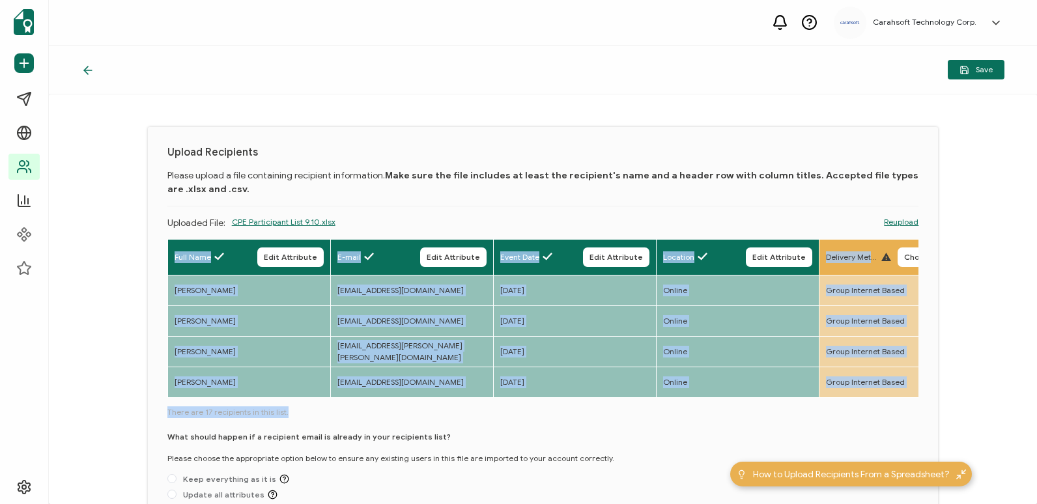
drag, startPoint x: 259, startPoint y: 399, endPoint x: 320, endPoint y: 404, distance: 61.4
click at [320, 404] on div "Full Name Edit Attribute E-mail Edit Attribute Event Date Edit Attribute Locati…" at bounding box center [543, 380] width 752 height 282
drag, startPoint x: 320, startPoint y: 404, endPoint x: 294, endPoint y: 405, distance: 26.1
click at [294, 405] on div "Full Name Edit Attribute E-mail Edit Attribute Event Date Edit Attribute Locati…" at bounding box center [543, 380] width 752 height 282
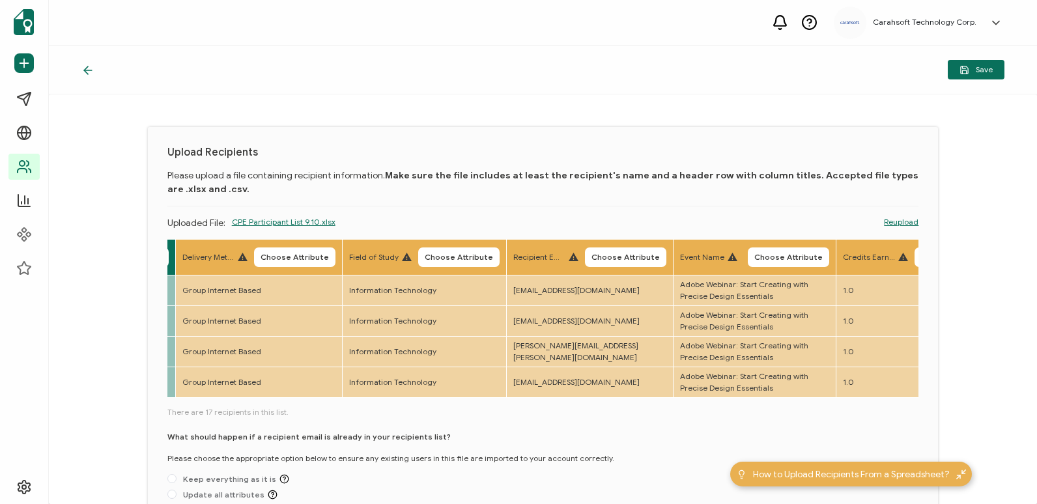
scroll to position [0, 647]
click at [300, 244] on th "Delivery Method Choose Attribute" at bounding box center [254, 258] width 167 height 36
click at [300, 258] on span "Choose Attribute" at bounding box center [291, 257] width 68 height 8
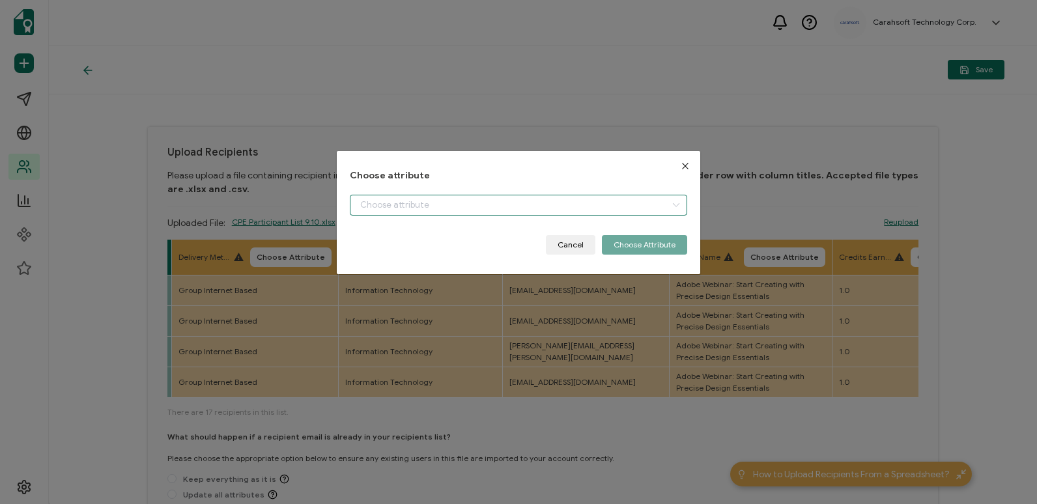
click at [621, 201] on input "dialog" at bounding box center [518, 205] width 337 height 21
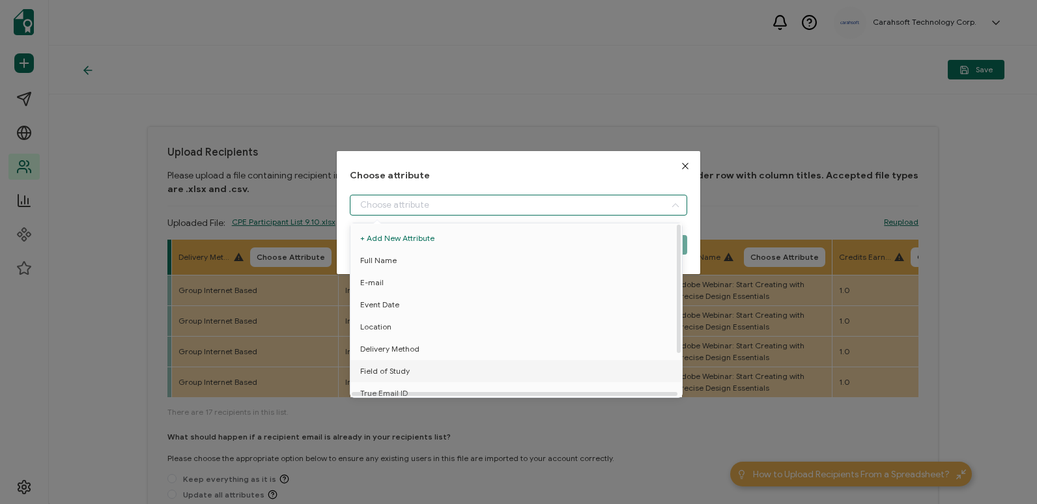
click at [514, 360] on li "Field of Study" at bounding box center [518, 371] width 343 height 22
type input "Field of Study"
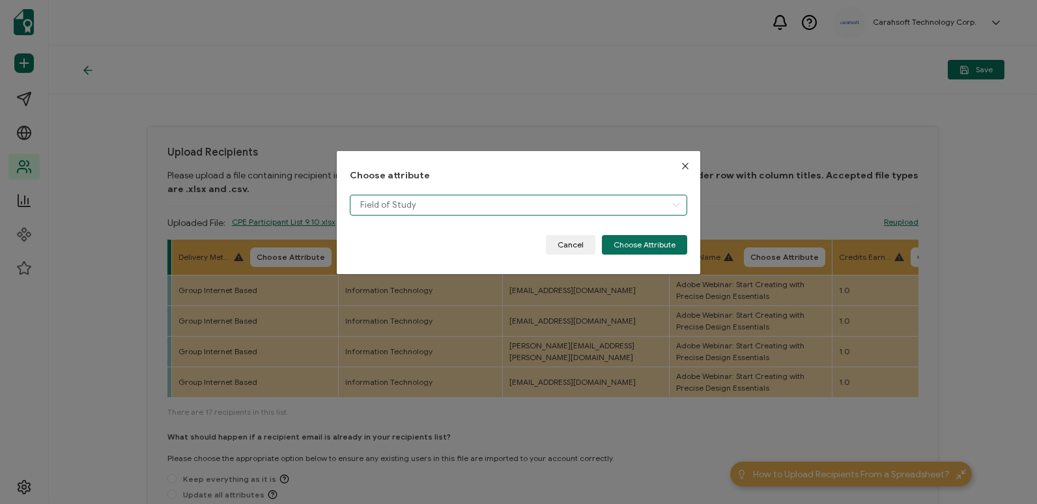
click at [550, 203] on input "Field of Study" at bounding box center [518, 205] width 337 height 21
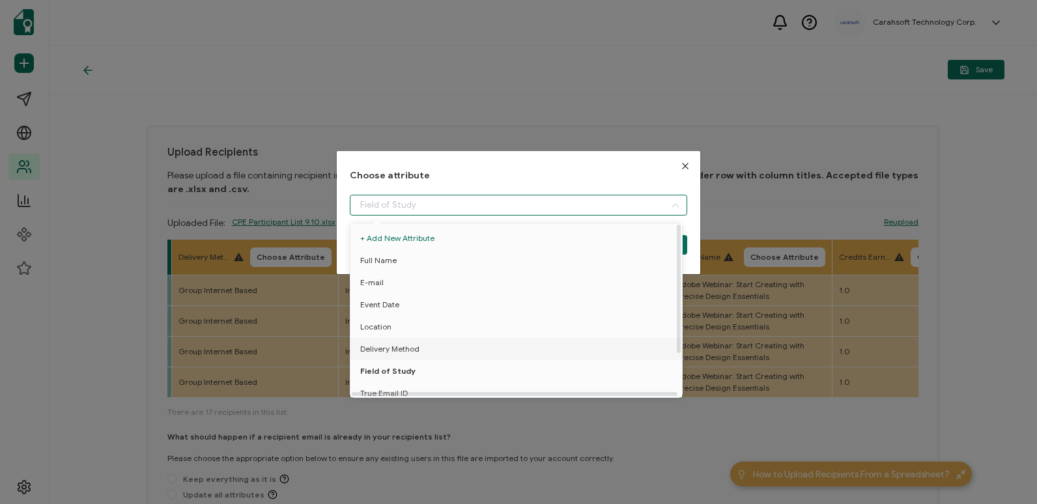
click at [494, 345] on li "Delivery Method" at bounding box center [518, 349] width 343 height 22
type input "Delivery Method"
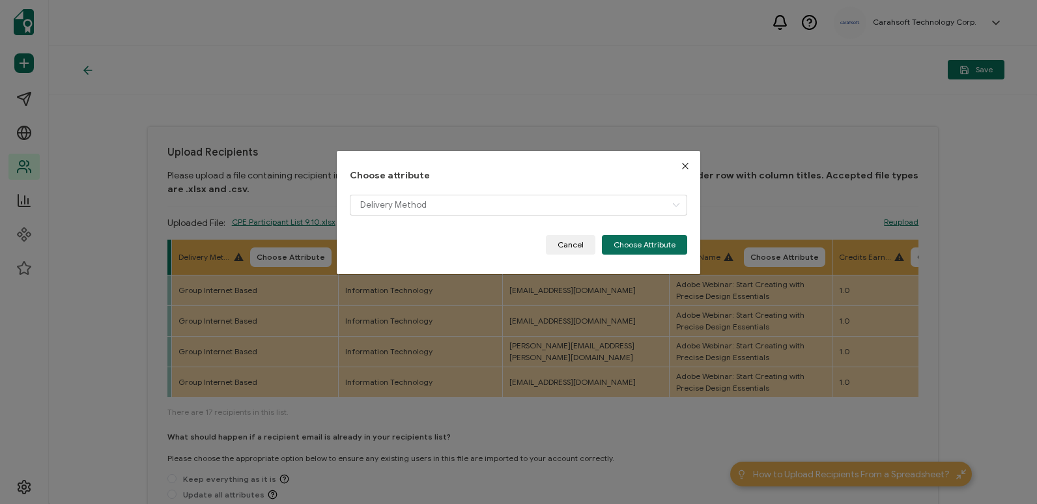
drag, startPoint x: 627, startPoint y: 244, endPoint x: 589, endPoint y: 247, distance: 37.3
click at [627, 244] on button "Choose Attribute" at bounding box center [644, 245] width 85 height 20
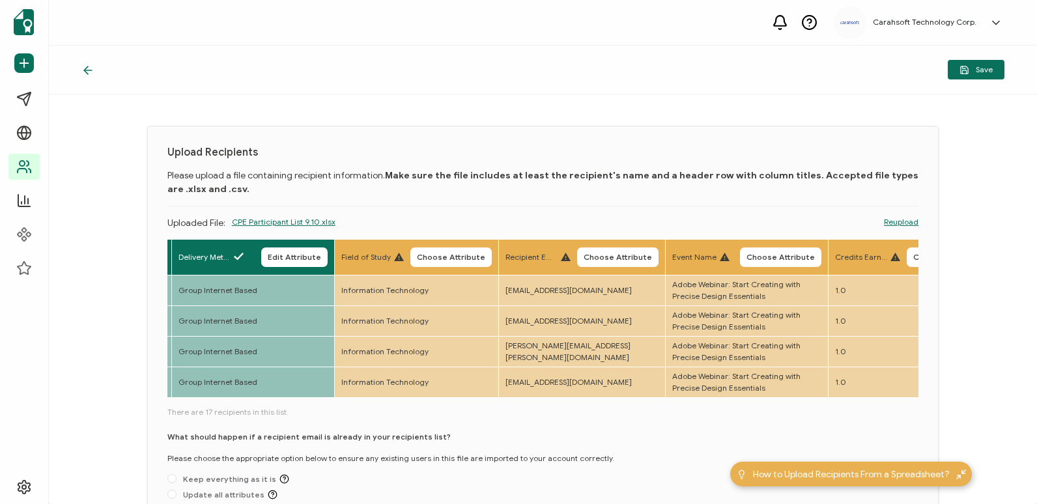
click at [432, 263] on button "Choose Attribute" at bounding box center [450, 257] width 81 height 20
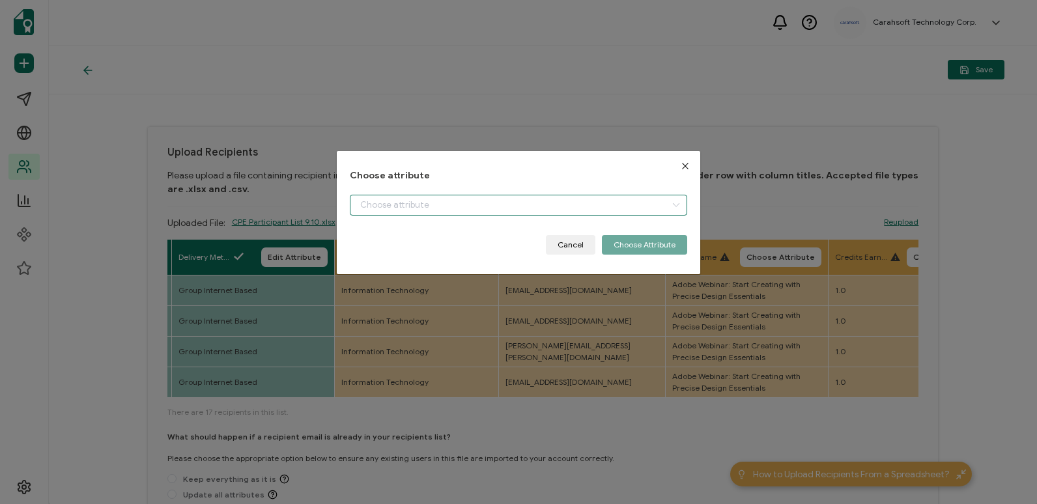
click at [537, 203] on input "dialog" at bounding box center [518, 205] width 337 height 21
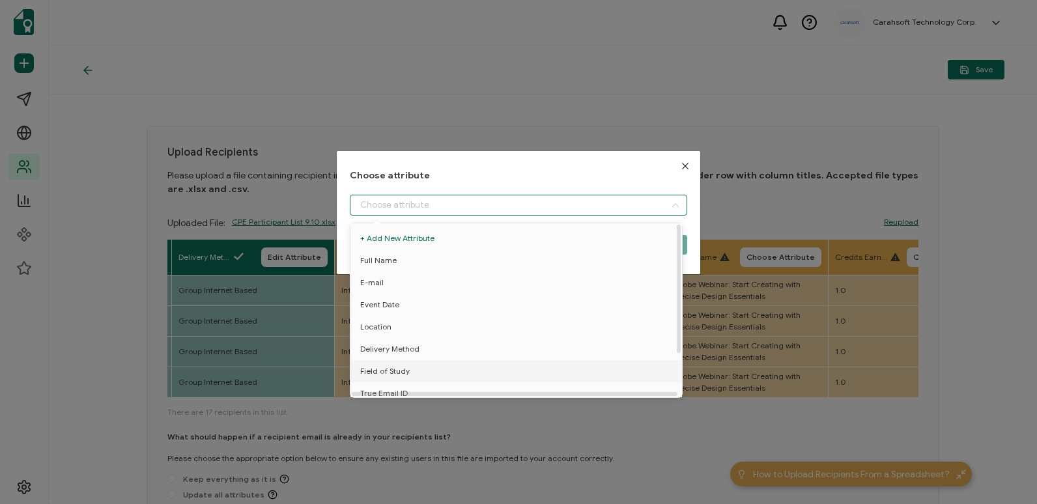
click at [516, 365] on li "Field of Study" at bounding box center [518, 371] width 343 height 22
type input "Field of Study"
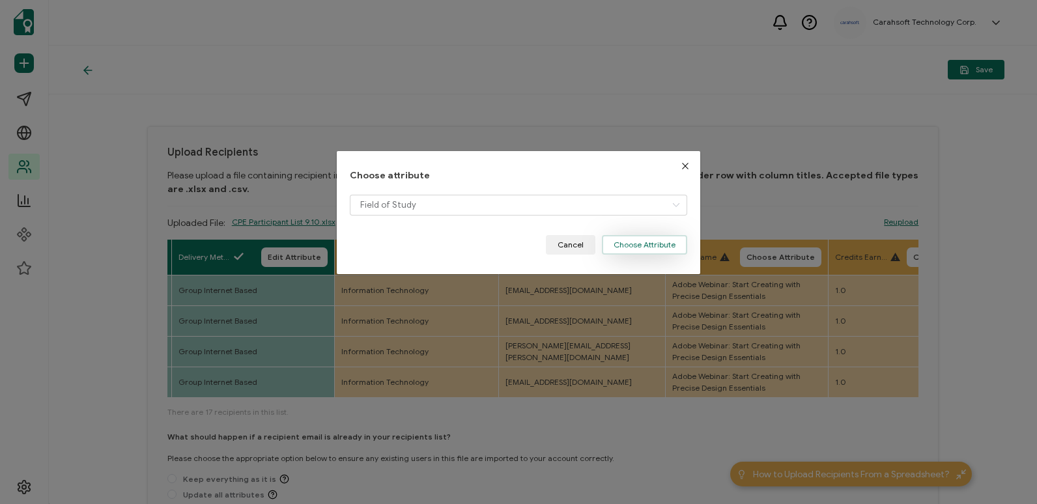
click at [612, 236] on button "Choose Attribute" at bounding box center [644, 245] width 85 height 20
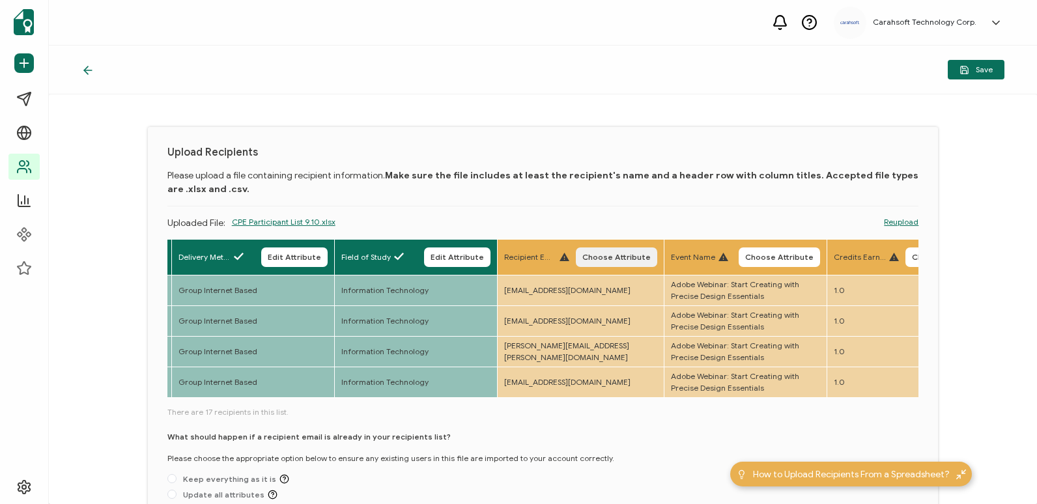
click at [645, 261] on span "Choose Attribute" at bounding box center [616, 257] width 68 height 8
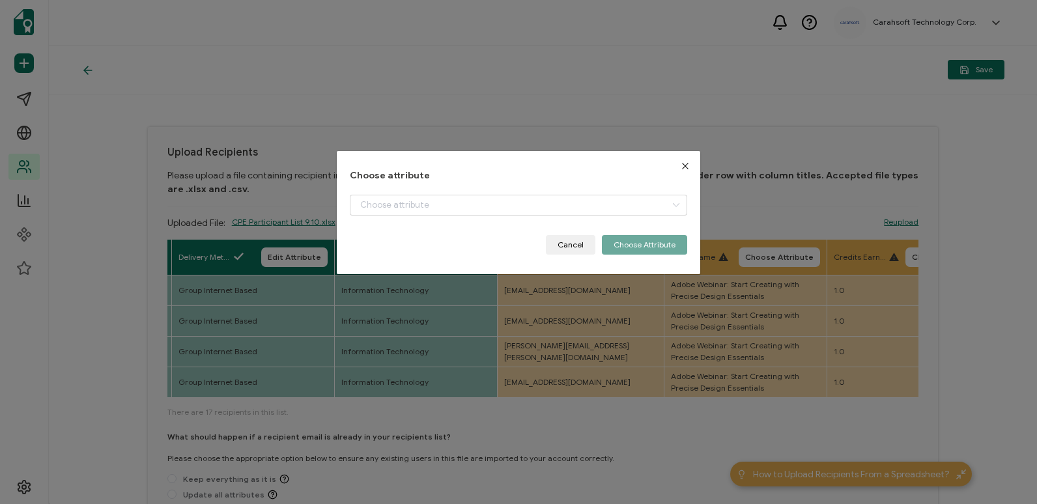
click at [626, 218] on div "dialog" at bounding box center [518, 215] width 337 height 40
click at [633, 210] on input "dialog" at bounding box center [518, 205] width 337 height 21
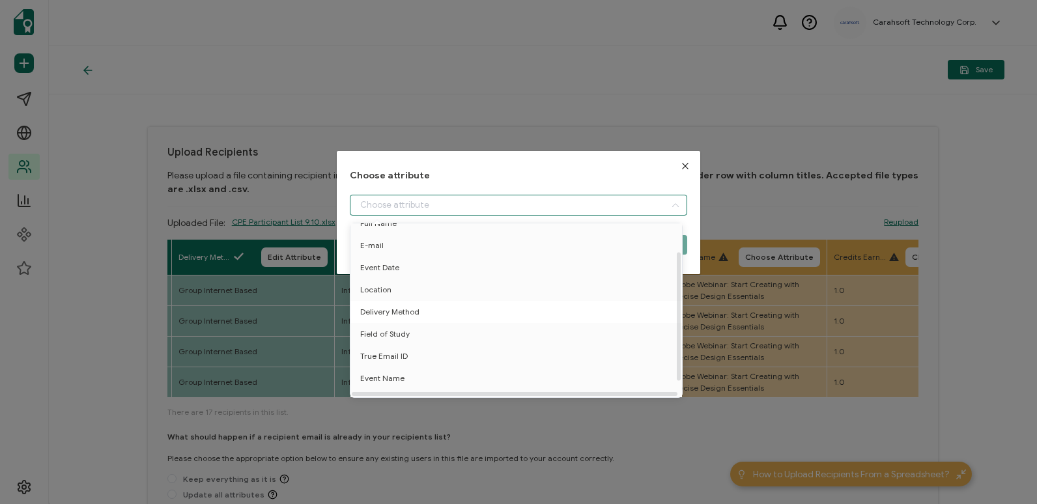
scroll to position [57, 0]
click at [540, 345] on li "True Email ID" at bounding box center [518, 343] width 343 height 22
type input "True Email ID"
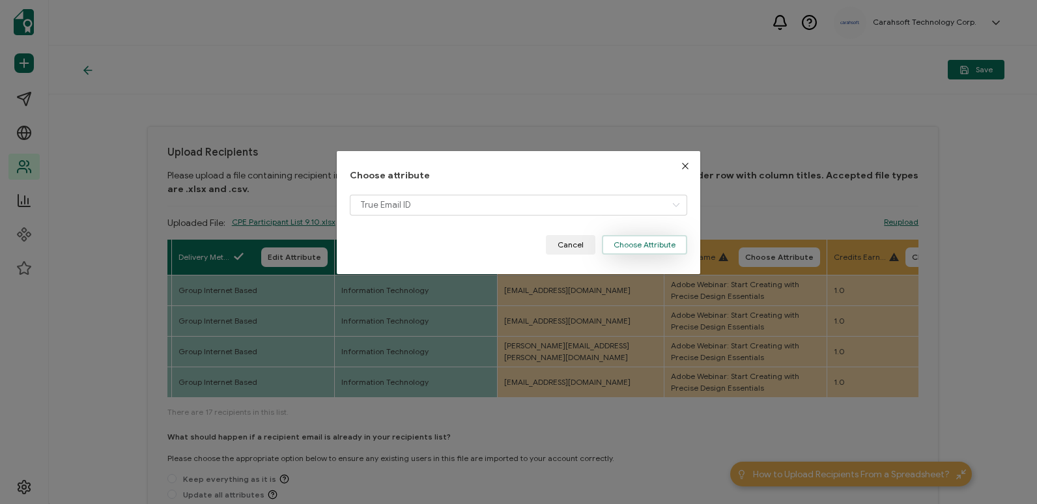
click at [627, 248] on button "Choose Attribute" at bounding box center [644, 245] width 85 height 20
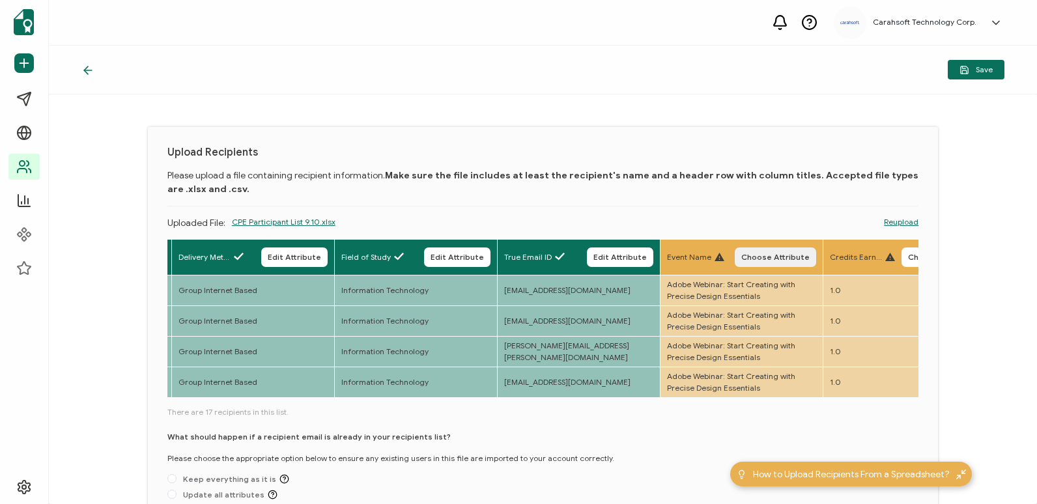
click at [759, 256] on span "Choose Attribute" at bounding box center [775, 257] width 68 height 8
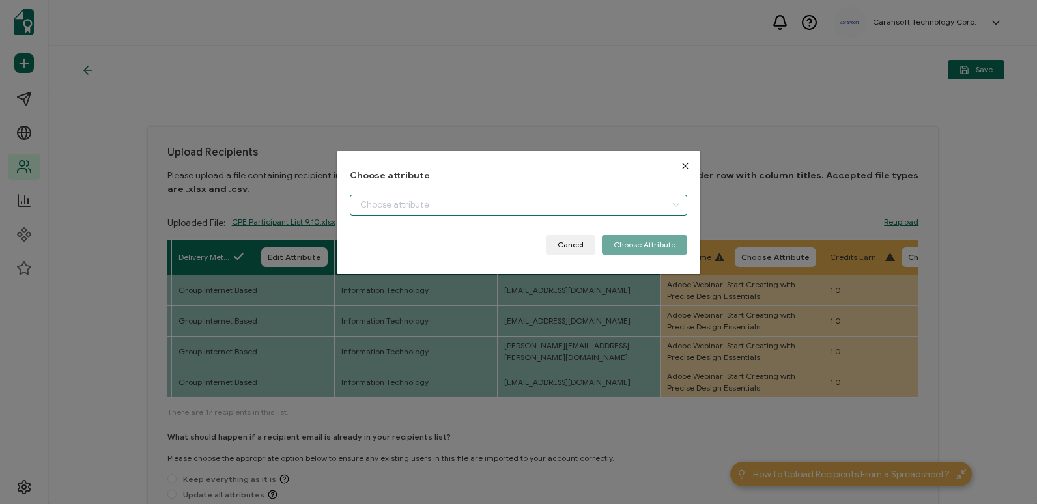
click at [658, 206] on input "dialog" at bounding box center [518, 205] width 337 height 21
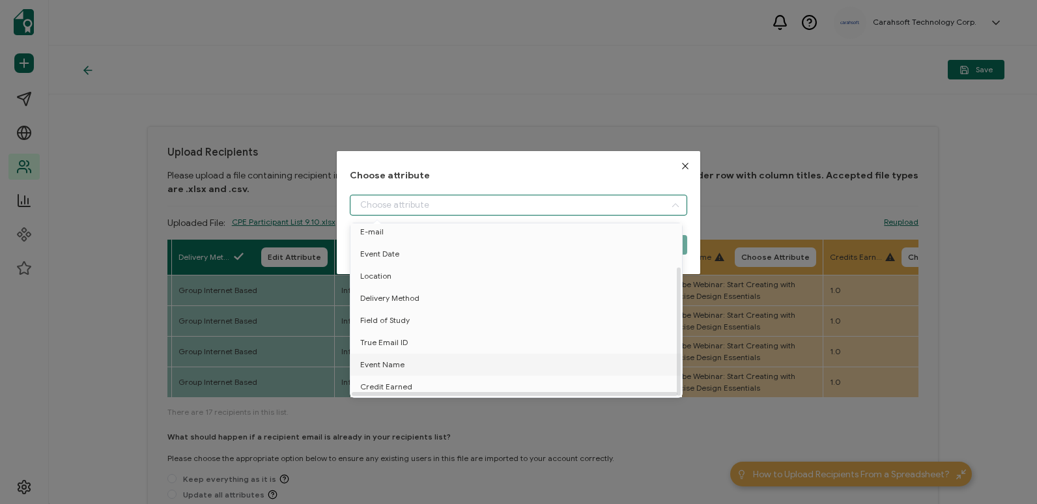
click at [492, 363] on li "Event Name" at bounding box center [518, 365] width 343 height 22
type input "Event Name"
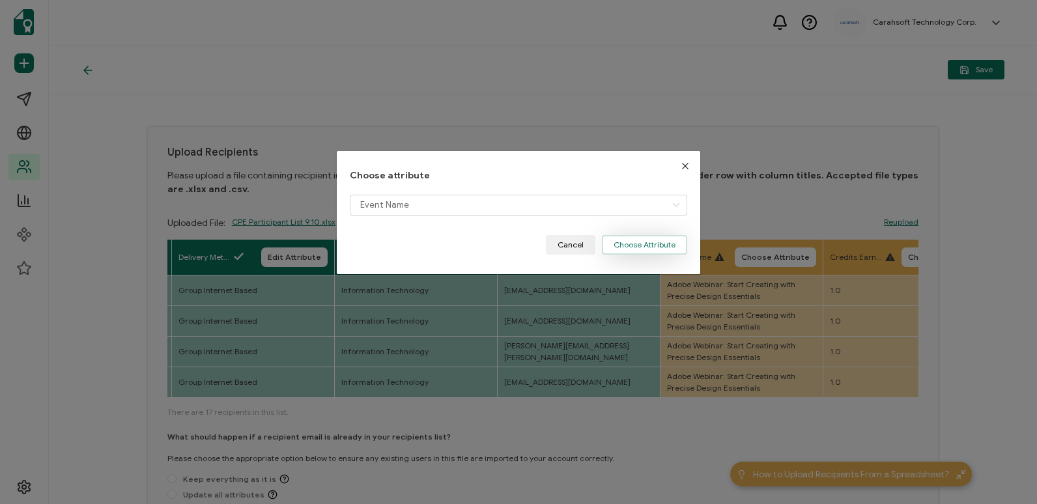
click at [664, 246] on button "Choose Attribute" at bounding box center [644, 245] width 85 height 20
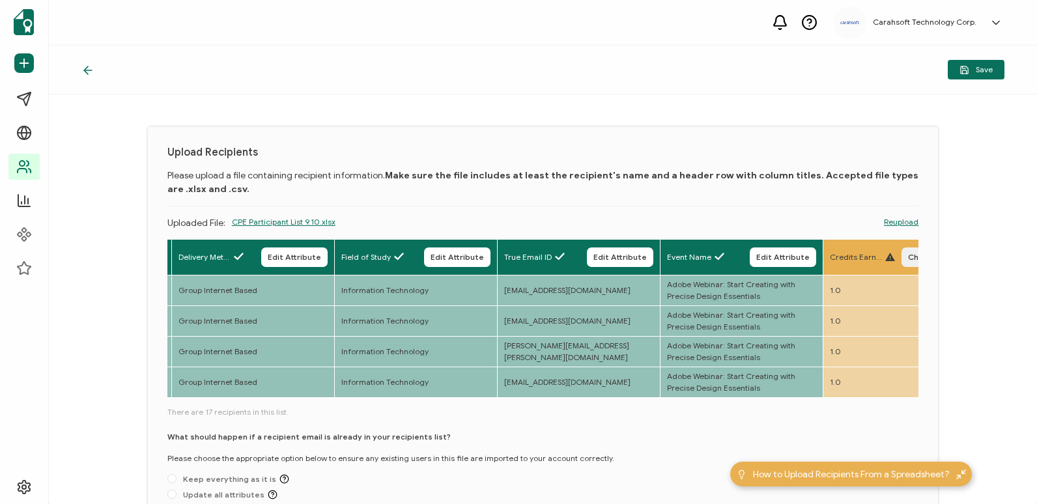
click at [907, 251] on button "Choose Attribute" at bounding box center [941, 257] width 81 height 20
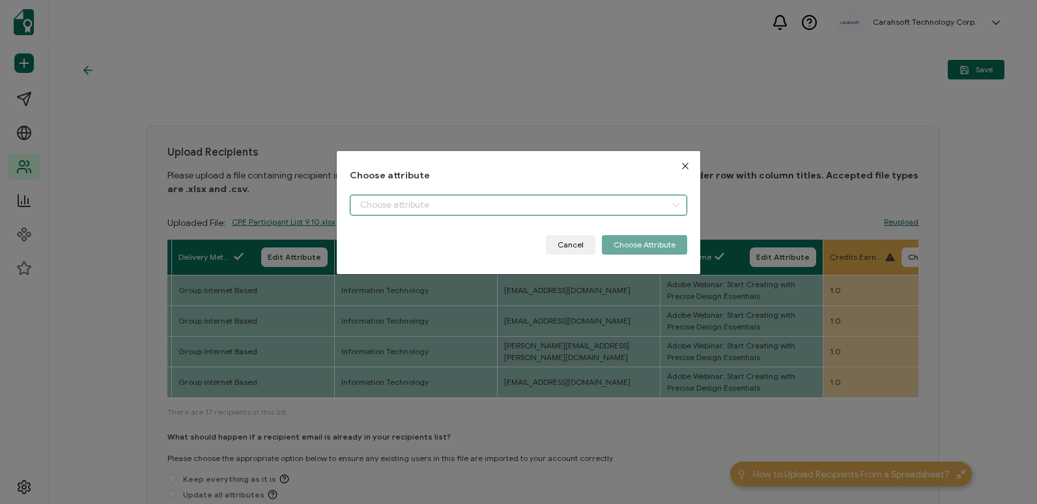
click at [653, 199] on input "dialog" at bounding box center [518, 205] width 337 height 21
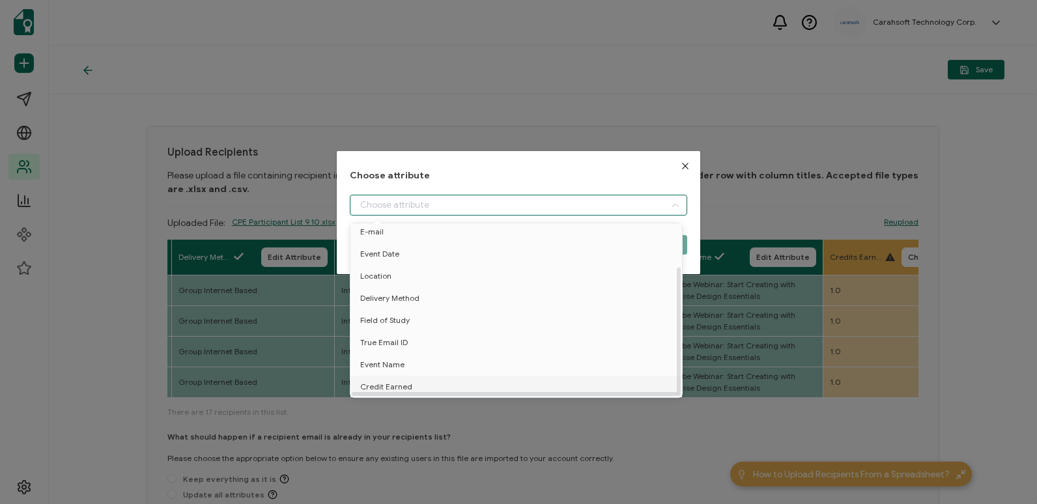
click at [584, 377] on li "Credit Earned" at bounding box center [518, 387] width 343 height 22
type input "Credit Earned"
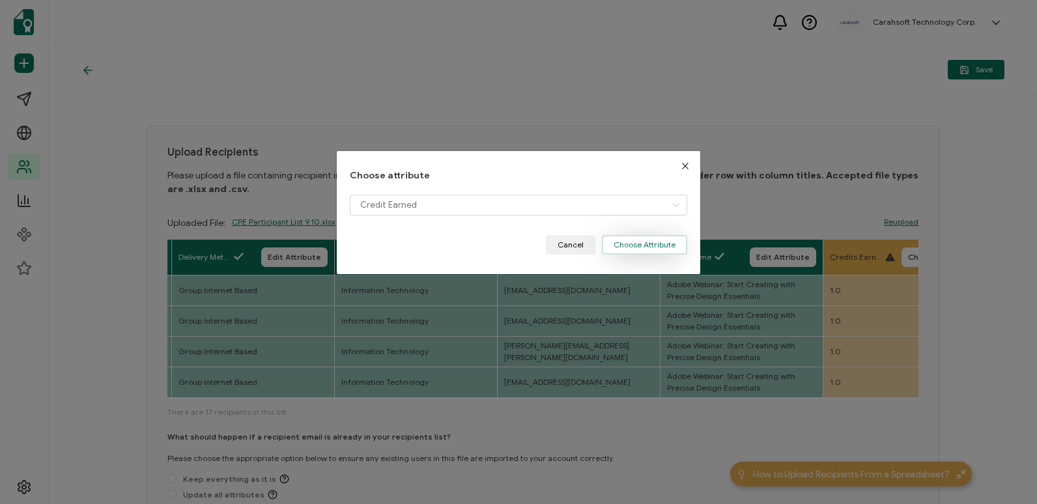
click at [647, 238] on button "Choose Attribute" at bounding box center [644, 245] width 85 height 20
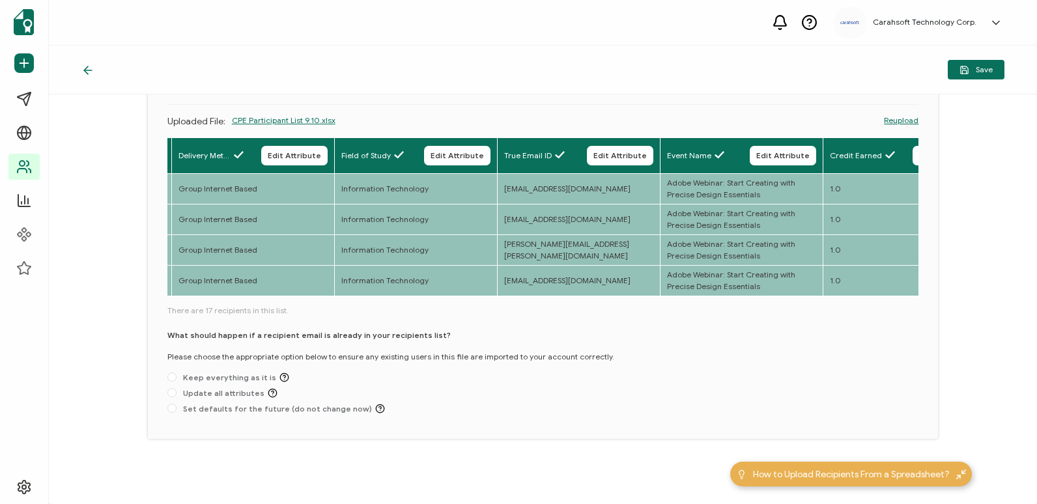
scroll to position [105, 0]
click at [354, 410] on span "Set defaults for the future (do not change now)" at bounding box center [280, 409] width 208 height 10
click at [176, 410] on input "Set defaults for the future (do not change now)" at bounding box center [171, 409] width 9 height 10
radio input "true"
click at [979, 67] on span "Save" at bounding box center [975, 70] width 33 height 10
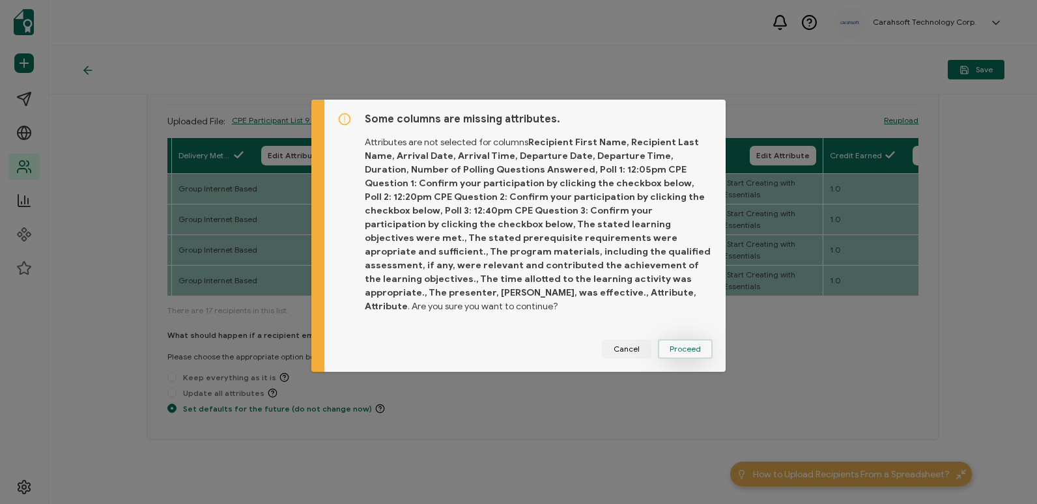
click at [692, 350] on button "Proceed" at bounding box center [685, 349] width 55 height 20
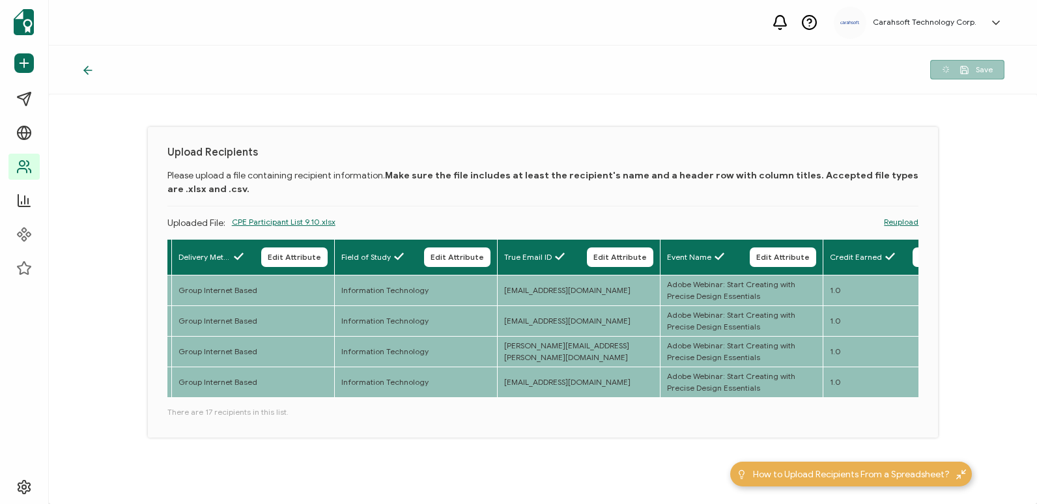
scroll to position [2, 0]
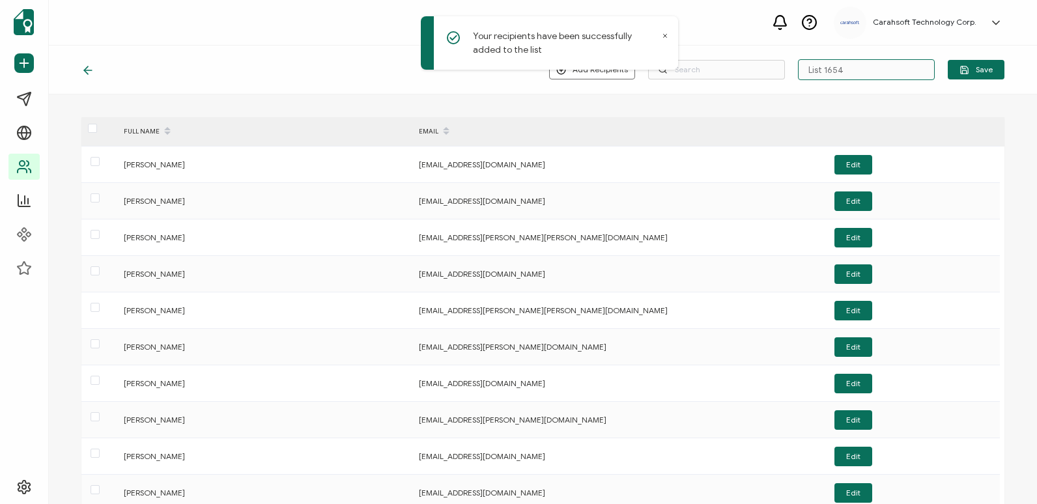
click at [914, 65] on input "List 1654" at bounding box center [866, 69] width 137 height 21
paste input "9-24-2025_71945_Adobe Webinar"
type input "9-24-2025_71945_Adobe Webinar"
click at [985, 72] on span "Save" at bounding box center [975, 70] width 33 height 10
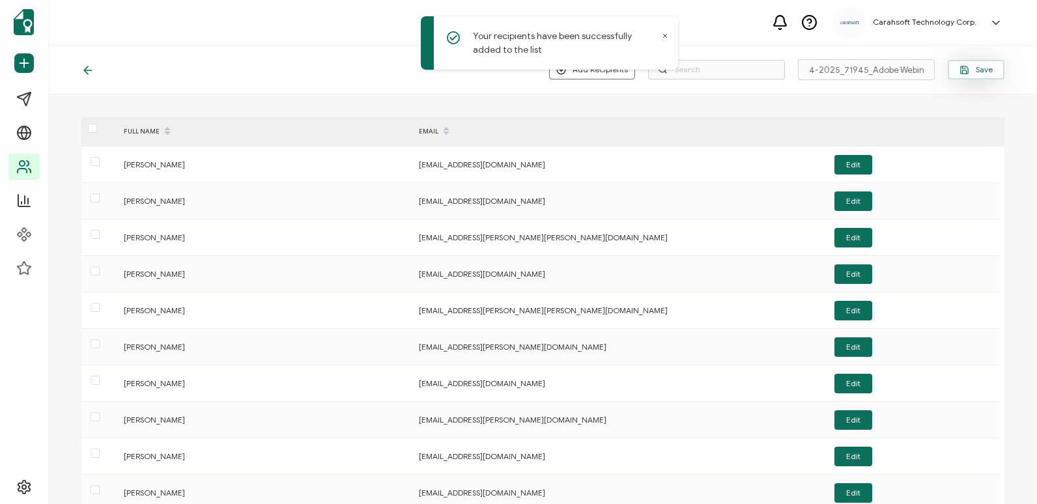
scroll to position [0, 0]
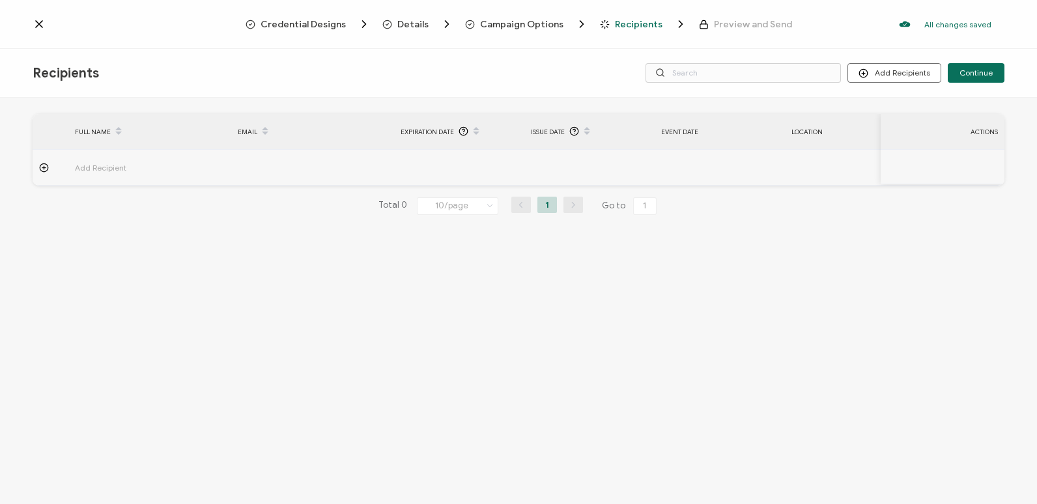
click at [526, 31] on div "Credential Designs Details Campaign Options Recipients Preview and Send All cha…" at bounding box center [518, 24] width 1037 height 49
click at [527, 28] on span "Campaign Options" at bounding box center [521, 25] width 83 height 10
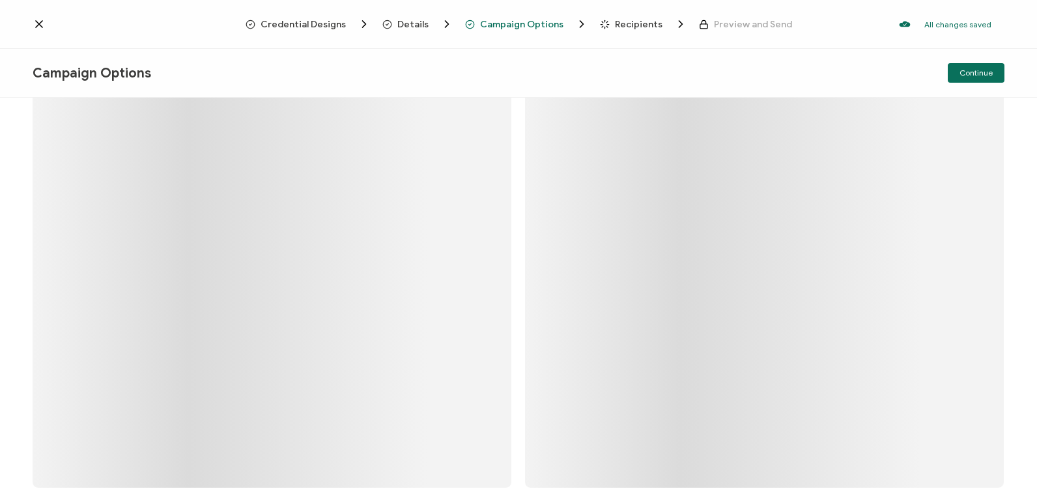
click at [426, 28] on span "Details" at bounding box center [412, 25] width 31 height 10
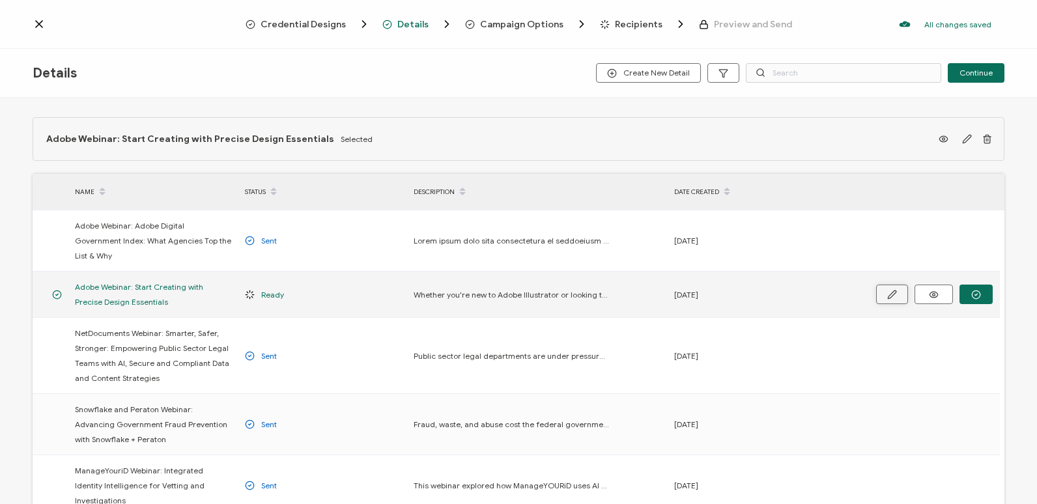
click at [890, 290] on icon "button" at bounding box center [892, 295] width 10 height 10
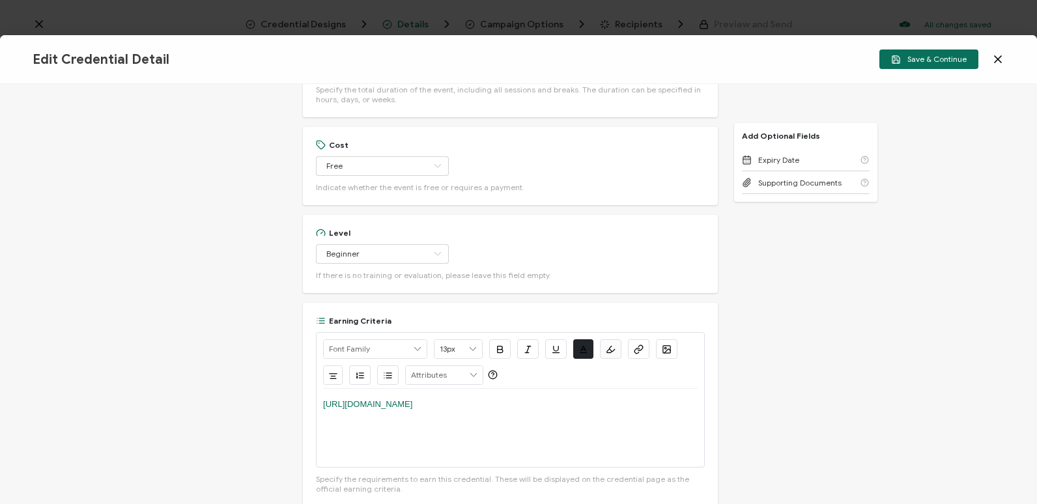
scroll to position [782, 0]
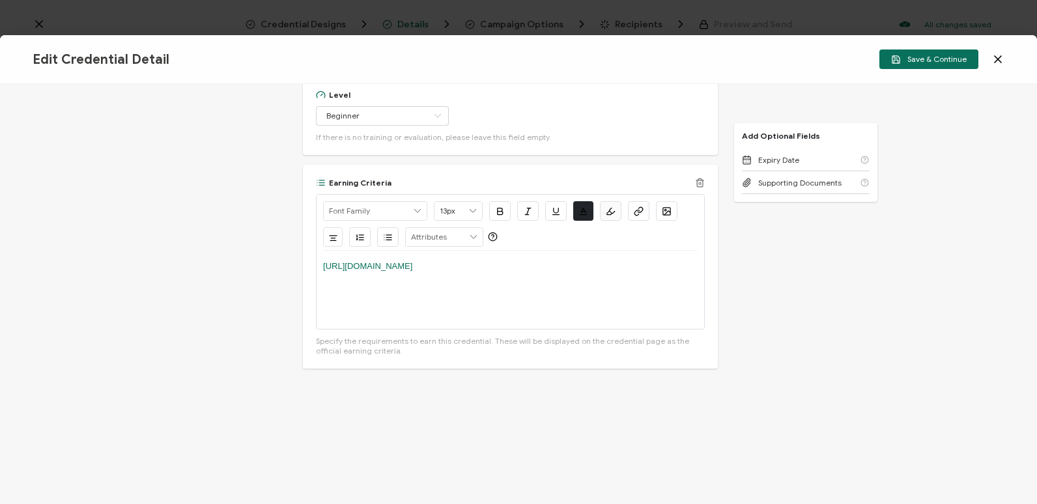
drag, startPoint x: 675, startPoint y: 266, endPoint x: 322, endPoint y: 253, distance: 352.6
click at [323, 253] on div "[URL][DOMAIN_NAME]" at bounding box center [510, 290] width 374 height 78
copy link "[URL][DOMAIN_NAME]"
drag, startPoint x: 430, startPoint y: 277, endPoint x: 427, endPoint y: 262, distance: 16.0
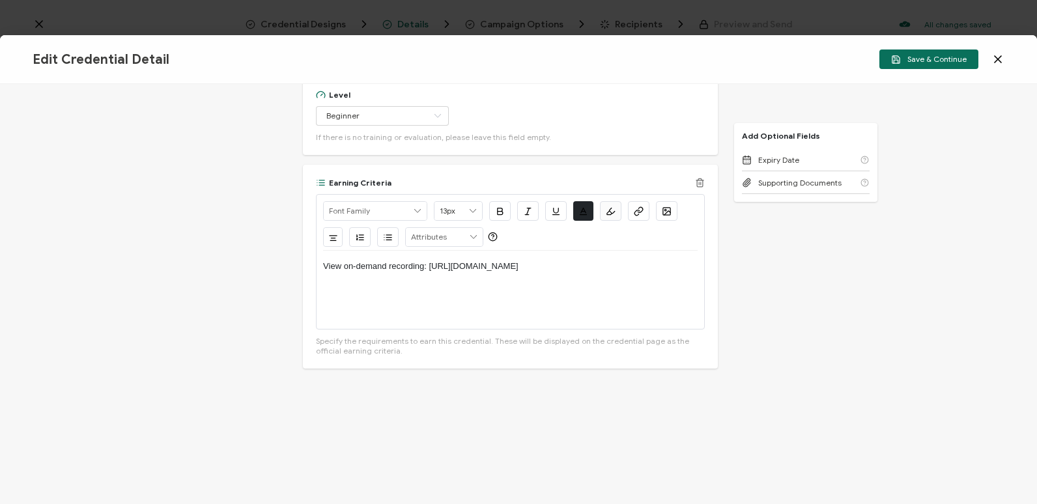
click at [427, 262] on p "View on-demand recording: https://www.carahsoft.com/learn/event/71945-start-cre…" at bounding box center [510, 267] width 374 height 12
click at [643, 213] on button "button" at bounding box center [638, 211] width 21 height 20
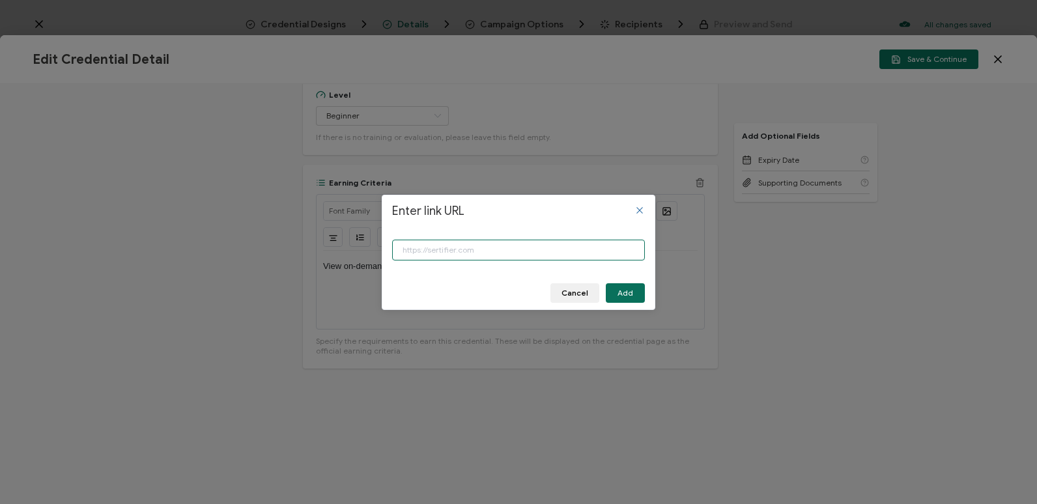
paste input "[URL][DOMAIN_NAME]"
type input "[URL][DOMAIN_NAME]"
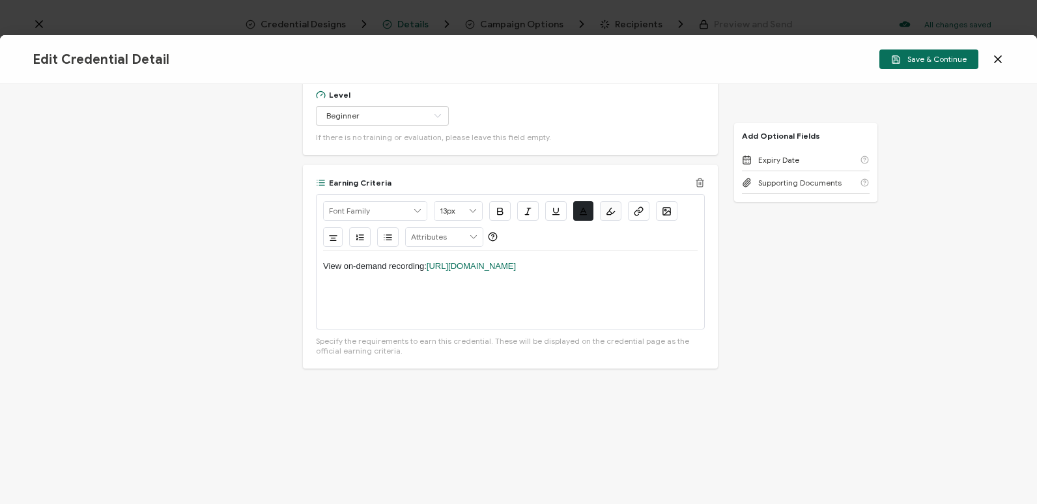
click at [643, 313] on div "View on-demand recording: https://www.carahsoft.com/learn/event/71945-start-cre…" at bounding box center [510, 290] width 374 height 78
click at [930, 66] on button "Save & Continue" at bounding box center [928, 59] width 99 height 20
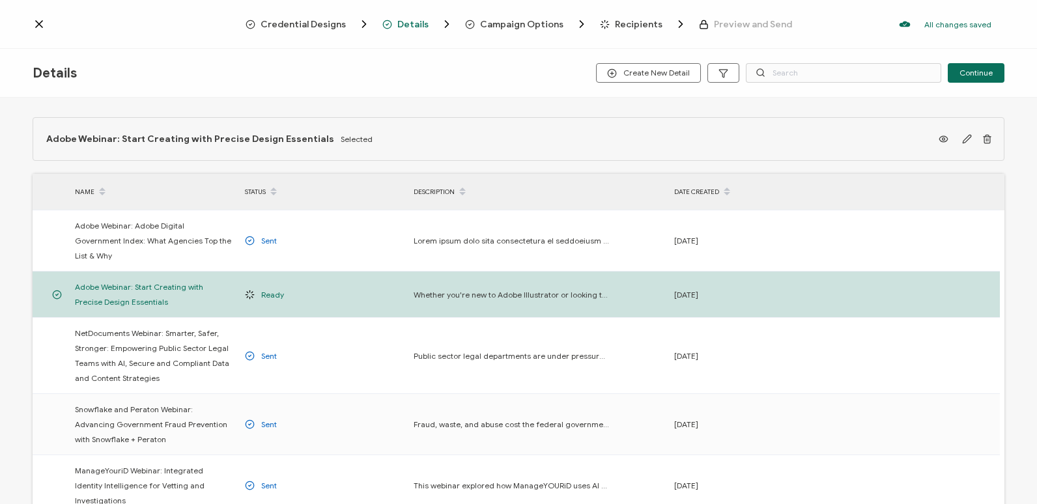
click at [658, 20] on span "Recipients" at bounding box center [643, 24] width 87 height 13
click at [627, 23] on span "Recipients" at bounding box center [639, 25] width 48 height 10
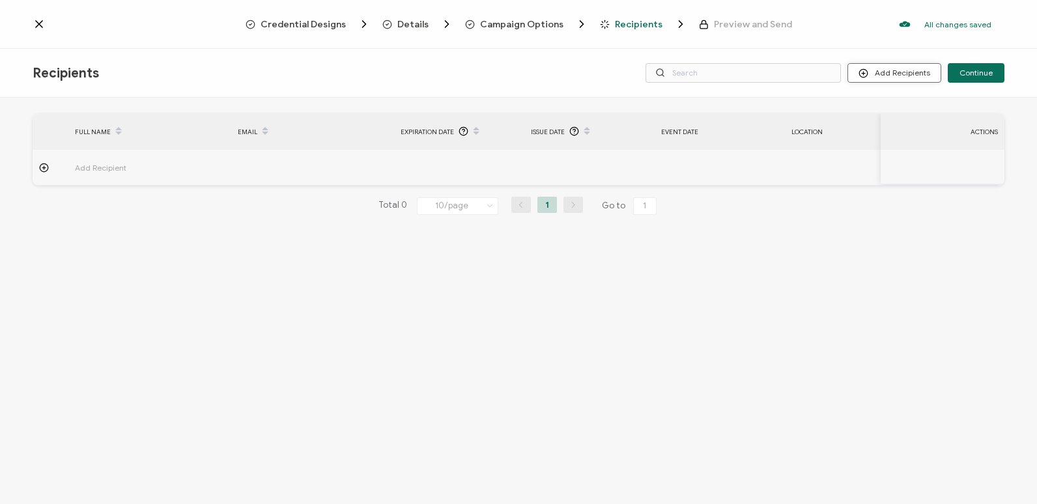
click at [884, 78] on button "Add Recipients" at bounding box center [894, 73] width 94 height 20
click at [838, 53] on div "Recipients Add Recipients Continue" at bounding box center [518, 73] width 1037 height 49
click at [815, 80] on input "text" at bounding box center [742, 73] width 195 height 20
click at [899, 66] on button "Add Recipients" at bounding box center [894, 73] width 94 height 20
click at [888, 64] on button "Add Recipients" at bounding box center [894, 73] width 94 height 20
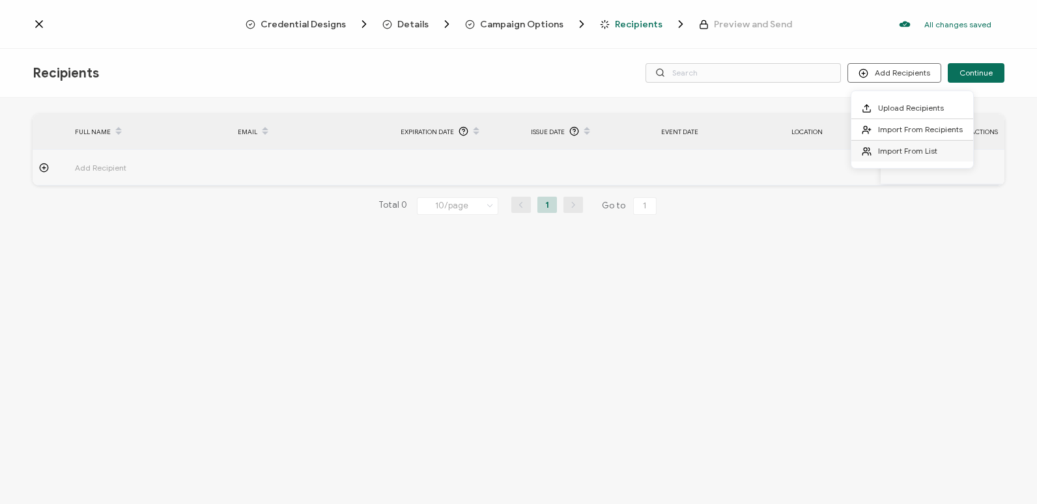
click at [888, 159] on li "Import From List" at bounding box center [912, 151] width 122 height 21
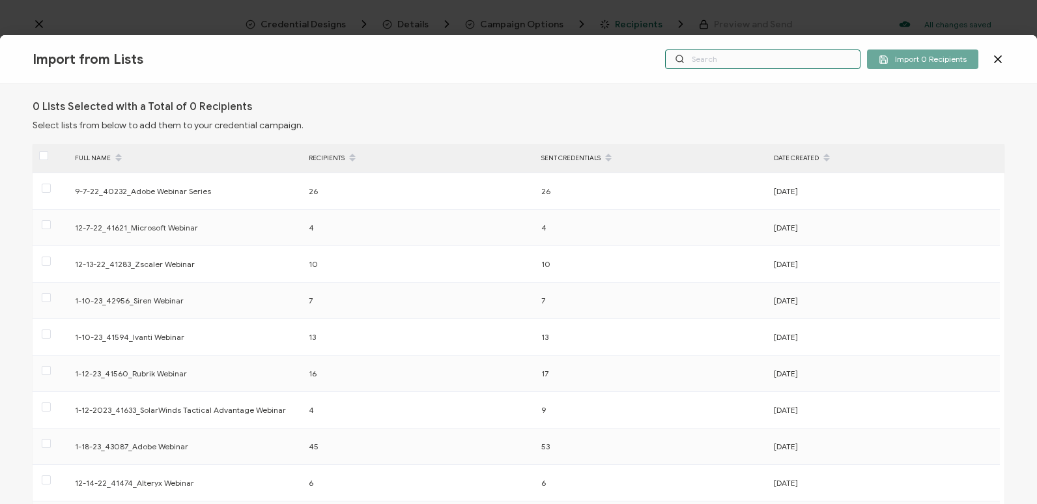
click at [772, 65] on input "text" at bounding box center [762, 59] width 195 height 20
paste input "9-24-2025_71945_Adobe Webinar"
type input "9-24-2025_71945_Adobe Webinar"
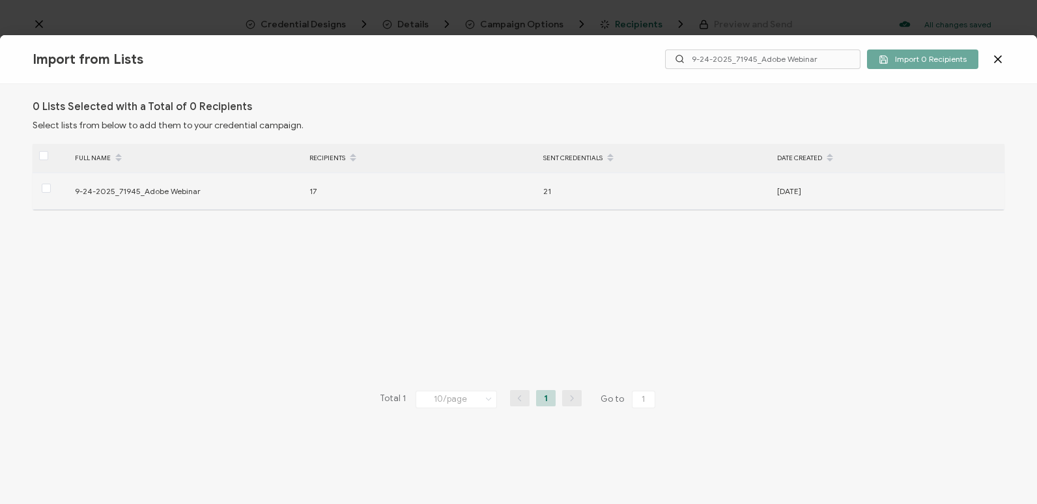
click at [64, 193] on div at bounding box center [51, 191] width 36 height 20
click at [47, 190] on span at bounding box center [46, 188] width 9 height 9
click at [51, 184] on input "checkbox" at bounding box center [51, 184] width 0 height 0
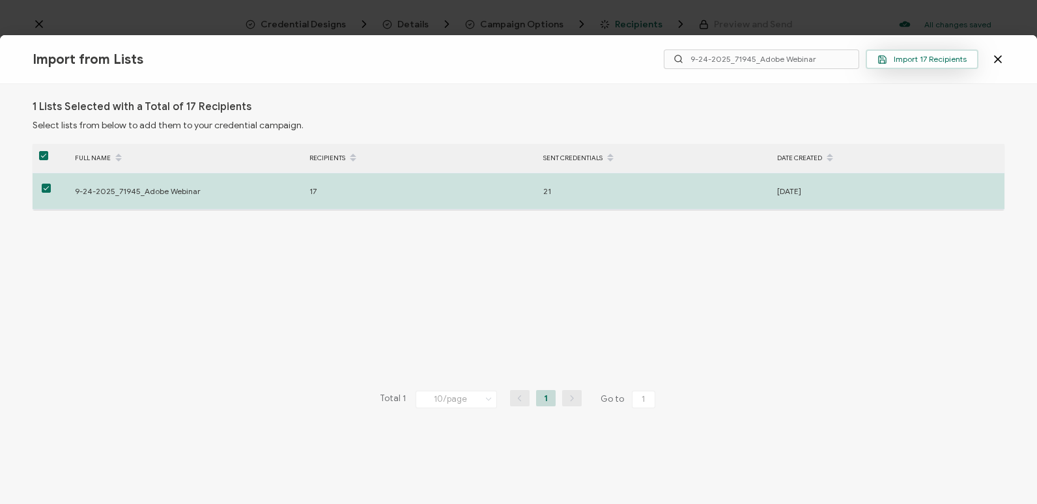
click at [875, 61] on button "Import 17 Recipients" at bounding box center [922, 59] width 113 height 20
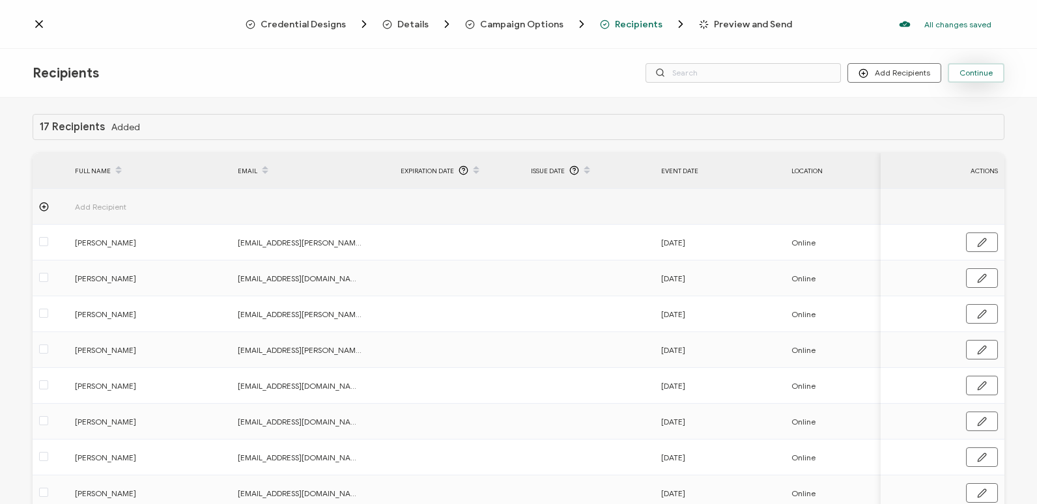
click at [987, 69] on span "Continue" at bounding box center [975, 73] width 33 height 8
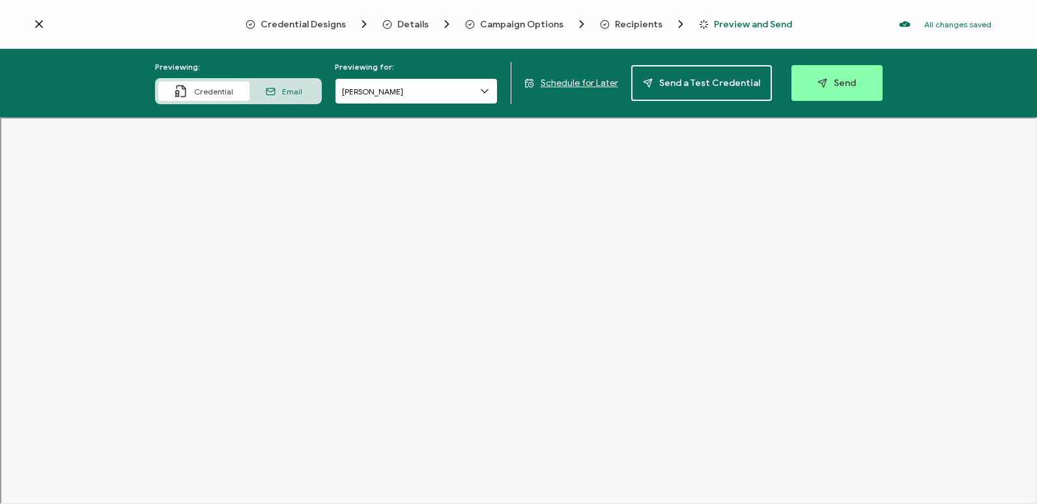
click at [407, 87] on input "Rodney Odom" at bounding box center [416, 91] width 163 height 26
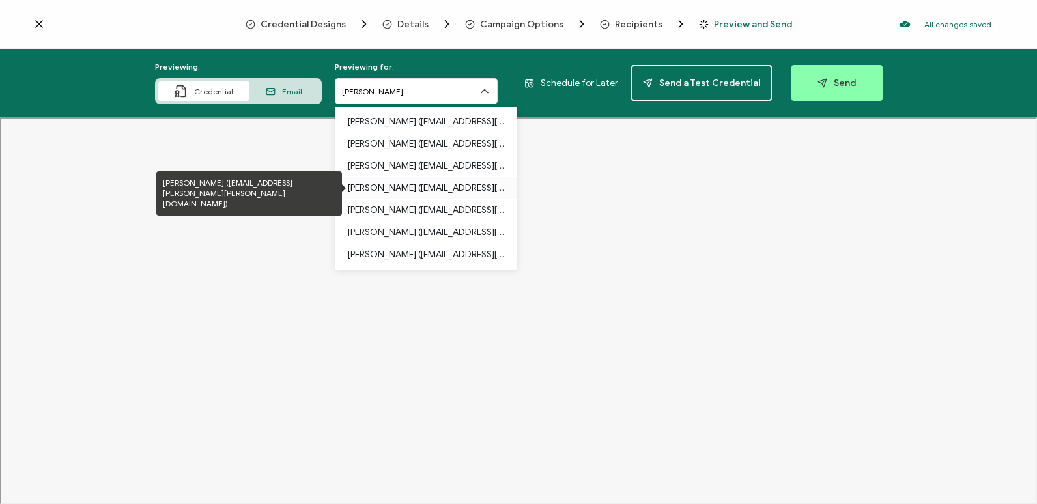
click at [444, 199] on p "Colleen Badel (carahsoft.colleen.badel@usmc-mccs.org)" at bounding box center [426, 188] width 156 height 22
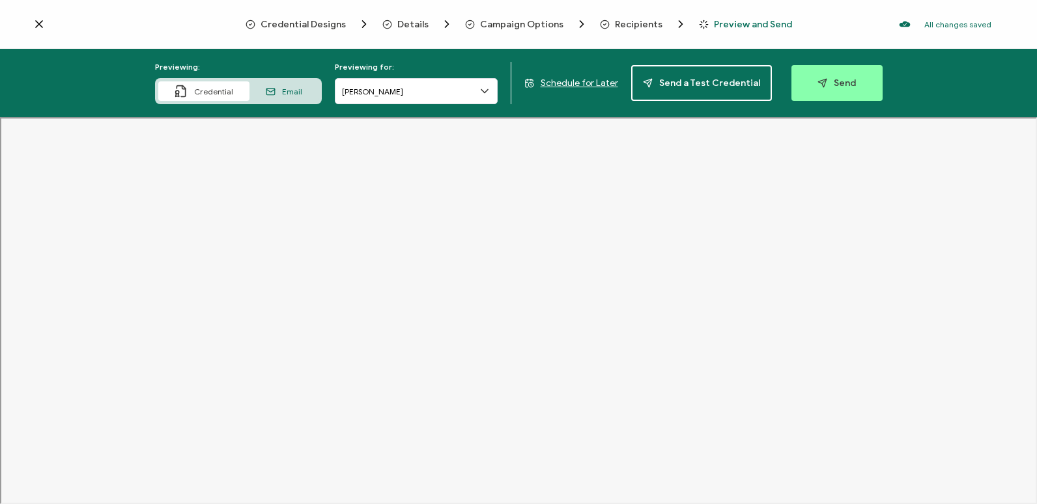
click at [489, 93] on icon at bounding box center [484, 91] width 13 height 13
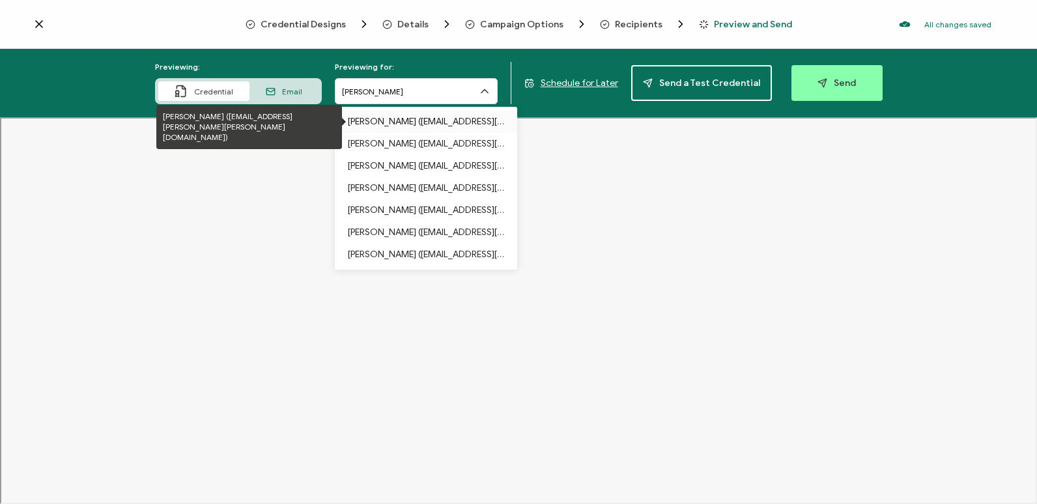
click at [454, 132] on p "Rodney Odom (carahsoft.rodney.odom@usda.gov)" at bounding box center [426, 122] width 156 height 22
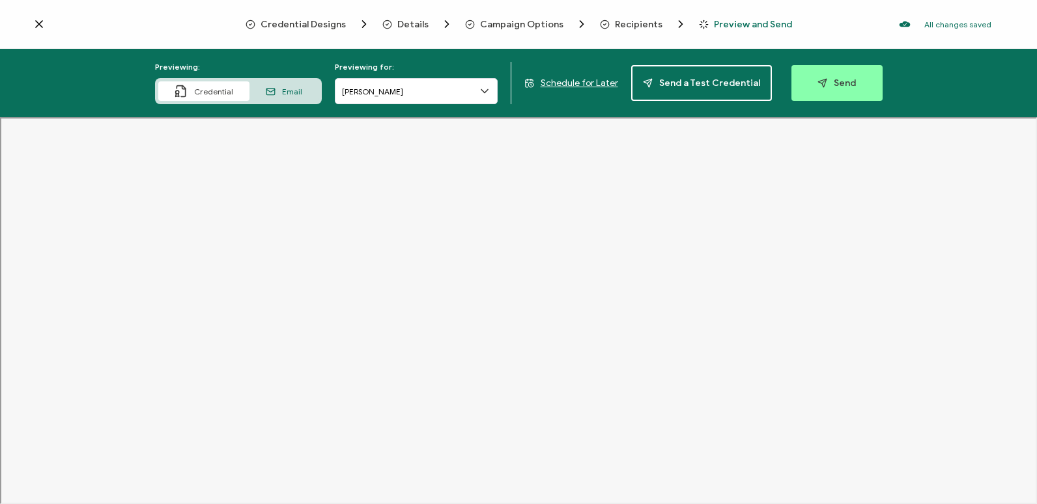
click at [541, 23] on span "Campaign Options" at bounding box center [521, 25] width 83 height 10
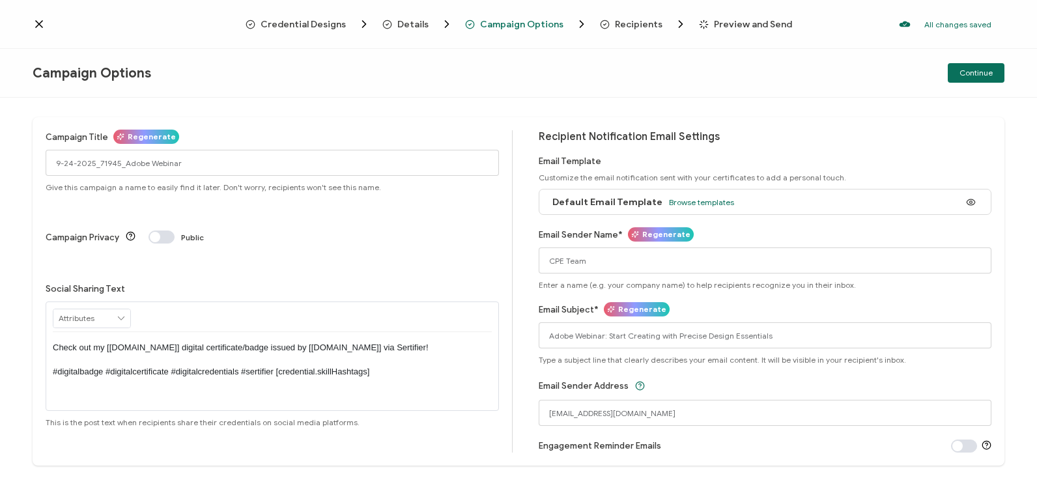
click at [608, 25] on div "Recipients" at bounding box center [626, 24] width 52 height 13
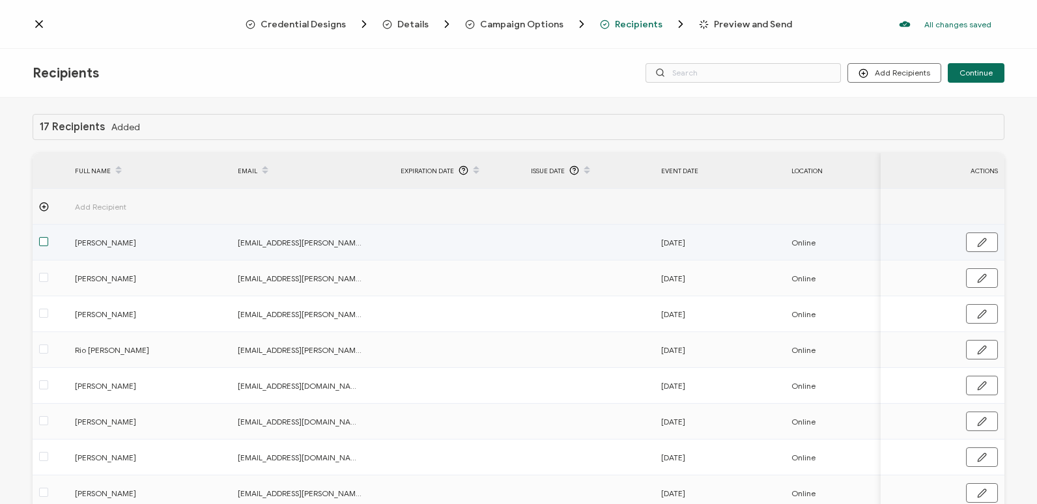
click at [41, 240] on span at bounding box center [43, 241] width 9 height 9
click at [48, 237] on input "checkbox" at bounding box center [48, 237] width 0 height 0
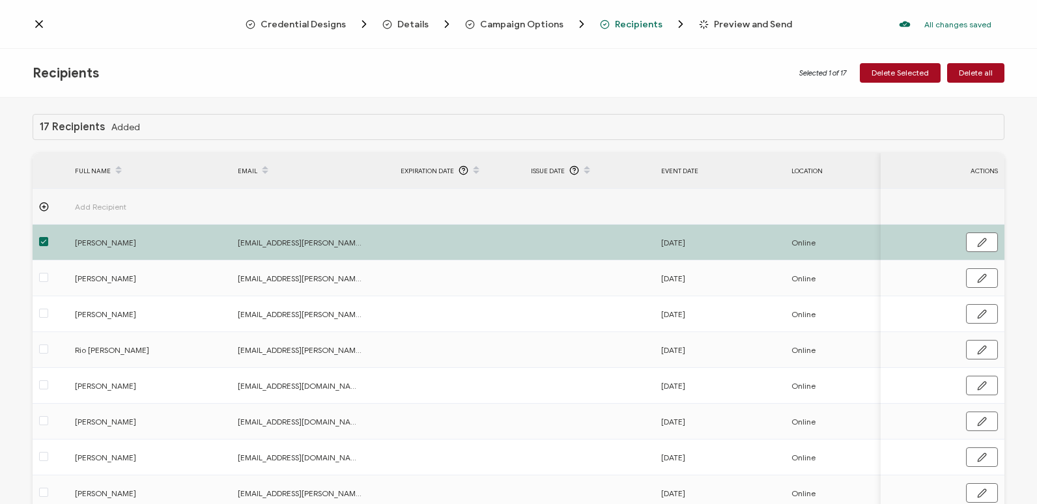
click at [80, 134] on div "17 Recipients Added" at bounding box center [519, 127] width 972 height 26
click at [87, 126] on h1 "17 Recipients" at bounding box center [72, 127] width 65 height 12
click at [46, 276] on span at bounding box center [43, 277] width 9 height 9
click at [48, 273] on input "checkbox" at bounding box center [48, 273] width 0 height 0
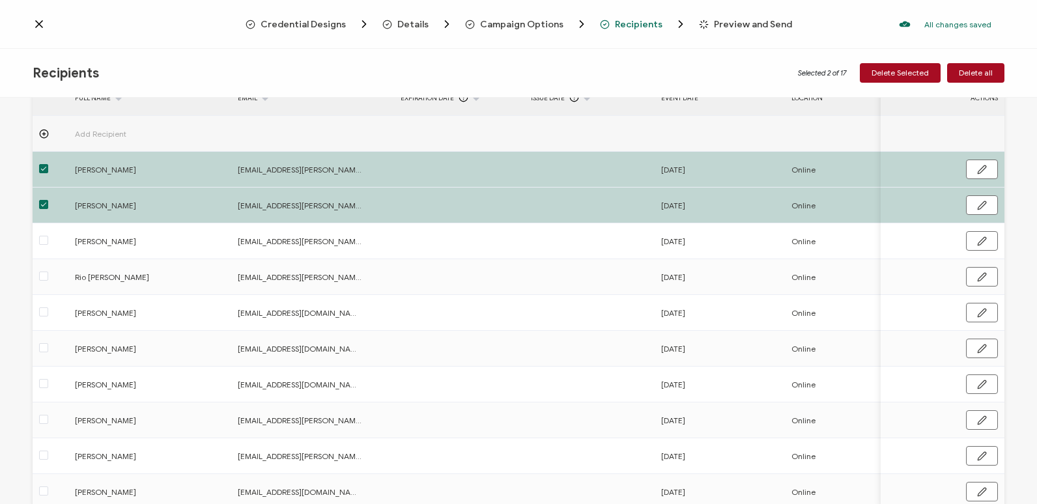
scroll to position [130, 0]
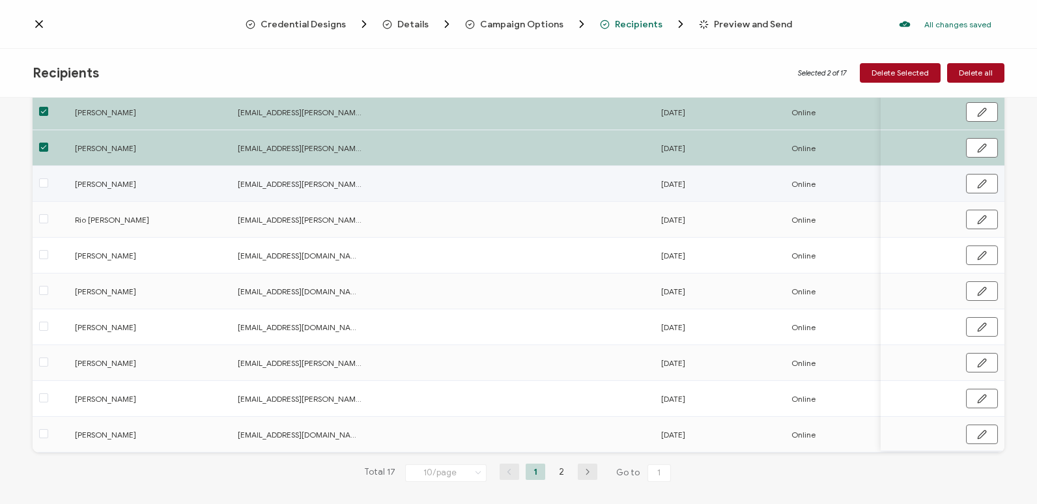
click at [56, 182] on div at bounding box center [51, 183] width 36 height 15
click at [40, 184] on span at bounding box center [43, 182] width 9 height 9
click at [48, 178] on input "checkbox" at bounding box center [48, 178] width 0 height 0
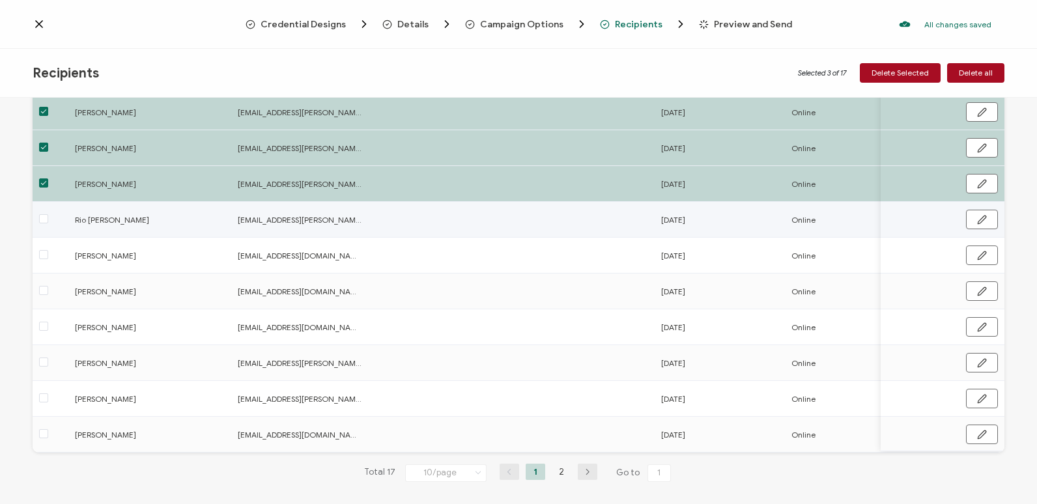
click at [41, 214] on label at bounding box center [43, 219] width 9 height 15
click at [48, 214] on input "checkbox" at bounding box center [48, 214] width 0 height 0
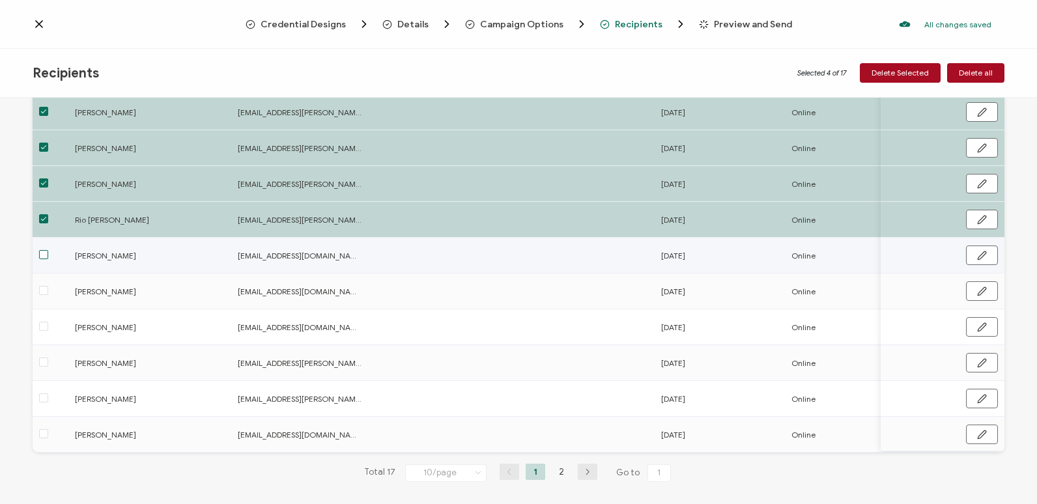
click at [39, 251] on span at bounding box center [43, 254] width 9 height 9
click at [48, 250] on input "checkbox" at bounding box center [48, 250] width 0 height 0
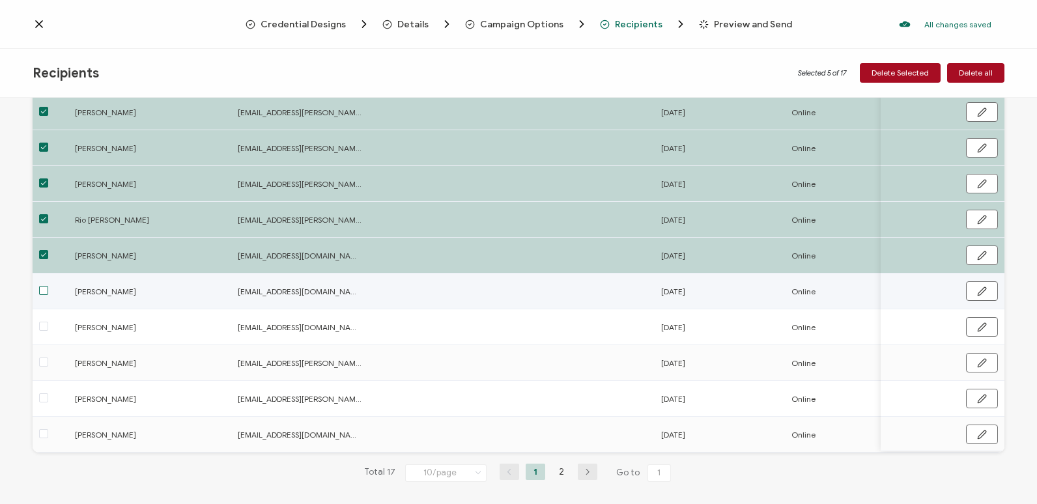
click at [46, 287] on span at bounding box center [43, 290] width 9 height 9
click at [48, 286] on input "checkbox" at bounding box center [48, 286] width 0 height 0
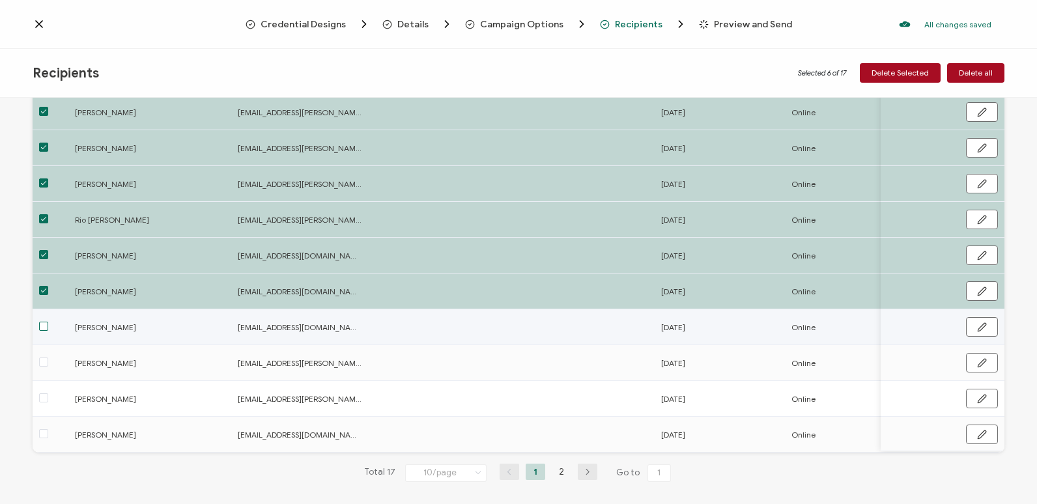
click at [44, 324] on span at bounding box center [43, 326] width 9 height 9
click at [48, 322] on input "checkbox" at bounding box center [48, 322] width 0 height 0
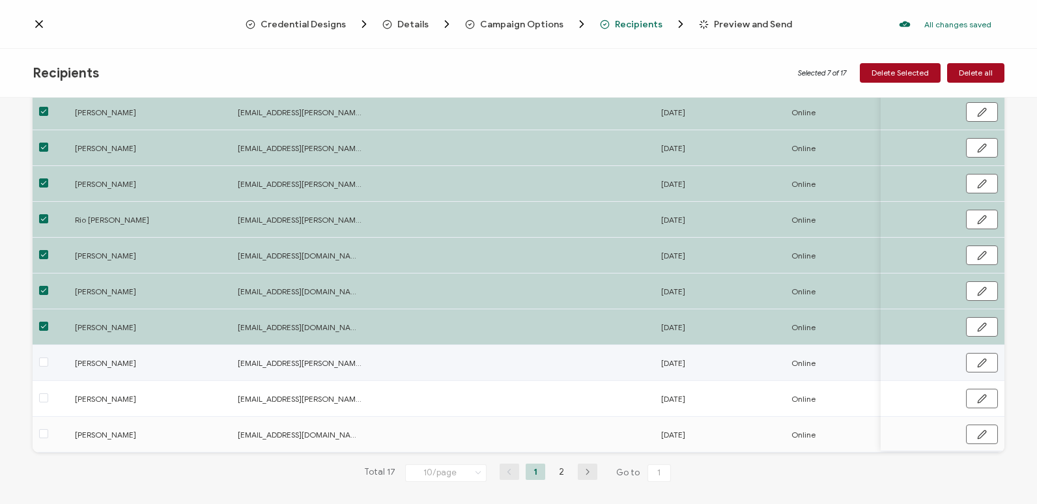
click at [38, 363] on div at bounding box center [51, 363] width 36 height 15
click at [47, 362] on span at bounding box center [43, 362] width 9 height 9
click at [48, 358] on input "checkbox" at bounding box center [48, 358] width 0 height 0
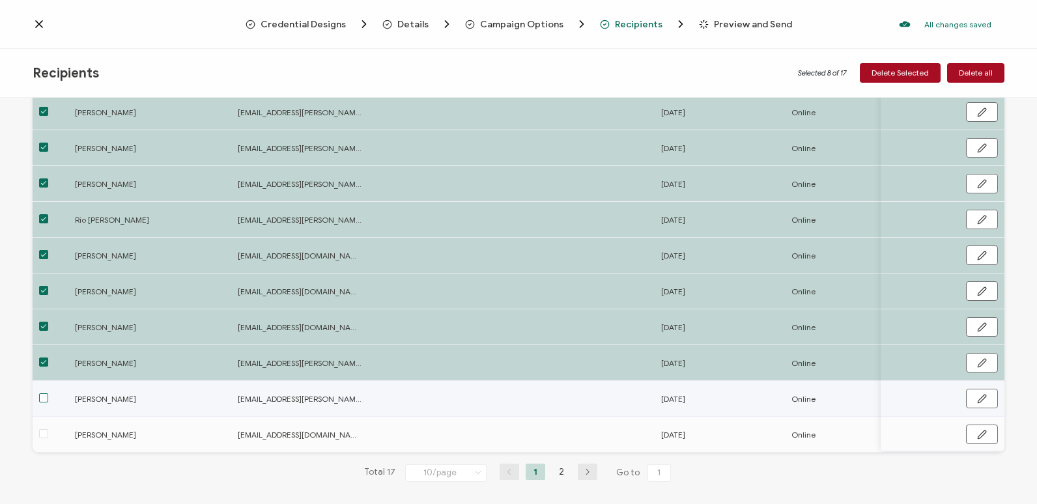
click at [43, 393] on span at bounding box center [43, 397] width 9 height 9
click at [48, 393] on input "checkbox" at bounding box center [48, 393] width 0 height 0
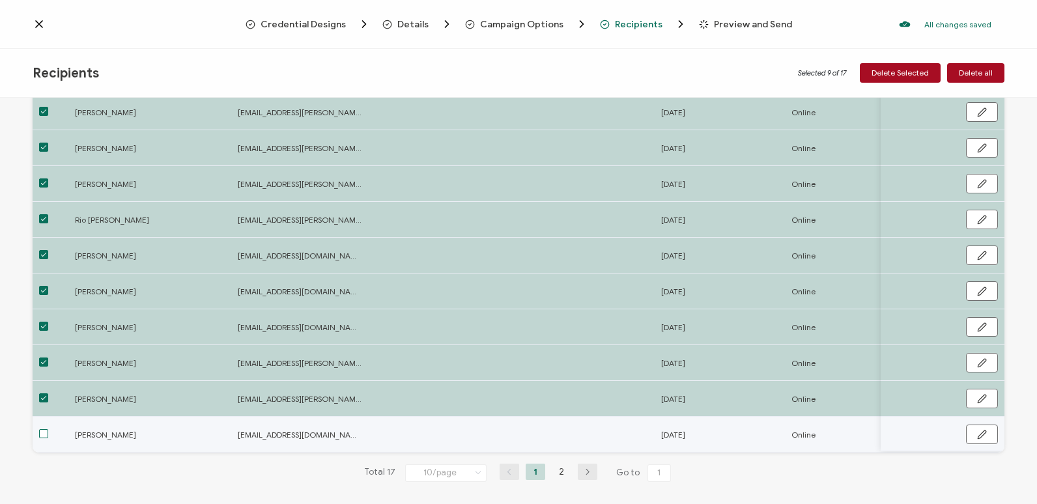
click at [48, 434] on span at bounding box center [43, 433] width 9 height 9
click at [48, 429] on input "checkbox" at bounding box center [48, 429] width 0 height 0
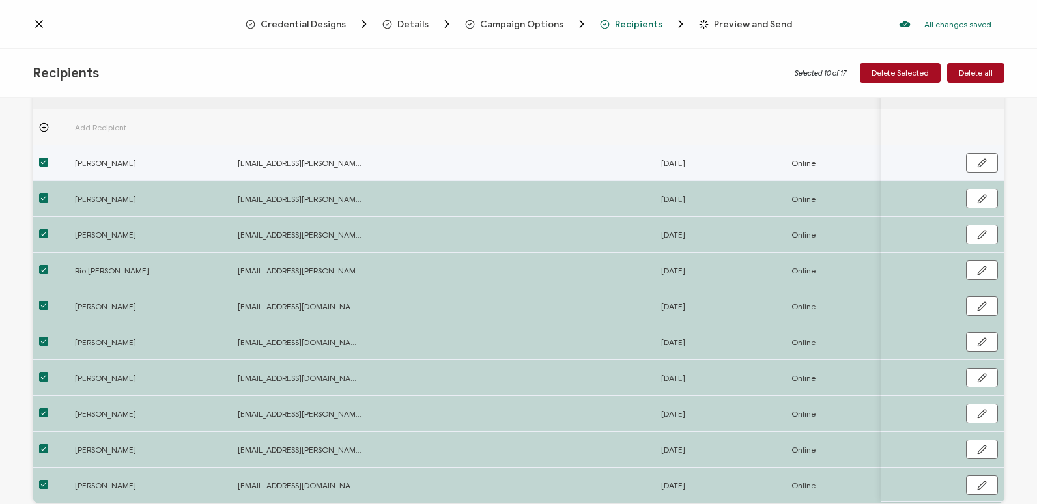
scroll to position [0, 0]
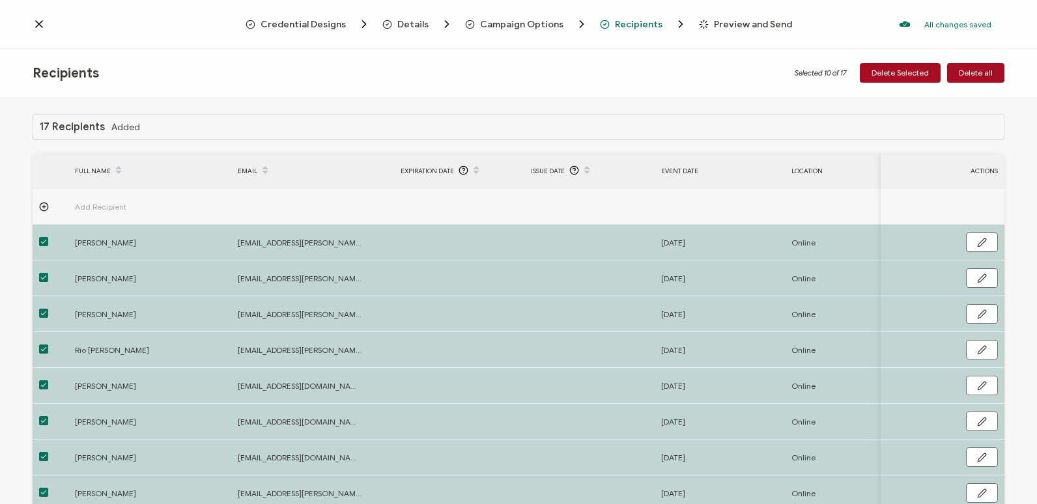
click at [44, 24] on icon at bounding box center [39, 24] width 13 height 13
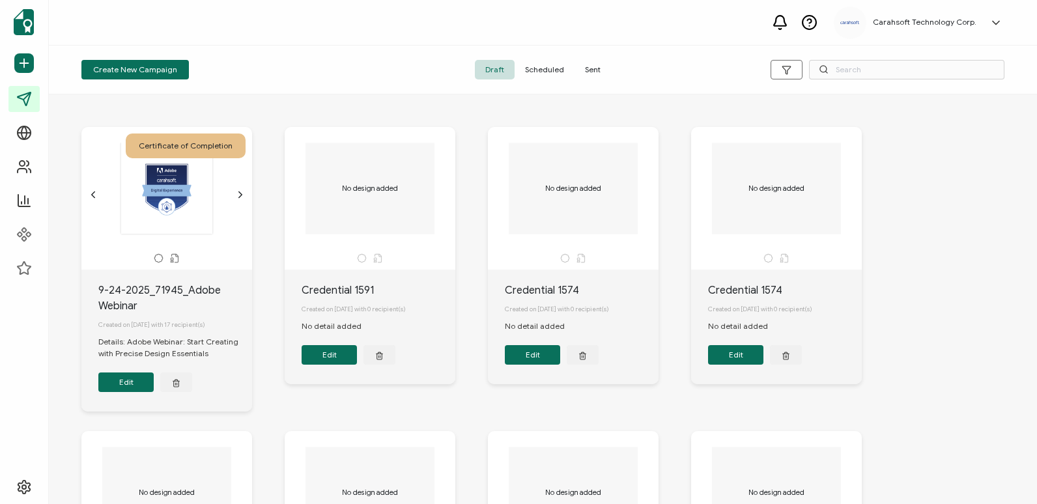
click at [119, 392] on button "Edit" at bounding box center [125, 383] width 55 height 20
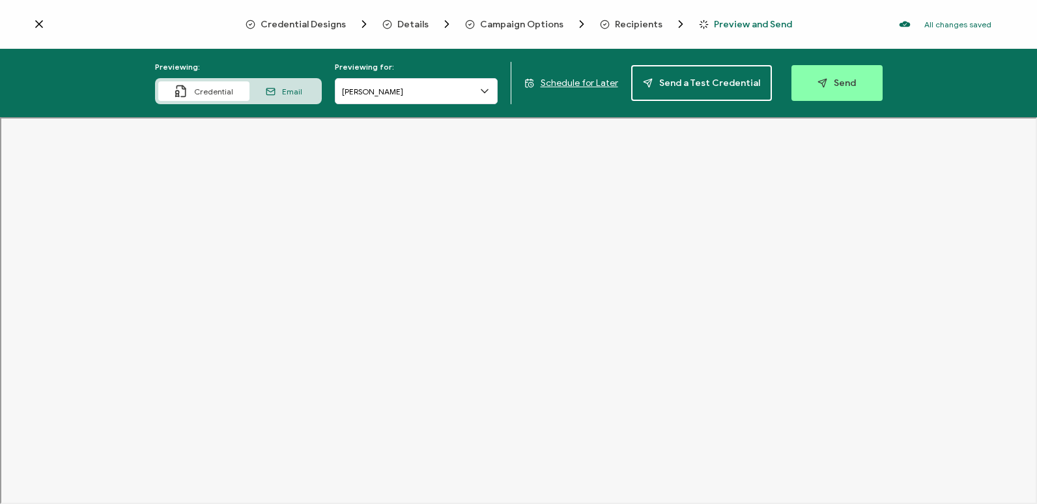
click at [643, 21] on span "Recipients" at bounding box center [639, 25] width 48 height 10
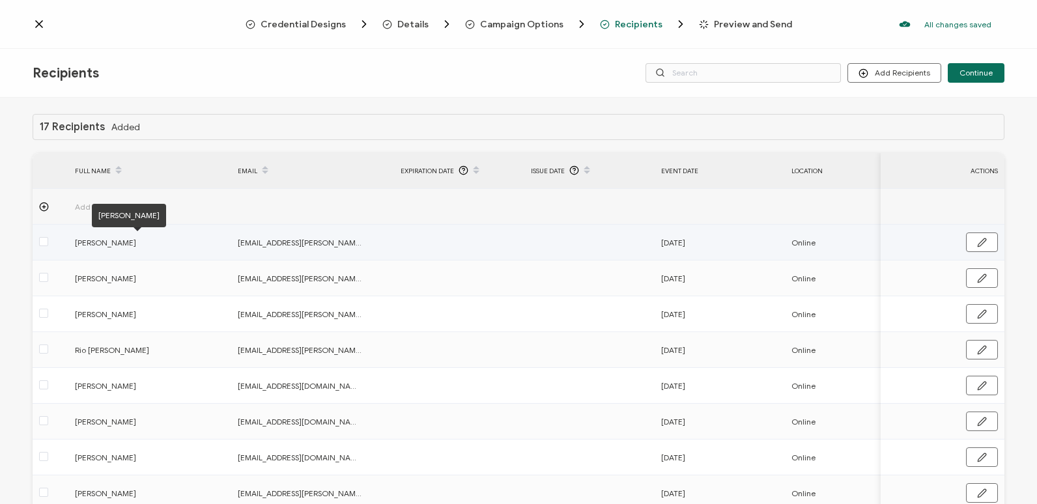
click at [78, 246] on span "[PERSON_NAME]" at bounding box center [137, 242] width 124 height 15
click at [40, 242] on span at bounding box center [43, 241] width 9 height 9
click at [48, 237] on input "checkbox" at bounding box center [48, 237] width 0 height 0
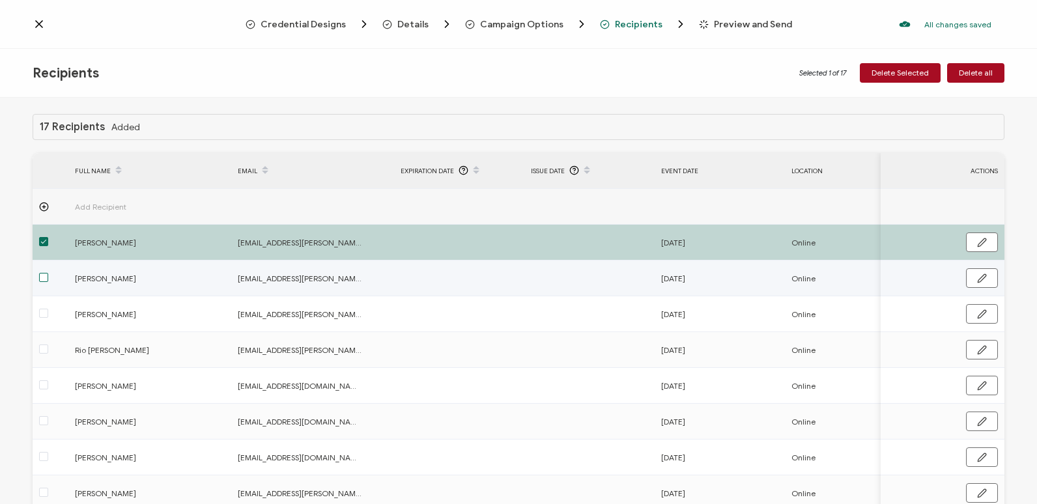
click at [39, 278] on span at bounding box center [43, 277] width 9 height 9
click at [48, 273] on input "checkbox" at bounding box center [48, 273] width 0 height 0
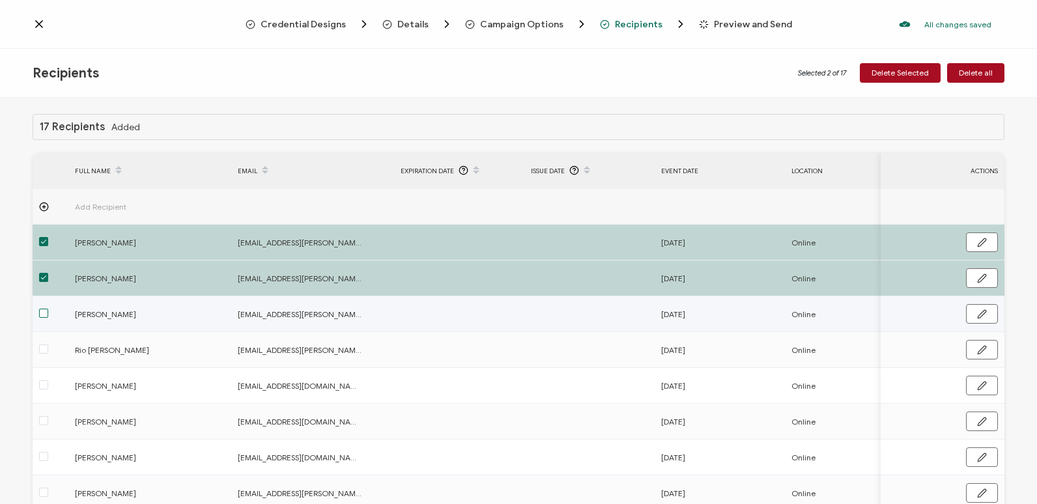
click at [44, 309] on span at bounding box center [43, 313] width 9 height 9
click at [48, 309] on input "checkbox" at bounding box center [48, 309] width 0 height 0
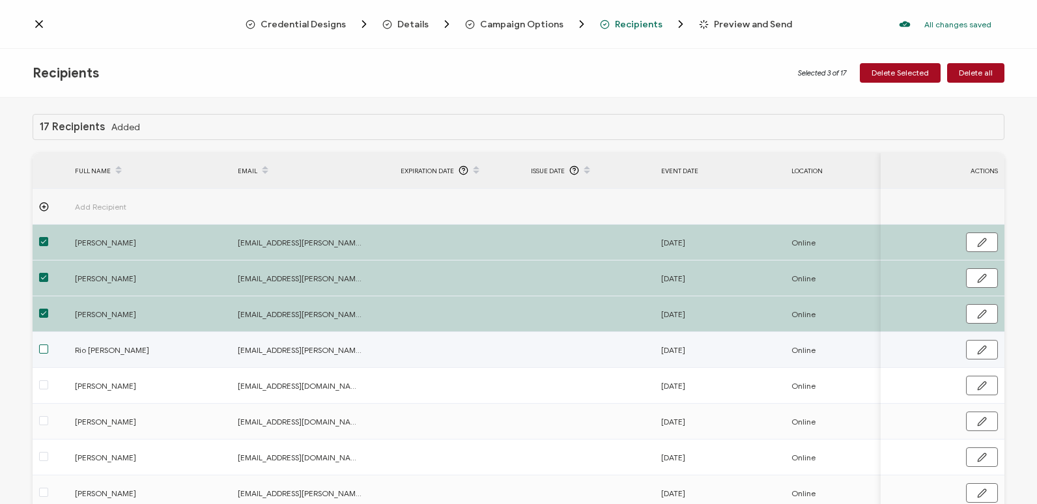
click at [44, 353] on span at bounding box center [43, 349] width 9 height 9
click at [48, 345] on input "checkbox" at bounding box center [48, 345] width 0 height 0
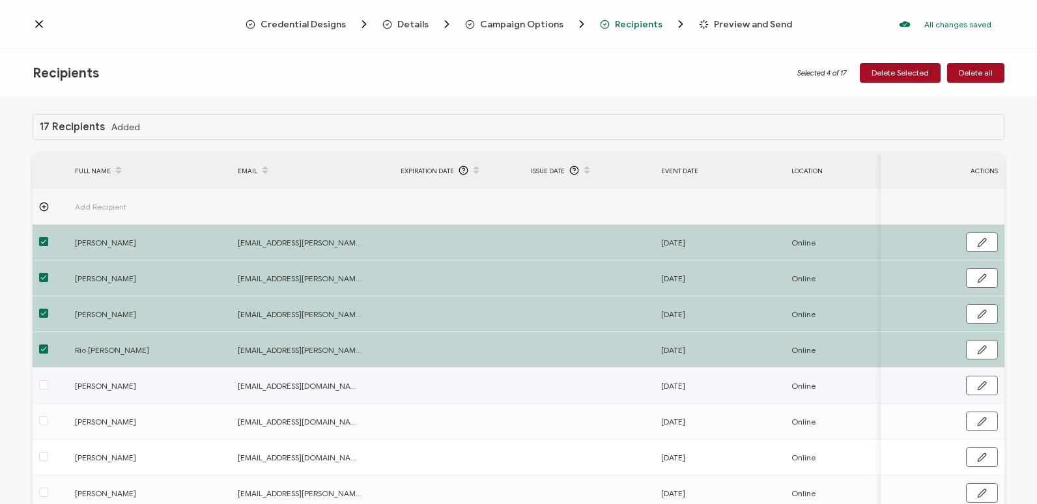
click at [42, 374] on td at bounding box center [51, 386] width 36 height 36
click at [42, 382] on span at bounding box center [43, 384] width 9 height 9
click at [48, 380] on input "checkbox" at bounding box center [48, 380] width 0 height 0
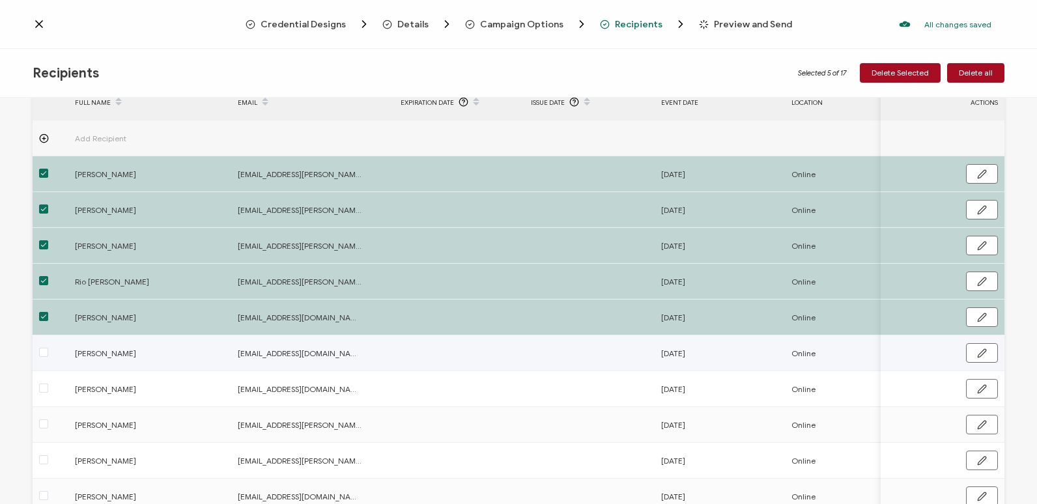
scroll to position [144, 0]
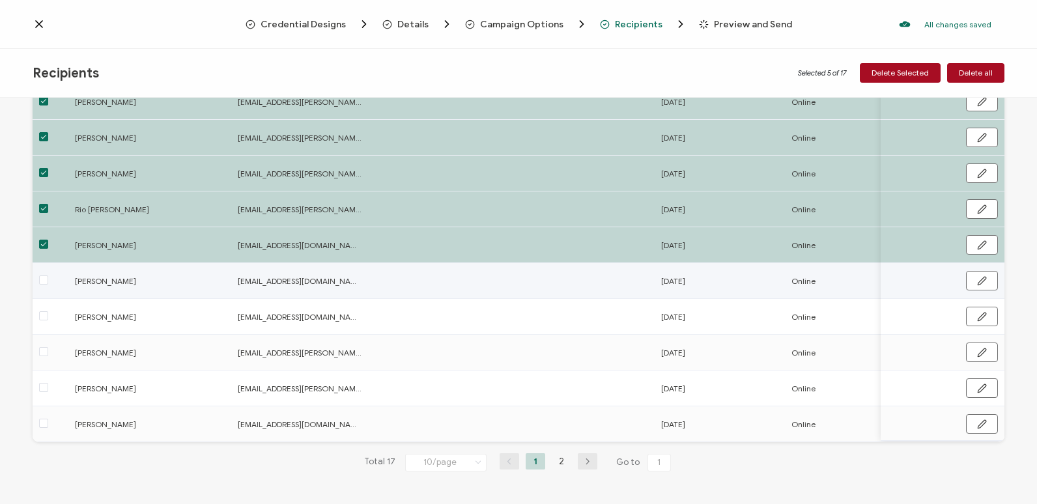
click at [48, 277] on div at bounding box center [51, 281] width 36 height 15
drag, startPoint x: 43, startPoint y: 277, endPoint x: 43, endPoint y: 286, distance: 9.1
click at [42, 277] on span at bounding box center [43, 279] width 9 height 9
click at [48, 275] on input "checkbox" at bounding box center [48, 275] width 0 height 0
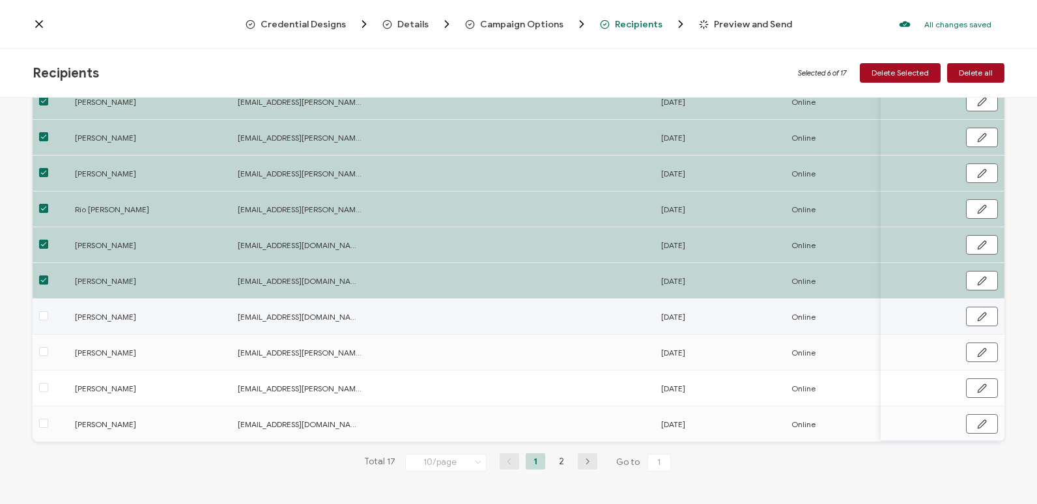
click at [44, 318] on span at bounding box center [43, 316] width 9 height 11
click at [48, 311] on input "checkbox" at bounding box center [48, 311] width 0 height 0
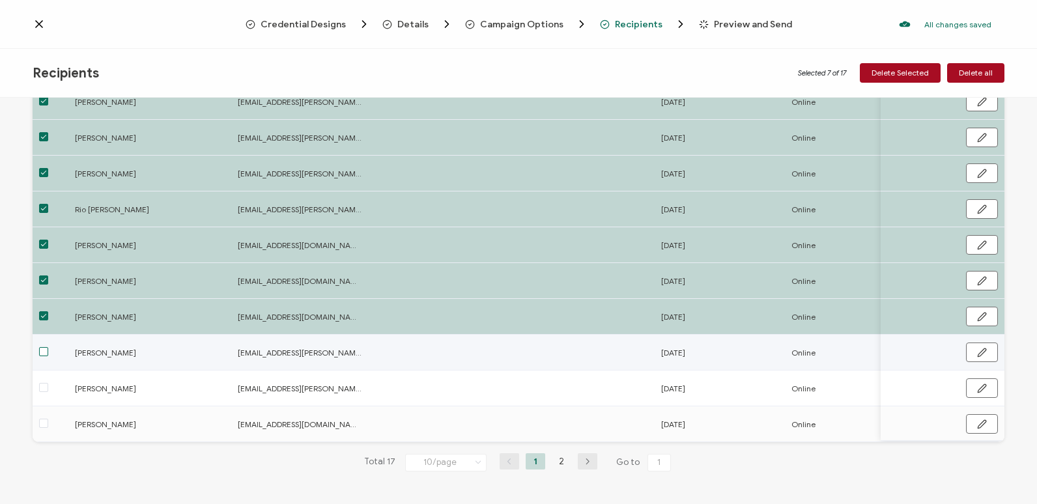
click at [40, 349] on span at bounding box center [43, 351] width 9 height 9
click at [48, 347] on input "checkbox" at bounding box center [48, 347] width 0 height 0
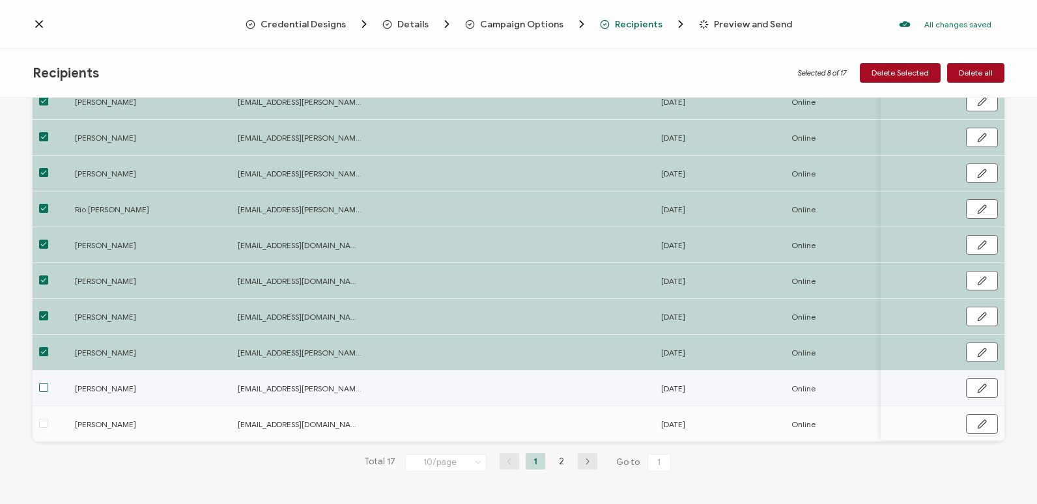
click at [42, 388] on span at bounding box center [43, 387] width 9 height 9
click at [48, 383] on input "checkbox" at bounding box center [48, 383] width 0 height 0
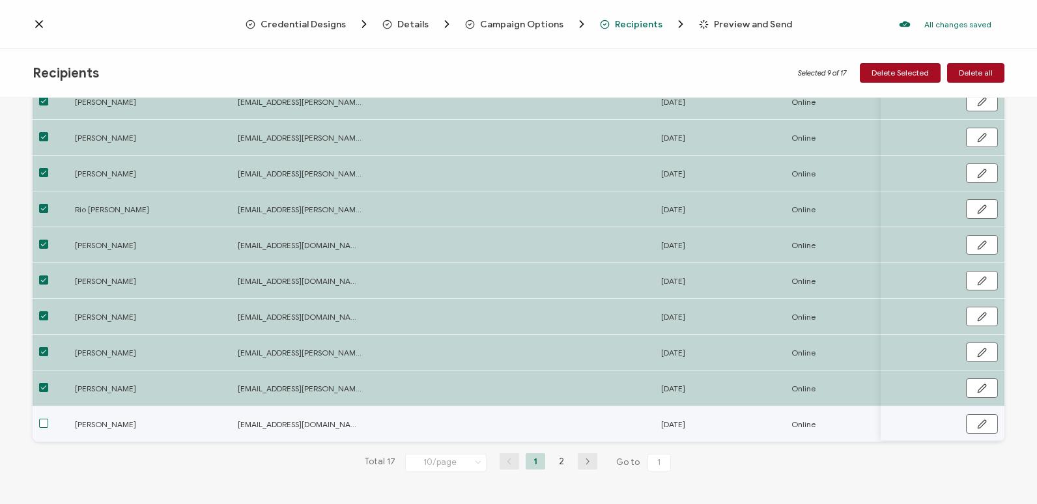
click at [44, 419] on span at bounding box center [43, 423] width 9 height 9
click at [48, 419] on input "checkbox" at bounding box center [48, 419] width 0 height 0
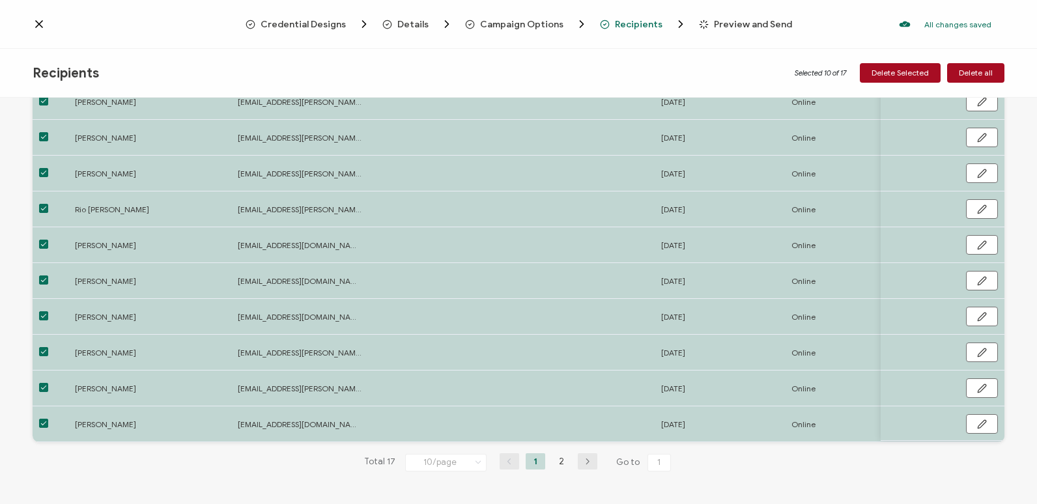
click at [909, 63] on div "Recipients Selected 10 of 17 Delete Selected Delete all" at bounding box center [518, 73] width 1037 height 49
click at [908, 64] on button "Delete Selected" at bounding box center [900, 73] width 81 height 20
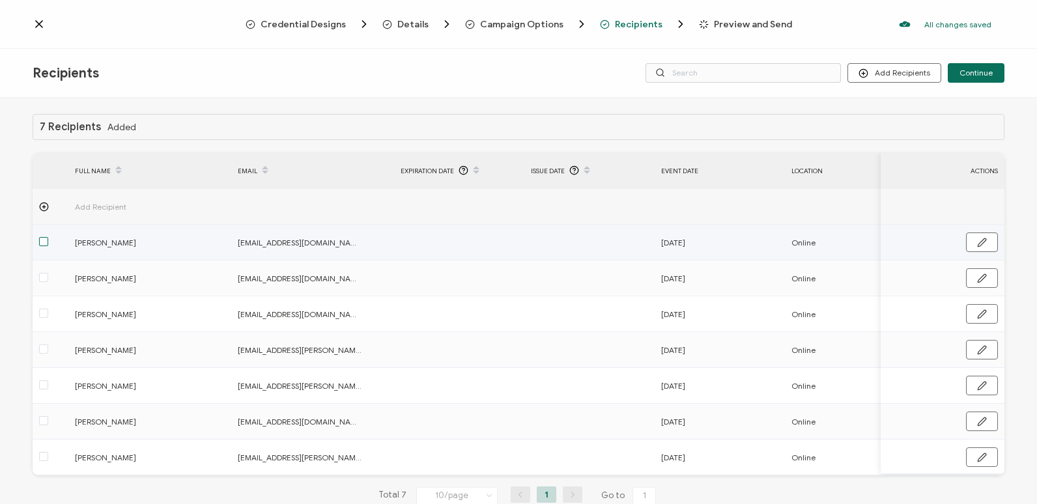
click at [45, 242] on span at bounding box center [43, 241] width 9 height 9
click at [48, 237] on input "checkbox" at bounding box center [48, 237] width 0 height 0
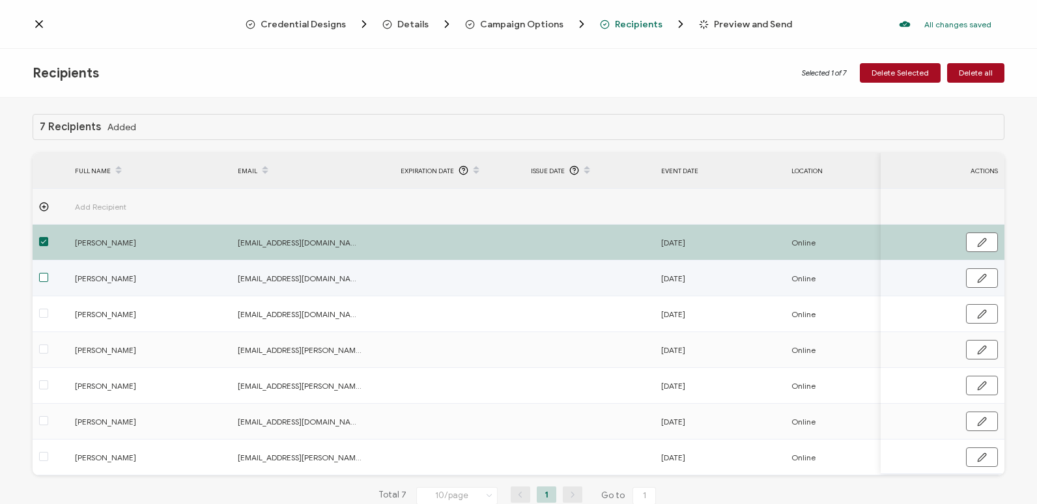
click at [42, 274] on span at bounding box center [43, 277] width 9 height 9
click at [48, 273] on input "checkbox" at bounding box center [48, 273] width 0 height 0
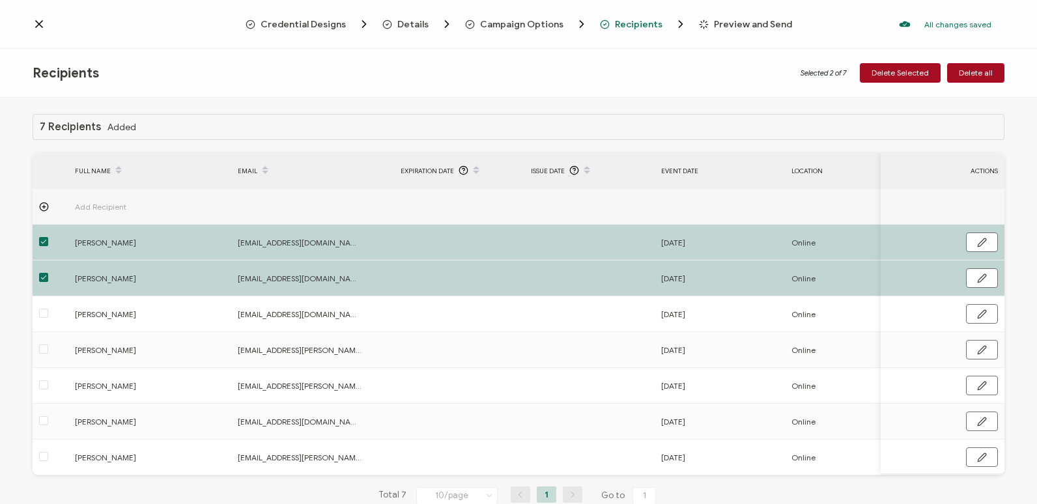
click at [973, 83] on div "Recipients Selected 2 of 7 Delete Selected Delete all" at bounding box center [518, 73] width 1037 height 49
click at [984, 67] on button "Delete all" at bounding box center [975, 73] width 57 height 20
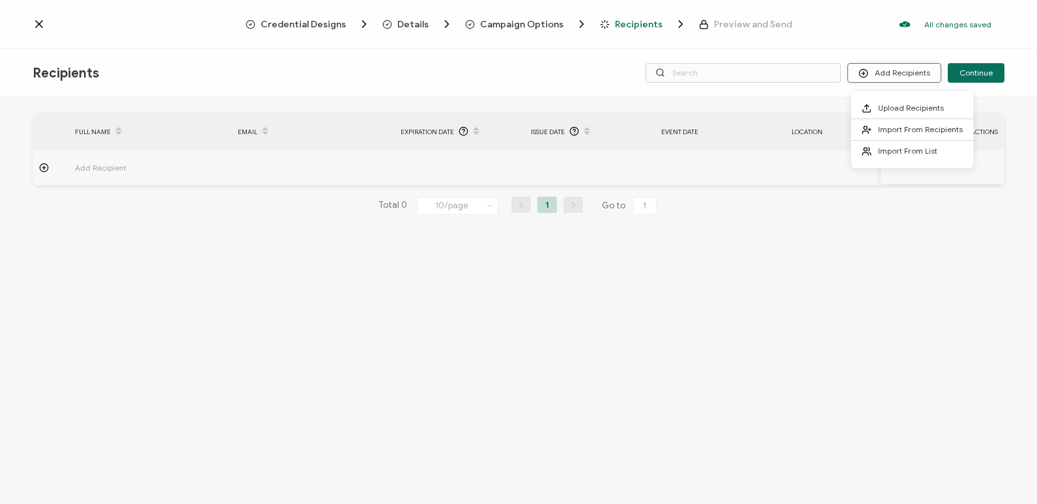
click at [915, 76] on button "Add Recipients" at bounding box center [894, 73] width 94 height 20
click at [914, 153] on span "Import From List" at bounding box center [907, 151] width 59 height 10
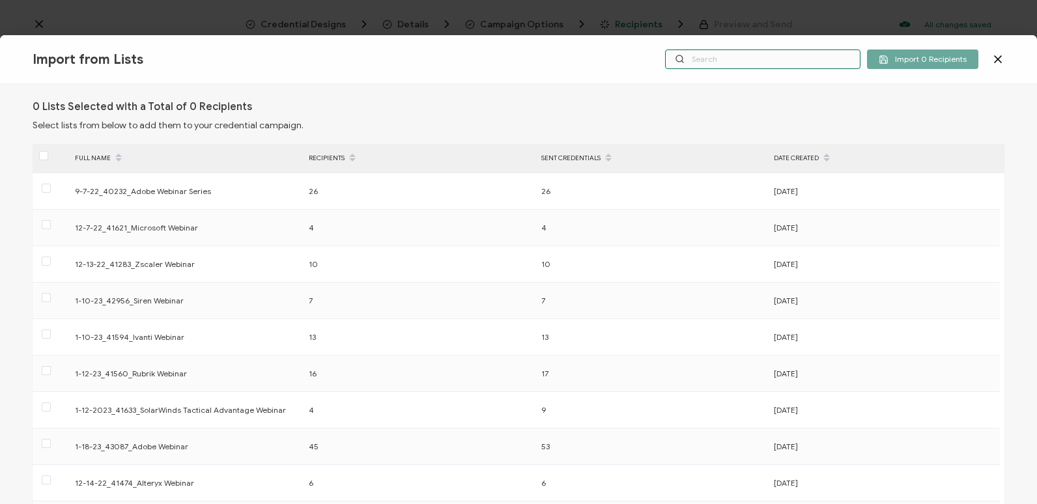
click at [729, 51] on input "text" at bounding box center [762, 59] width 195 height 20
paste input "9-24-2025_71945_Adobe Webinar"
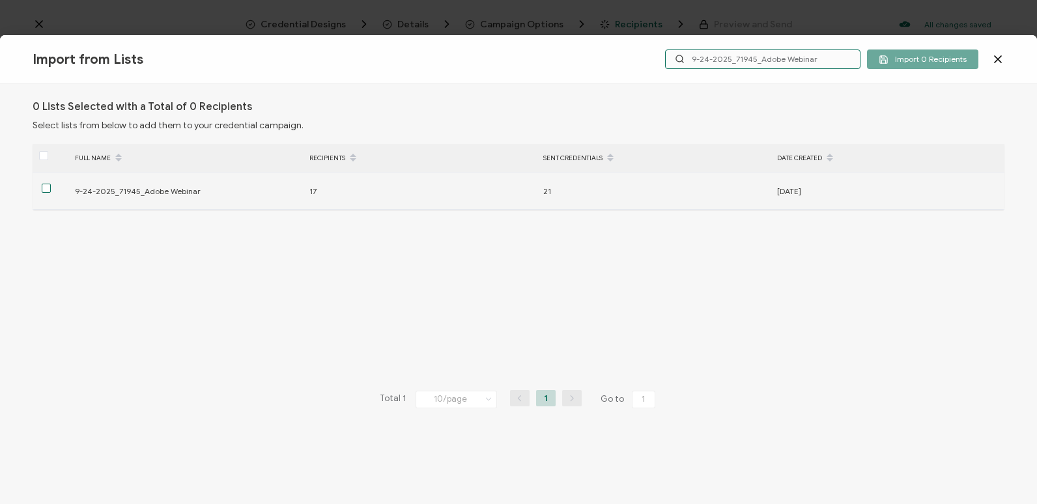
type input "9-24-2025_71945_Adobe Webinar"
click at [48, 192] on span at bounding box center [46, 188] width 9 height 9
click at [51, 184] on input "checkbox" at bounding box center [51, 184] width 0 height 0
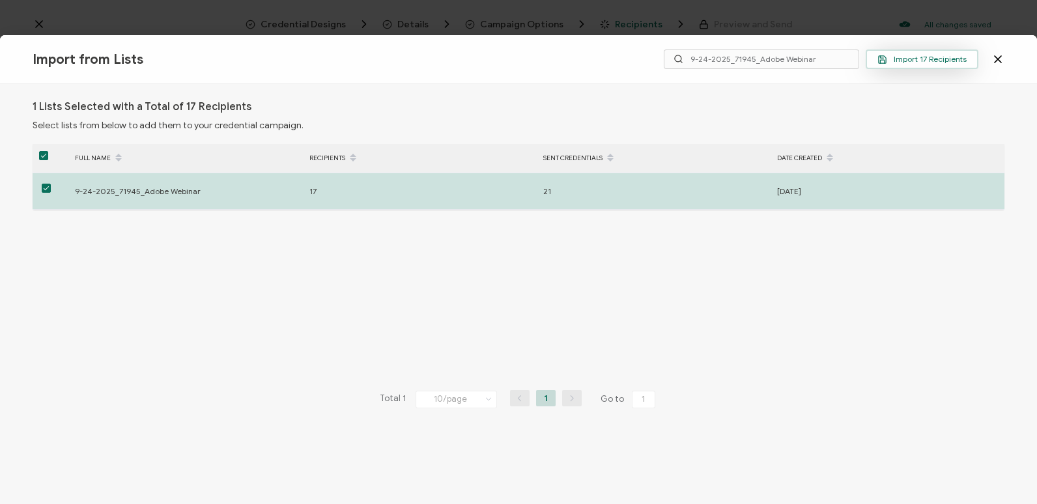
click at [908, 58] on span "Import 17 Recipients" at bounding box center [921, 60] width 89 height 10
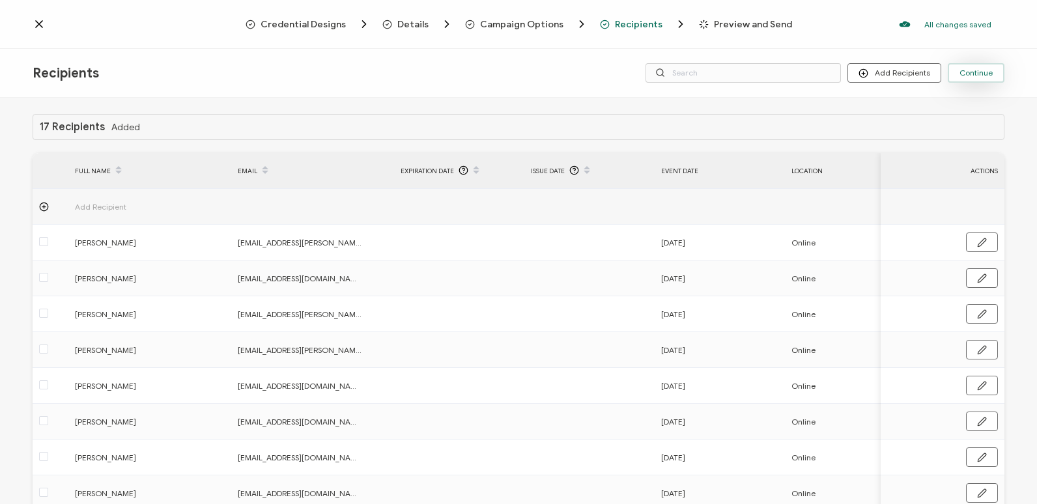
click at [991, 77] on span "Continue" at bounding box center [975, 73] width 33 height 8
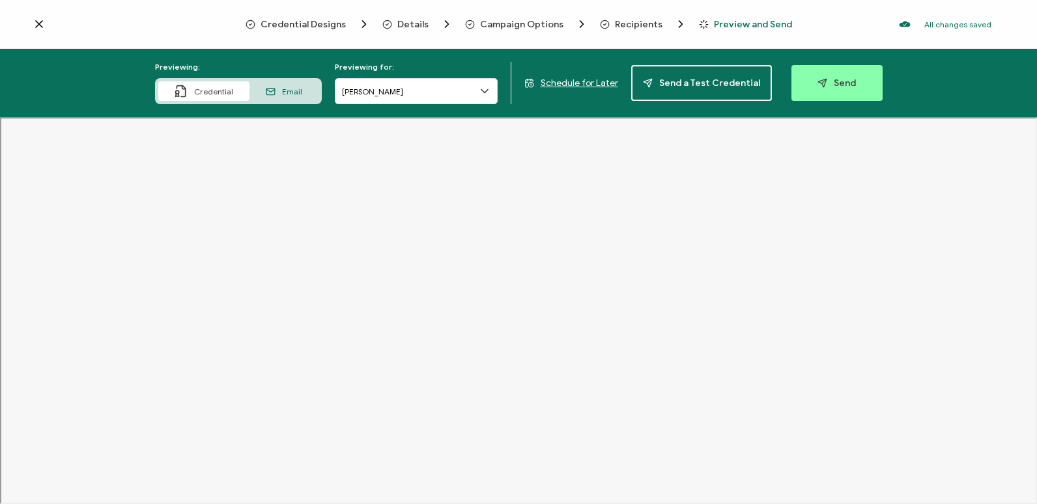
click at [481, 94] on icon at bounding box center [484, 91] width 13 height 13
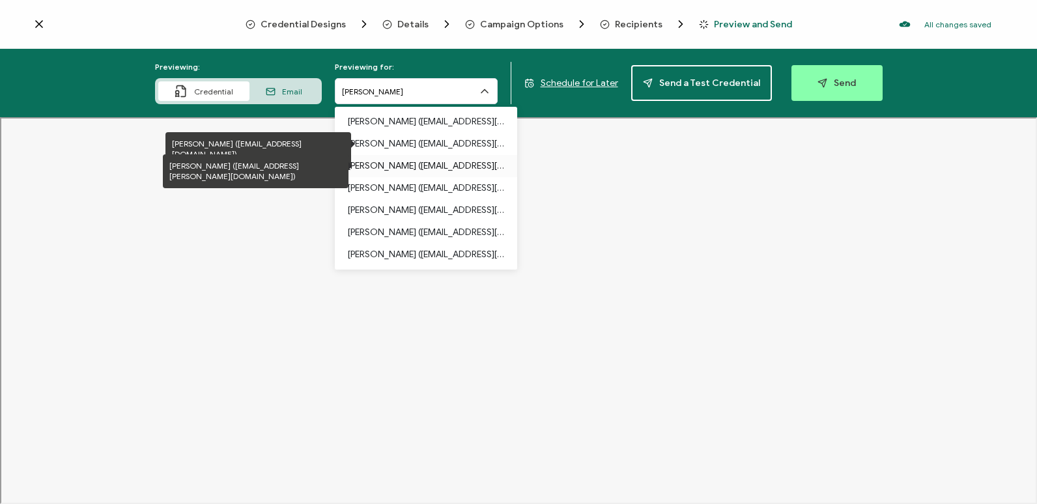
click at [466, 174] on p "Elisa Jeffries (carahsoft.elisa.jeffries@usda.gov)" at bounding box center [426, 166] width 156 height 22
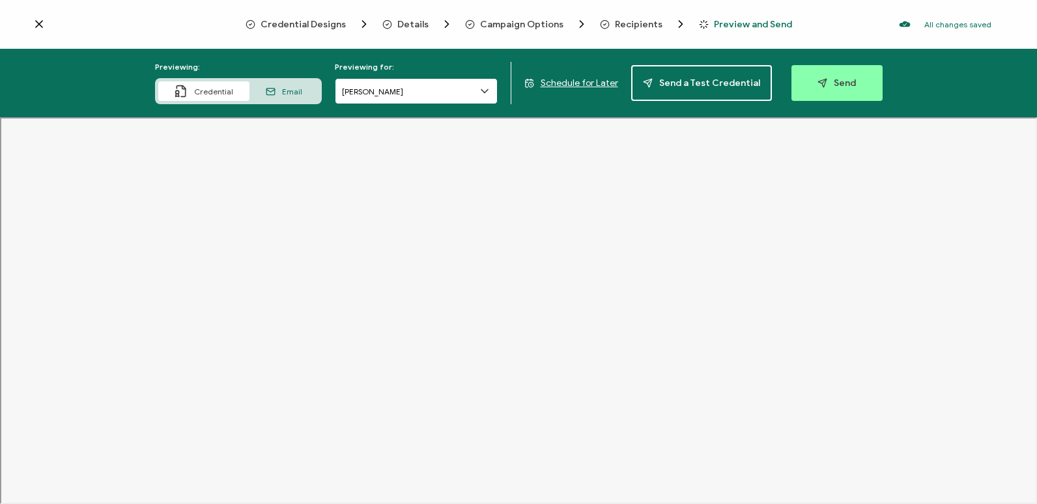
click at [479, 92] on input "Elisa Jeffries" at bounding box center [416, 91] width 163 height 26
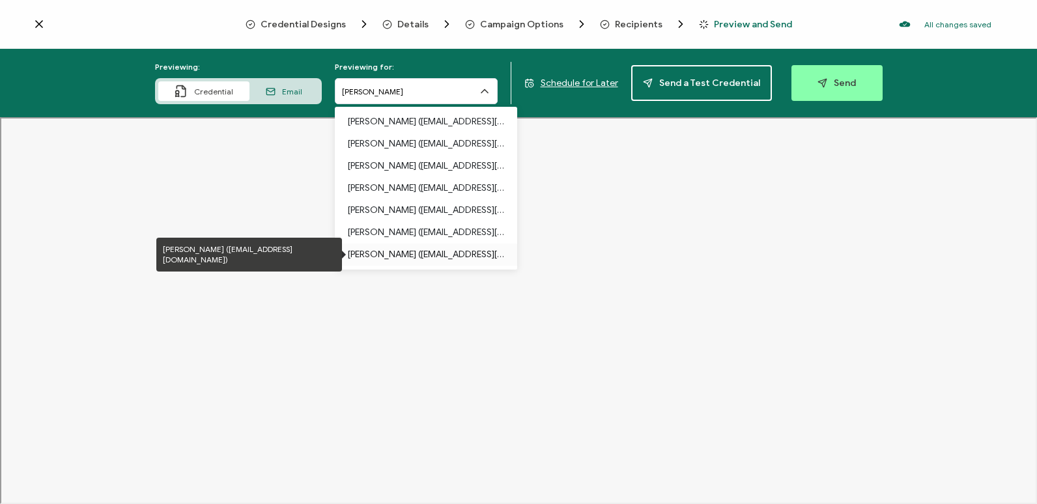
click at [465, 250] on p "Ellie Donodeo (carahsoft.heather.donodeo@usda.gov)" at bounding box center [426, 255] width 156 height 22
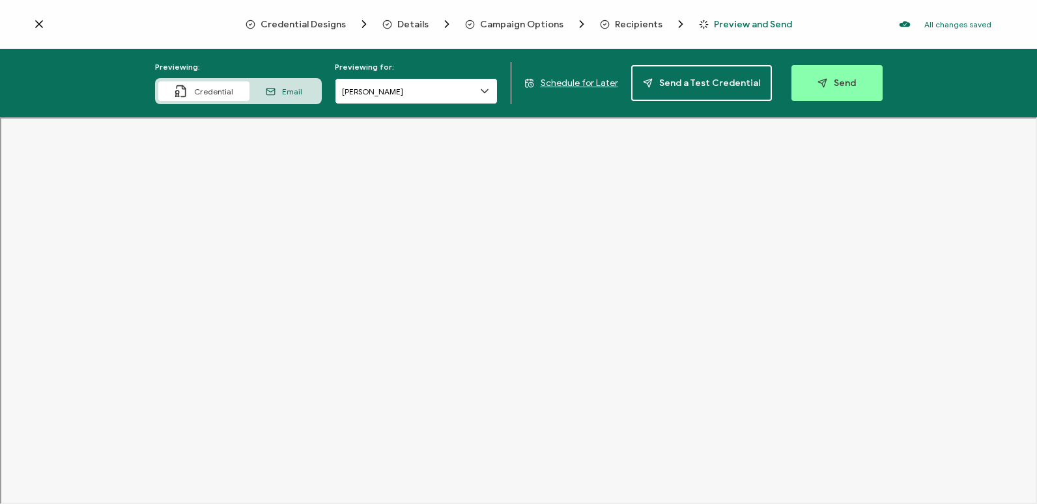
click at [468, 94] on input "Ellie Donodeo" at bounding box center [416, 91] width 163 height 26
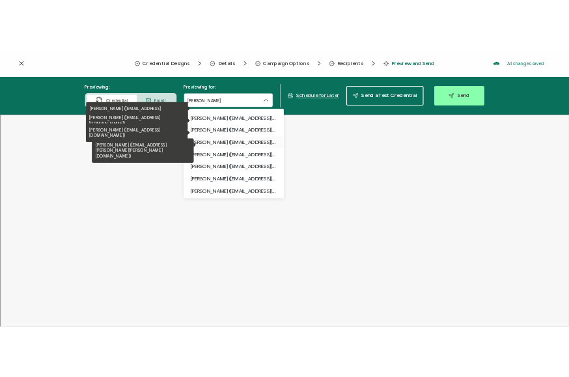
scroll to position [195, 0]
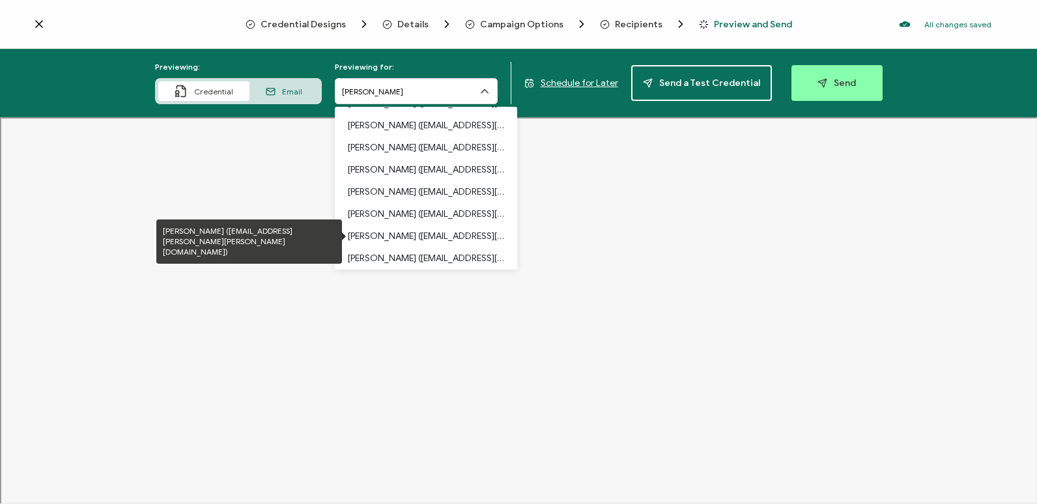
click at [460, 242] on p "Steve Johnson (carahsoft.steve.l.johnson@usace.army.mil)" at bounding box center [426, 236] width 156 height 22
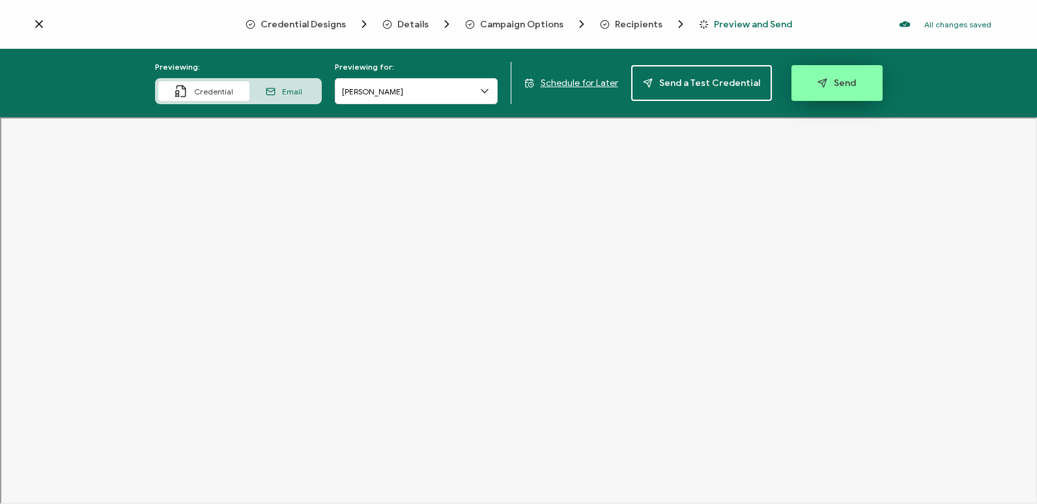
click at [819, 66] on button "Send" at bounding box center [836, 83] width 91 height 36
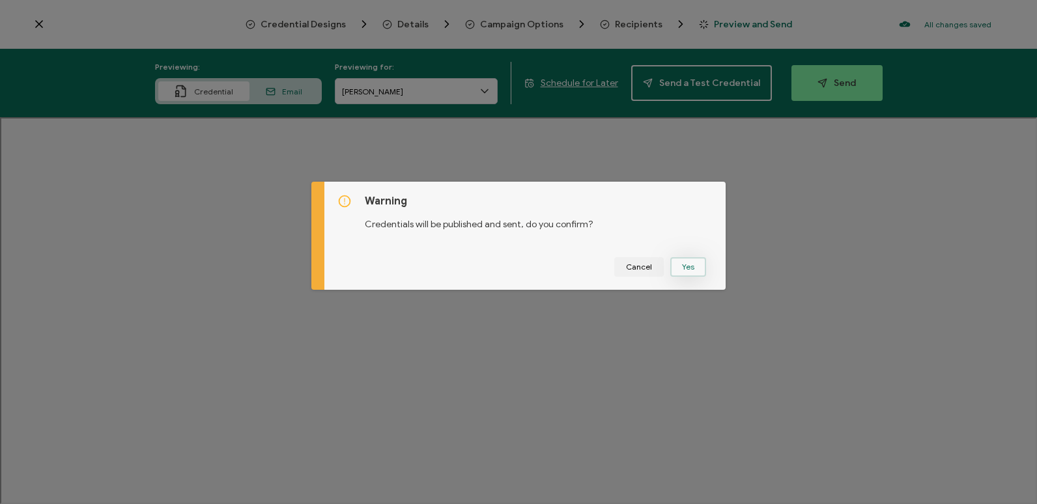
click at [692, 268] on button "Yes" at bounding box center [688, 267] width 36 height 20
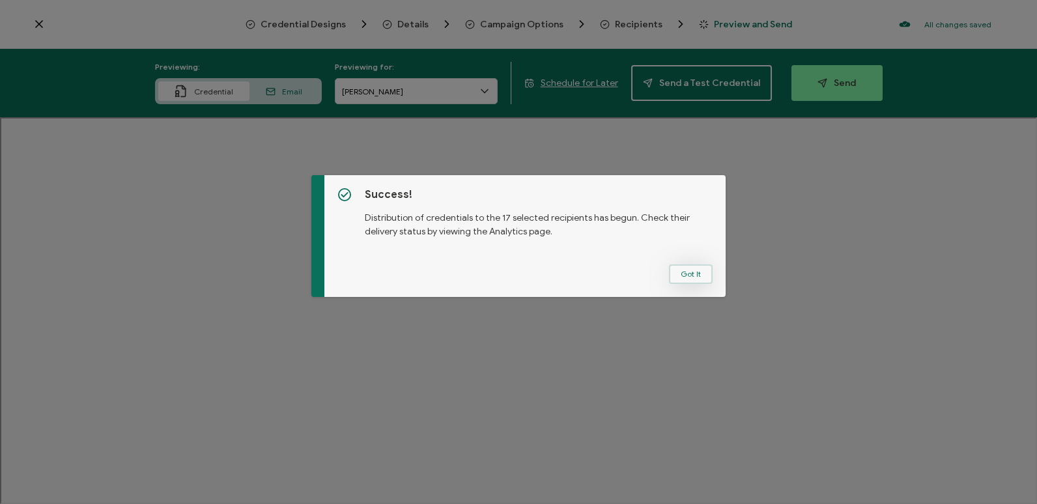
click at [699, 270] on button "Got It" at bounding box center [691, 274] width 44 height 20
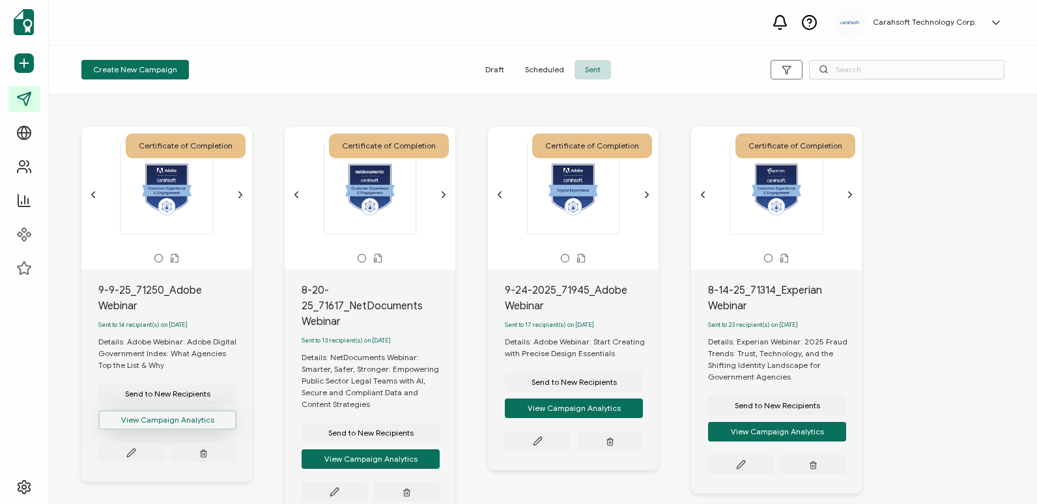
click at [138, 414] on button "View Campaign Analytics" at bounding box center [167, 420] width 138 height 20
click at [640, 193] on div at bounding box center [573, 188] width 137 height 92
click at [651, 194] on icon "chevron forward outline" at bounding box center [647, 195] width 10 height 10
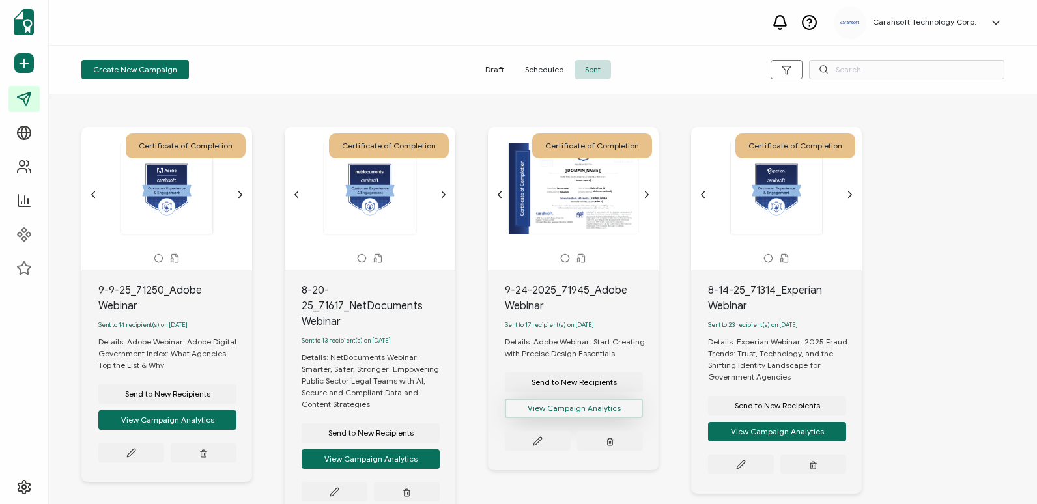
click at [610, 414] on button "View Campaign Analytics" at bounding box center [574, 409] width 138 height 20
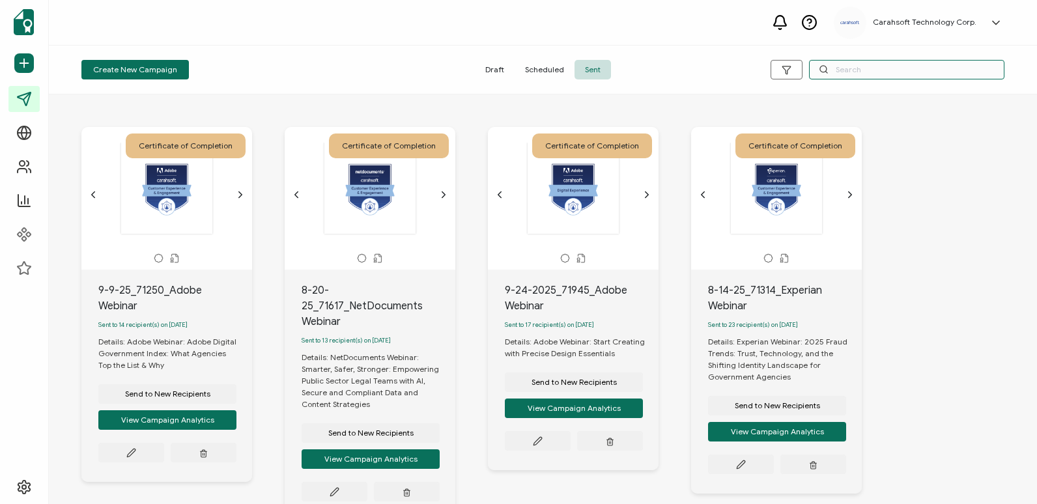
click at [970, 73] on input "text" at bounding box center [906, 70] width 195 height 20
paste input "9-24-2025_71945_Adobe Webinar"
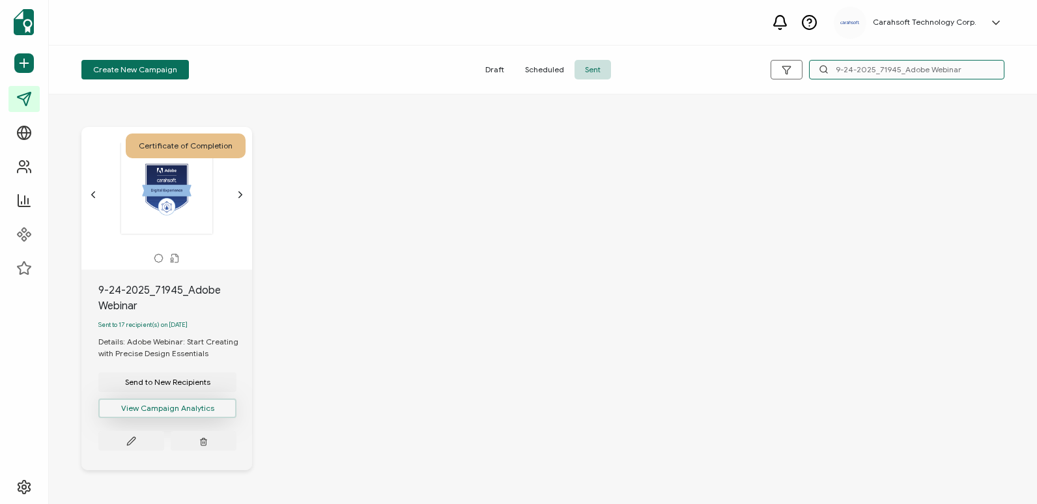
type input "9-24-2025_71945_Adobe Webinar"
click at [189, 418] on button "View Campaign Analytics" at bounding box center [167, 409] width 138 height 20
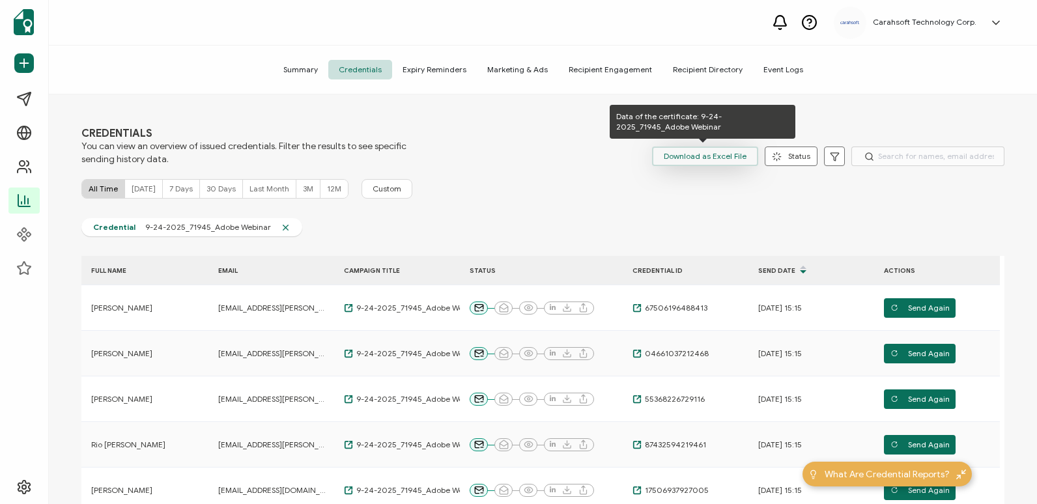
click at [722, 150] on span "Download as Excel File" at bounding box center [705, 157] width 83 height 20
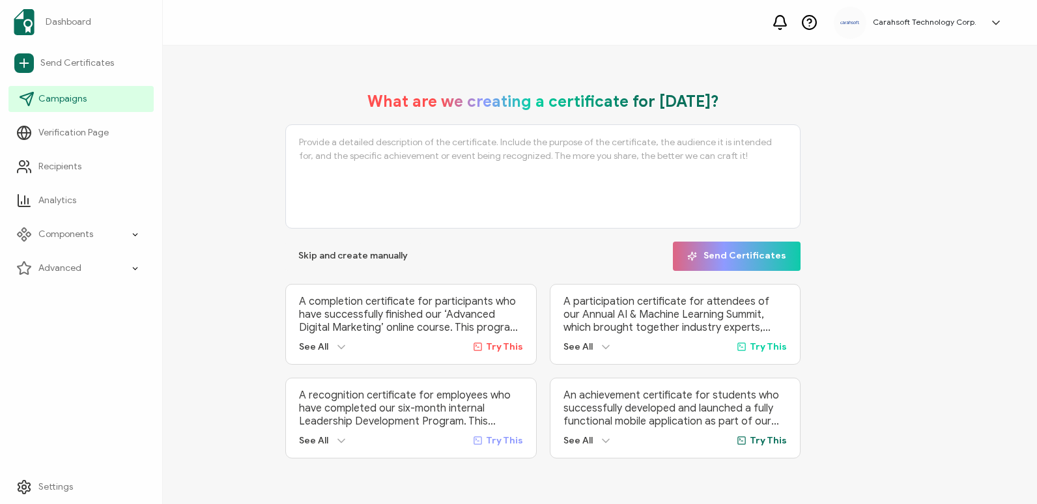
click at [97, 106] on link "Campaigns" at bounding box center [80, 99] width 145 height 26
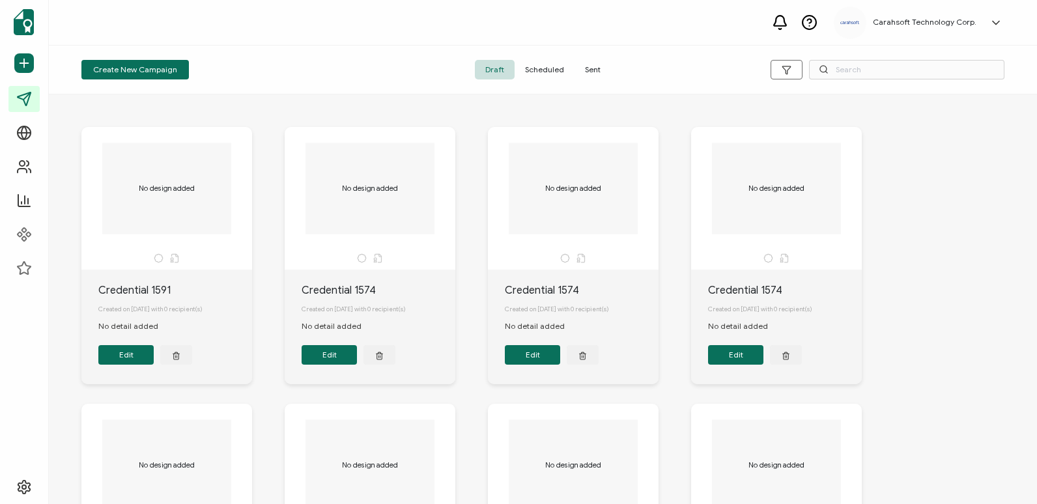
click at [586, 76] on span "Sent" at bounding box center [592, 70] width 36 height 20
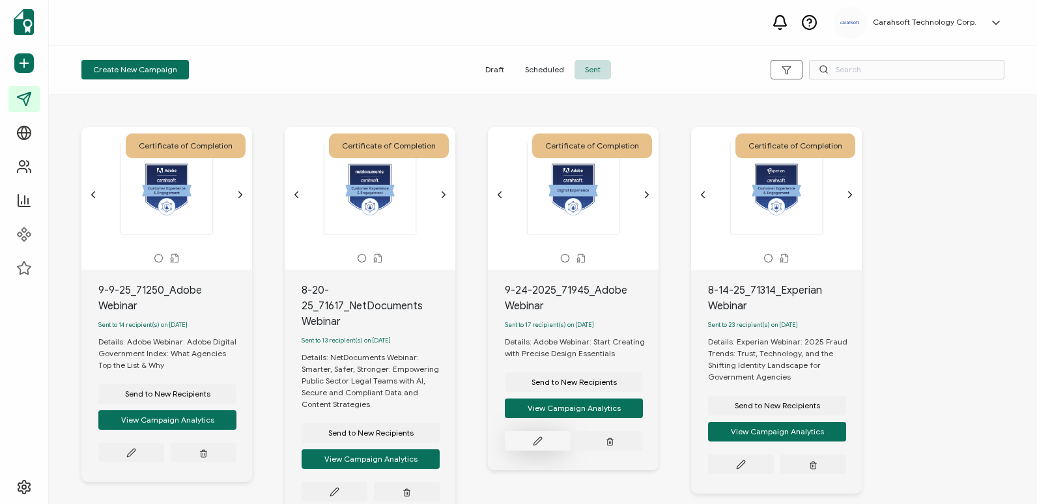
click at [537, 442] on icon at bounding box center [538, 441] width 10 height 10
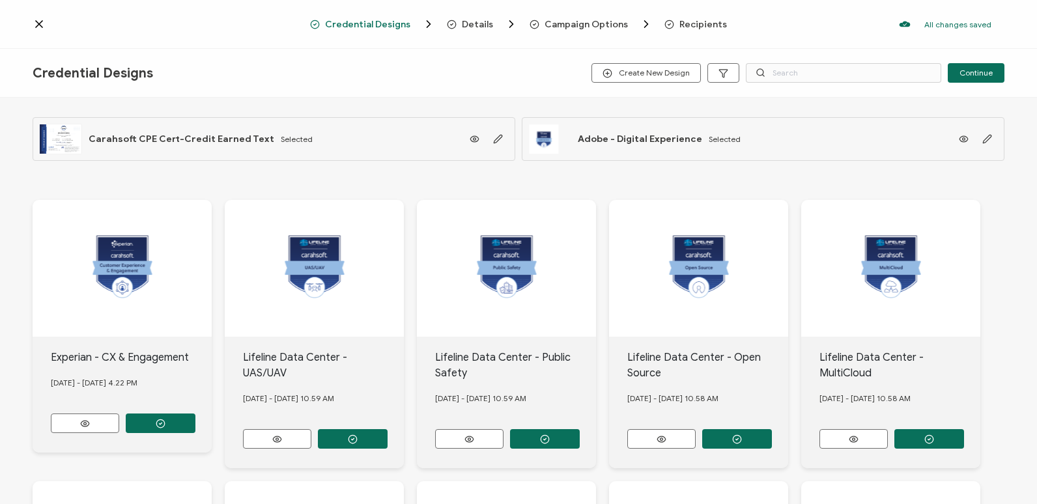
click at [488, 30] on div "Details" at bounding box center [468, 24] width 42 height 13
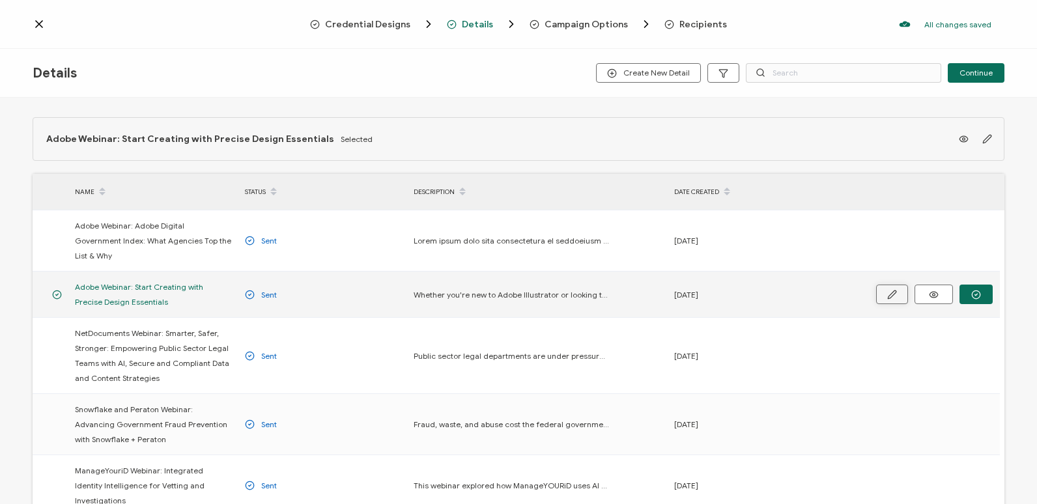
click at [894, 285] on button "button" at bounding box center [892, 295] width 32 height 20
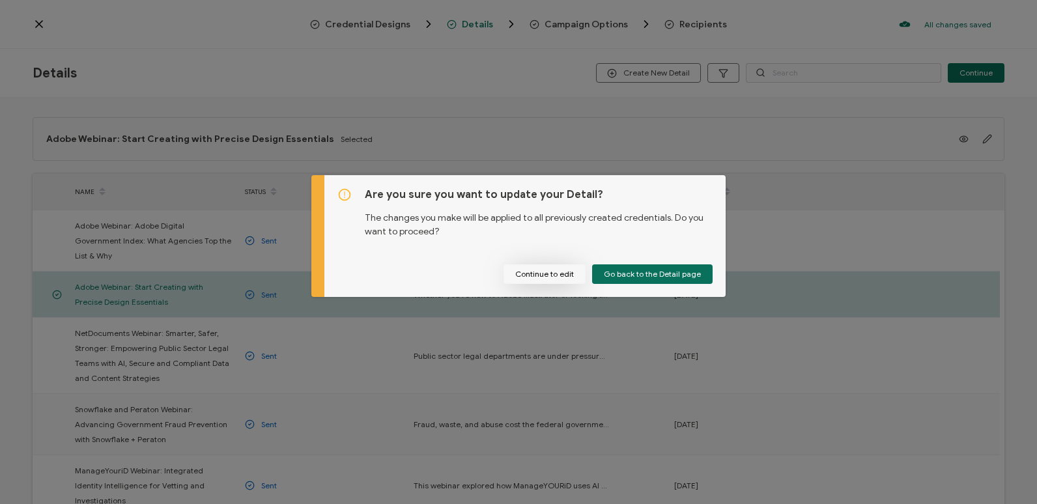
click at [564, 277] on button "Continue to edit" at bounding box center [544, 274] width 82 height 20
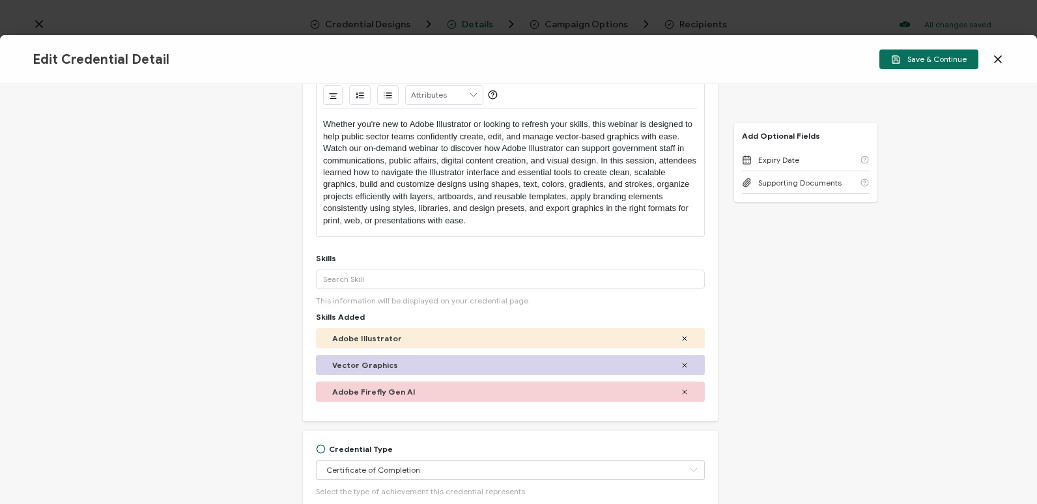
scroll to position [326, 0]
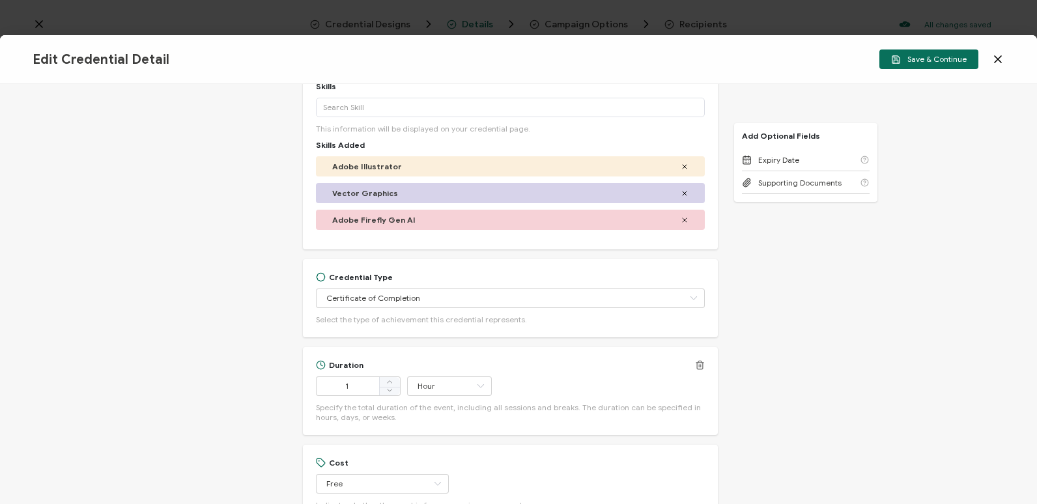
click at [360, 374] on div "Duration 1 Hour Hour Day Week Month Year Minute Specify the total duration of t…" at bounding box center [510, 391] width 389 height 62
click at [359, 380] on input "1" at bounding box center [358, 386] width 85 height 20
click at [346, 386] on input "1" at bounding box center [358, 386] width 85 height 20
type input "56"
click at [491, 382] on div "Duration 56 Hour Hour Day Week Month Year Minute Specify the total duration of …" at bounding box center [510, 391] width 389 height 62
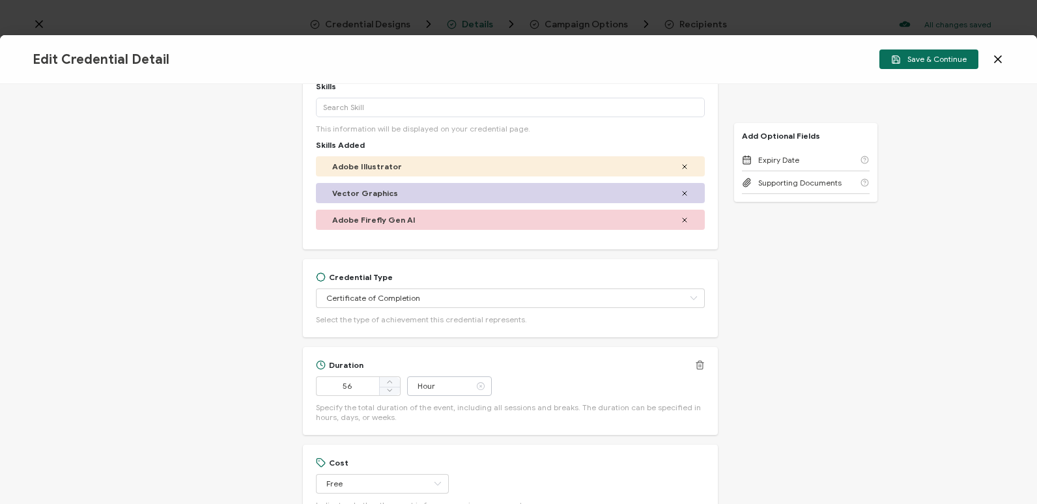
click at [485, 386] on icon at bounding box center [480, 386] width 16 height 20
click at [462, 388] on input "text" at bounding box center [449, 386] width 85 height 20
click at [470, 345] on li "Minute" at bounding box center [450, 351] width 88 height 22
type input "Minute"
click at [853, 337] on div "Credential Title Adobe Webinar: Start Creating with Precise Design Essentials I…" at bounding box center [518, 294] width 1037 height 420
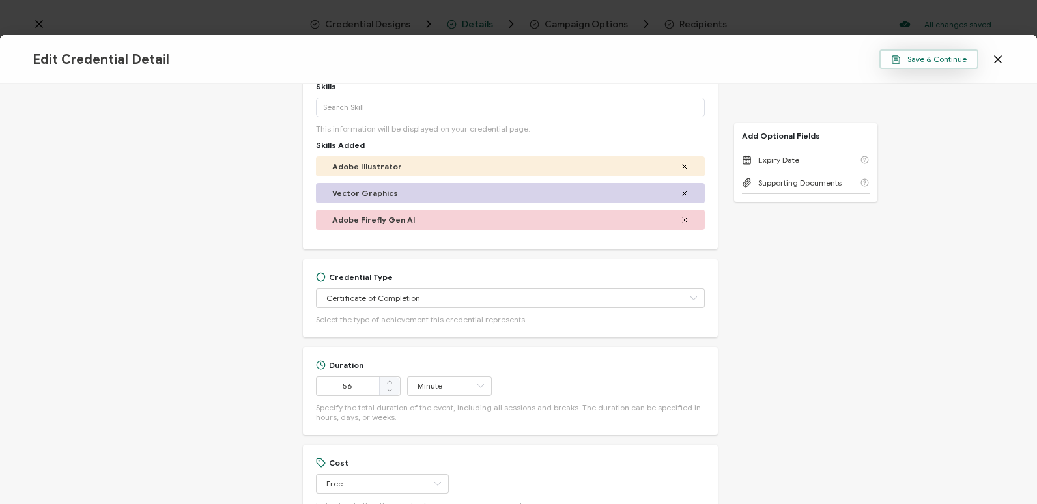
click at [940, 64] on button "Save & Continue" at bounding box center [928, 59] width 99 height 20
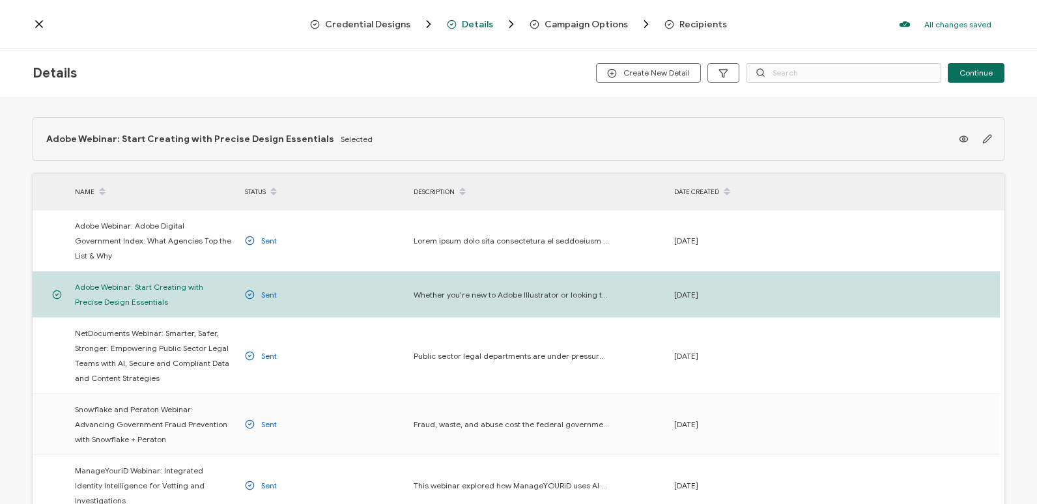
click at [584, 26] on span "Campaign Options" at bounding box center [585, 25] width 83 height 10
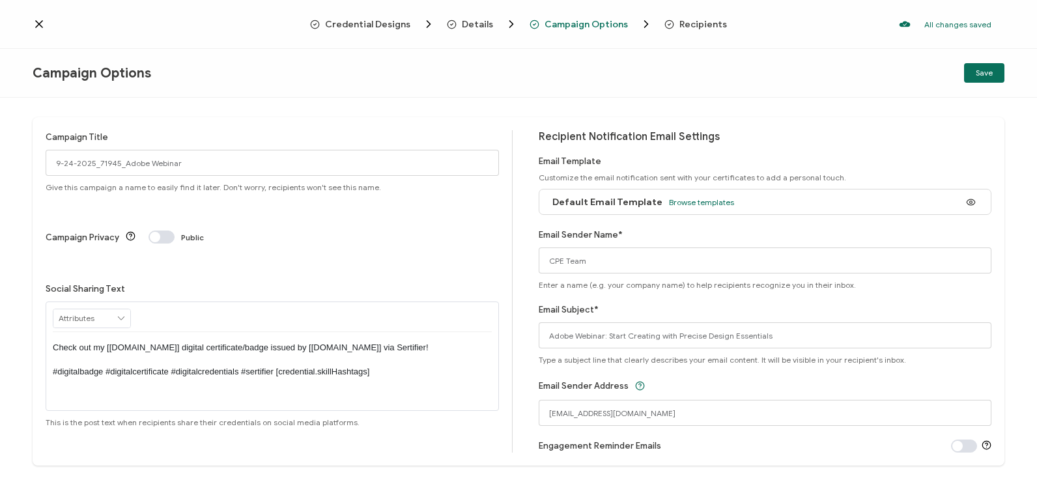
click at [716, 23] on span "Recipients" at bounding box center [703, 25] width 48 height 10
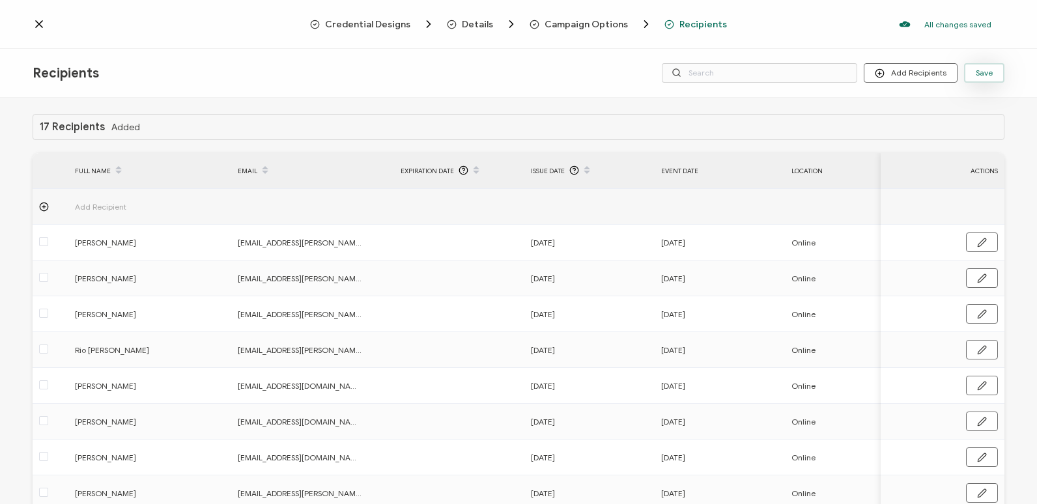
click at [999, 70] on button "Save" at bounding box center [984, 73] width 40 height 20
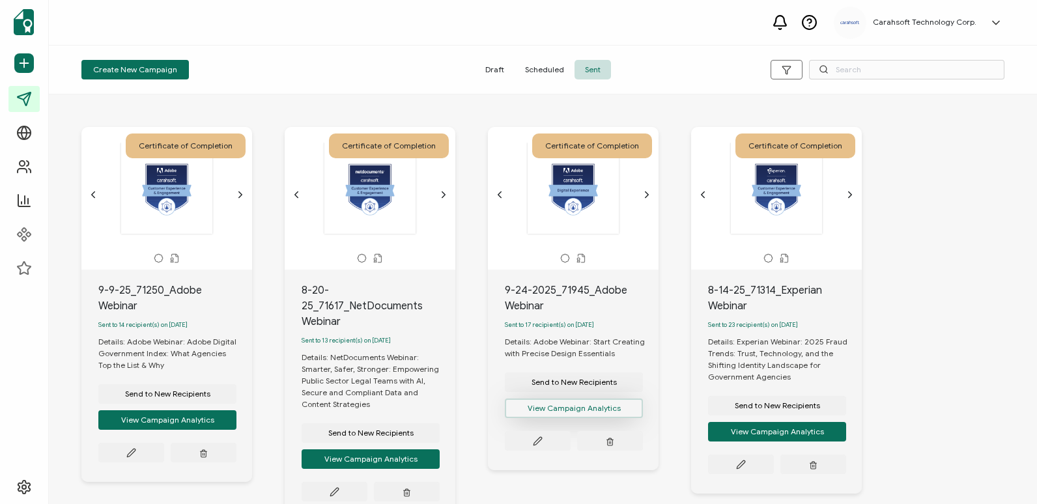
click at [560, 410] on button "View Campaign Analytics" at bounding box center [574, 409] width 138 height 20
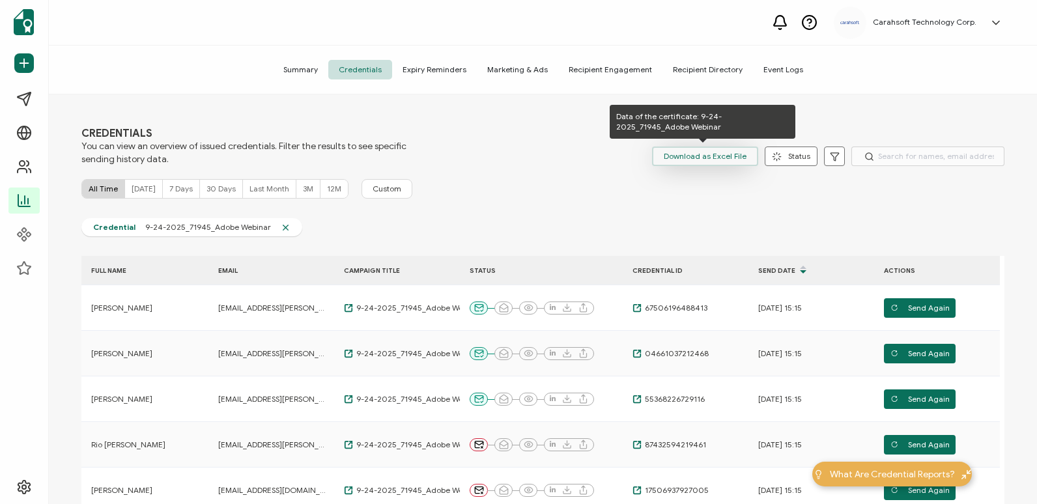
click at [734, 161] on span "Download as Excel File" at bounding box center [705, 157] width 83 height 20
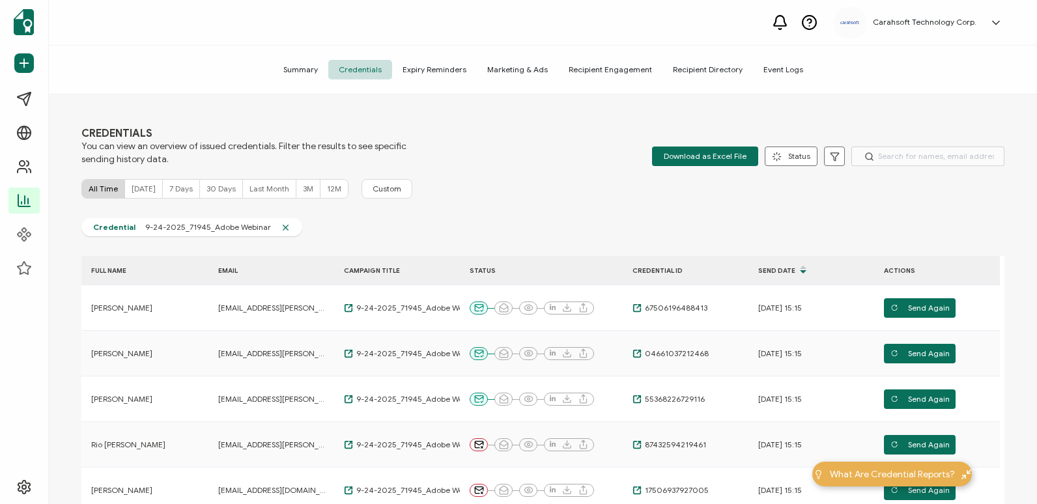
click at [668, 17] on div "Carahsoft Technology Corp. [PERSON_NAME] [PERSON_NAME][EMAIL_ADDRESS][PERSON_NA…" at bounding box center [543, 23] width 988 height 46
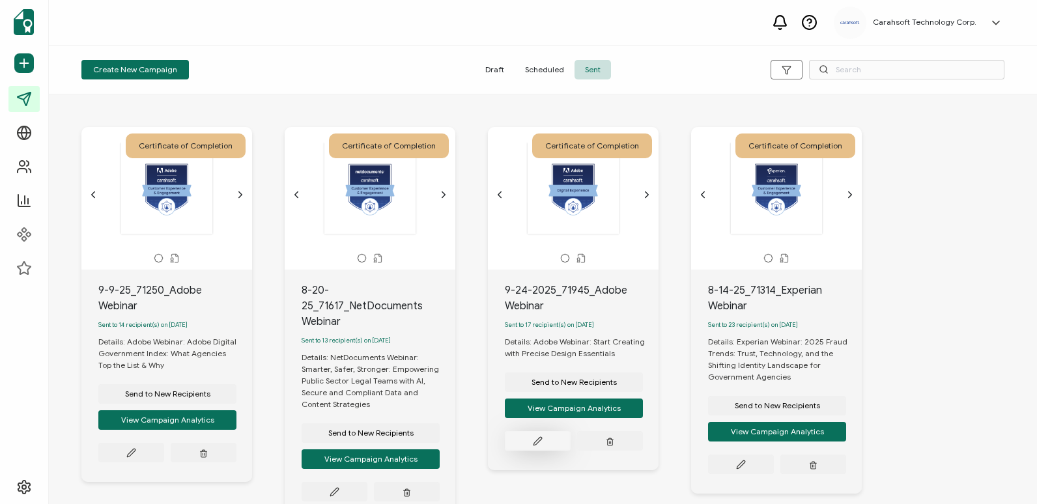
click at [529, 451] on button at bounding box center [538, 441] width 66 height 20
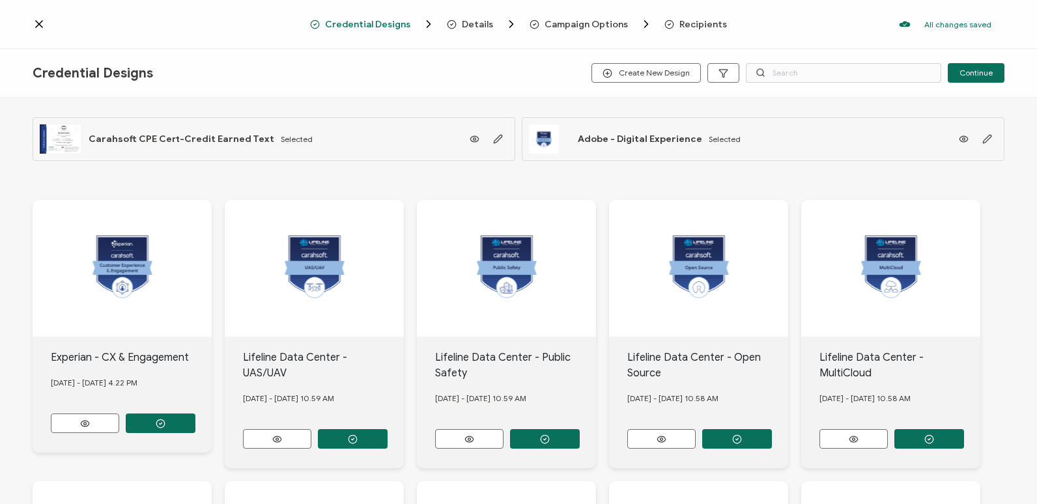
click at [38, 25] on icon at bounding box center [39, 24] width 7 height 7
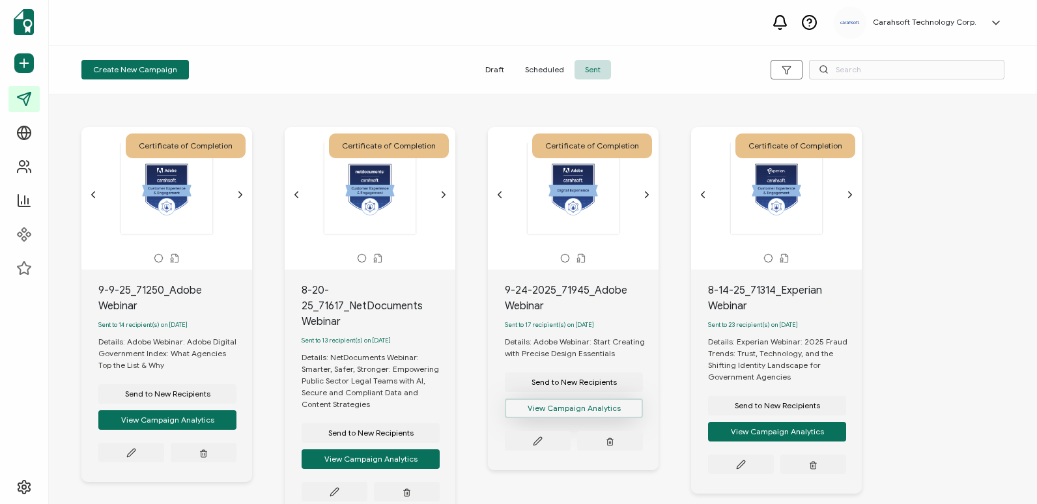
click at [580, 417] on button "View Campaign Analytics" at bounding box center [574, 409] width 138 height 20
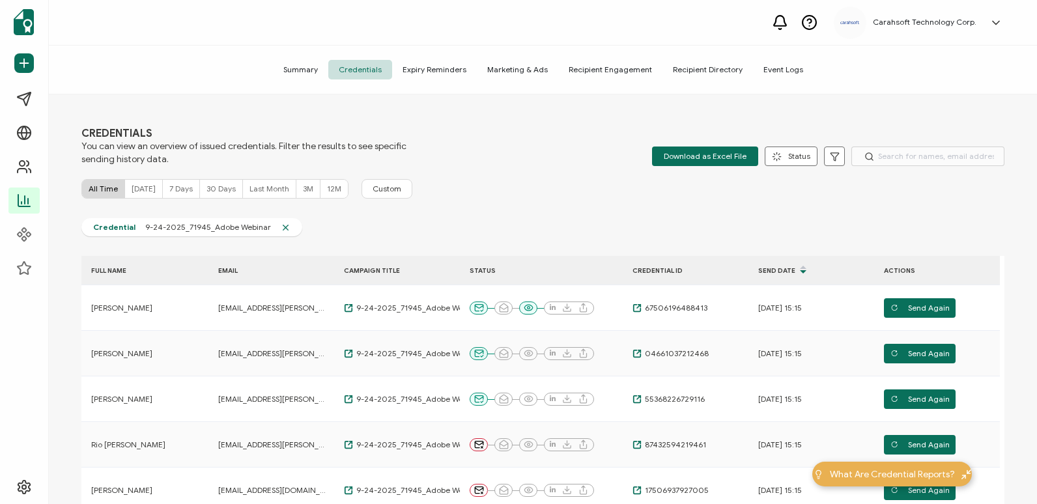
click at [322, 65] on span "Summary" at bounding box center [300, 70] width 55 height 20
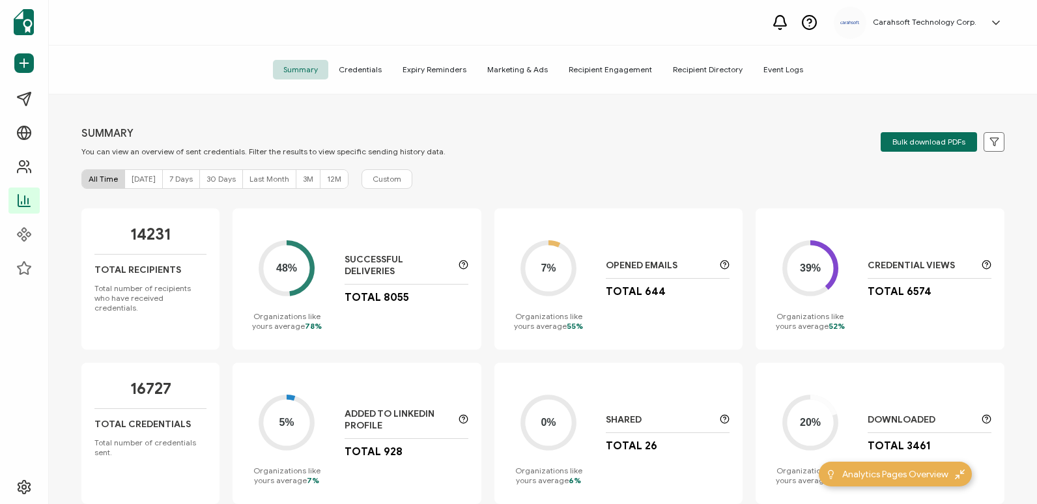
click at [372, 71] on span "Credentials" at bounding box center [360, 70] width 64 height 20
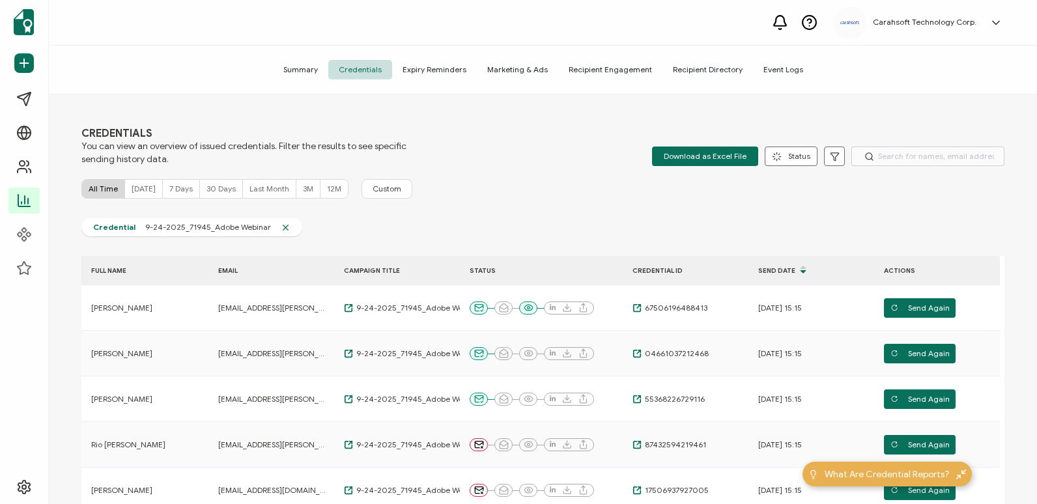
click at [143, 67] on div "Summary Credentials Expiry Reminders Marketing & Ads Recipient Engagement Recip…" at bounding box center [543, 70] width 988 height 49
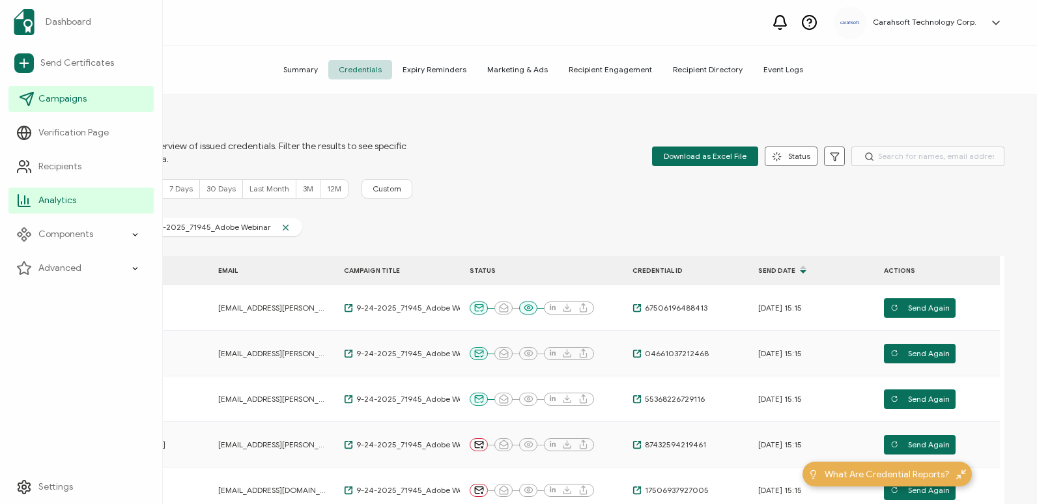
click at [64, 94] on span "Campaigns" at bounding box center [62, 98] width 48 height 13
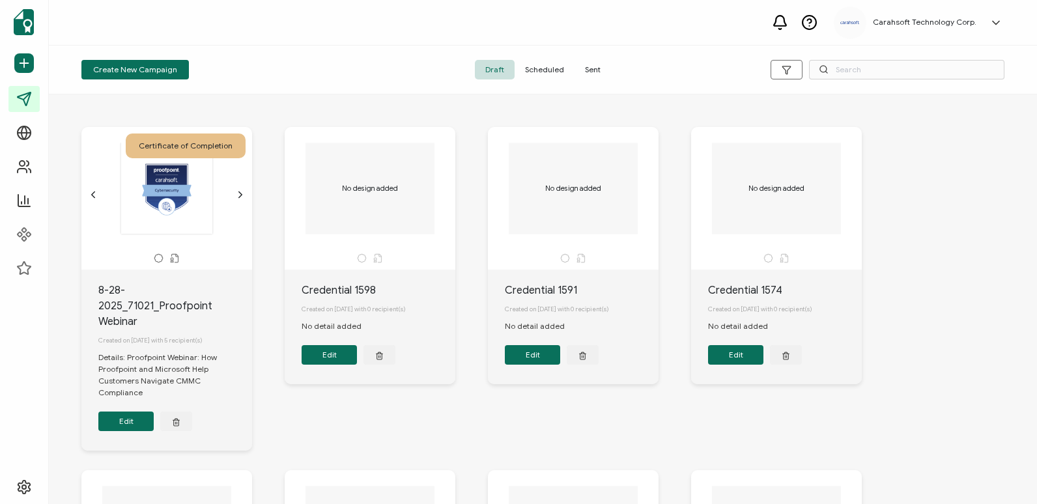
click at [603, 72] on span "Sent" at bounding box center [592, 70] width 36 height 20
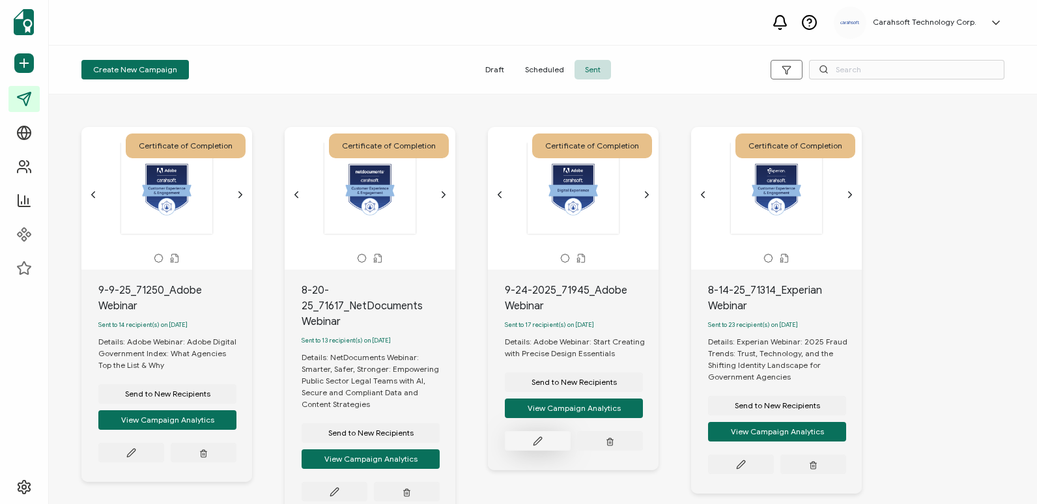
click at [550, 444] on button at bounding box center [538, 441] width 66 height 20
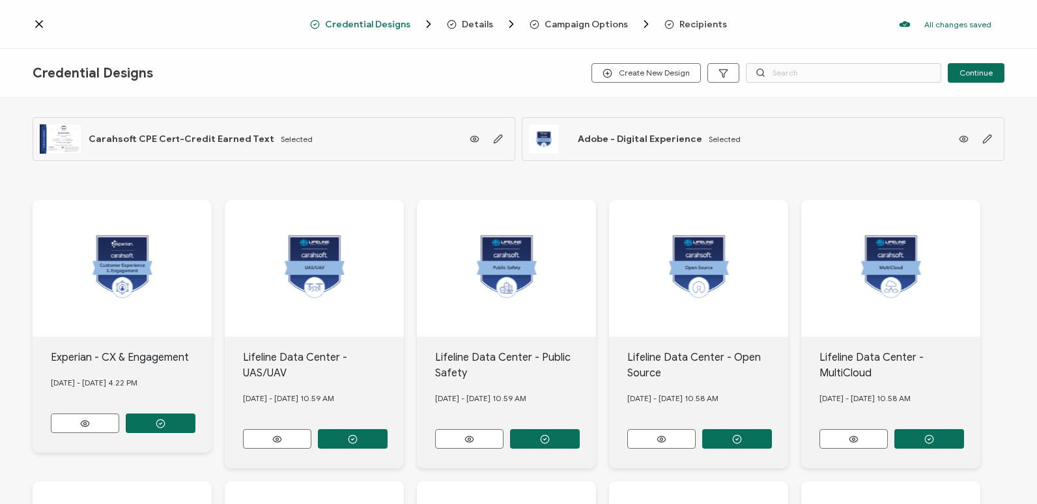
click at [559, 22] on span "Campaign Options" at bounding box center [585, 25] width 83 height 10
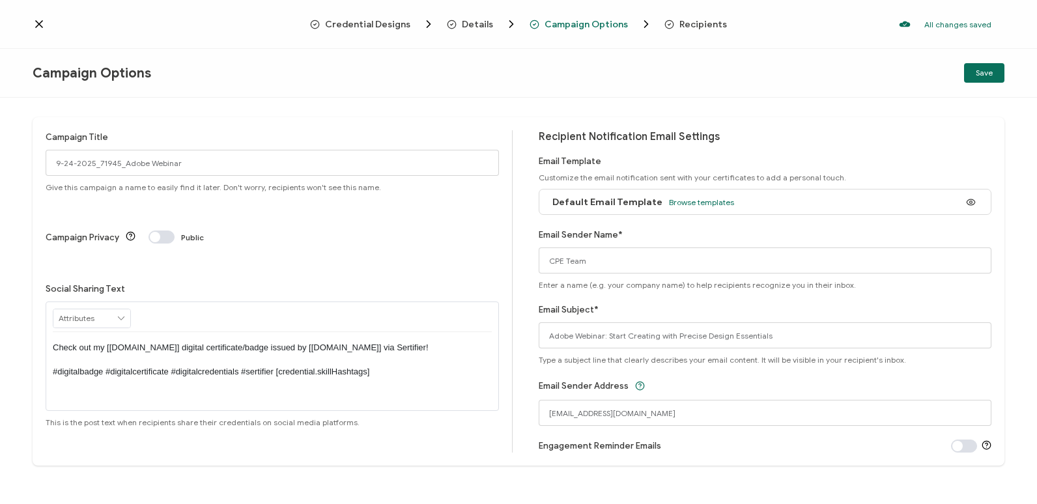
click at [479, 20] on span "Details" at bounding box center [477, 25] width 31 height 10
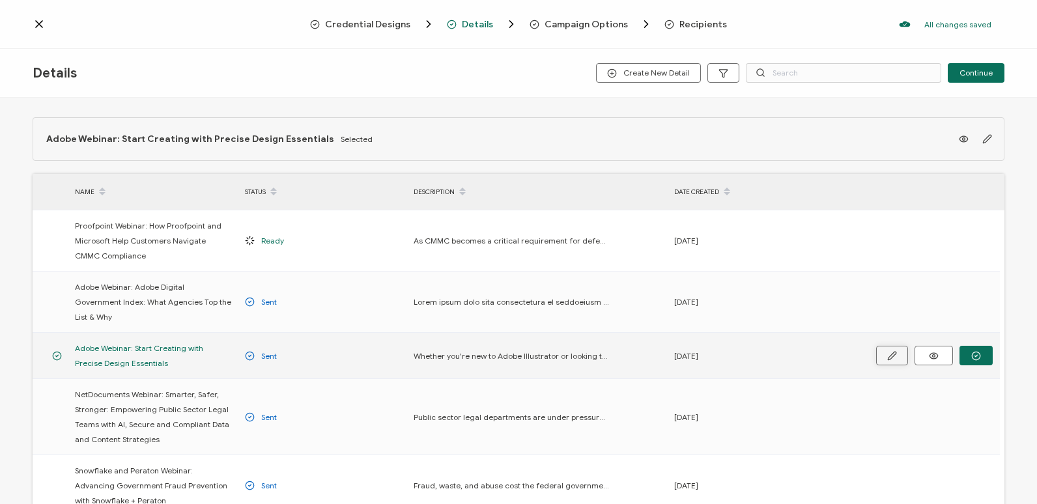
click at [885, 346] on button "button" at bounding box center [892, 356] width 32 height 20
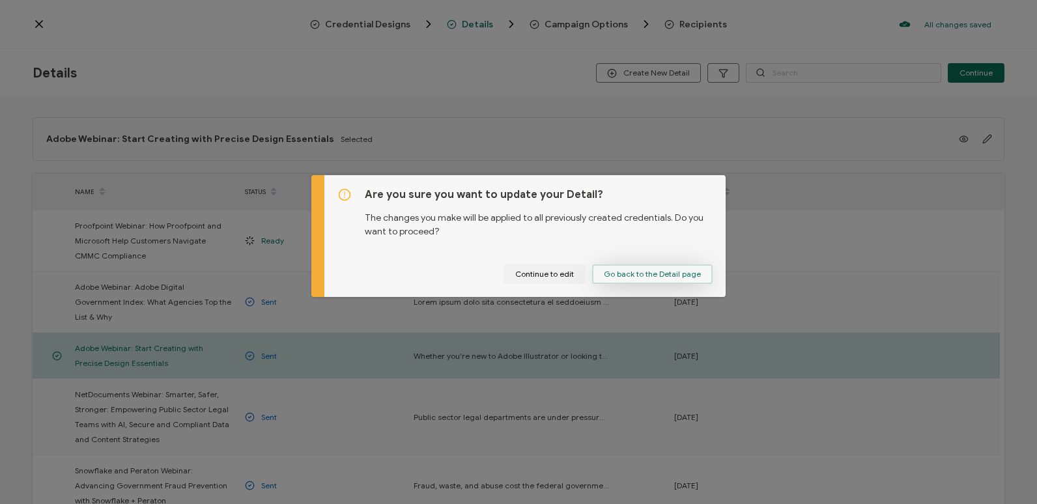
click at [677, 268] on button "Go back to the Detail page" at bounding box center [652, 274] width 120 height 20
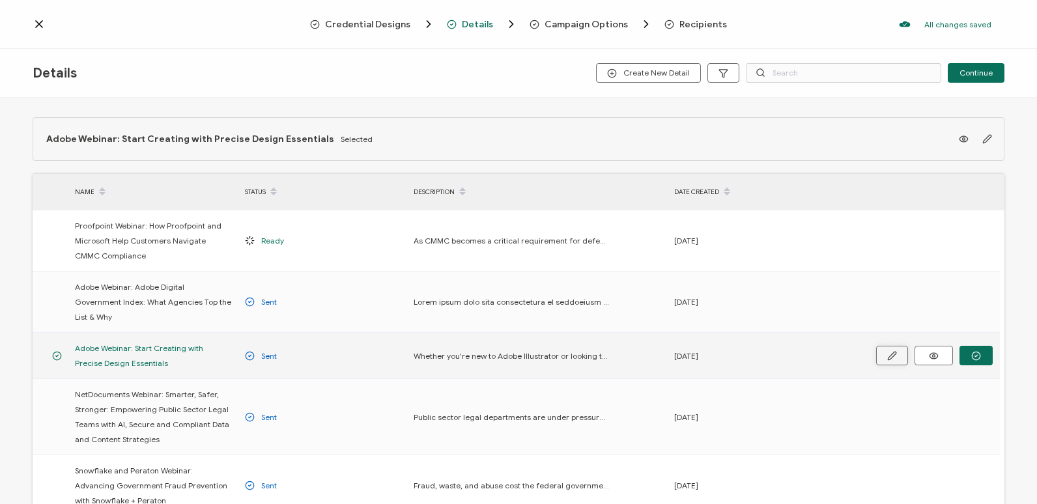
click at [888, 351] on icon "button" at bounding box center [892, 356] width 10 height 10
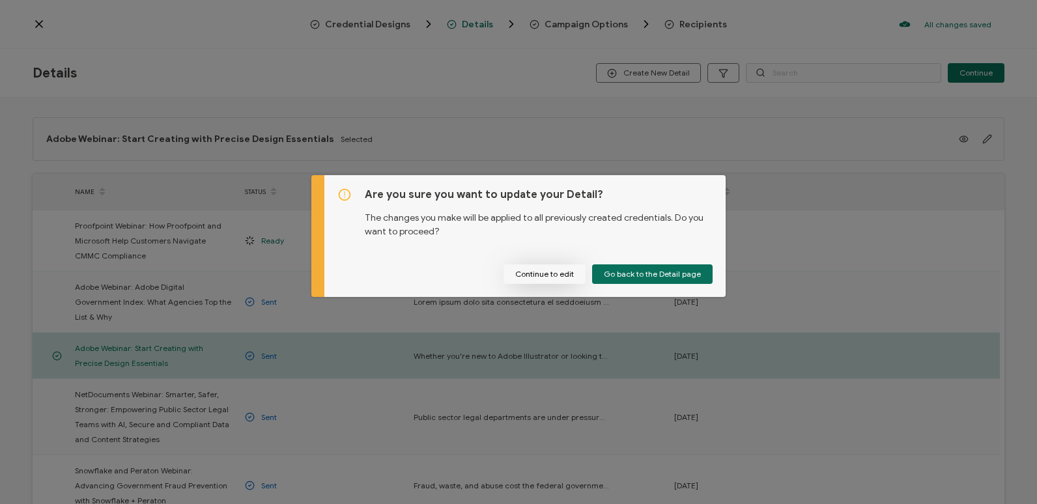
click at [534, 264] on button "Continue to edit" at bounding box center [544, 274] width 82 height 20
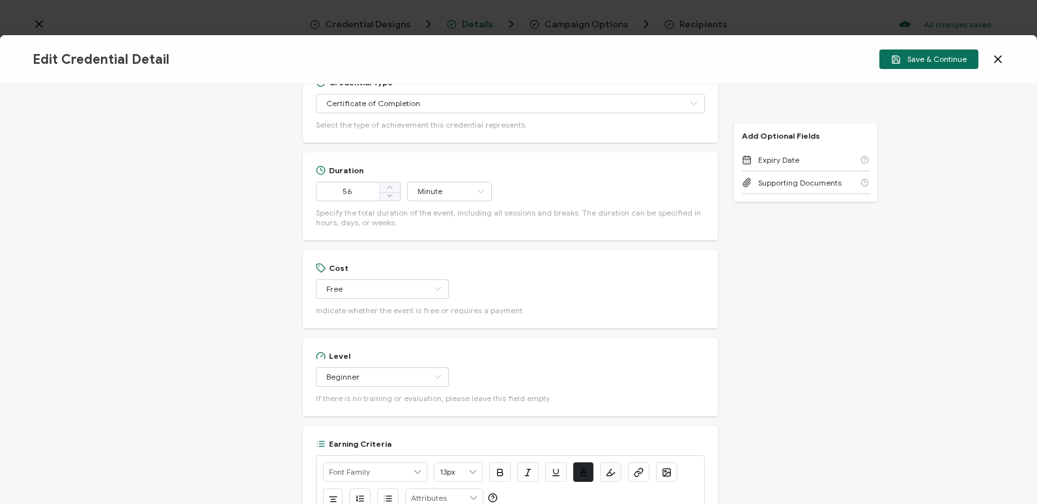
scroll to position [521, 0]
click at [364, 185] on input "56" at bounding box center [358, 191] width 85 height 20
type input "5"
type input "1"
click at [477, 190] on icon at bounding box center [480, 191] width 16 height 20
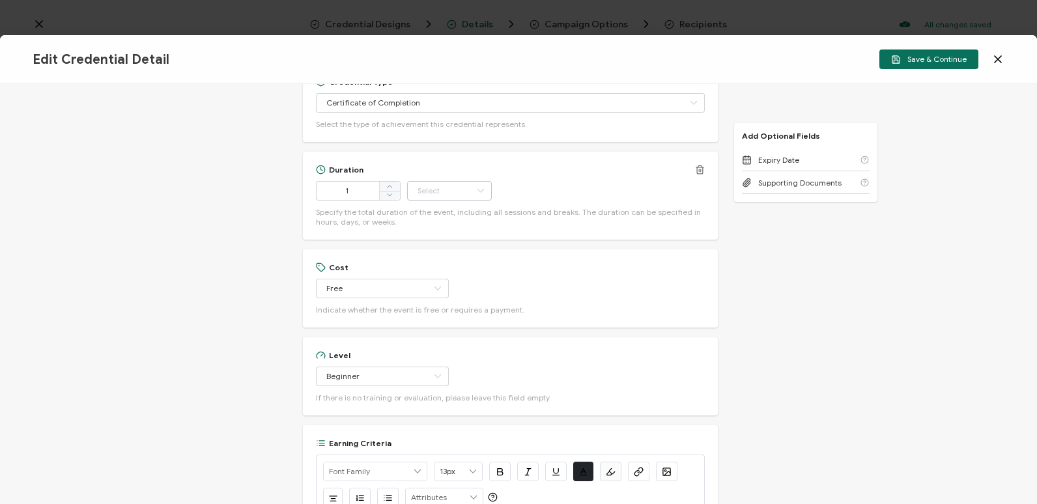
click at [477, 190] on icon at bounding box center [480, 191] width 16 height 20
click at [468, 219] on li "Hour" at bounding box center [450, 224] width 88 height 22
type input "Hour"
click at [914, 64] on button "Save & Continue" at bounding box center [928, 59] width 99 height 20
